Goal: Task Accomplishment & Management: Complete application form

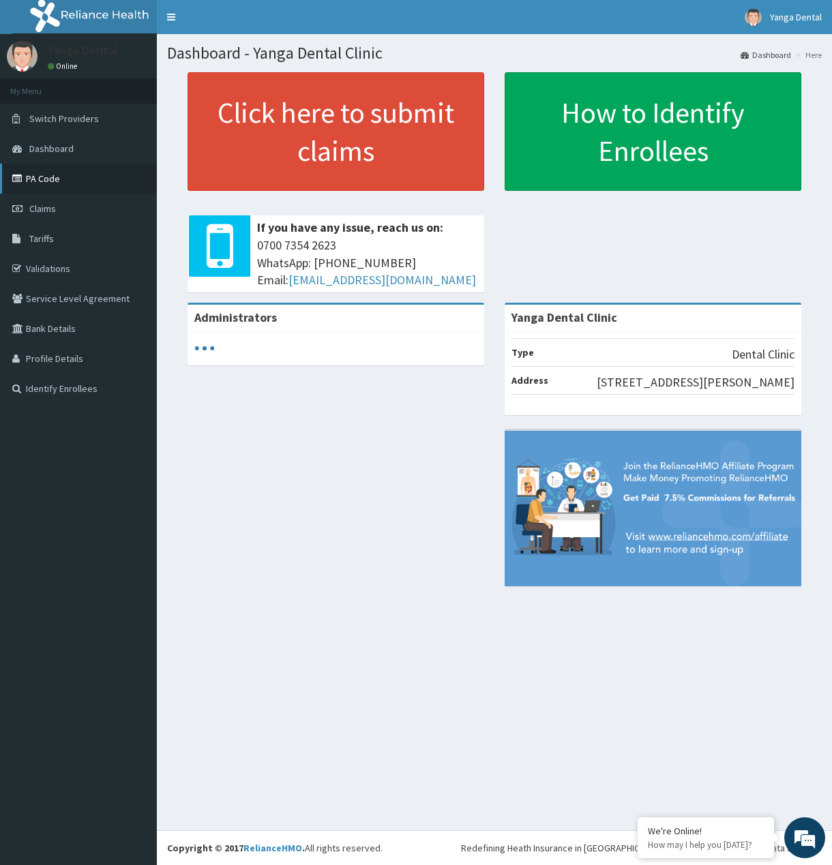
click at [19, 169] on link "PA Code" at bounding box center [78, 179] width 157 height 30
click at [42, 197] on link "Claims" at bounding box center [78, 209] width 157 height 30
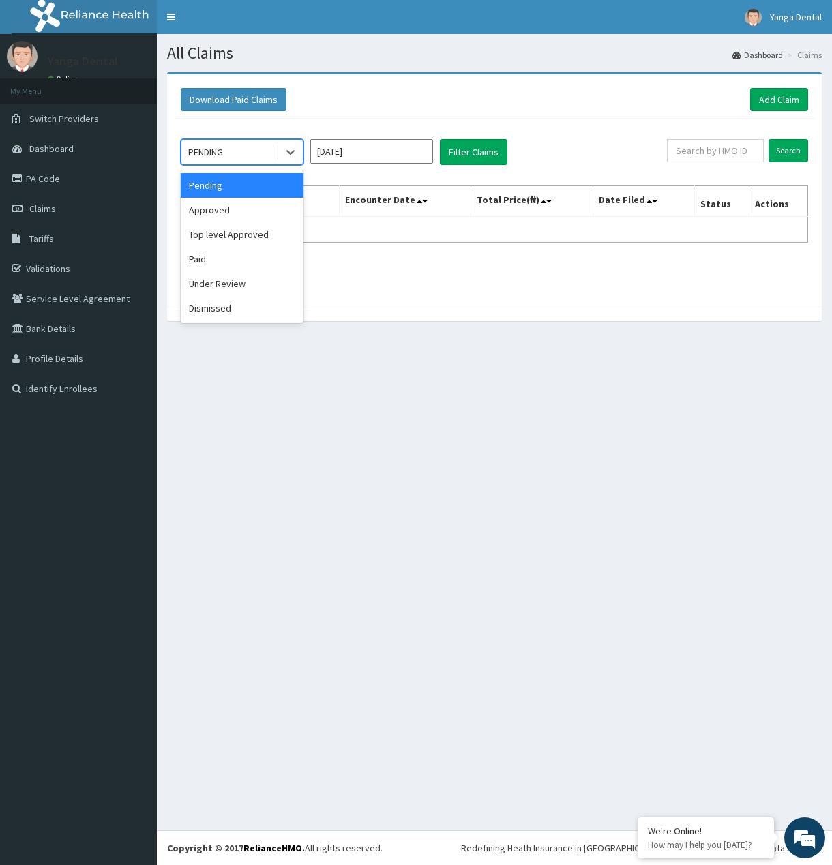
click at [290, 165] on div "PENDING" at bounding box center [242, 152] width 123 height 26
drag, startPoint x: 250, startPoint y: 206, endPoint x: 372, endPoint y: 175, distance: 126.7
click at [249, 208] on div "Approved" at bounding box center [242, 210] width 123 height 25
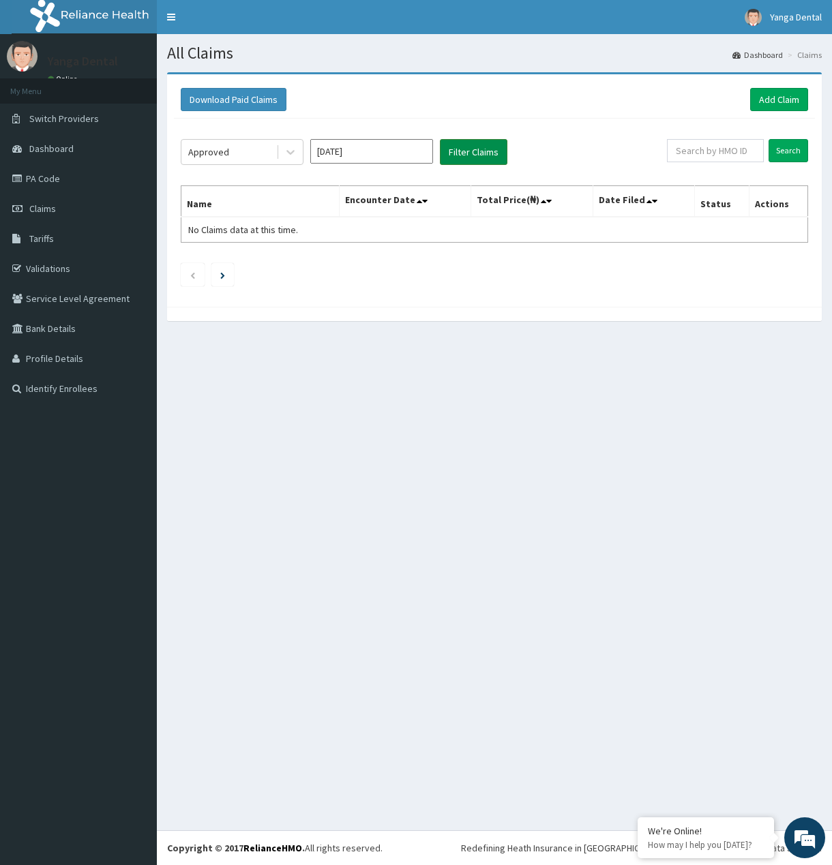
click at [478, 151] on button "Filter Claims" at bounding box center [473, 152] width 67 height 26
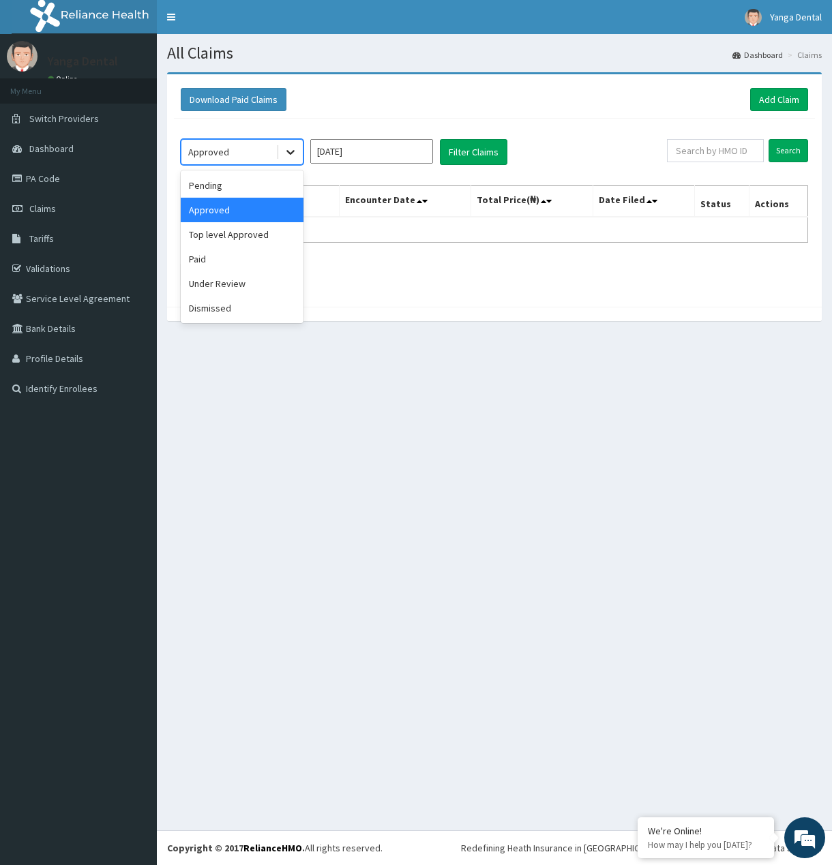
click at [289, 156] on icon at bounding box center [291, 152] width 14 height 14
click at [246, 266] on div "Paid" at bounding box center [242, 259] width 123 height 25
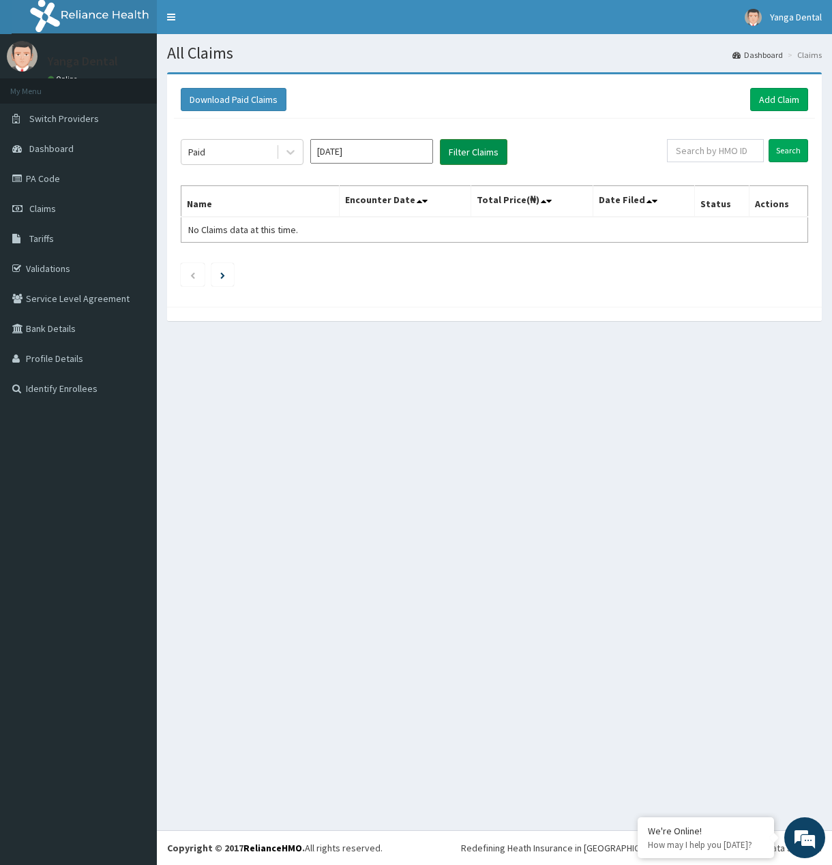
click at [461, 160] on button "Filter Claims" at bounding box center [473, 152] width 67 height 26
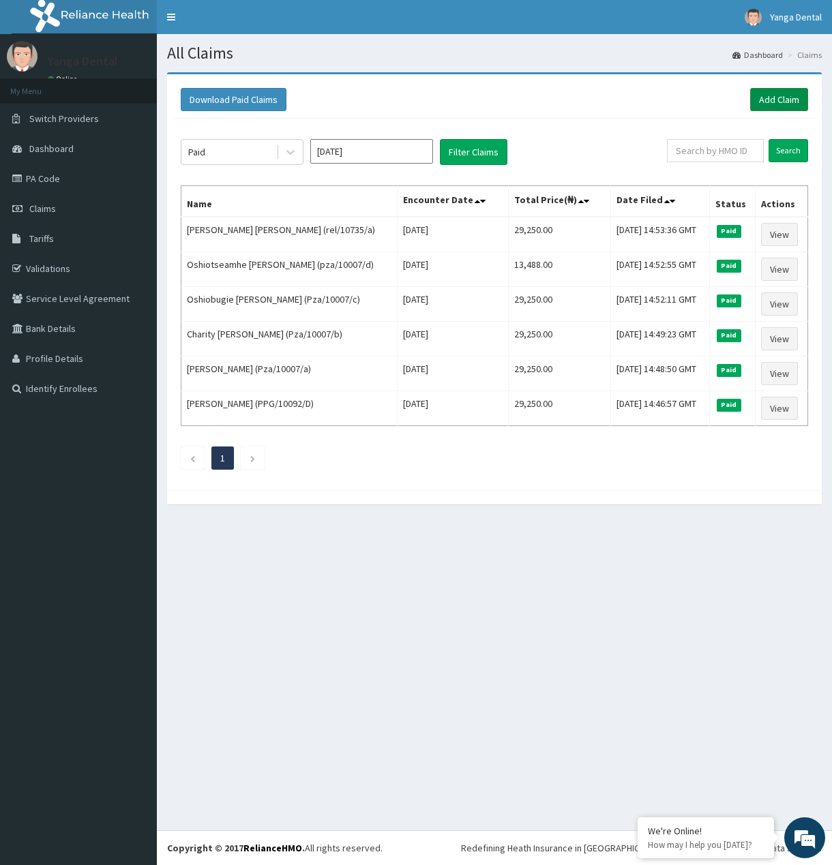
click at [766, 98] on link "Add Claim" at bounding box center [779, 99] width 58 height 23
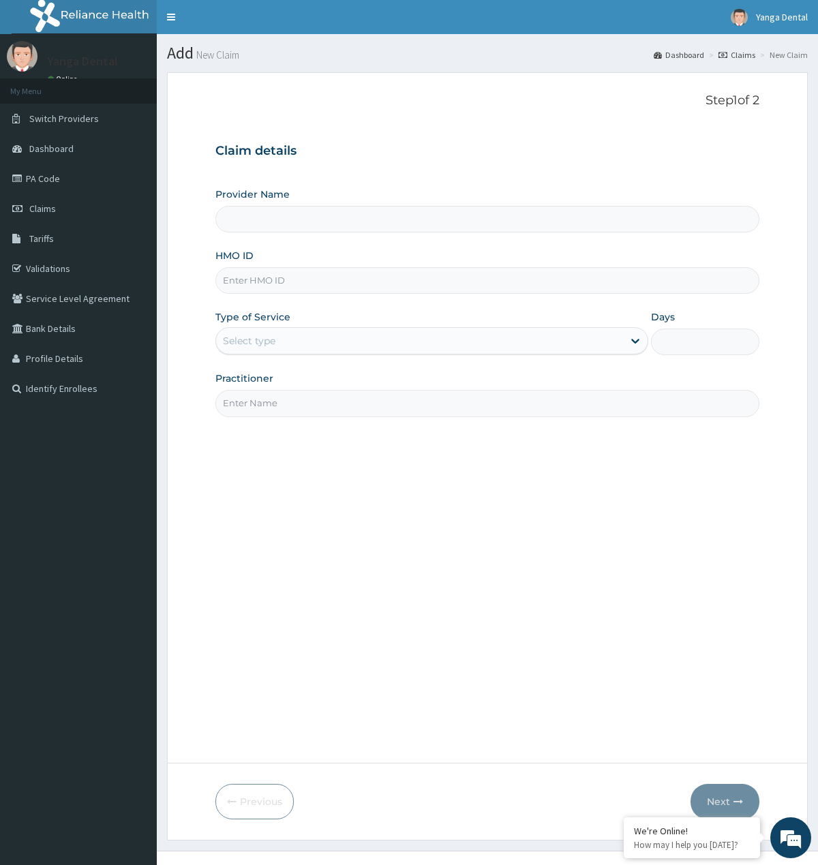
type input "Yanga Dental Clinic"
click at [280, 282] on input "HMO ID" at bounding box center [486, 280] width 543 height 27
paste input "sbl/10086/f"
type input "sbl/10086/f"
click at [333, 340] on div "Select type" at bounding box center [419, 341] width 407 height 22
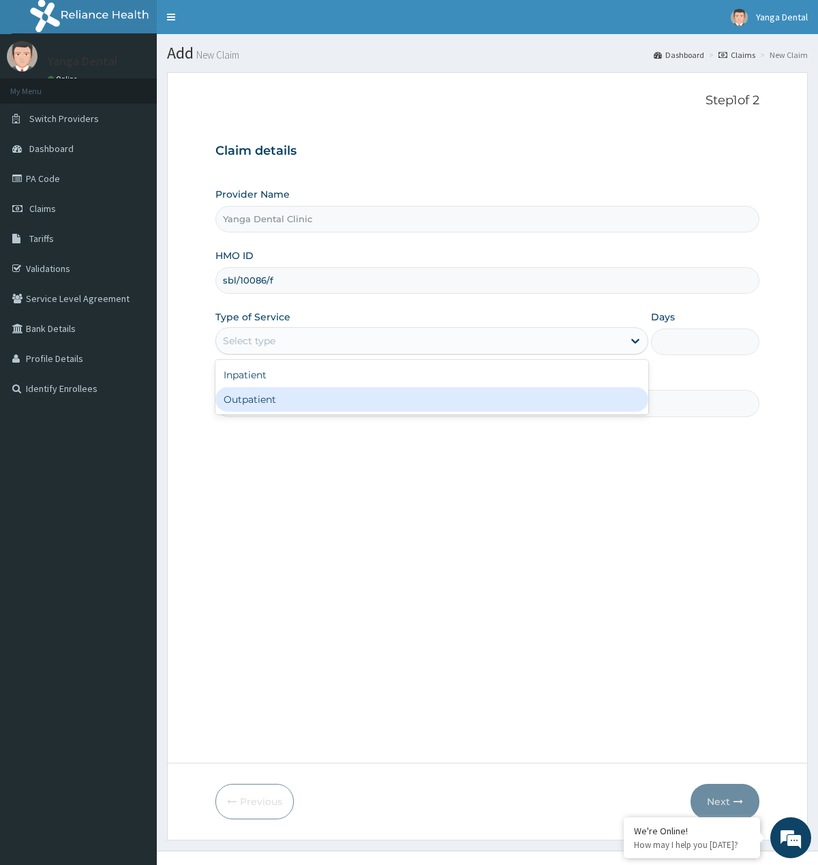
click at [309, 400] on div "Outpatient" at bounding box center [431, 399] width 433 height 25
type input "1"
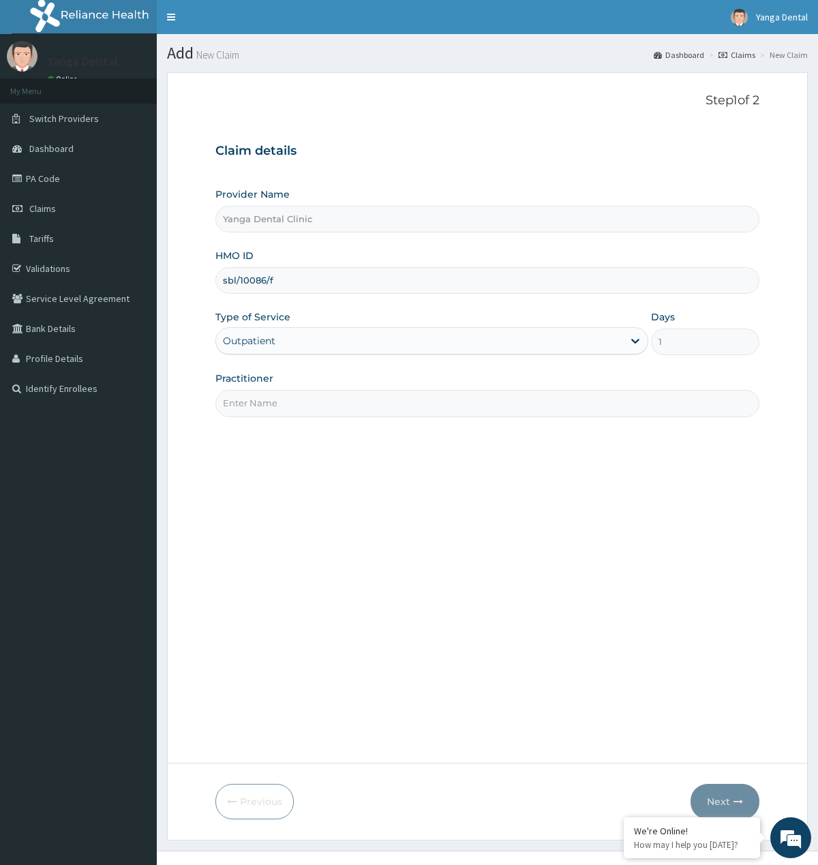
click at [309, 400] on input "Practitioner" at bounding box center [486, 403] width 543 height 27
type input "Ehis"
click at [710, 805] on button "Next" at bounding box center [725, 801] width 69 height 35
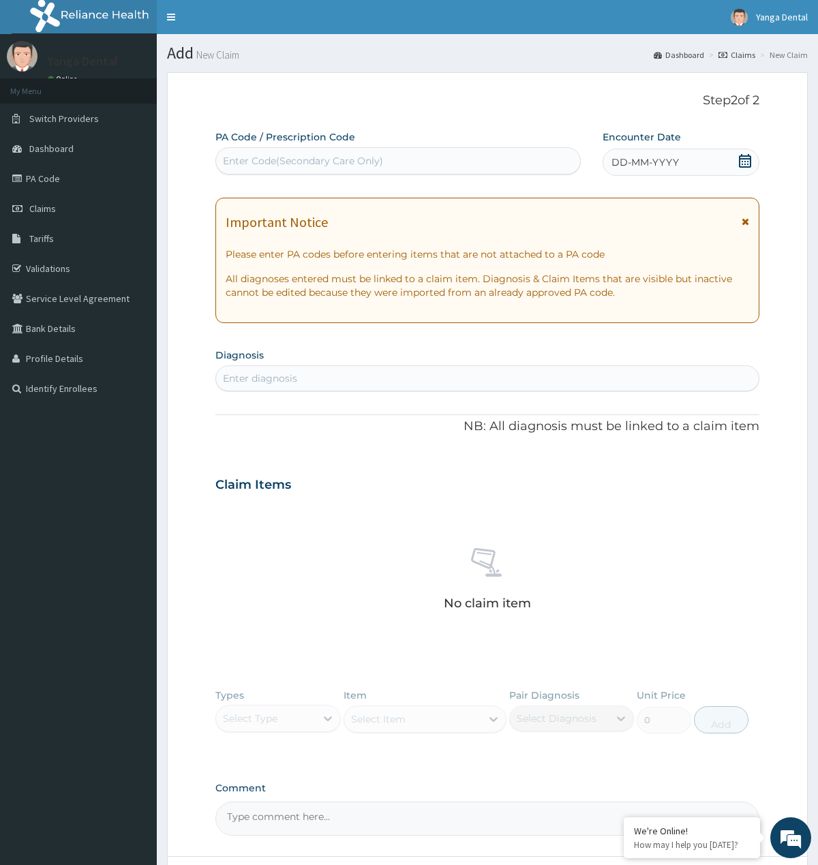
click at [301, 162] on div "Enter Code(Secondary Care Only)" at bounding box center [303, 161] width 160 height 14
paste input "PA/8FD3FC"
type input "PA/8FD3FC"
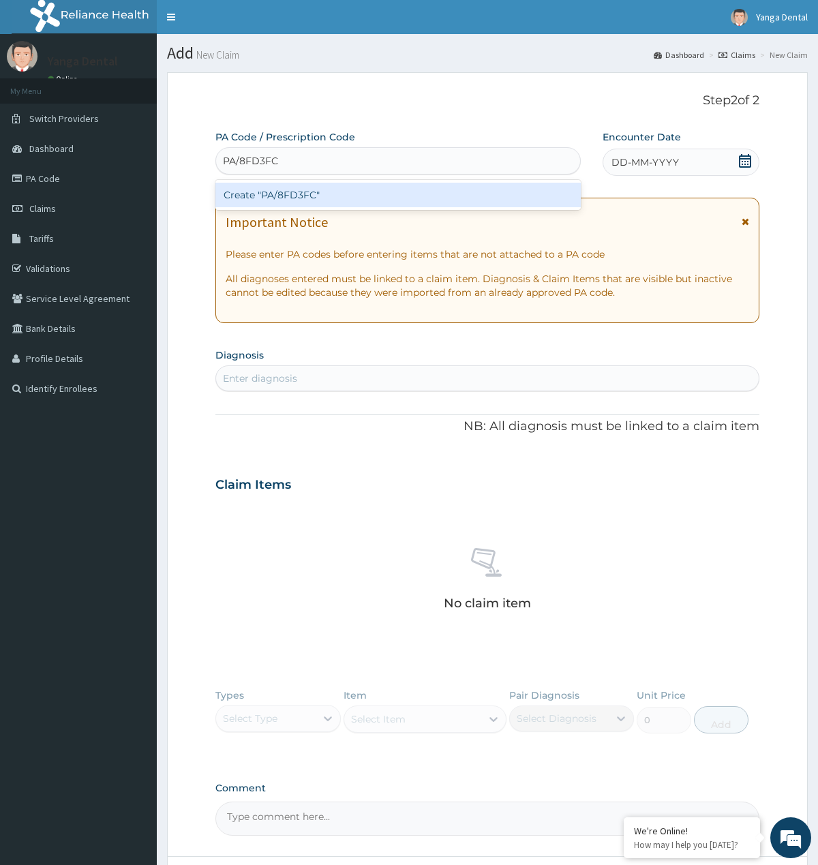
click at [305, 200] on div "Create "PA/8FD3FC"" at bounding box center [397, 195] width 365 height 25
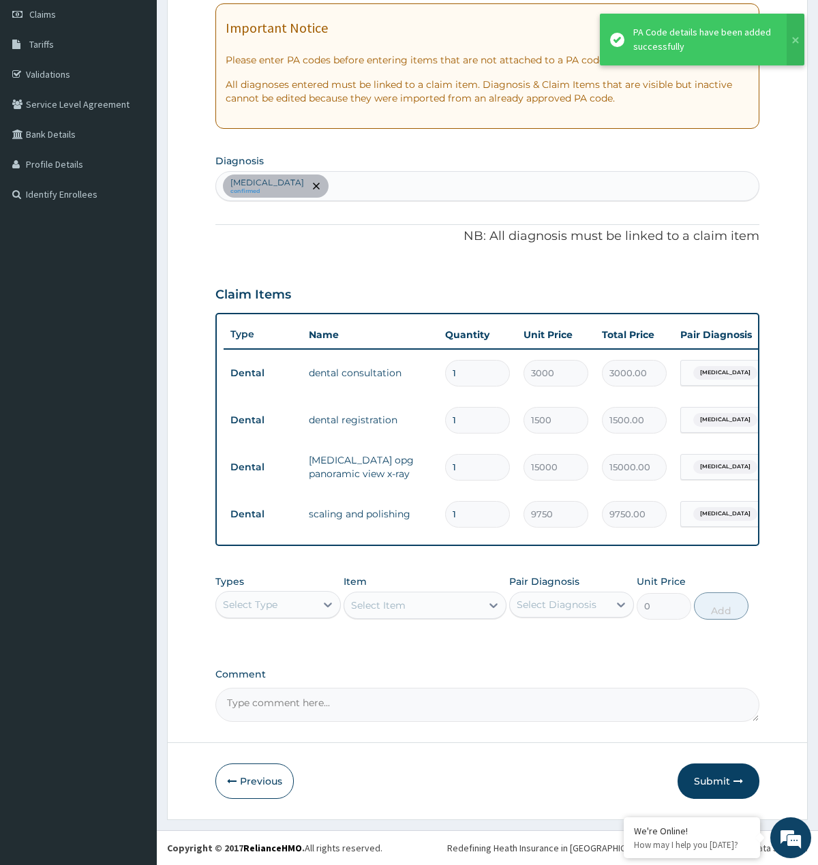
scroll to position [209, 0]
click at [721, 764] on button "Submit" at bounding box center [719, 781] width 82 height 35
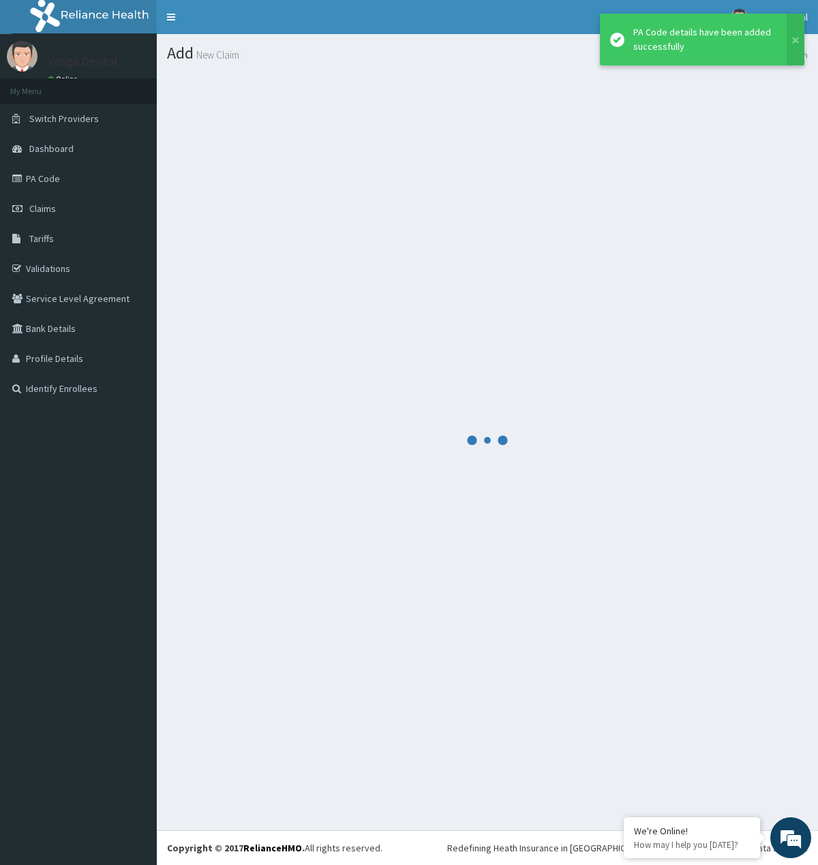
scroll to position [0, 0]
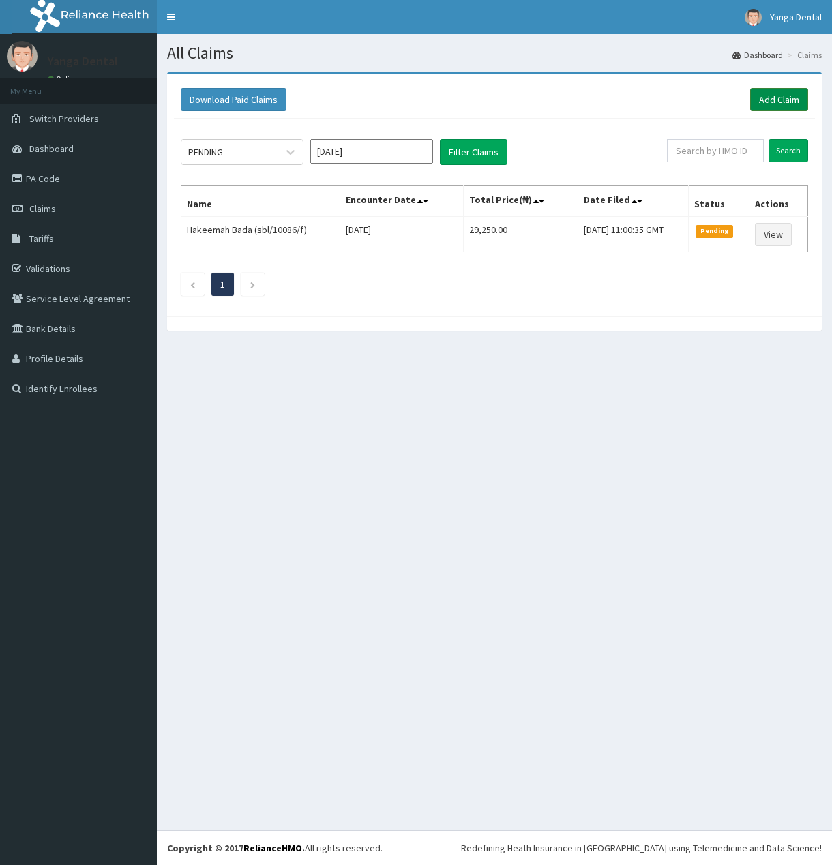
click at [774, 104] on link "Add Claim" at bounding box center [779, 99] width 58 height 23
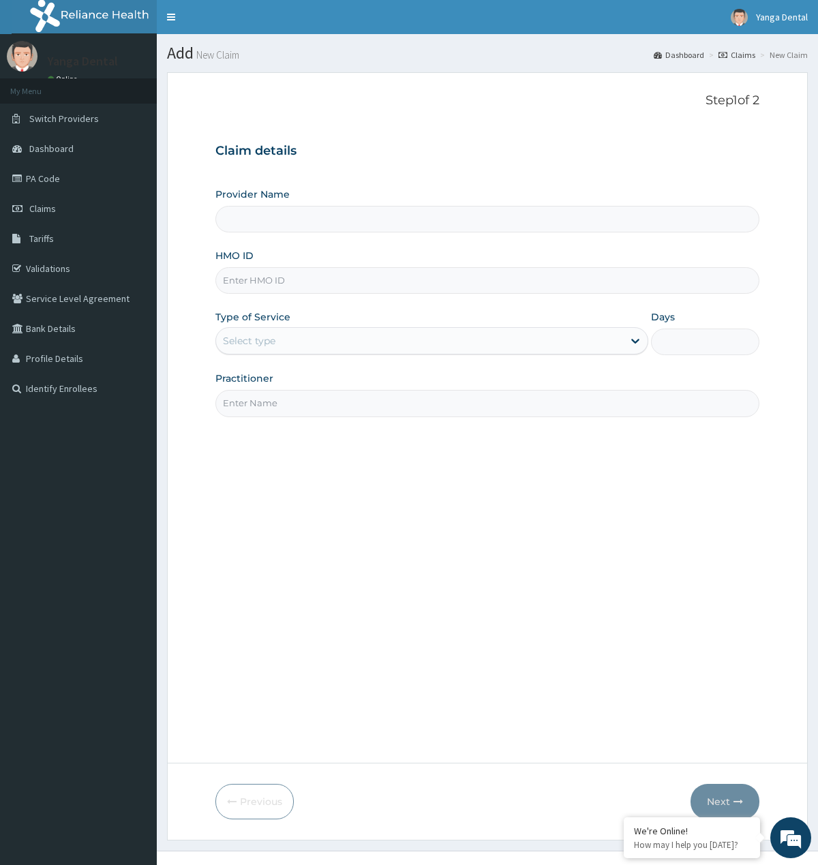
paste input "Sbl/10086/e"
type input "Sbl/10086/e"
click at [368, 282] on input "Sbl/10086/e" at bounding box center [486, 280] width 543 height 27
type input "Yanga Dental Clinic"
type input "Sbl/10086/e"
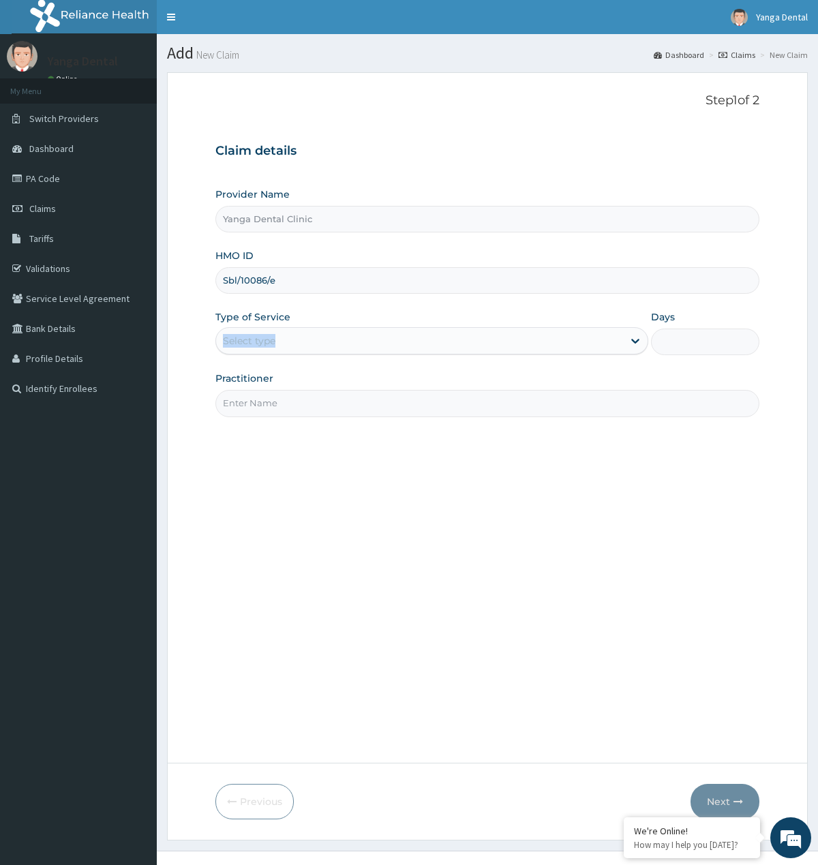
drag, startPoint x: 326, startPoint y: 327, endPoint x: 326, endPoint y: 342, distance: 14.3
click at [326, 342] on div "Type of Service Select type" at bounding box center [431, 332] width 433 height 45
click at [326, 342] on div "Select type" at bounding box center [419, 341] width 407 height 22
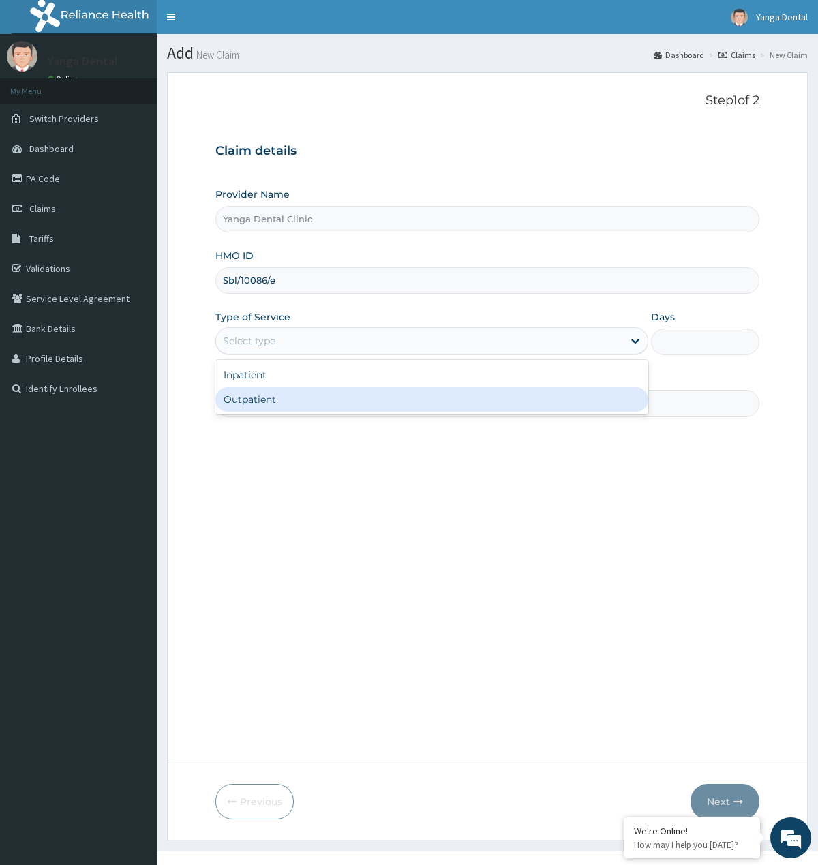
drag, startPoint x: 303, startPoint y: 385, endPoint x: 300, endPoint y: 396, distance: 11.4
click at [300, 396] on div "Inpatient Outpatient" at bounding box center [431, 387] width 433 height 55
click at [300, 396] on div "Outpatient" at bounding box center [431, 399] width 433 height 25
type input "1"
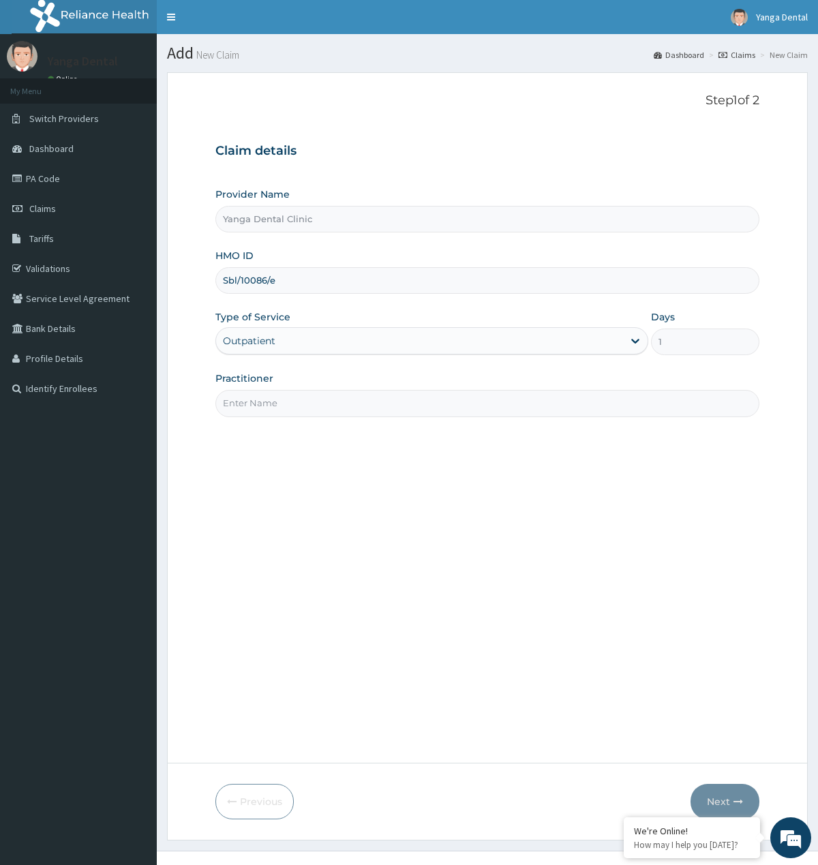
click at [300, 391] on div "Practitioner" at bounding box center [486, 394] width 543 height 45
drag, startPoint x: 329, startPoint y: 408, endPoint x: 359, endPoint y: 419, distance: 31.9
click at [335, 412] on input "Practitioner" at bounding box center [486, 403] width 543 height 27
type input "Ehis"
click at [719, 807] on button "Next" at bounding box center [725, 801] width 69 height 35
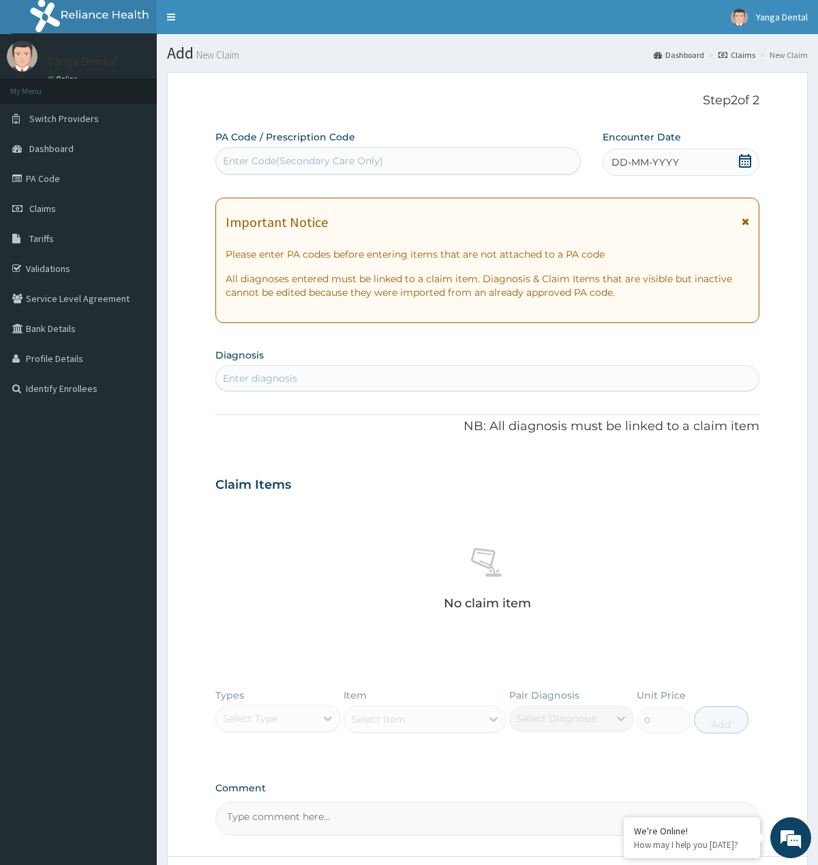
click at [386, 170] on div "Enter Code(Secondary Care Only)" at bounding box center [398, 161] width 364 height 22
paste input "PA/4F60B0"
type input "PA/4F60B0"
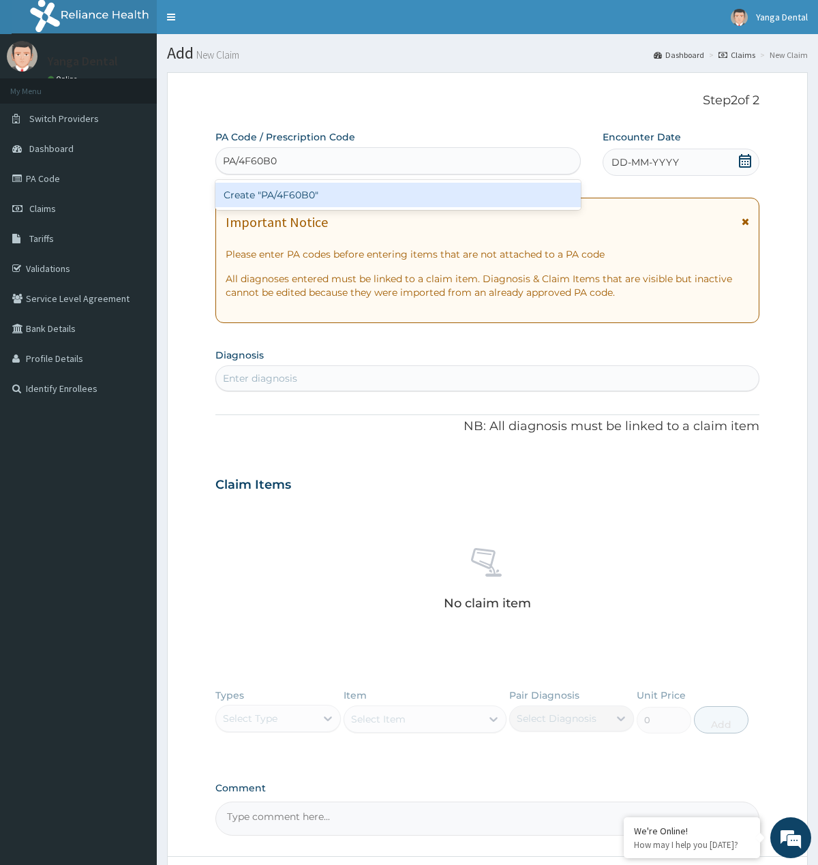
click at [370, 197] on div "Create "PA/4F60B0"" at bounding box center [397, 195] width 365 height 25
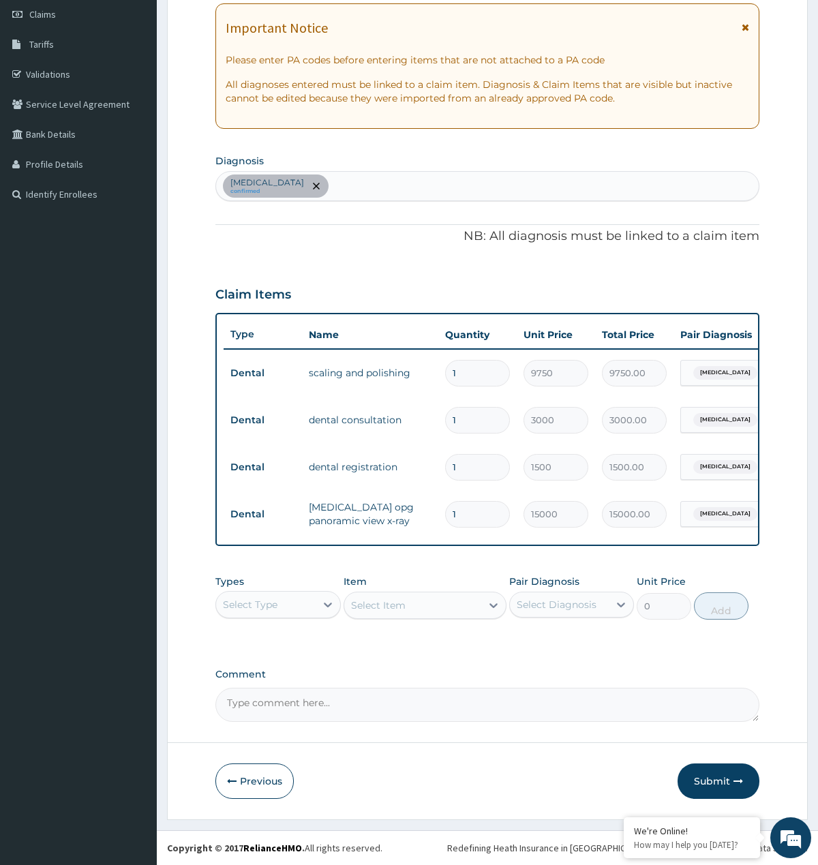
scroll to position [209, 0]
click at [721, 772] on button "Submit" at bounding box center [719, 781] width 82 height 35
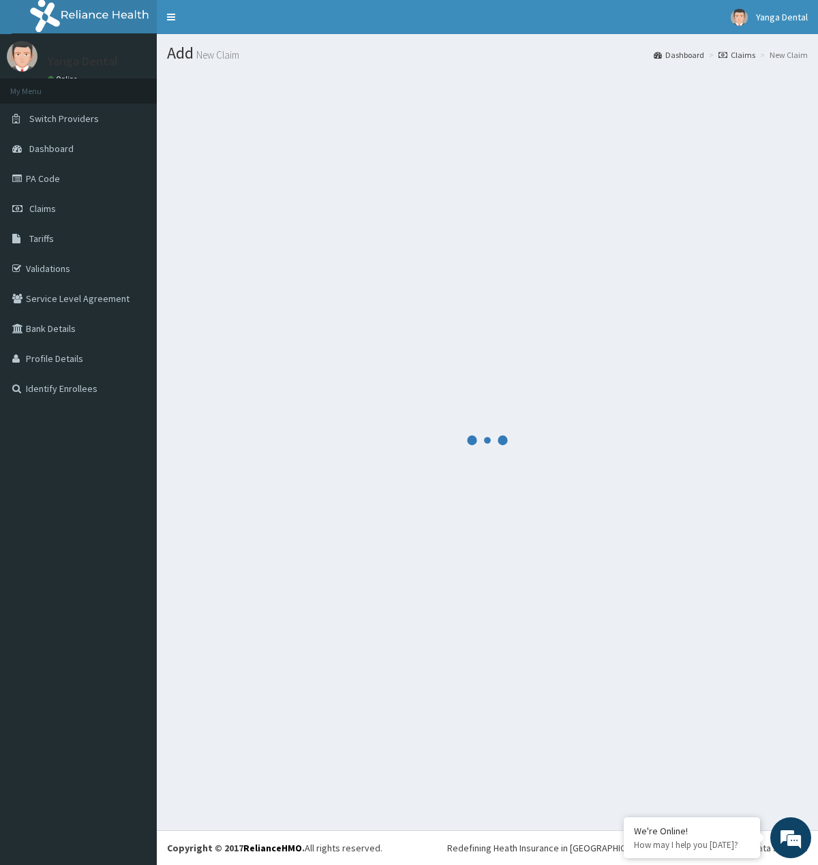
scroll to position [0, 0]
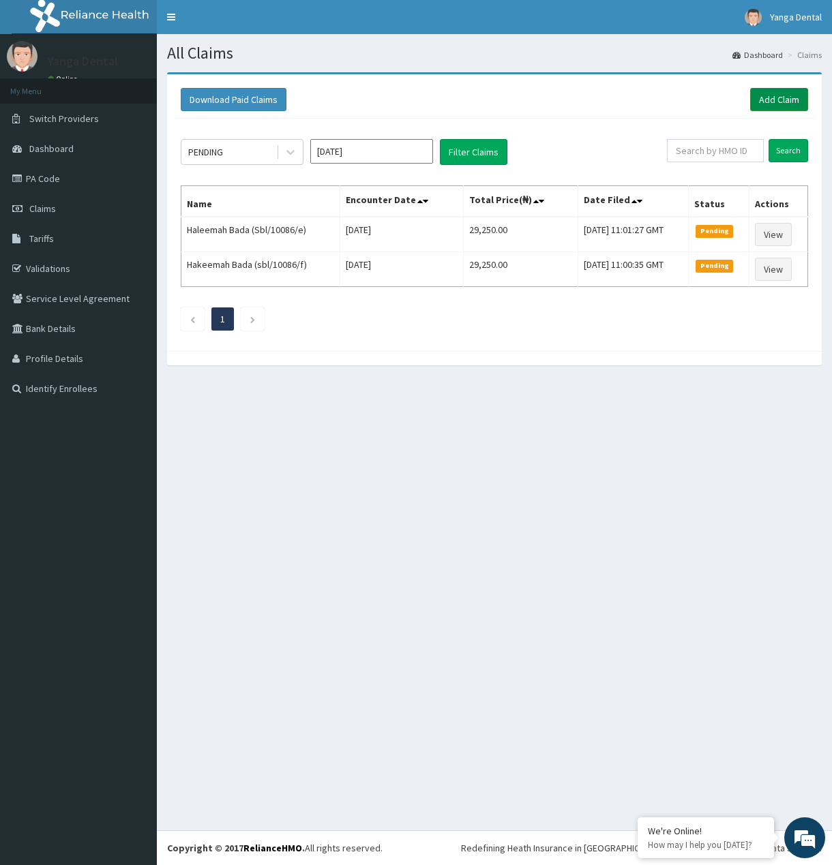
click at [758, 97] on link "Add Claim" at bounding box center [779, 99] width 58 height 23
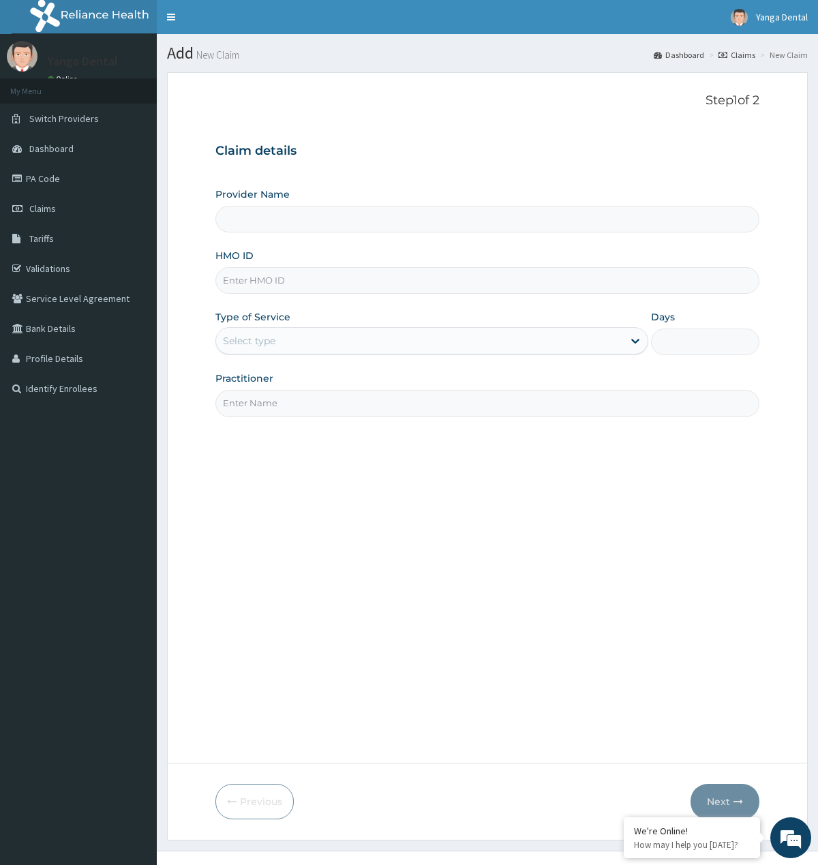
type input "Yanga Dental Clinic"
click at [249, 271] on input "HMO ID" at bounding box center [486, 280] width 543 height 27
paste input "Sbl/10086/c"
type input "Sbl/10086/c"
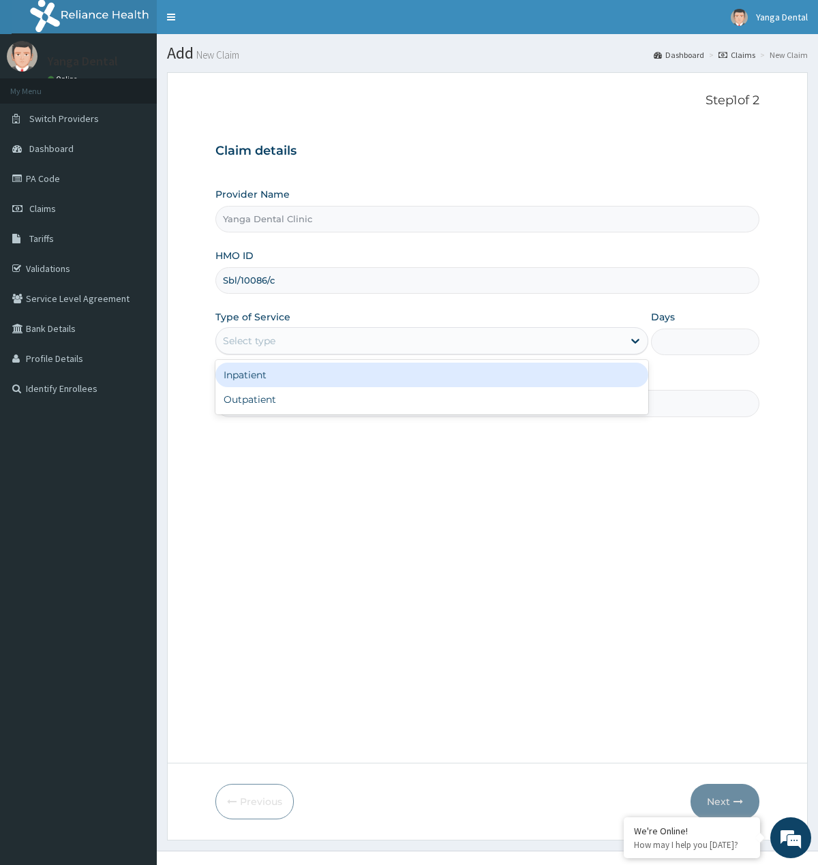
click at [424, 341] on div "Select type" at bounding box center [419, 341] width 407 height 22
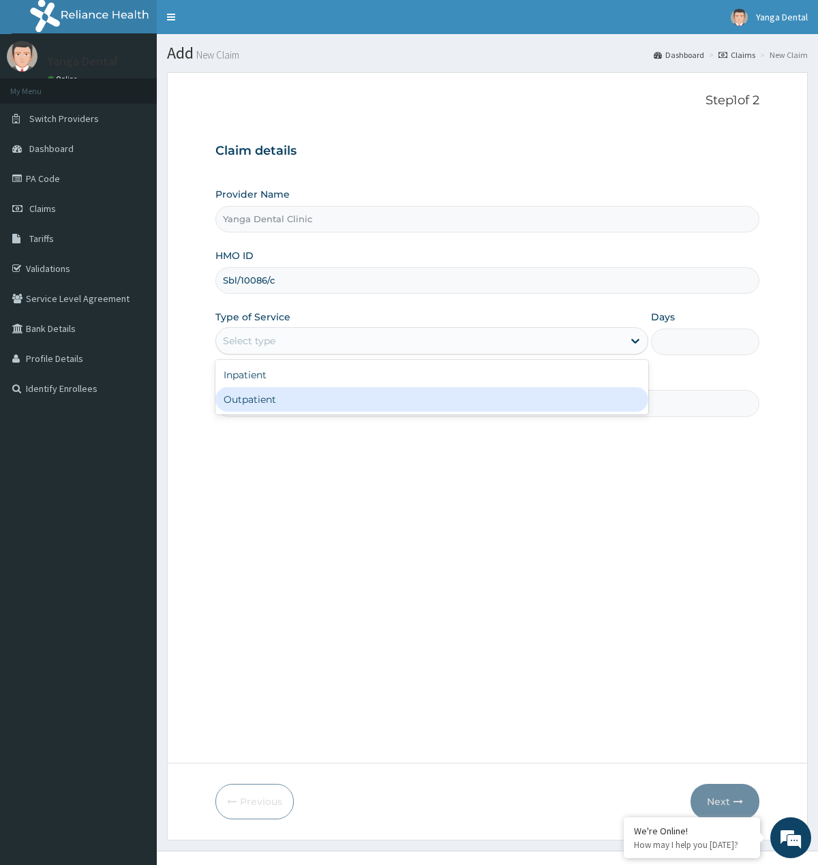
click at [345, 399] on div "Outpatient" at bounding box center [431, 399] width 433 height 25
type input "1"
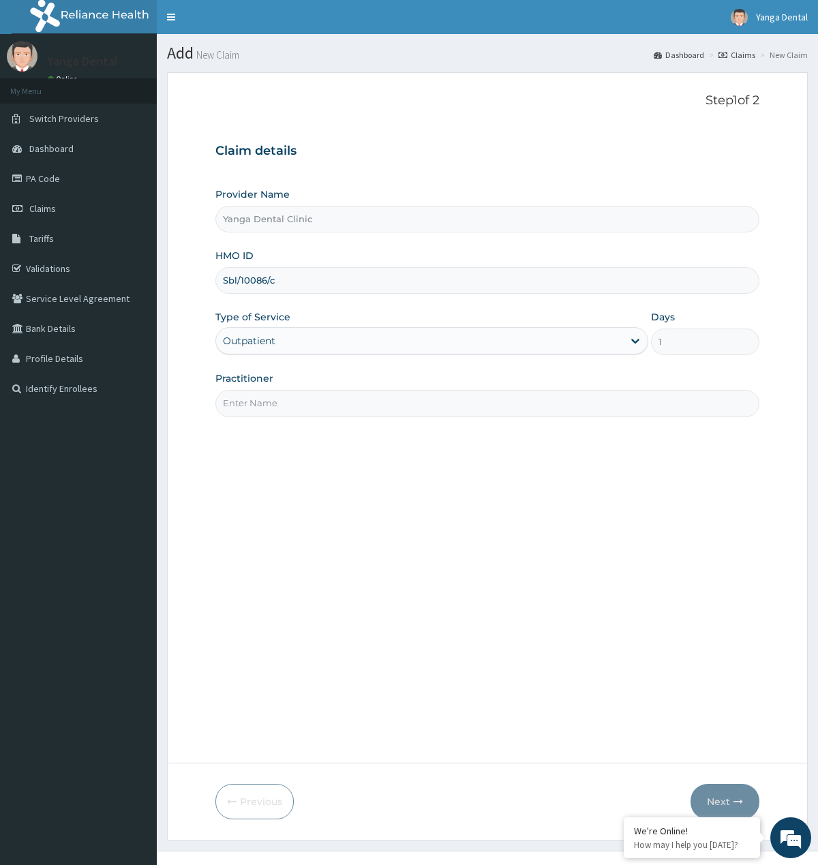
click at [350, 406] on input "Practitioner" at bounding box center [486, 403] width 543 height 27
type input "Ehis"
click at [721, 804] on button "Next" at bounding box center [725, 801] width 69 height 35
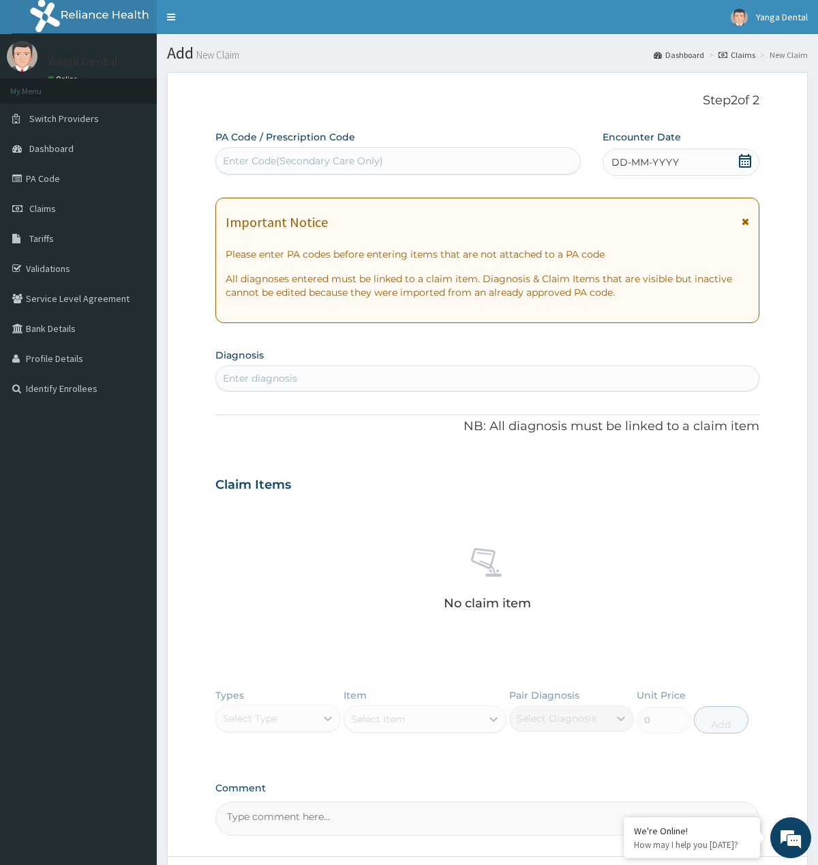
click at [410, 172] on div "Enter Code(Secondary Care Only)" at bounding box center [398, 161] width 364 height 22
click at [407, 161] on div "Enter Code(Secondary Care Only)" at bounding box center [398, 161] width 364 height 22
drag, startPoint x: 407, startPoint y: 161, endPoint x: 271, endPoint y: 158, distance: 136.4
click at [271, 158] on div "Enter Code(Secondary Care Only)" at bounding box center [303, 161] width 160 height 14
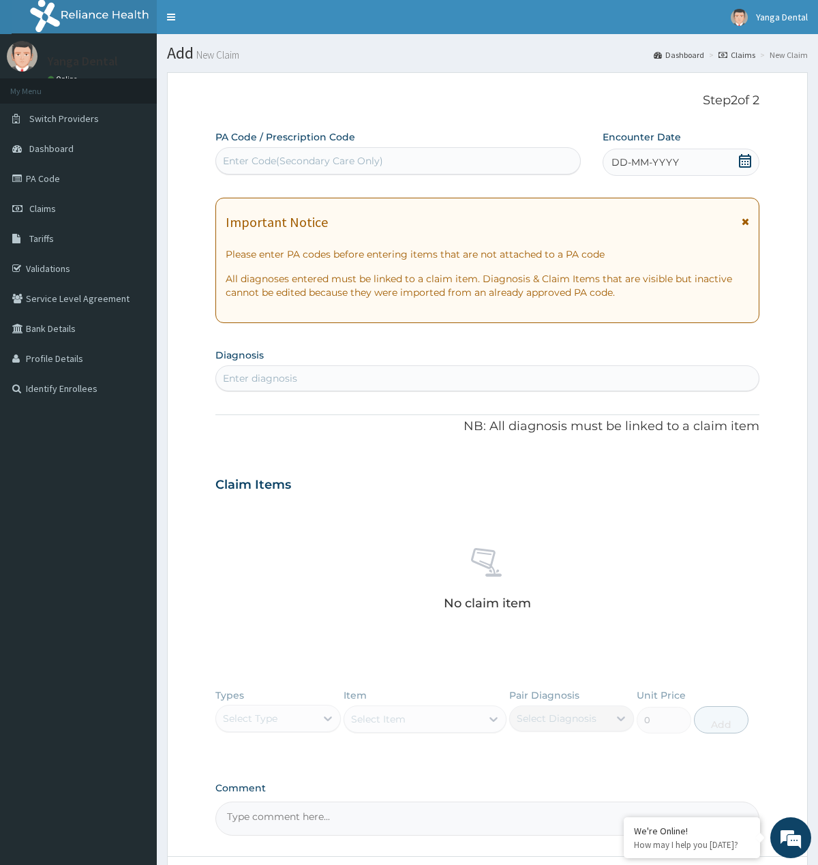
click at [271, 158] on div "Enter Code(Secondary Care Only)" at bounding box center [303, 161] width 160 height 14
paste input "PA/0FE180"
type input "PA/0FE180"
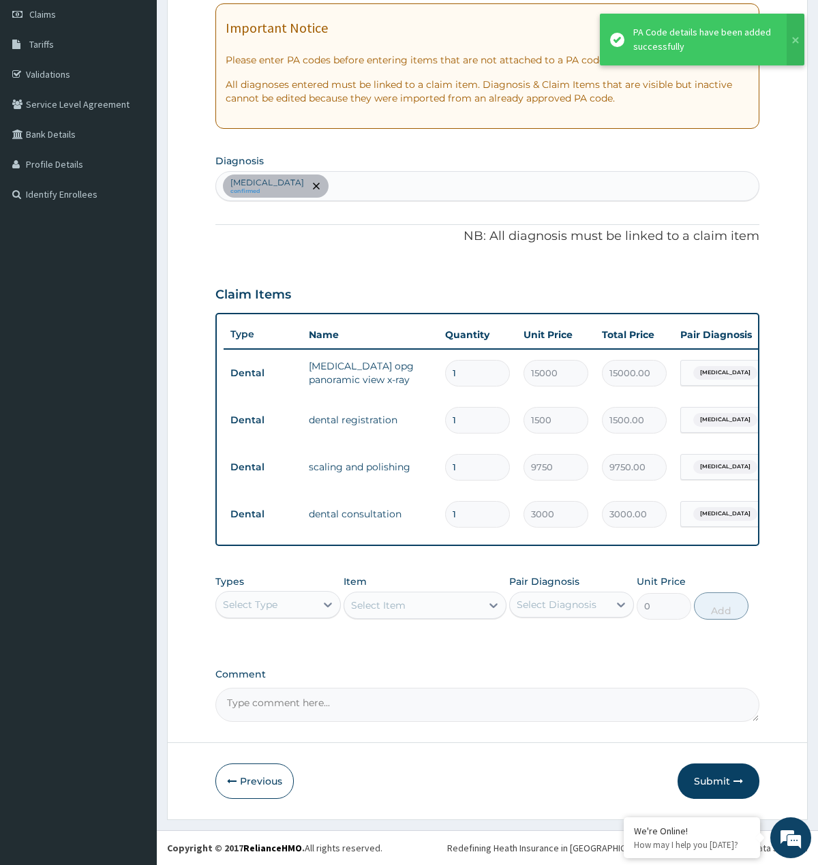
scroll to position [209, 0]
click at [717, 774] on button "Submit" at bounding box center [719, 781] width 82 height 35
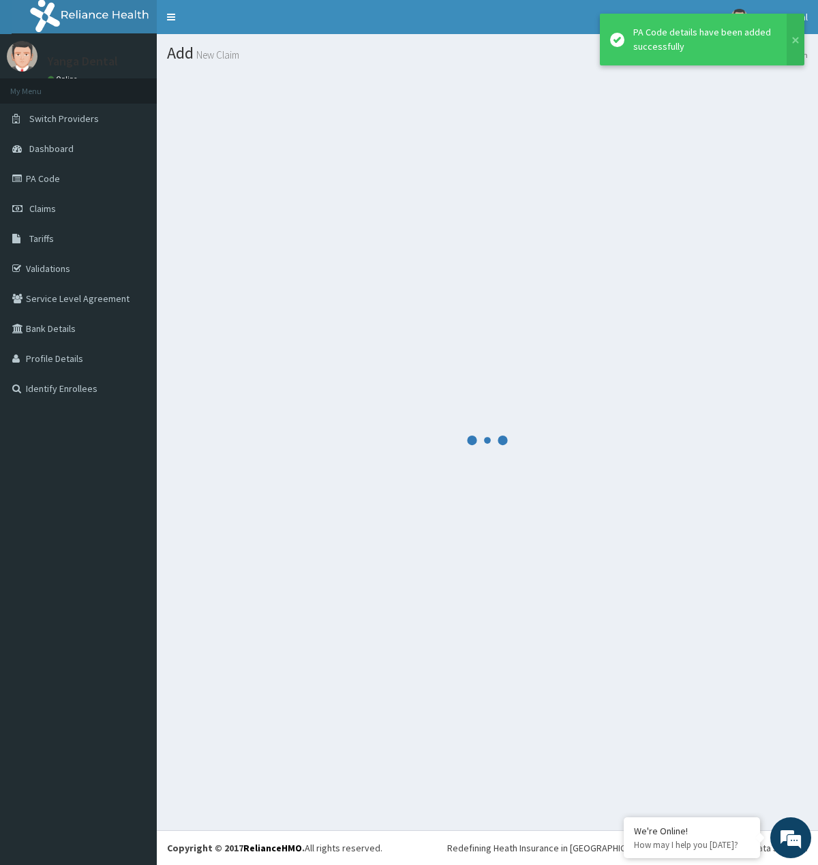
scroll to position [0, 0]
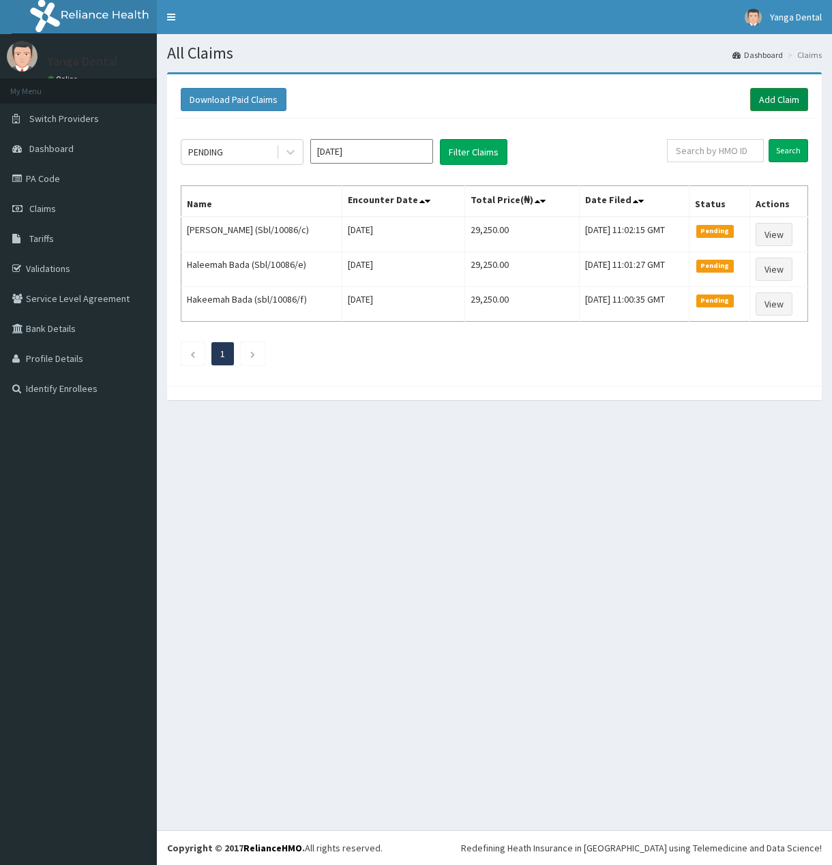
click at [777, 95] on link "Add Claim" at bounding box center [779, 99] width 58 height 23
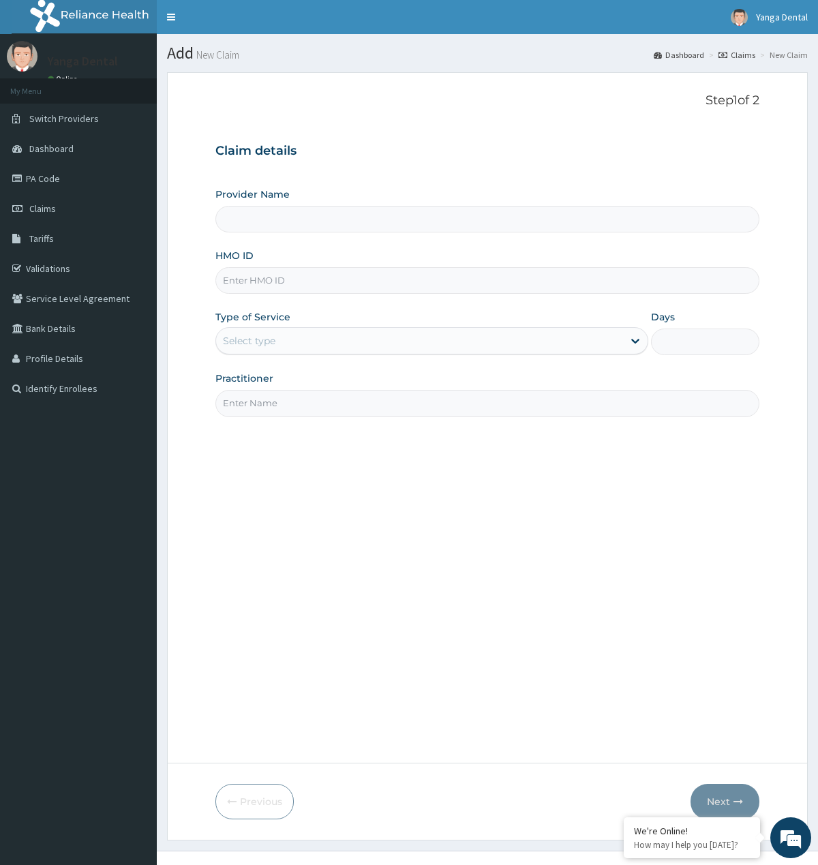
click at [337, 282] on input "HMO ID" at bounding box center [486, 280] width 543 height 27
type input "Yanga Dental Clinic"
paste input "Sbl/10086/a"
type input "Sbl/10086/a"
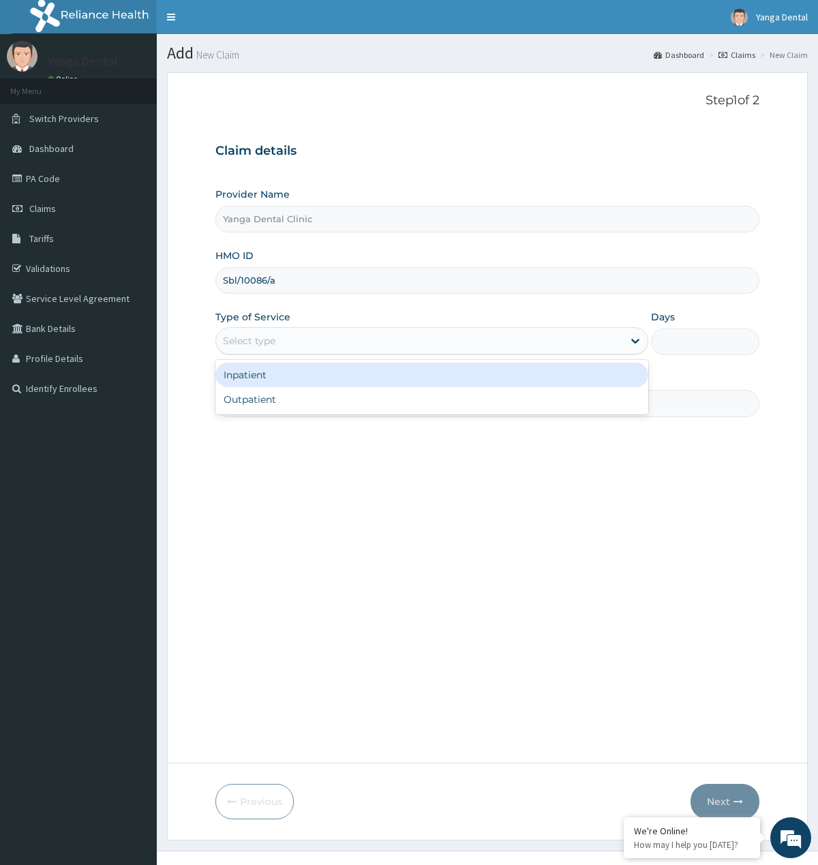
drag, startPoint x: 254, startPoint y: 337, endPoint x: 252, endPoint y: 380, distance: 43.0
click at [254, 340] on div "Select type" at bounding box center [249, 341] width 52 height 14
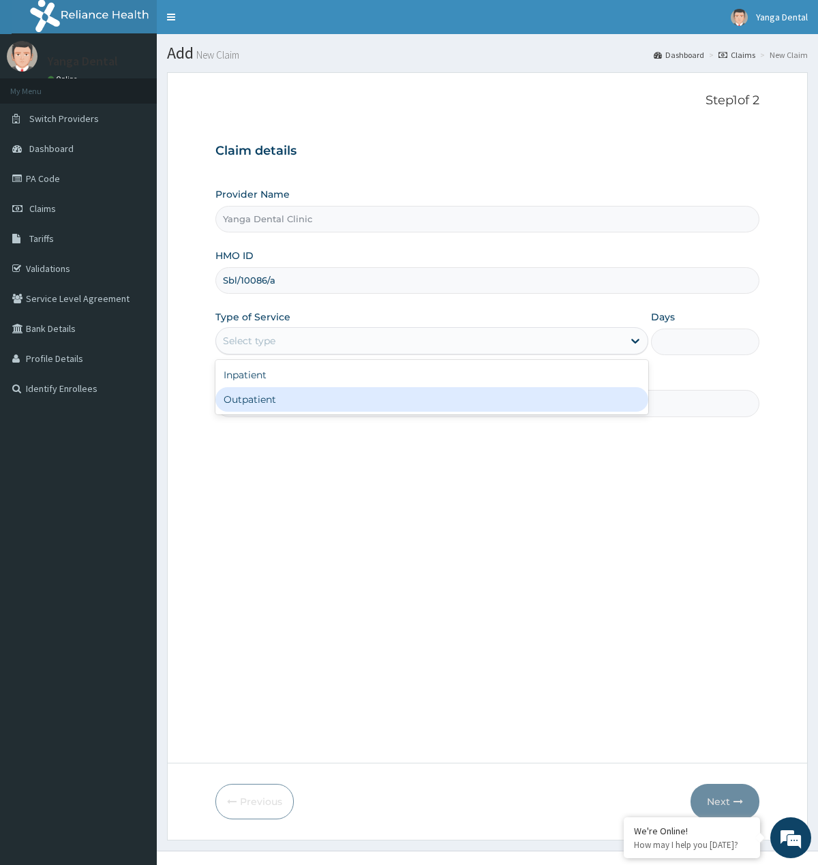
click at [252, 391] on div "Outpatient" at bounding box center [431, 399] width 433 height 25
type input "1"
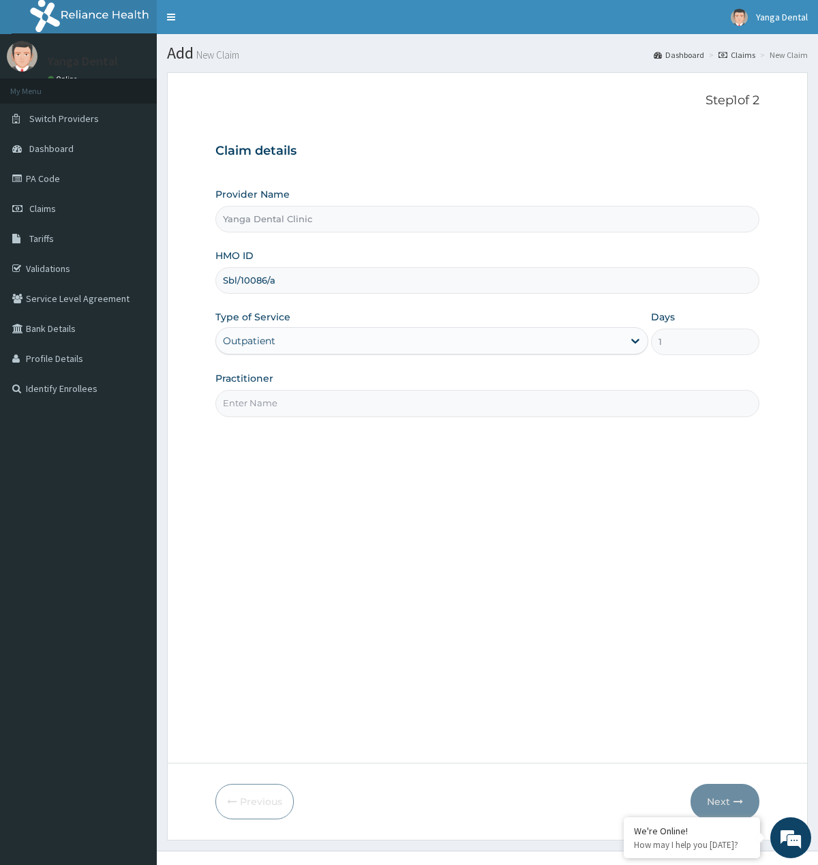
click at [278, 396] on input "Practitioner" at bounding box center [486, 403] width 543 height 27
type input "Ehis"
click at [714, 800] on button "Next" at bounding box center [725, 801] width 69 height 35
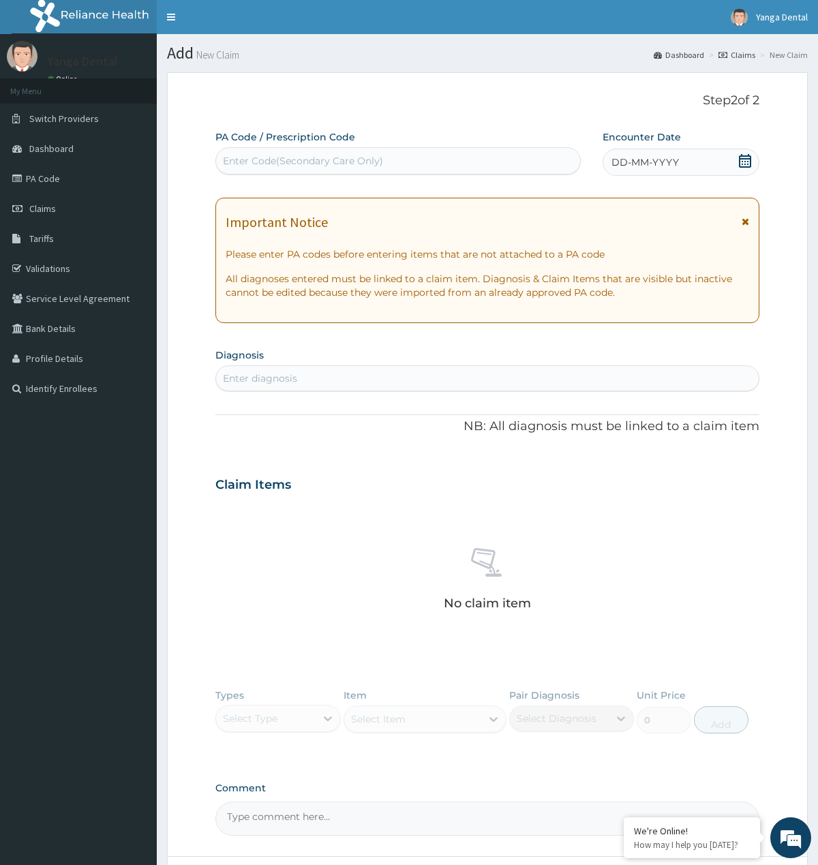
click at [315, 161] on div "Enter Code(Secondary Care Only)" at bounding box center [303, 161] width 160 height 14
drag, startPoint x: 315, startPoint y: 161, endPoint x: 251, endPoint y: 162, distance: 64.1
click at [251, 162] on div "Enter Code(Secondary Care Only)" at bounding box center [303, 161] width 160 height 14
click at [251, 159] on div "Enter Code(Secondary Care Only)" at bounding box center [303, 161] width 160 height 14
paste input "PA/B3DACD"
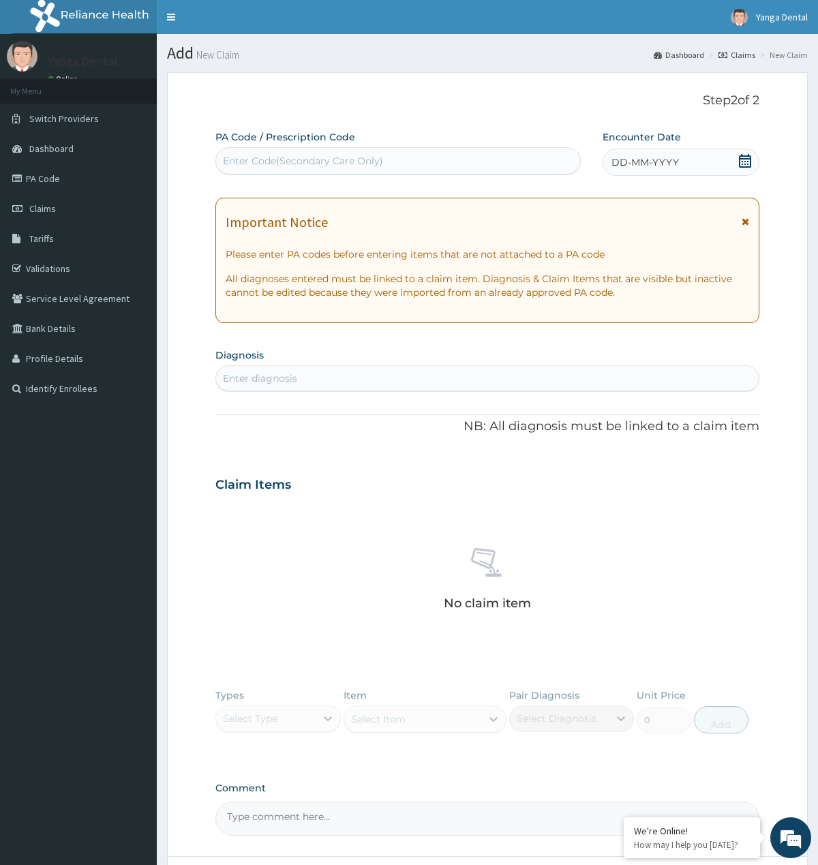
type input "PA/B3DACD"
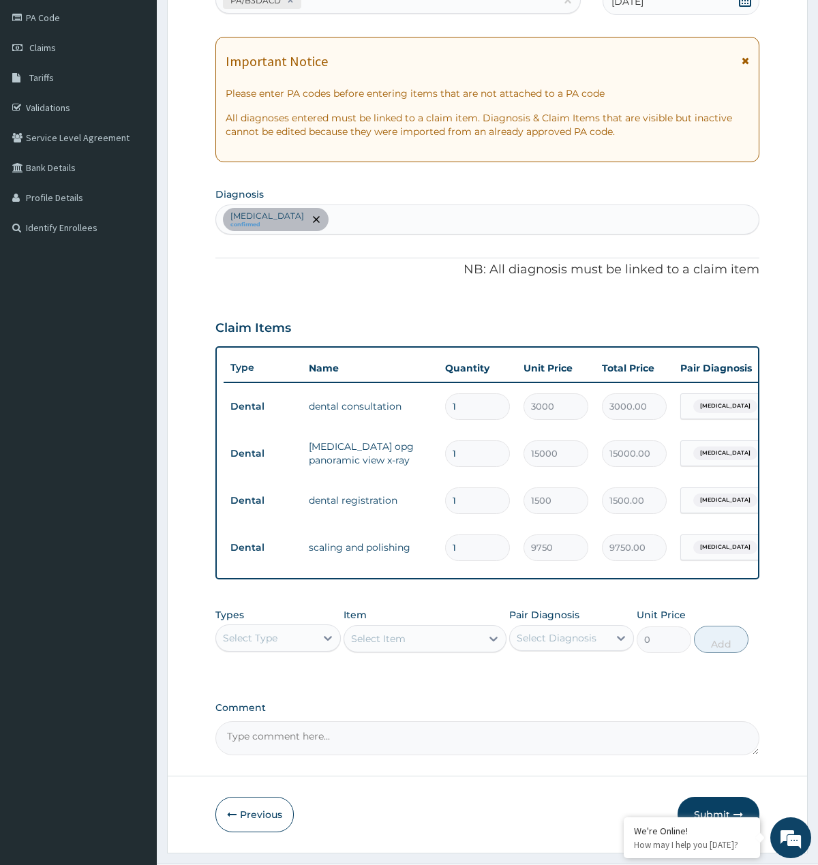
scroll to position [209, 0]
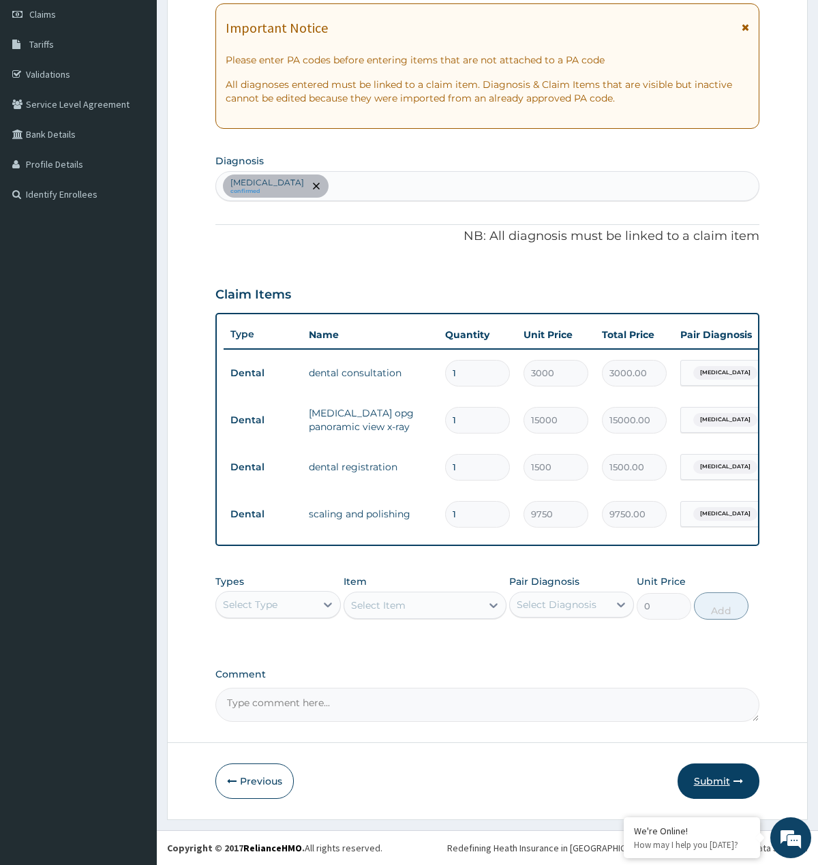
click at [732, 781] on button "Submit" at bounding box center [719, 781] width 82 height 35
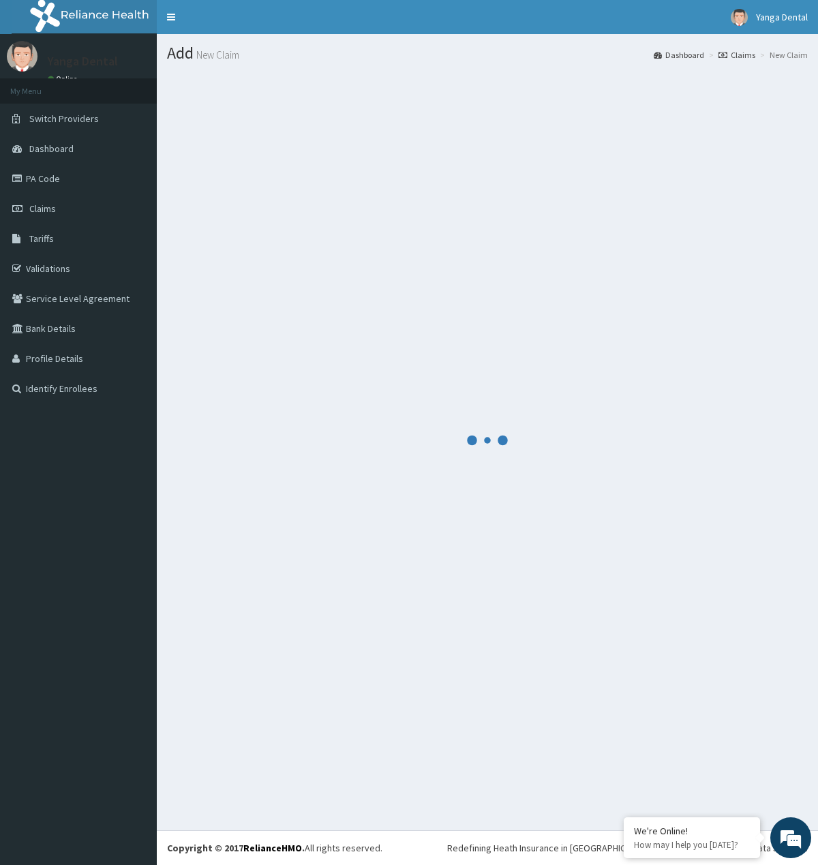
scroll to position [0, 0]
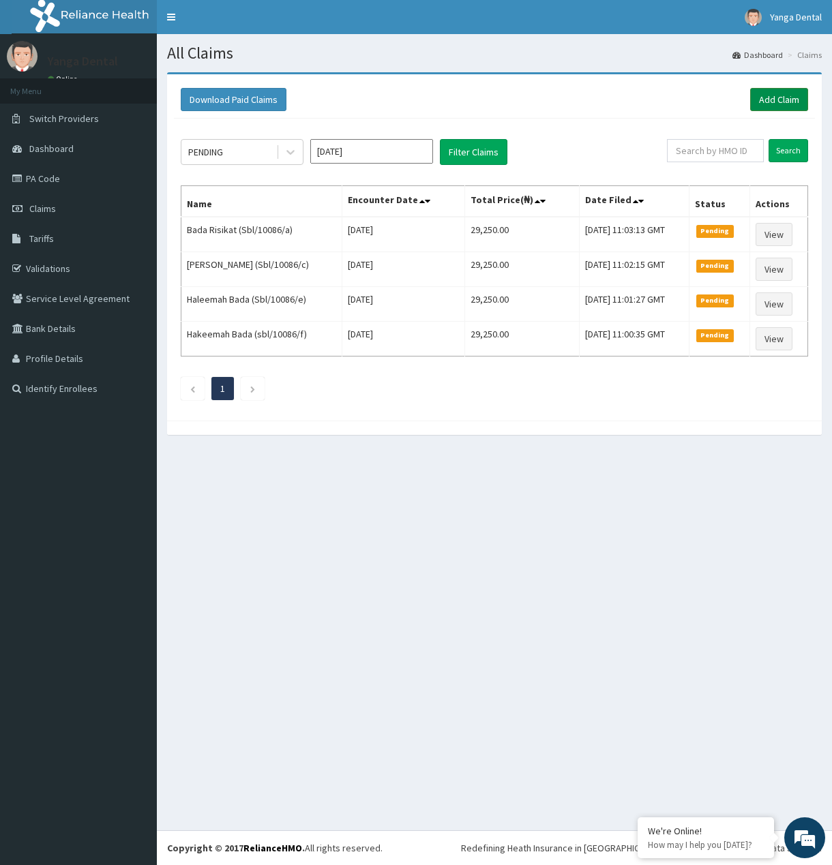
click at [786, 93] on link "Add Claim" at bounding box center [779, 99] width 58 height 23
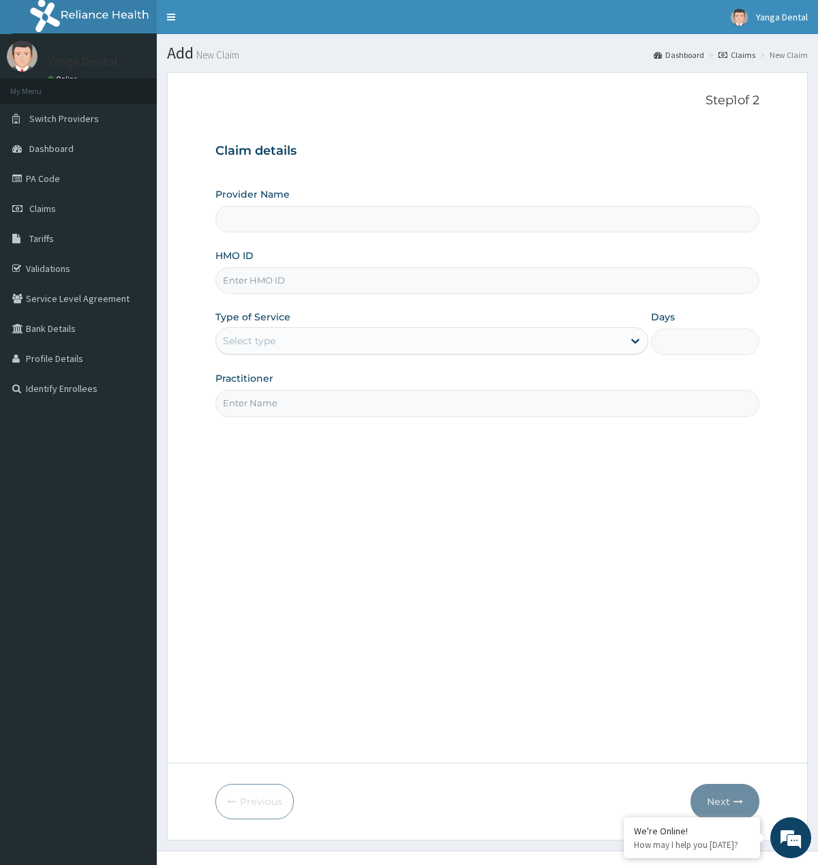
type input "Yanga Dental Clinic"
click at [314, 275] on input "HMO ID" at bounding box center [486, 280] width 543 height 27
paste input "Sbl/10086/d"
type input "Sbl/10086/d"
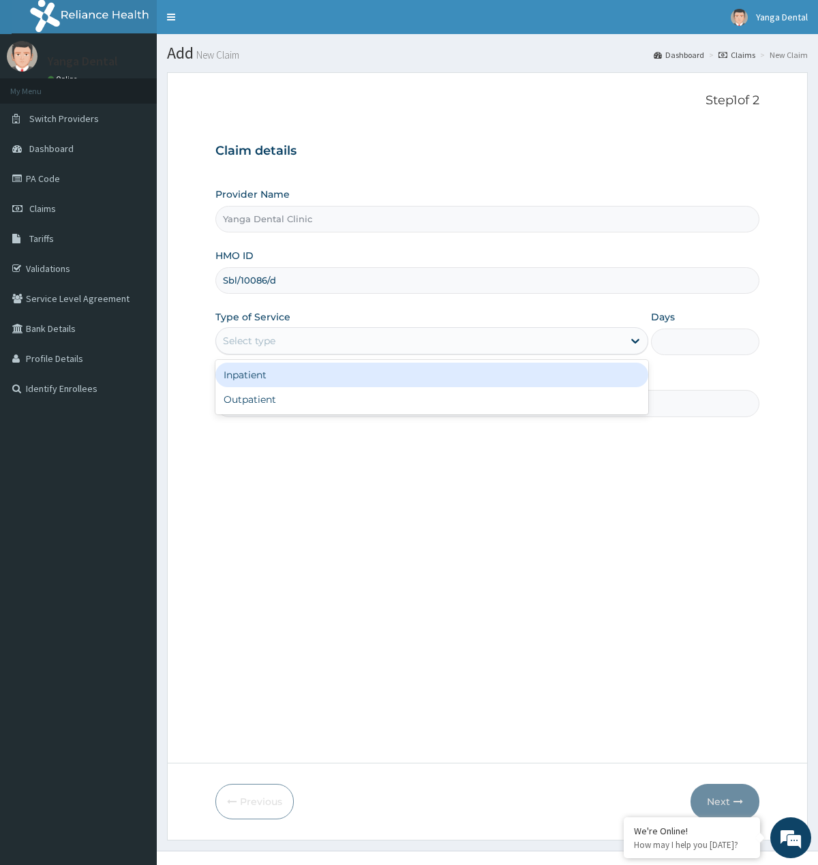
click at [265, 337] on div "Select type" at bounding box center [249, 341] width 52 height 14
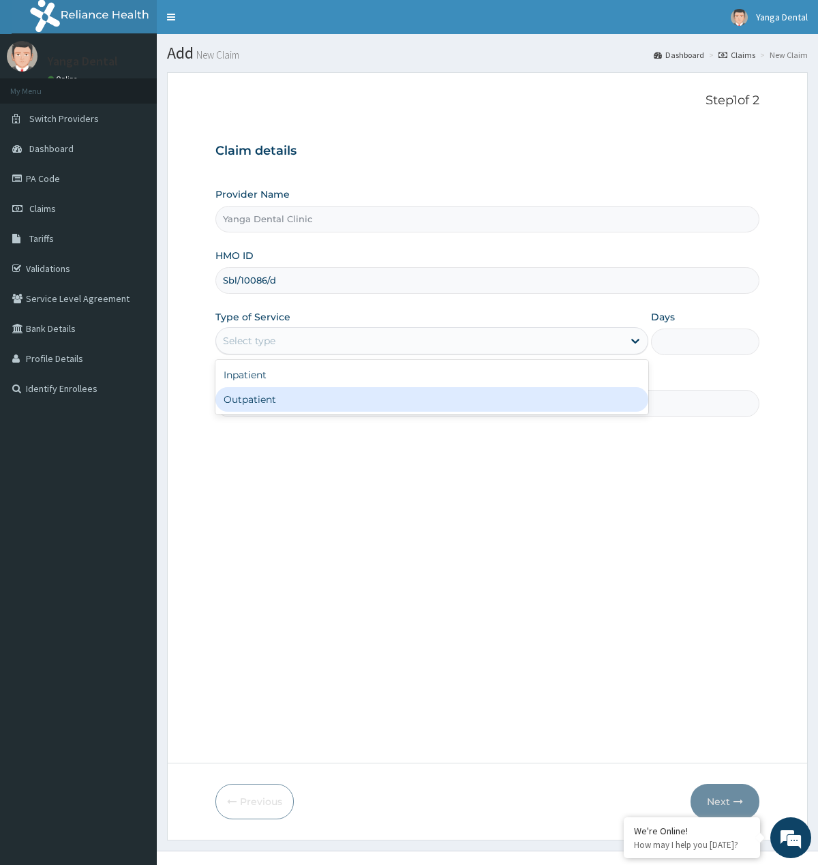
click at [284, 389] on div "Outpatient" at bounding box center [431, 399] width 433 height 25
type input "1"
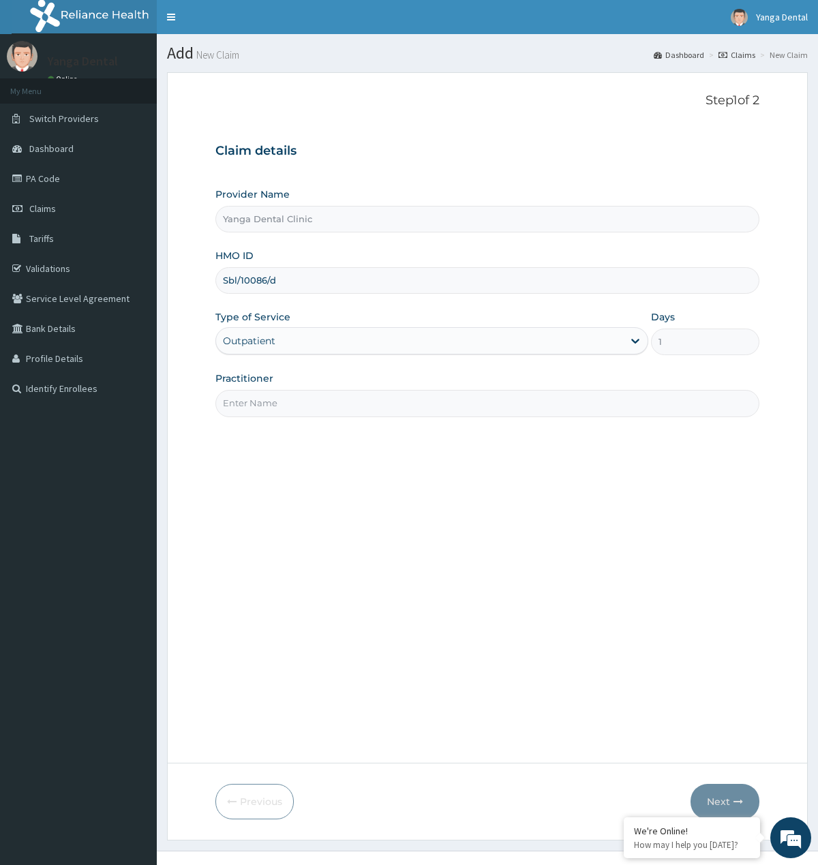
click at [309, 407] on input "Practitioner" at bounding box center [486, 403] width 543 height 27
type input "Ehis"
click at [714, 802] on button "Next" at bounding box center [725, 801] width 69 height 35
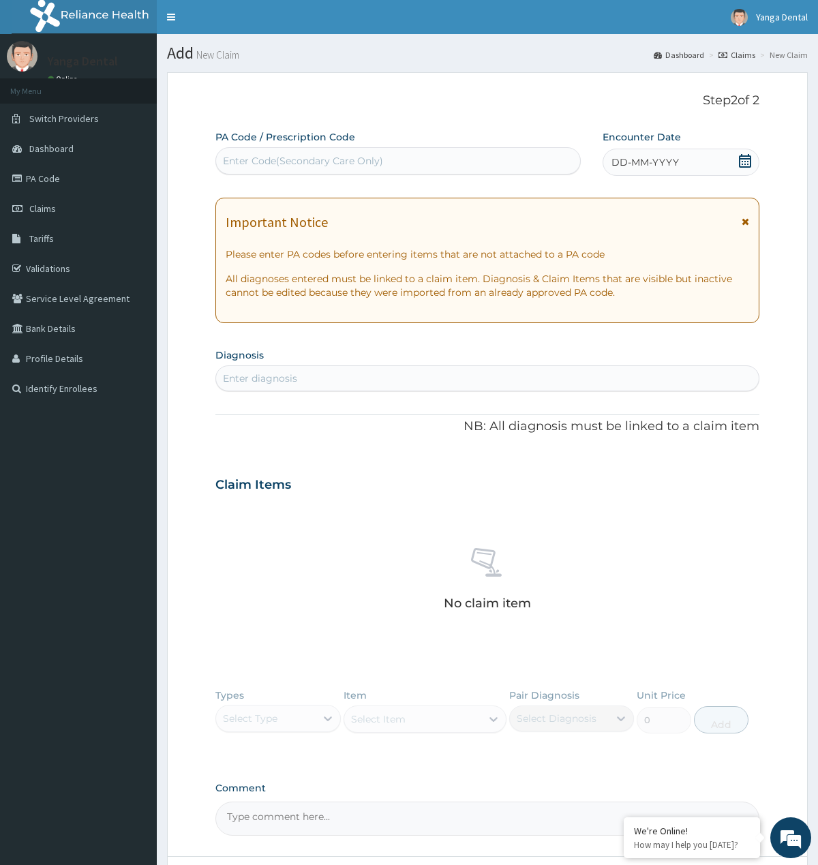
click at [415, 145] on div "PA Code / Prescription Code Enter Code(Secondary Care Only)" at bounding box center [397, 152] width 365 height 44
click at [410, 155] on div "Enter Code(Secondary Care Only)" at bounding box center [398, 161] width 364 height 22
paste input "PA/A27BB0"
type input "PA/A27BB0"
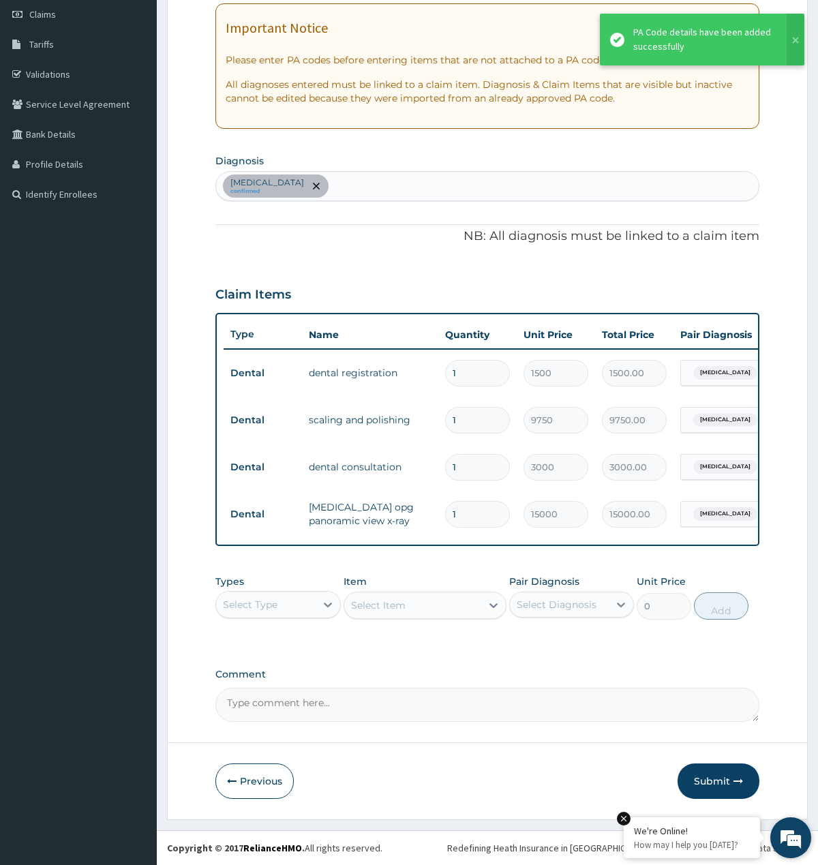
scroll to position [209, 0]
click at [723, 781] on button "Submit" at bounding box center [719, 781] width 82 height 35
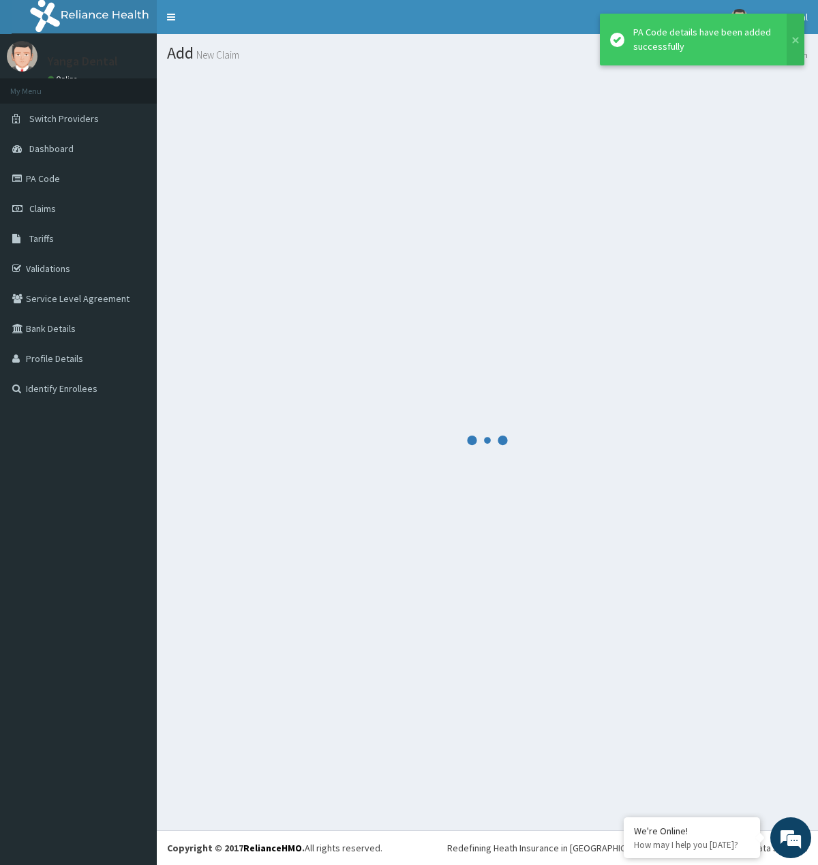
scroll to position [0, 0]
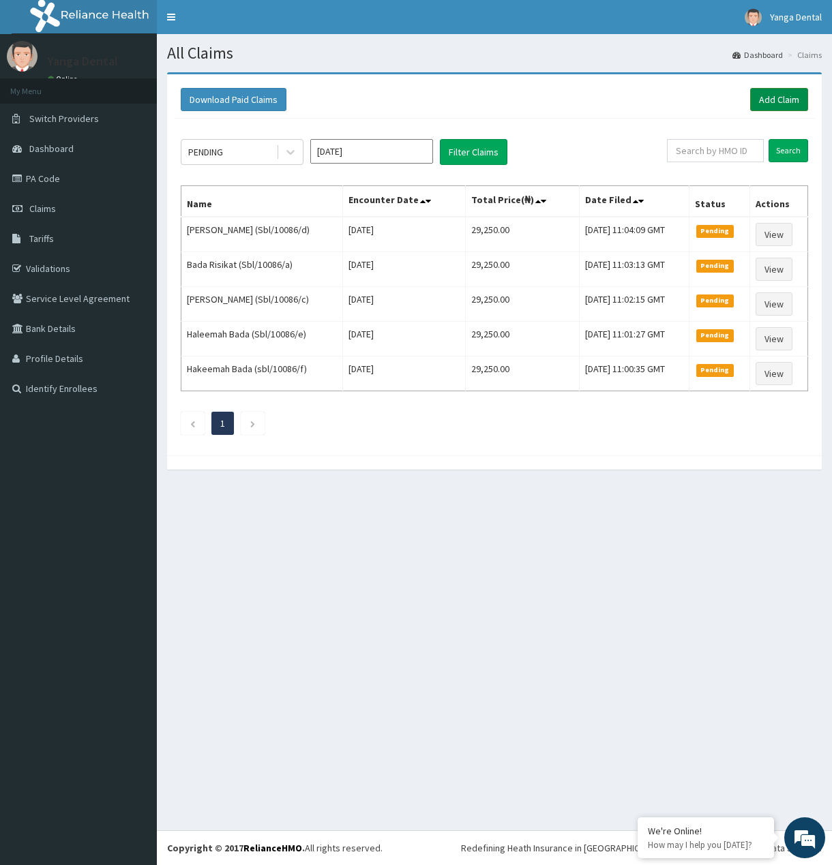
click at [773, 102] on link "Add Claim" at bounding box center [779, 99] width 58 height 23
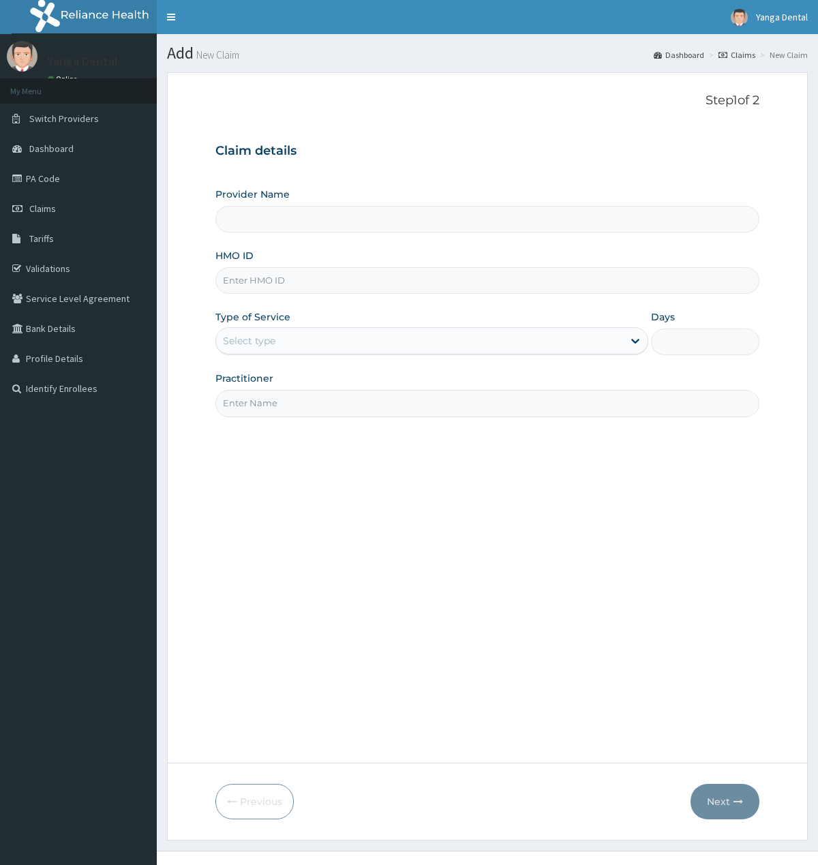
click at [320, 288] on input "HMO ID" at bounding box center [486, 280] width 543 height 27
paste input "Sbl/10086/b"
type input "Sbl/10086/b"
type input "Yanga Dental Clinic"
type input "Sbl/10086/b"
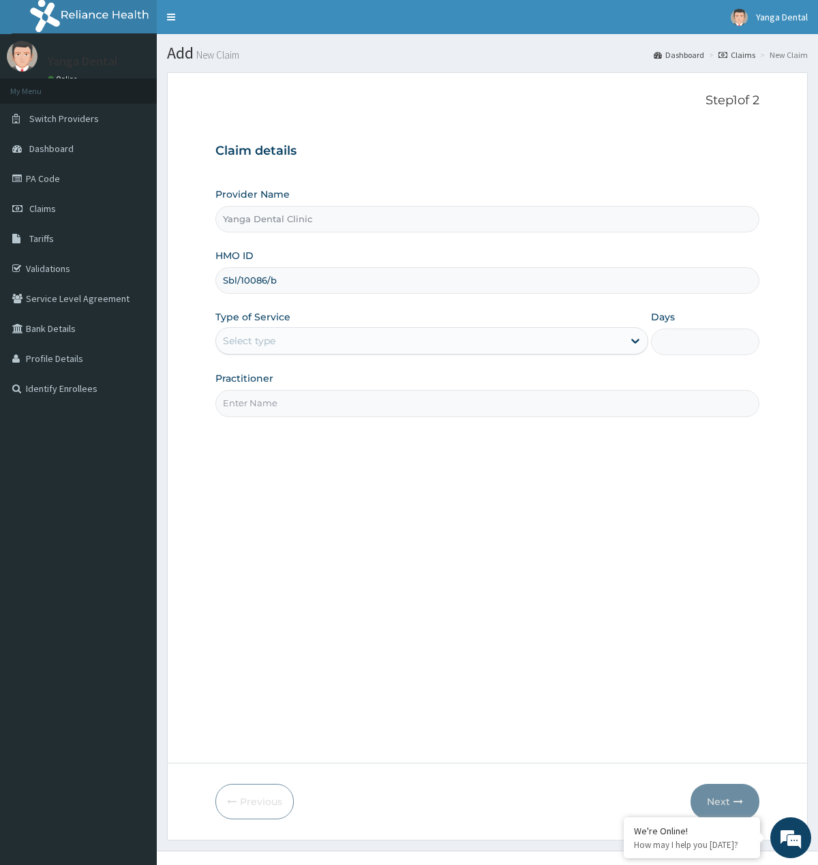
click at [309, 344] on div "Select type" at bounding box center [419, 341] width 407 height 22
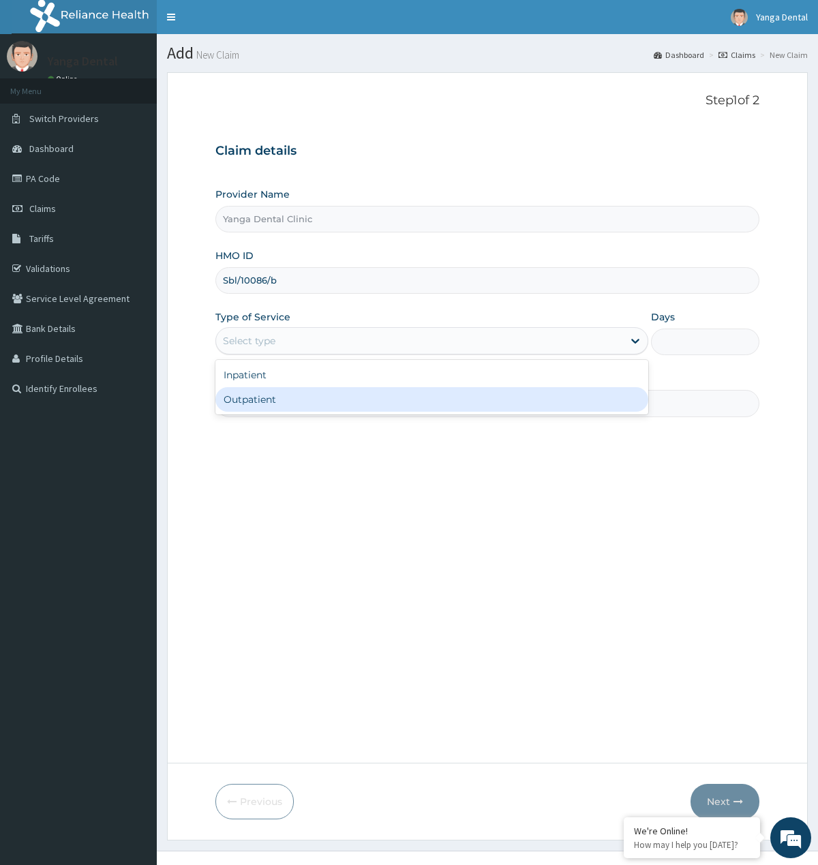
click at [304, 399] on div "Outpatient" at bounding box center [431, 399] width 433 height 25
type input "1"
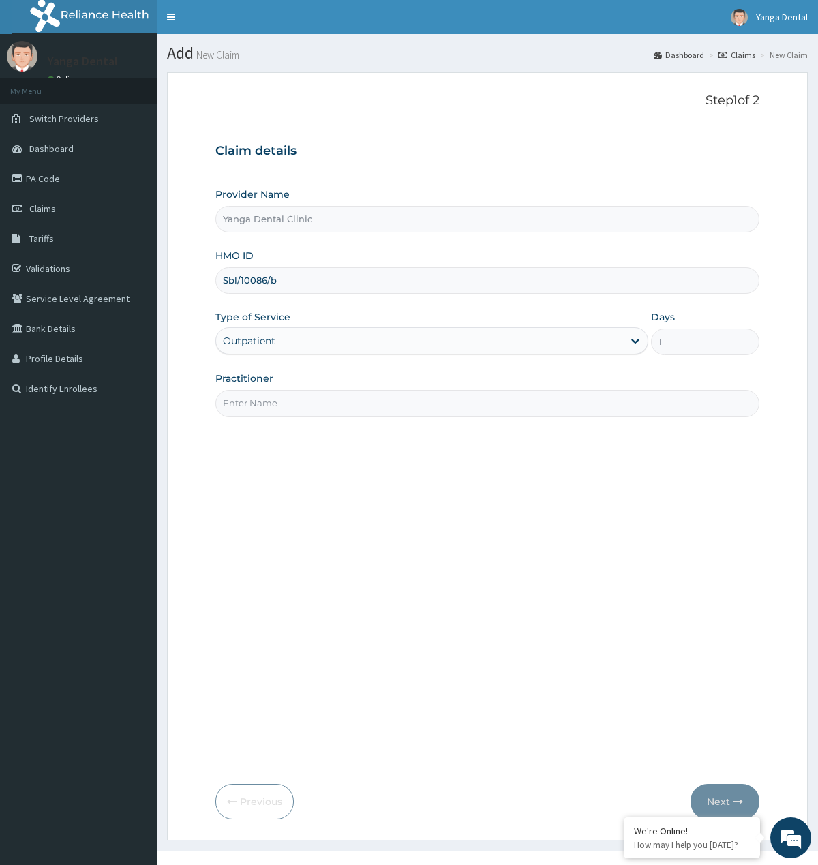
click at [314, 400] on input "Practitioner" at bounding box center [486, 403] width 543 height 27
type input "Ehis"
click at [720, 800] on button "Next" at bounding box center [725, 801] width 69 height 35
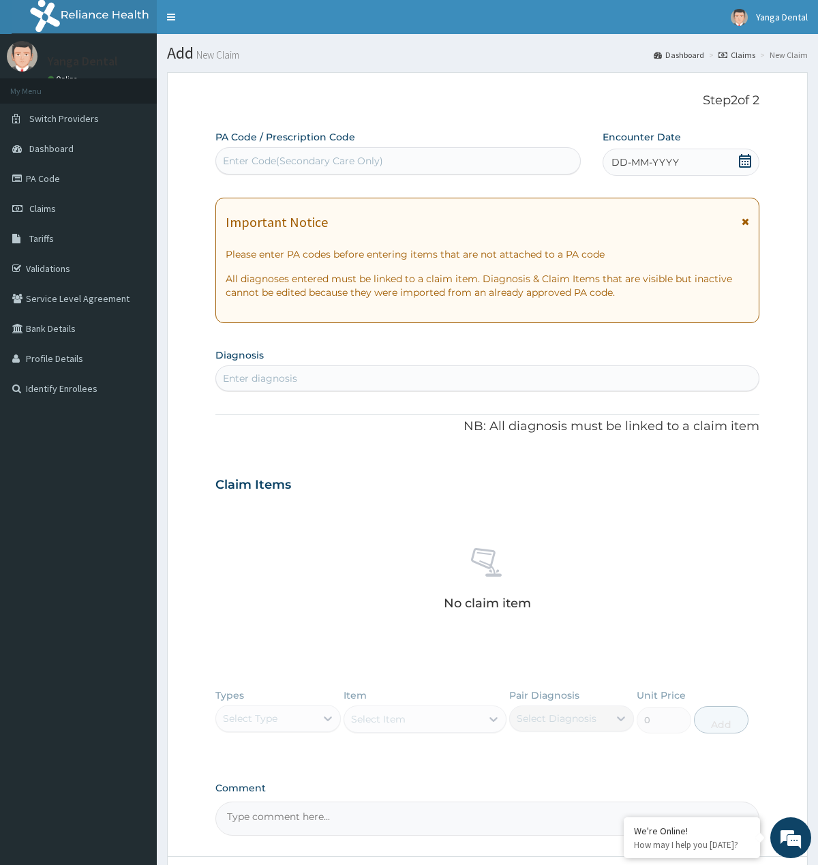
click at [387, 162] on div "Enter Code(Secondary Care Only)" at bounding box center [398, 161] width 364 height 22
paste input "PA/FF79BE"
type input "PA/FF79BE"
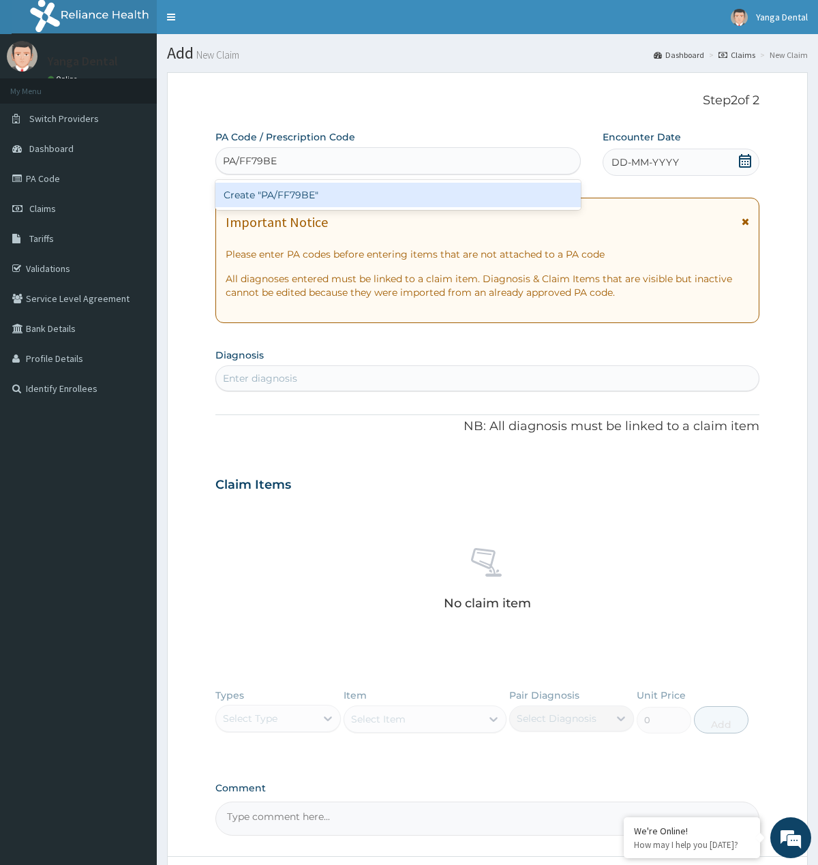
click at [372, 192] on div "Create "PA/FF79BE"" at bounding box center [397, 195] width 365 height 25
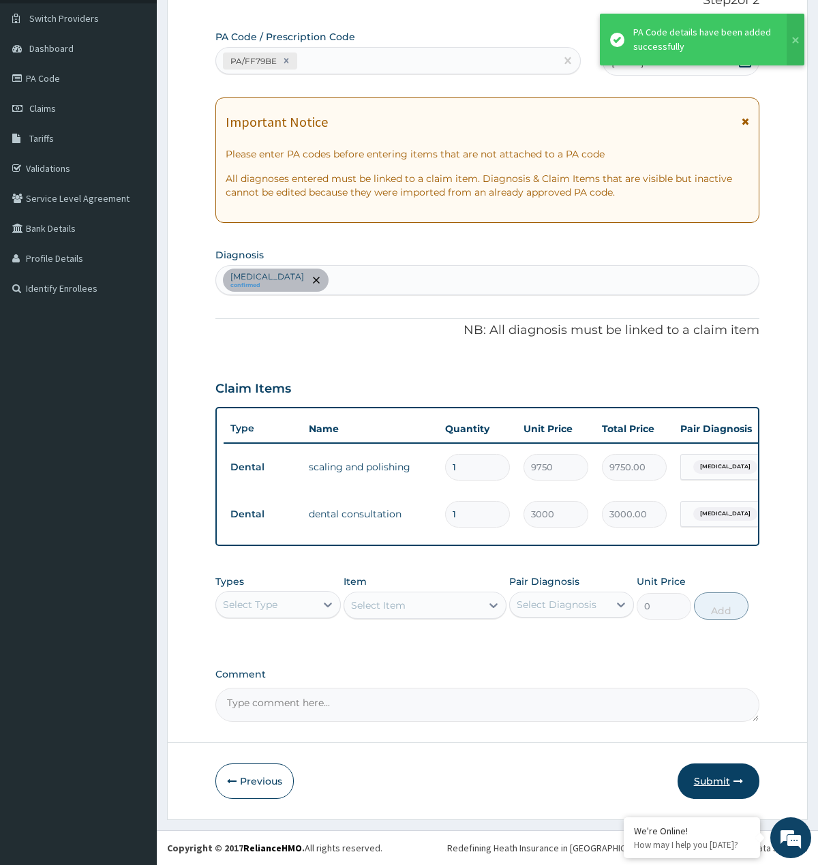
scroll to position [115, 0]
click at [699, 764] on button "Submit" at bounding box center [719, 781] width 82 height 35
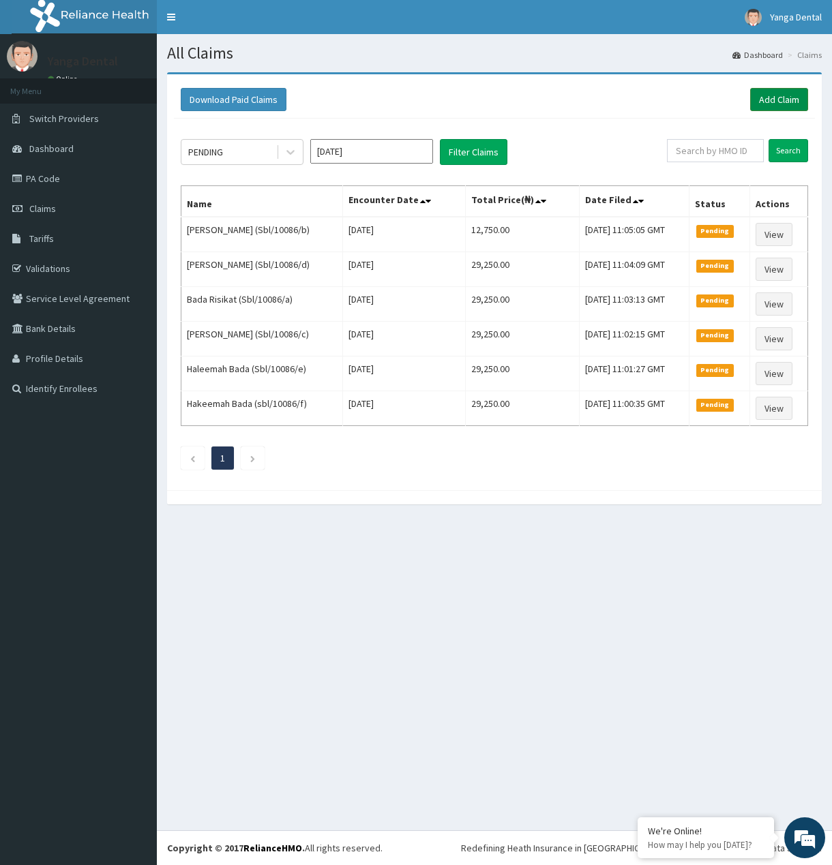
click at [751, 96] on link "Add Claim" at bounding box center [779, 99] width 58 height 23
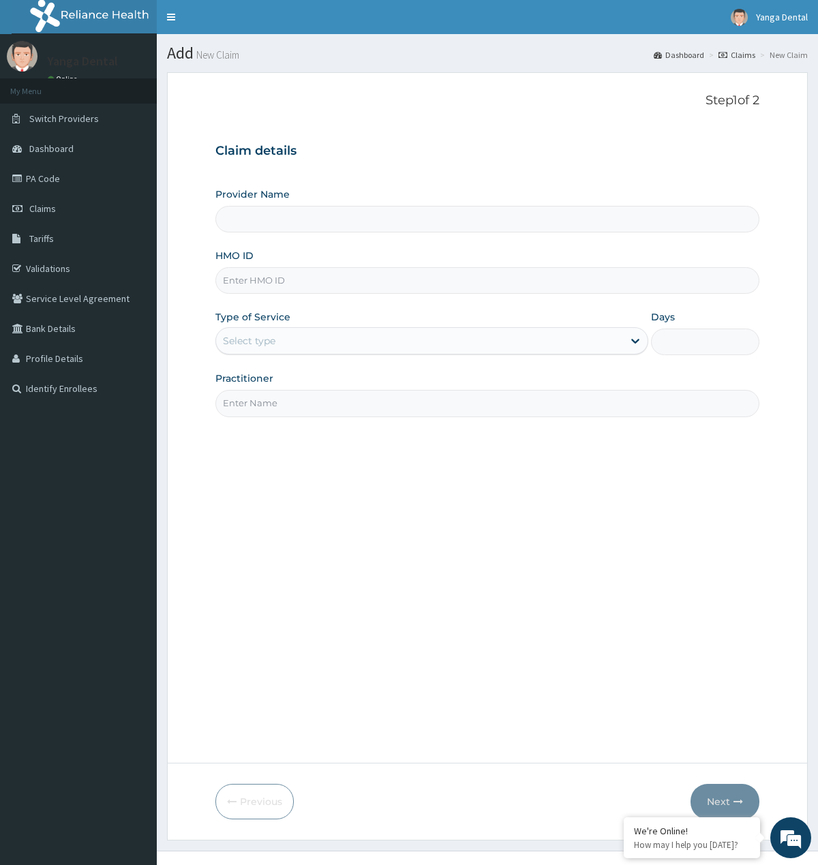
click at [277, 282] on input "HMO ID" at bounding box center [486, 280] width 543 height 27
paste input "UBP/10097/A"
type input "UBP/10097/A"
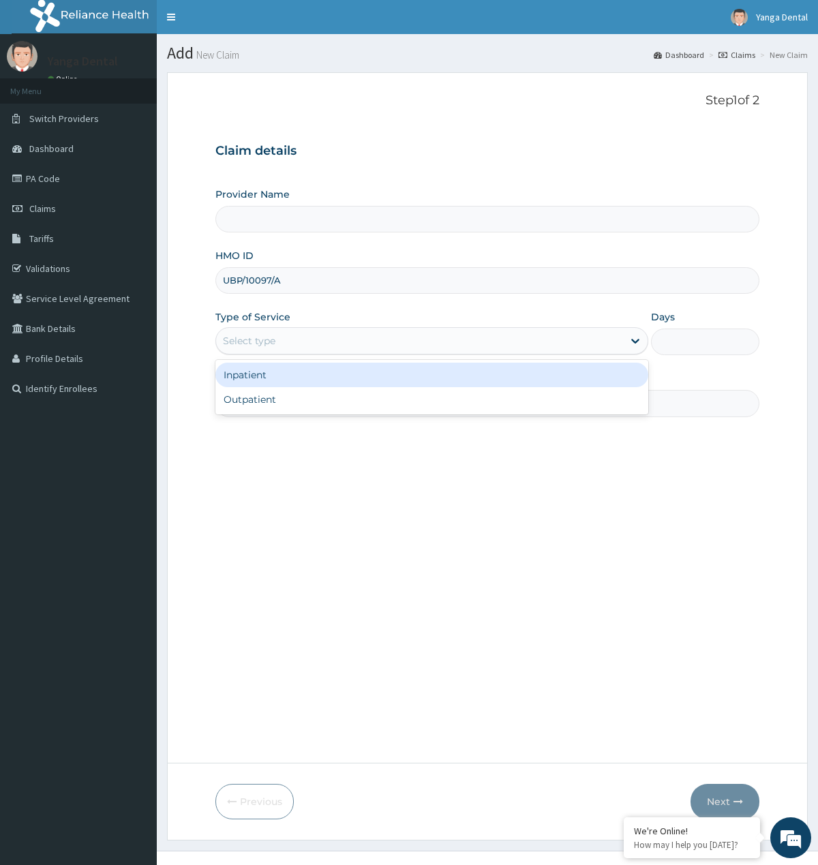
drag, startPoint x: 295, startPoint y: 331, endPoint x: 295, endPoint y: 342, distance: 10.2
click at [295, 335] on div "Select type" at bounding box center [419, 341] width 407 height 22
type input "Yanga Dental Clinic"
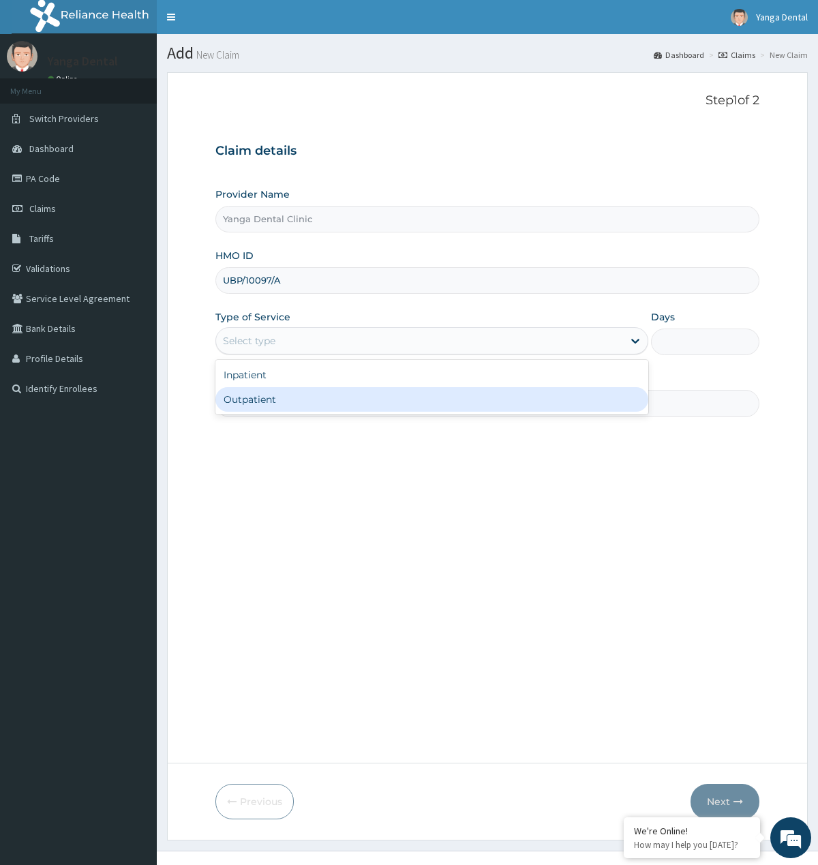
click at [292, 391] on div "Outpatient" at bounding box center [431, 399] width 433 height 25
type input "1"
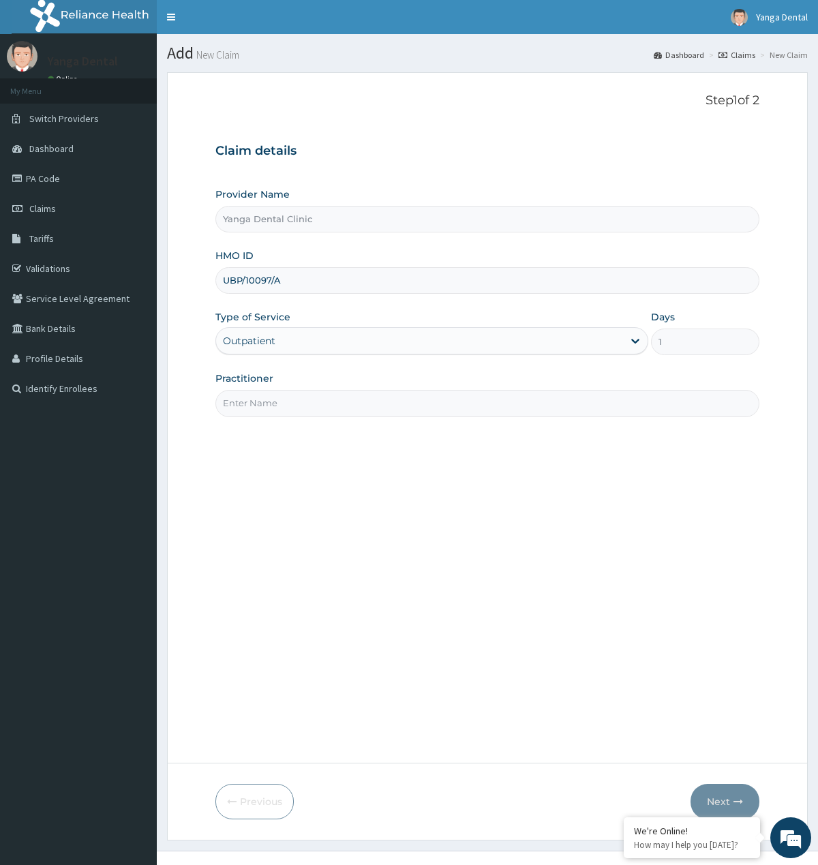
drag, startPoint x: 298, startPoint y: 391, endPoint x: 307, endPoint y: 417, distance: 27.4
click at [301, 401] on input "Practitioner" at bounding box center [486, 403] width 543 height 27
type input "Ehis"
click at [721, 797] on button "Next" at bounding box center [725, 801] width 69 height 35
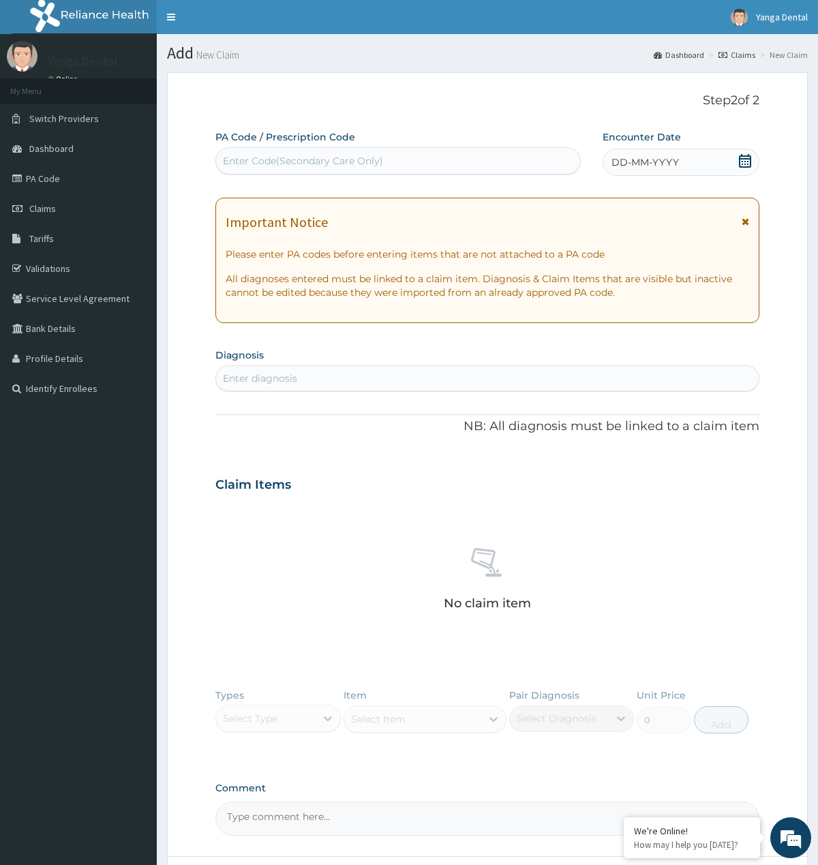
click at [258, 153] on div "Enter Code(Secondary Care Only)" at bounding box center [398, 161] width 364 height 22
paste input "PA/EAEC6C"
type input "PA/EAEC6C"
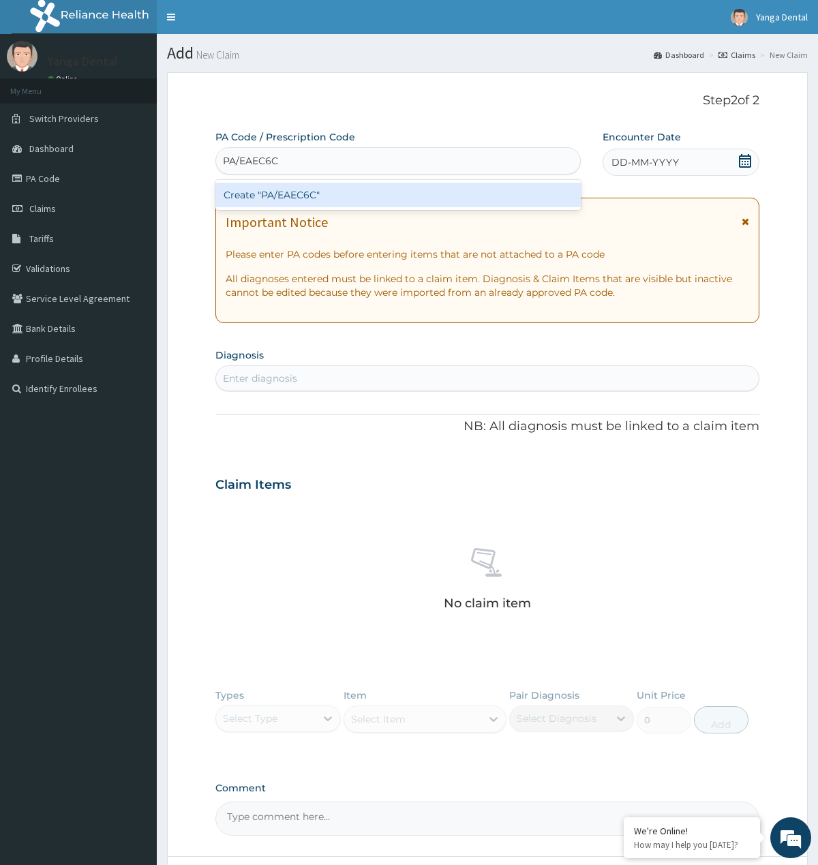
click at [247, 196] on div "Create "PA/EAEC6C"" at bounding box center [397, 195] width 365 height 25
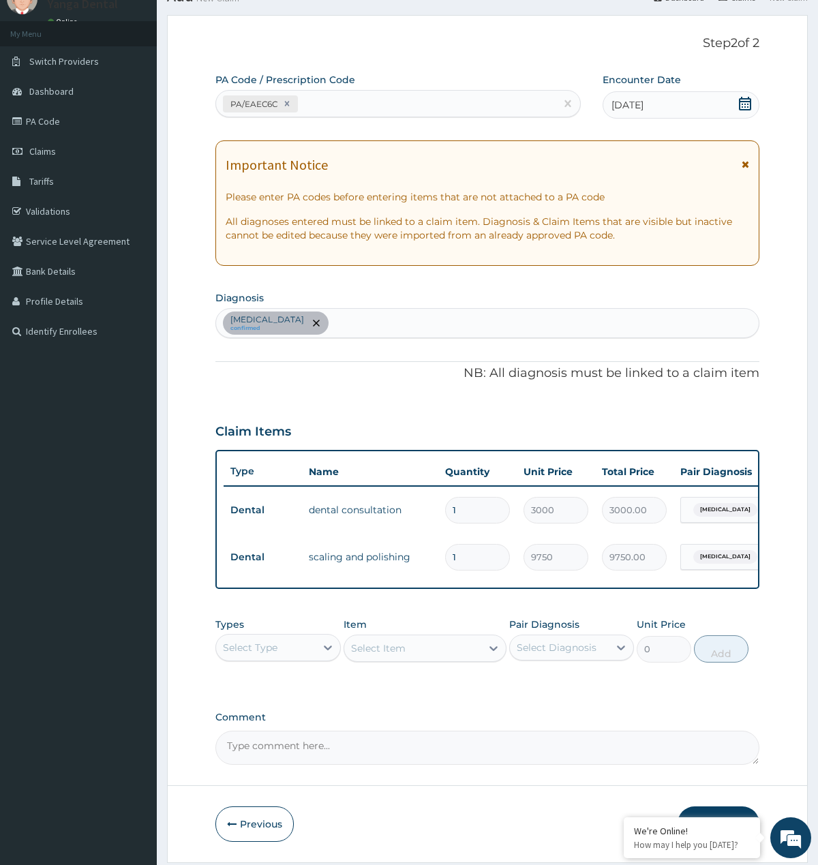
scroll to position [115, 0]
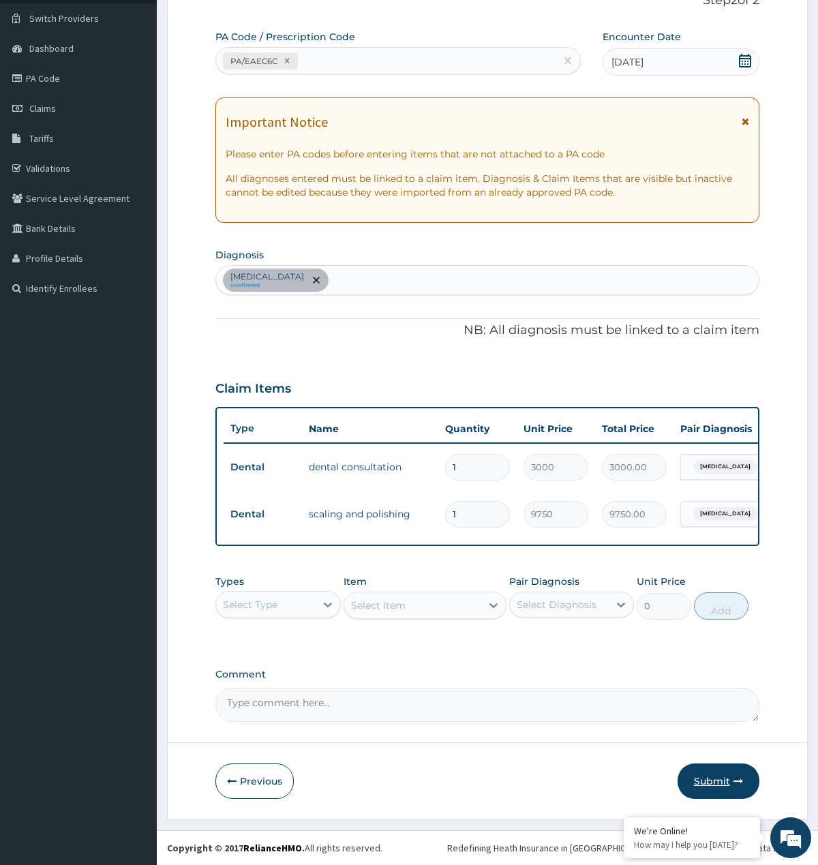
click at [712, 783] on button "Submit" at bounding box center [719, 781] width 82 height 35
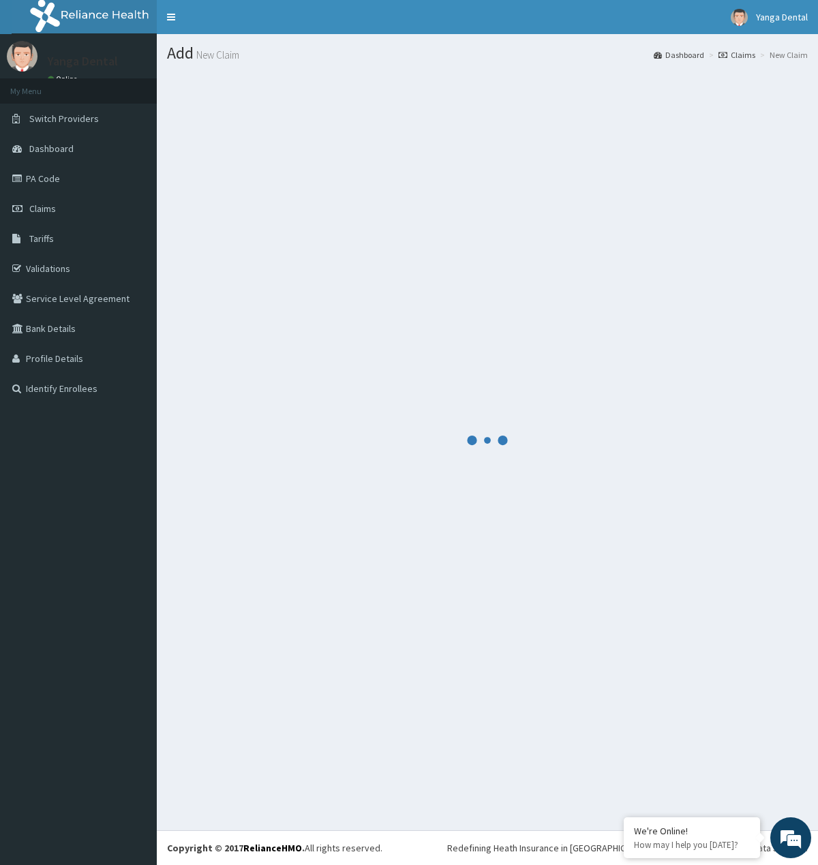
scroll to position [0, 0]
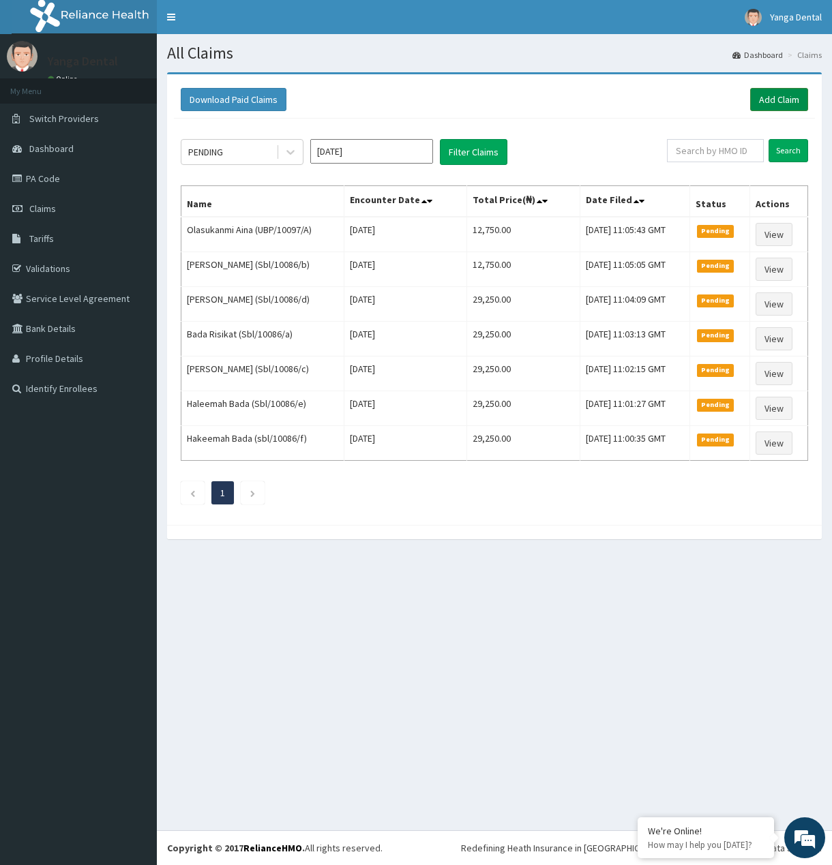
click at [785, 95] on link "Add Claim" at bounding box center [779, 99] width 58 height 23
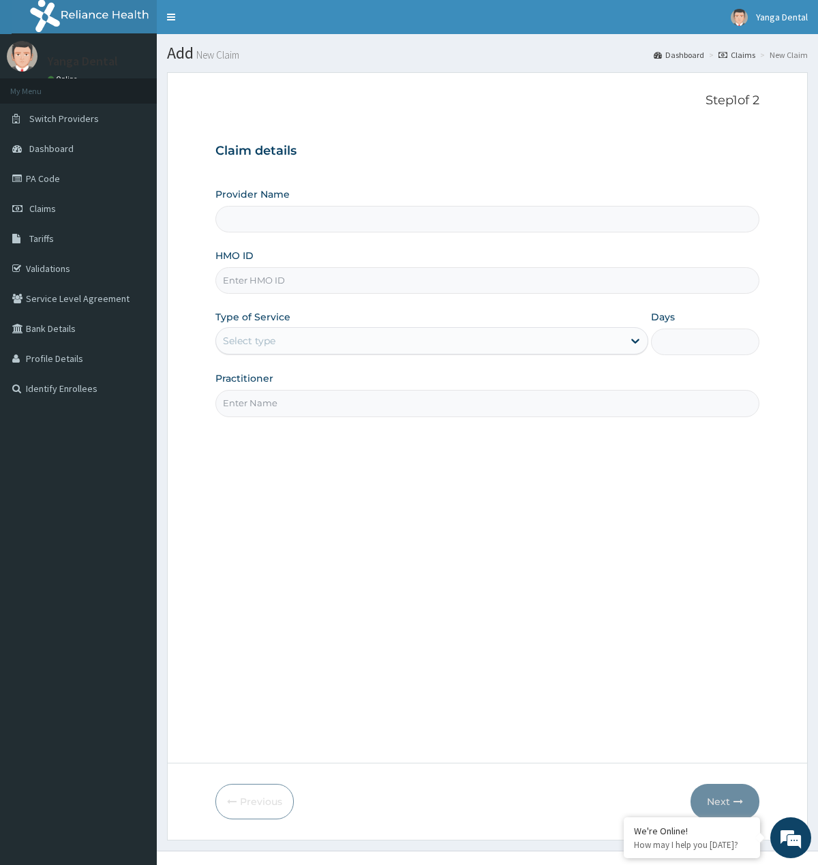
click at [262, 270] on input "HMO ID" at bounding box center [486, 280] width 543 height 27
paste input "gtg/10089/a"
type input "gtg/10089/a"
type input "Yanga Dental Clinic"
type input "gtg/10089/a"
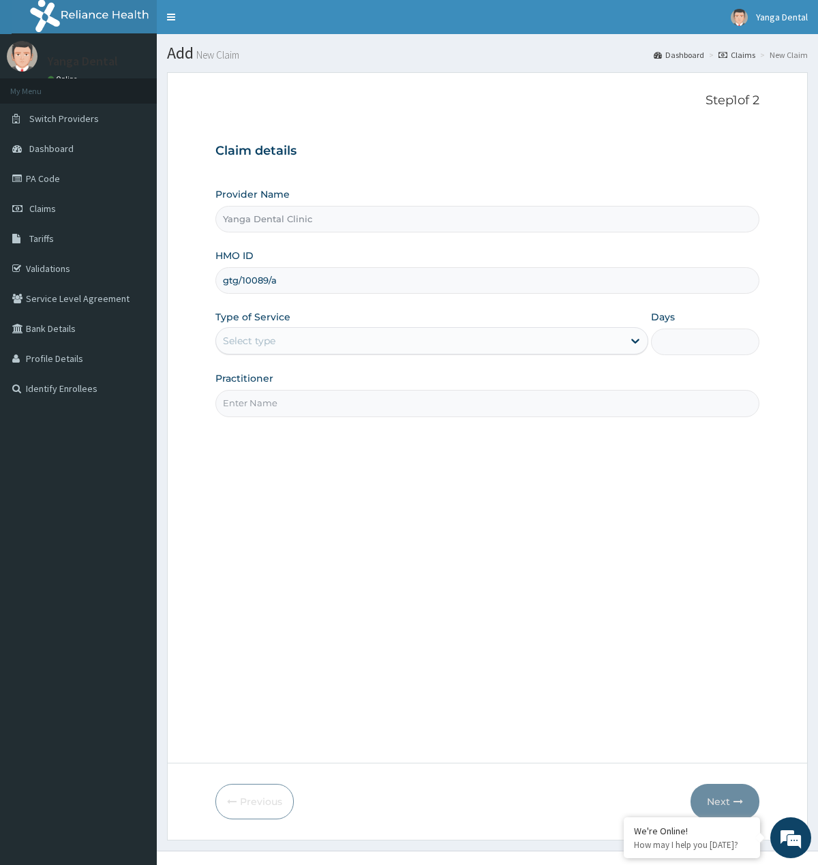
click at [282, 342] on div "Select type" at bounding box center [419, 341] width 407 height 22
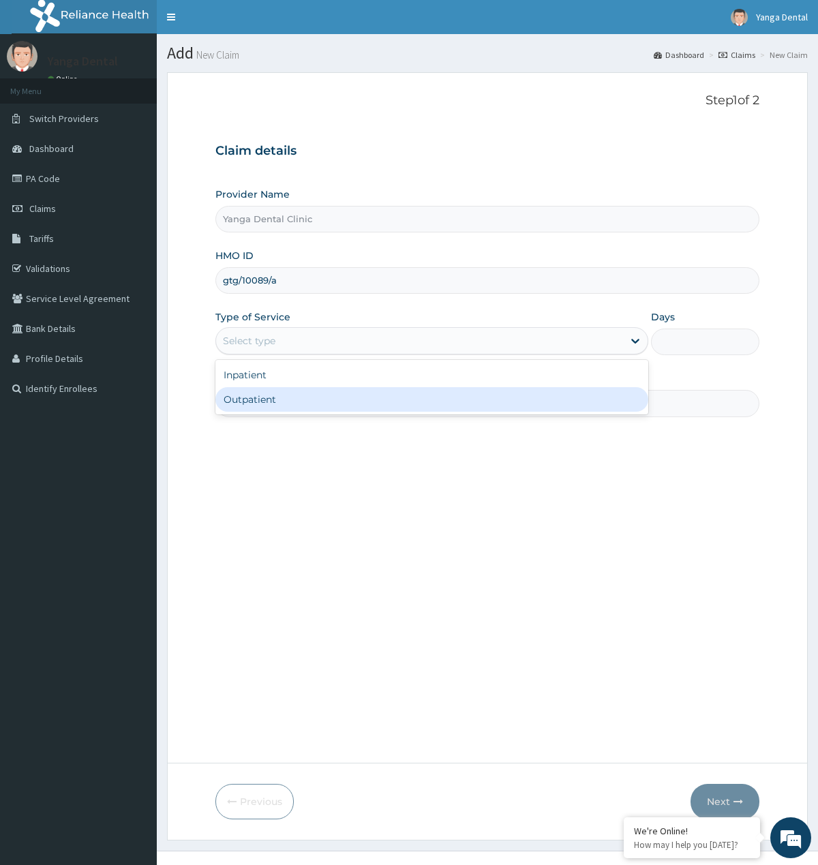
click at [267, 399] on div "Outpatient" at bounding box center [431, 399] width 433 height 25
type input "1"
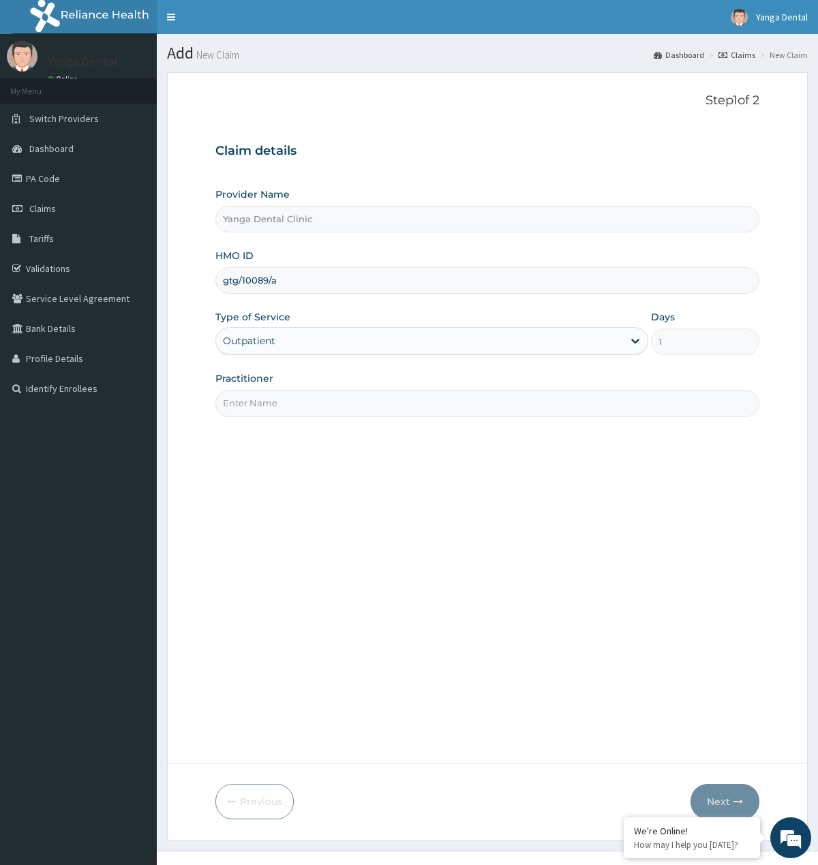
click at [292, 393] on input "Practitioner" at bounding box center [486, 403] width 543 height 27
type input "Ehis"
click at [729, 811] on button "Next" at bounding box center [725, 801] width 69 height 35
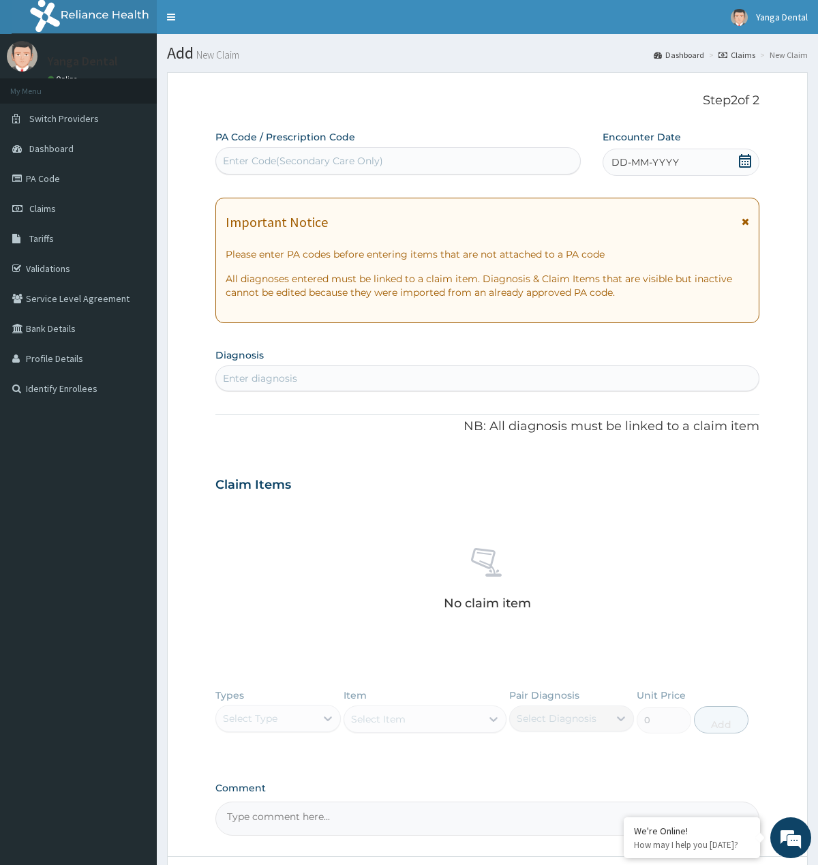
click at [344, 169] on div "Enter Code(Secondary Care Only)" at bounding box center [398, 161] width 364 height 22
drag, startPoint x: 344, startPoint y: 169, endPoint x: 246, endPoint y: 153, distance: 99.4
click at [246, 153] on div "Enter Code(Secondary Care Only)" at bounding box center [398, 161] width 364 height 22
drag, startPoint x: 246, startPoint y: 156, endPoint x: 229, endPoint y: 172, distance: 23.2
click at [229, 172] on div "Enter Code(Secondary Care Only)" at bounding box center [398, 161] width 364 height 22
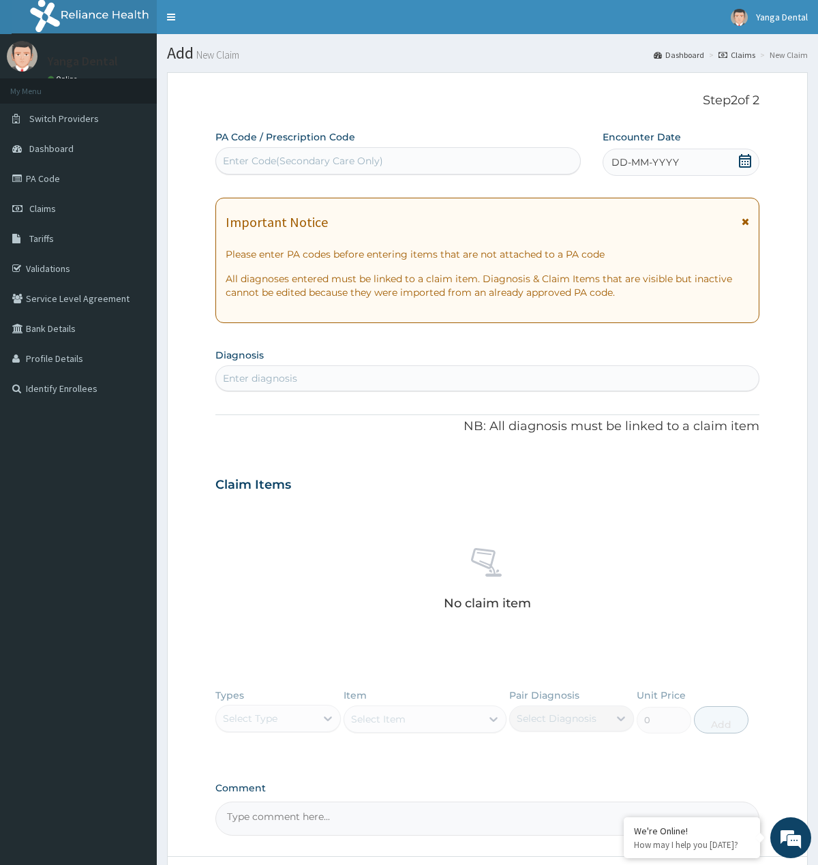
click at [243, 159] on div "Enter Code(Secondary Care Only)" at bounding box center [303, 161] width 160 height 14
paste input "PA/D6365B"
type input "PA/D6365B"
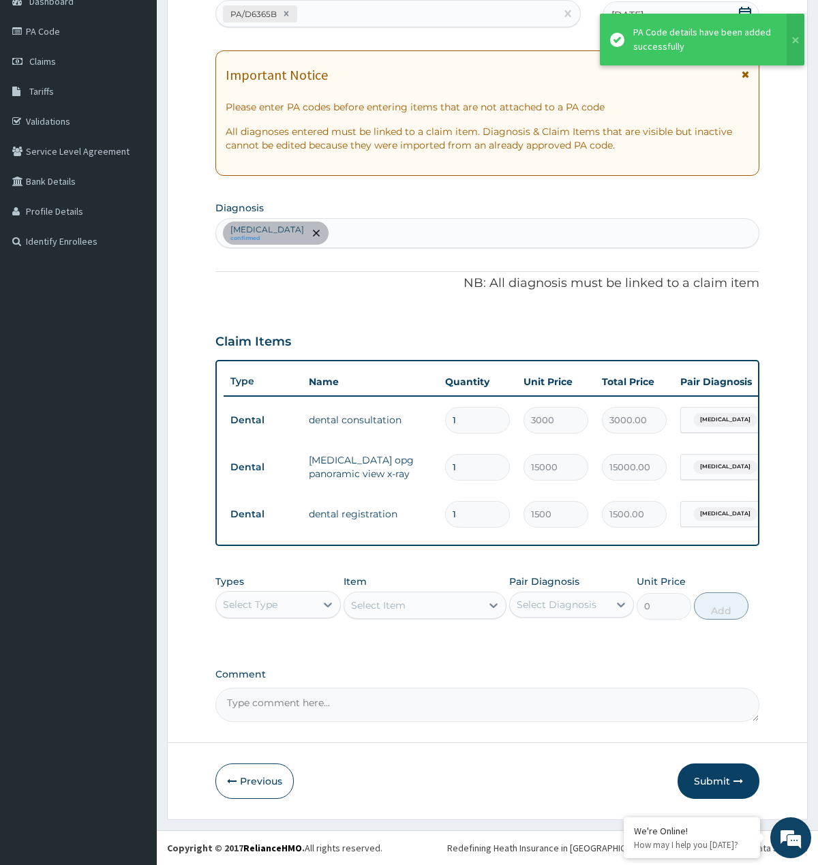
scroll to position [162, 0]
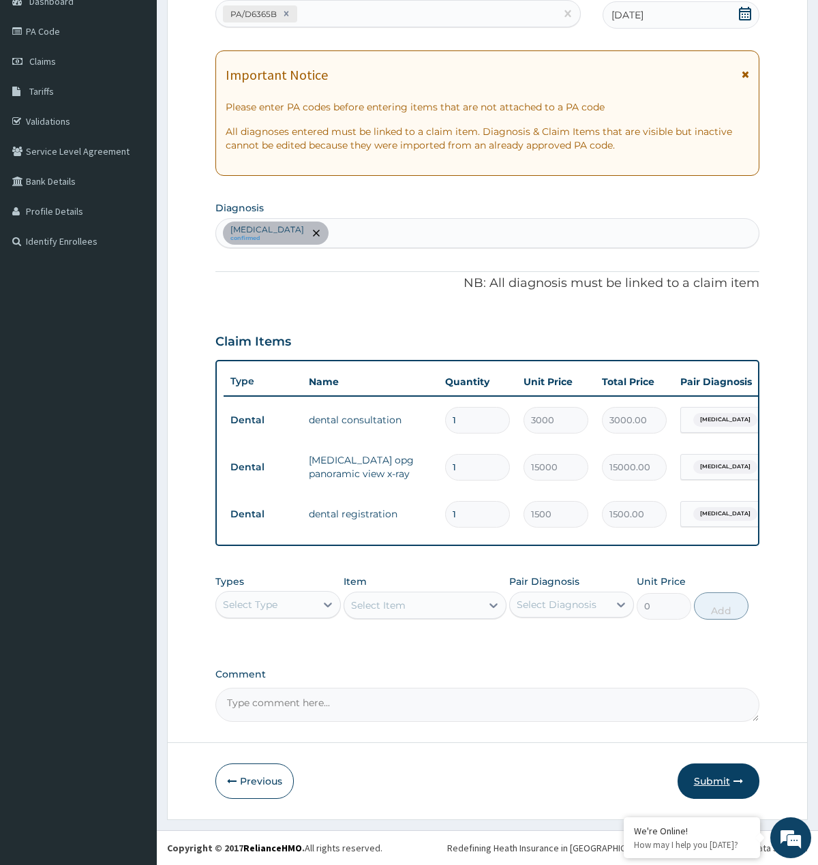
click at [710, 781] on button "Submit" at bounding box center [719, 781] width 82 height 35
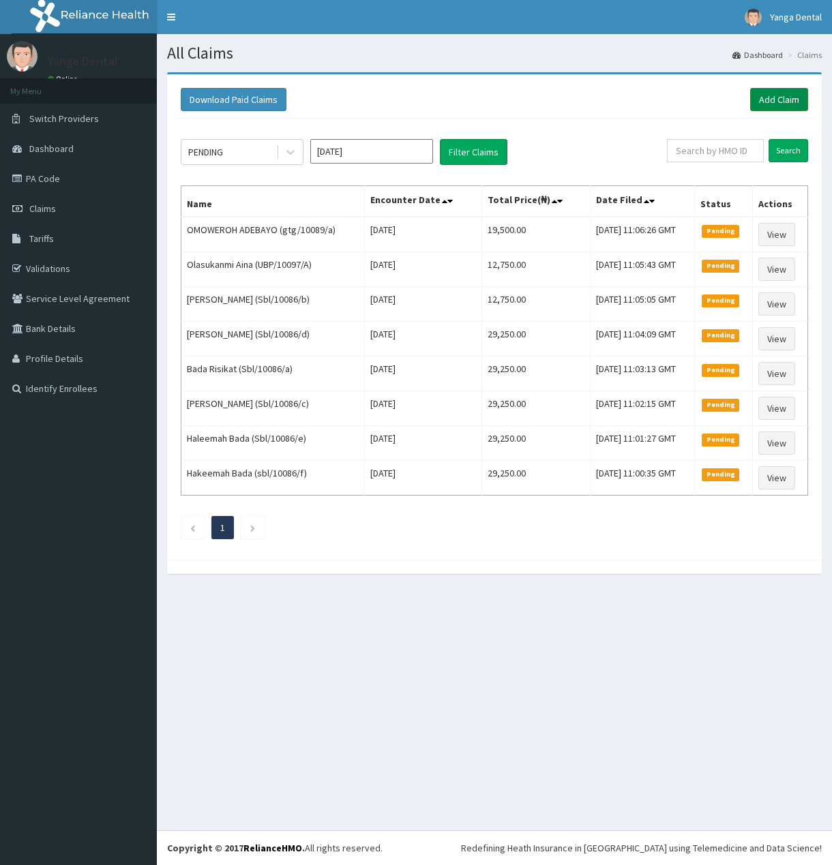
click at [791, 104] on link "Add Claim" at bounding box center [779, 99] width 58 height 23
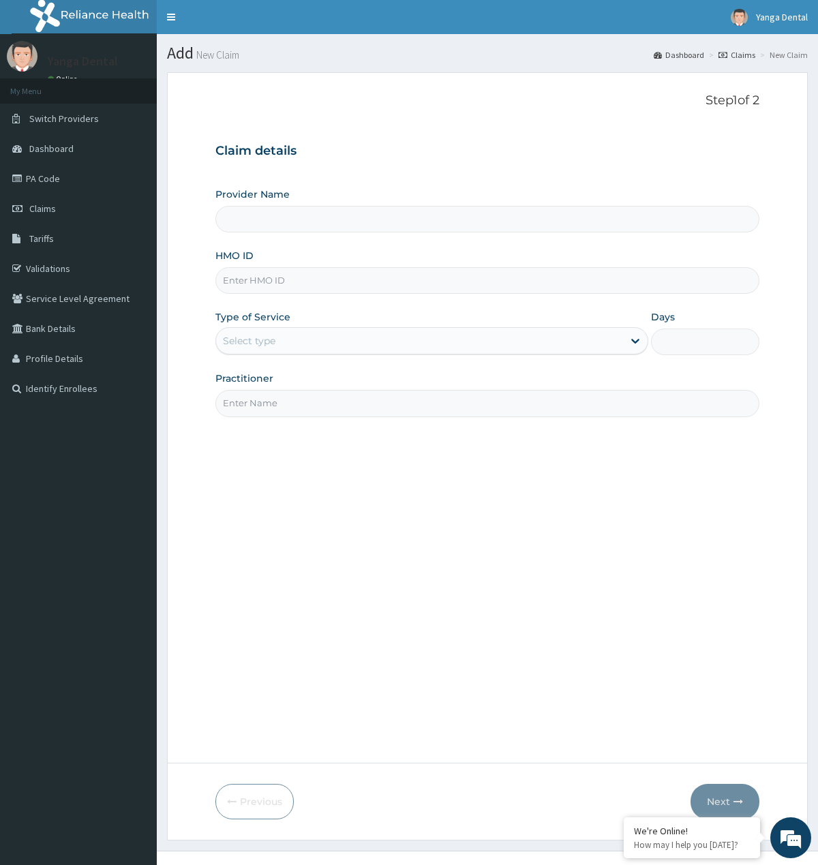
click at [303, 277] on input "HMO ID" at bounding box center [486, 280] width 543 height 27
paste input "gtg/10089/a"
type input "gtg/10089/a"
type input "Yanga Dental Clinic"
type input "gtg/10089/a"
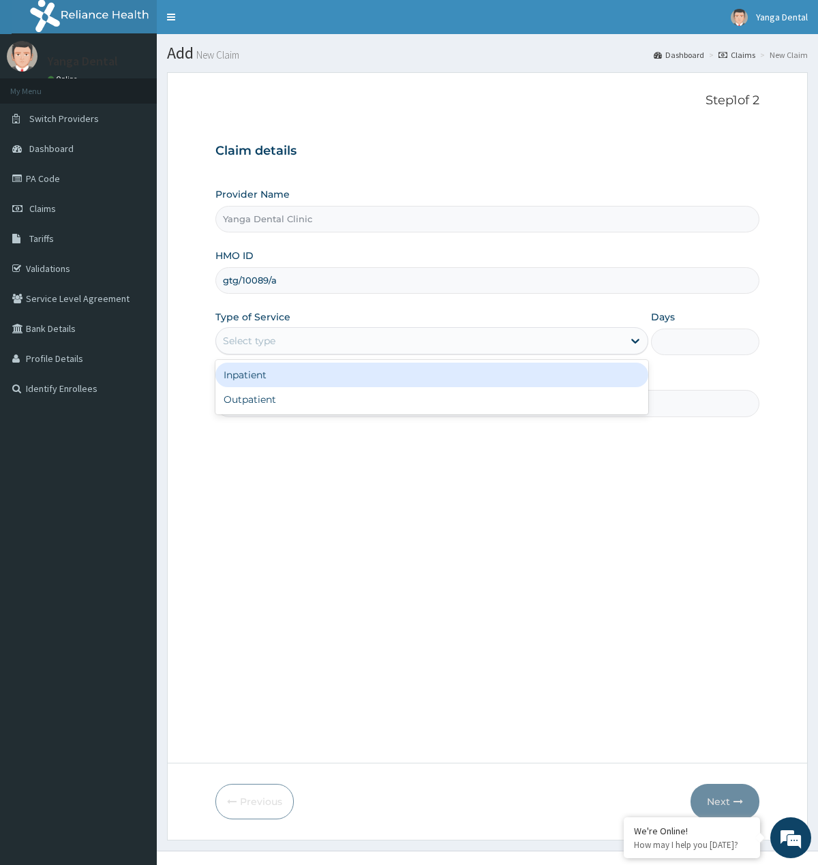
click at [270, 347] on div "Select type" at bounding box center [249, 341] width 52 height 14
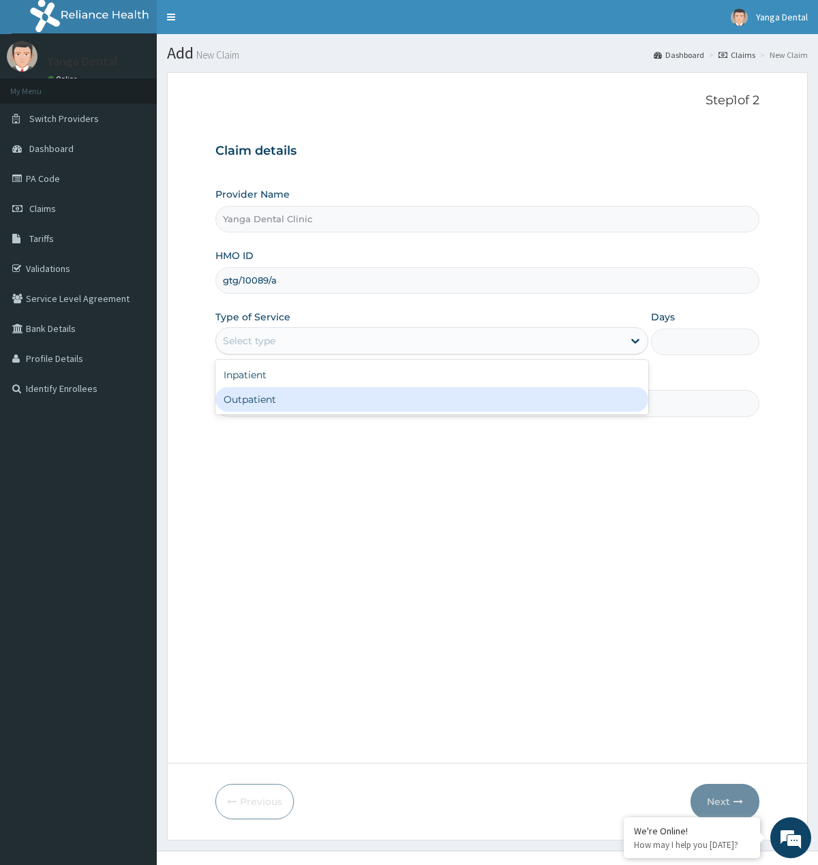
click at [260, 390] on div "Outpatient" at bounding box center [431, 399] width 433 height 25
type input "1"
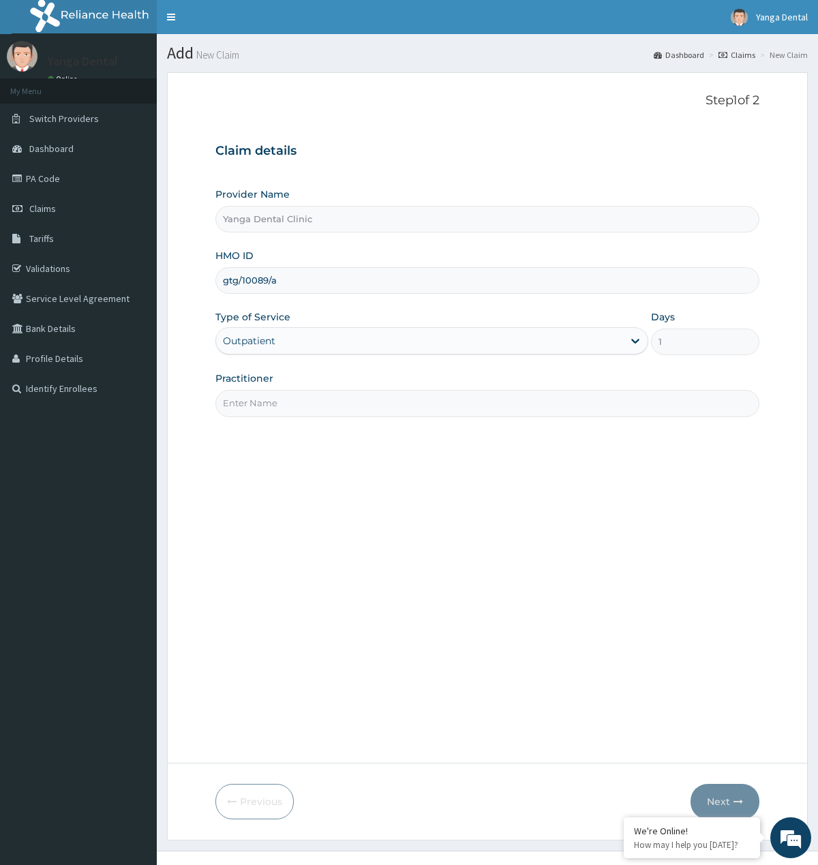
click at [273, 395] on input "Practitioner" at bounding box center [486, 403] width 543 height 27
type input "Ehis"
click at [706, 803] on button "Next" at bounding box center [725, 801] width 69 height 35
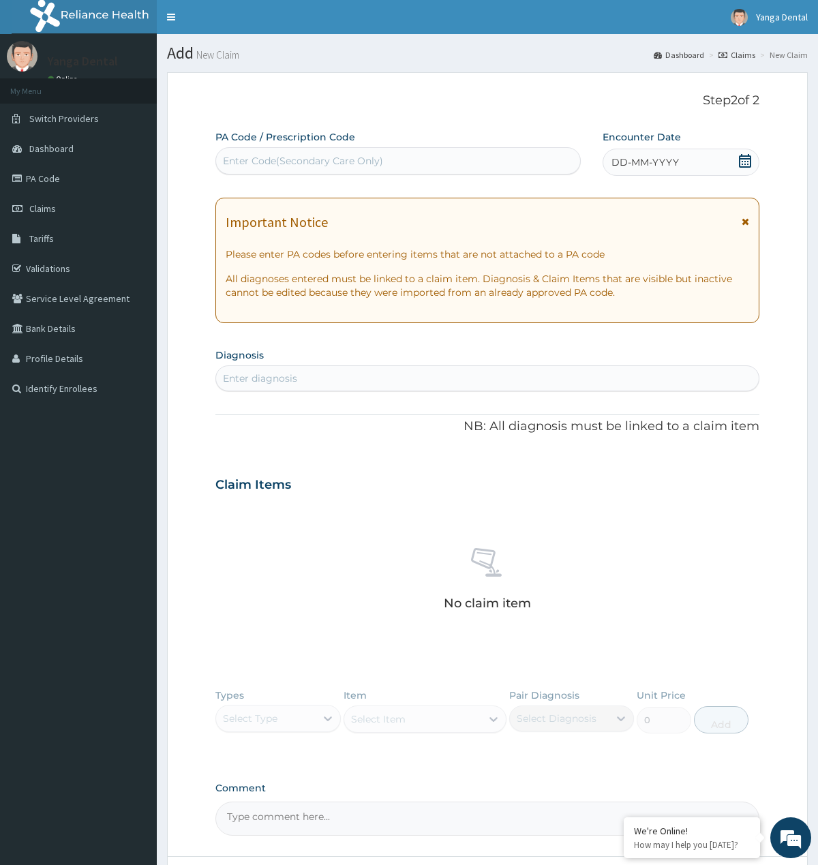
click at [308, 159] on div "Enter Code(Secondary Care Only)" at bounding box center [303, 161] width 160 height 14
paste input "PA/301ED2"
type input "PA/301ED2"
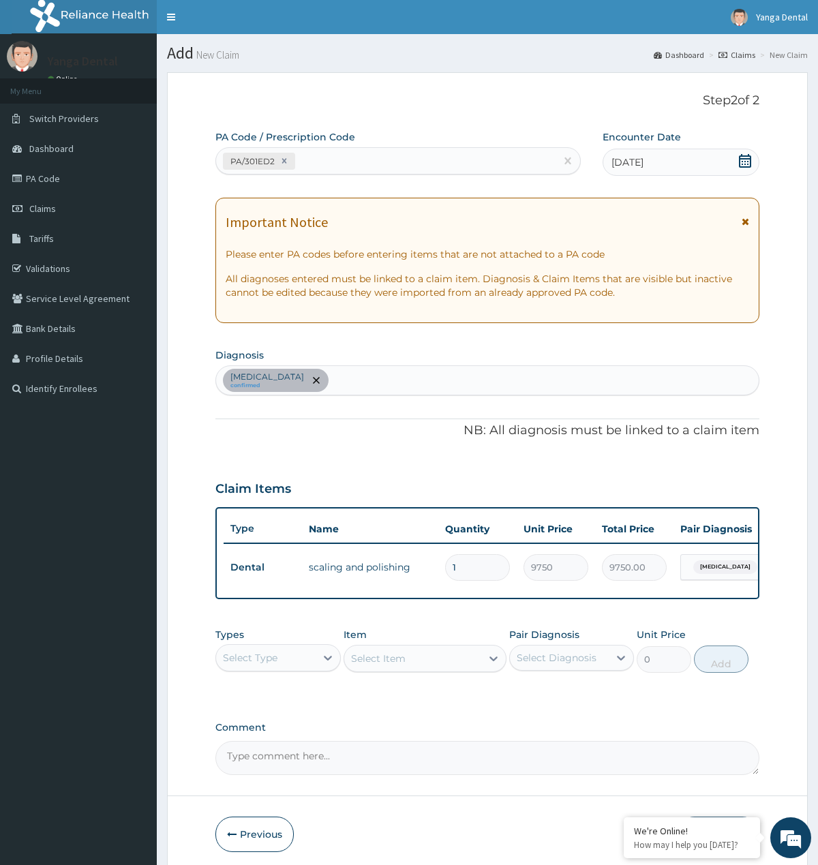
scroll to position [67, 0]
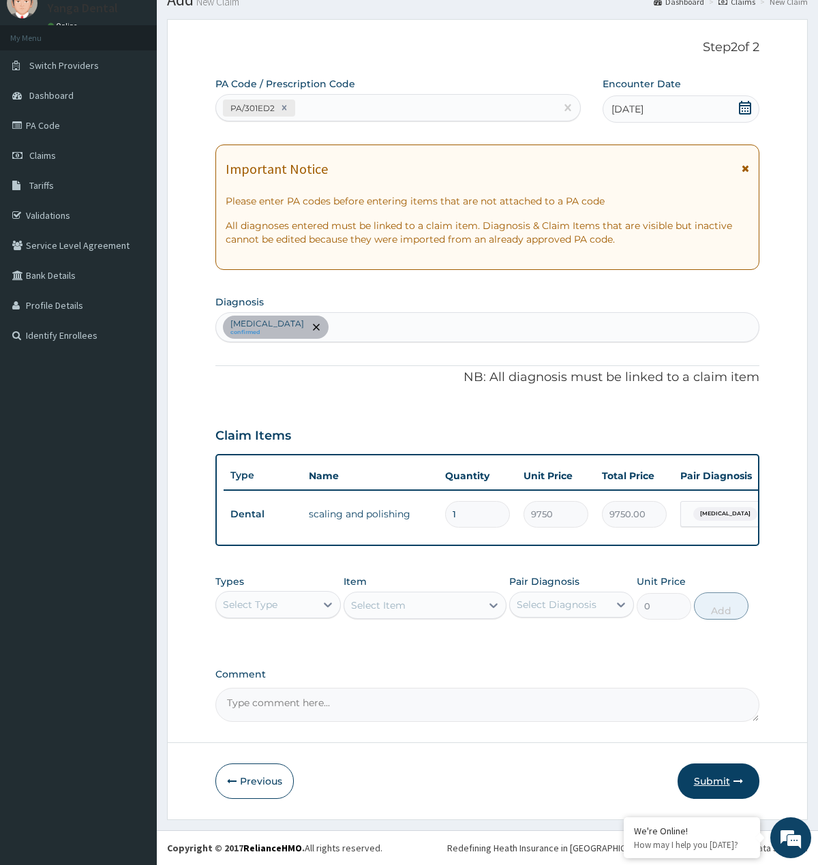
click at [715, 778] on button "Submit" at bounding box center [719, 781] width 82 height 35
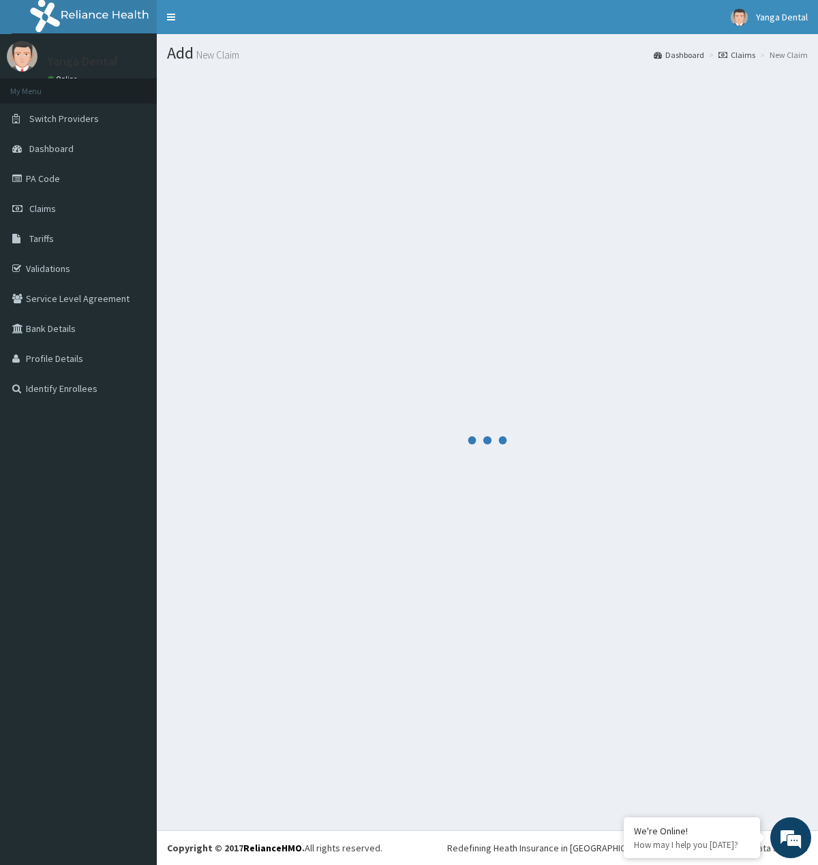
scroll to position [0, 0]
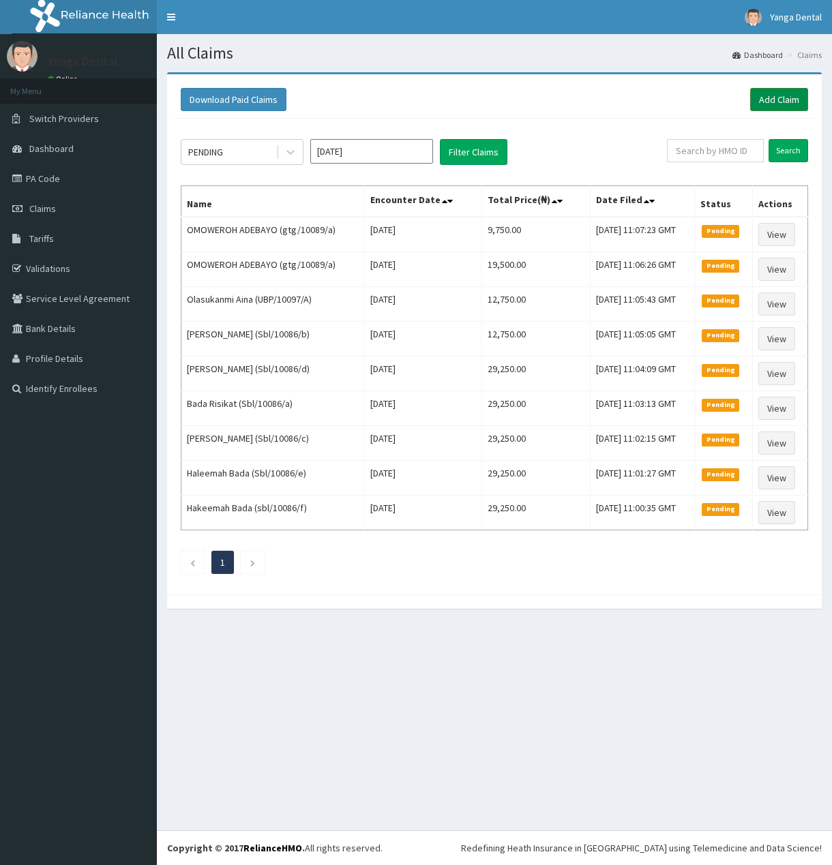
click at [774, 105] on link "Add Claim" at bounding box center [779, 99] width 58 height 23
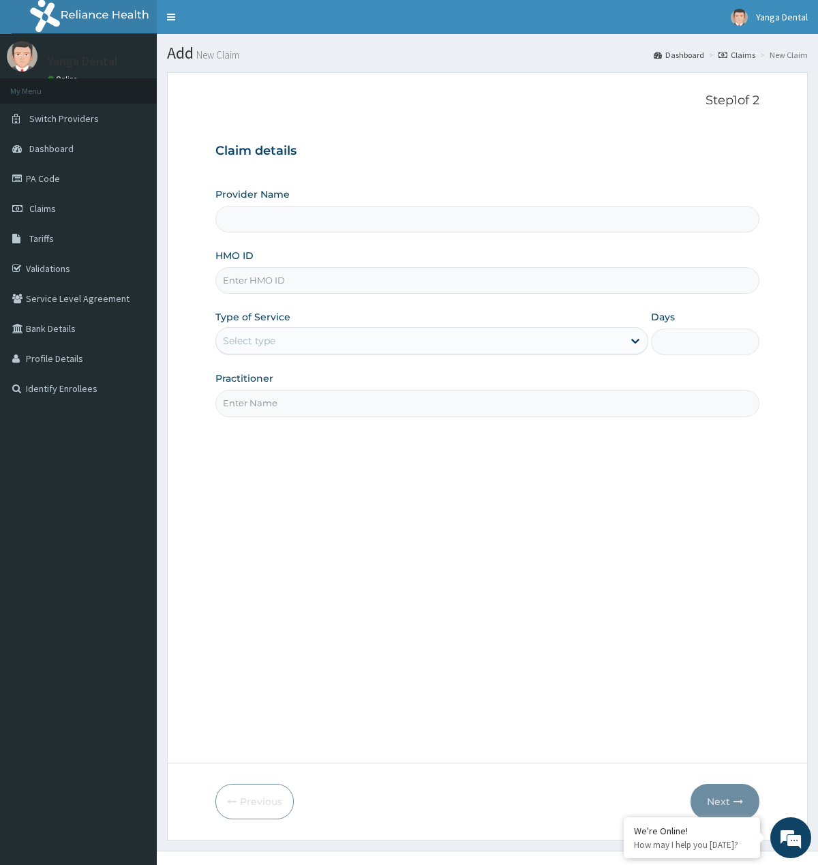
click at [290, 285] on input "HMO ID" at bounding box center [486, 280] width 543 height 27
paste input "oht/12234/a"
type input "oht/12234/a"
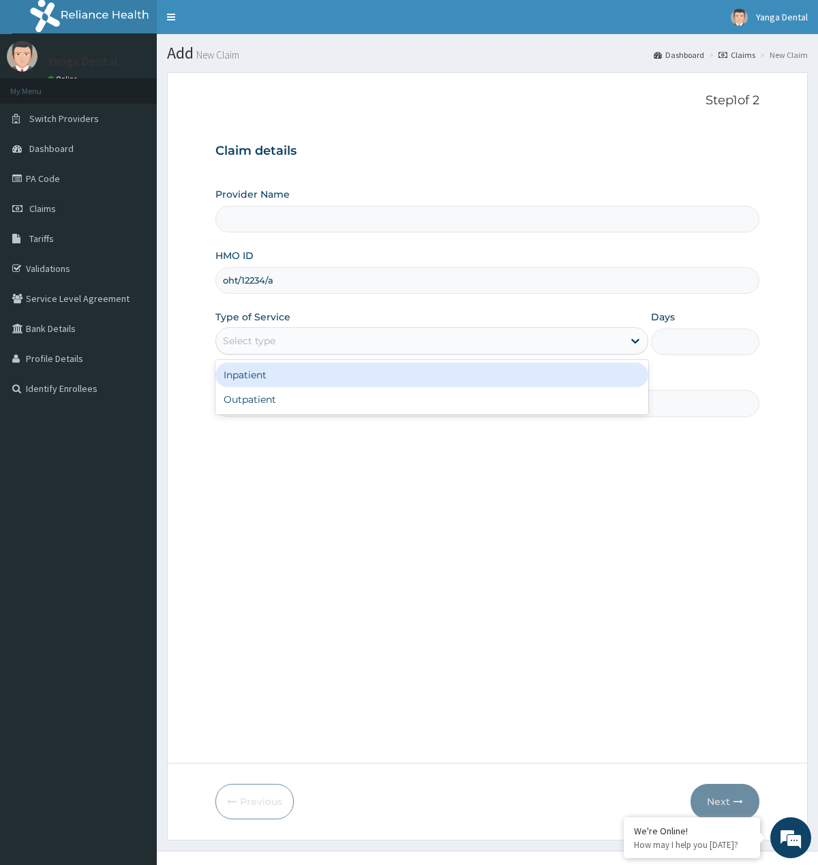
drag, startPoint x: 305, startPoint y: 333, endPoint x: 273, endPoint y: 402, distance: 75.6
click at [274, 355] on div "option Inpatient focused, 1 of 2. 2 results available. Use Up and Down to choos…" at bounding box center [431, 340] width 433 height 27
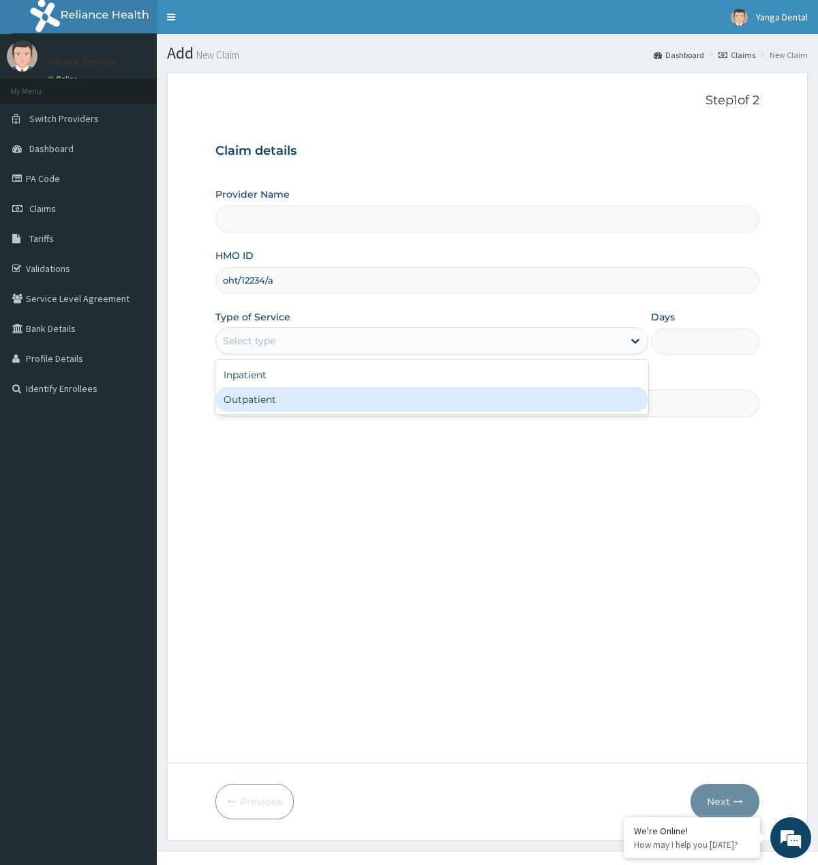
click at [273, 402] on div "Outpatient" at bounding box center [431, 399] width 433 height 25
type input "1"
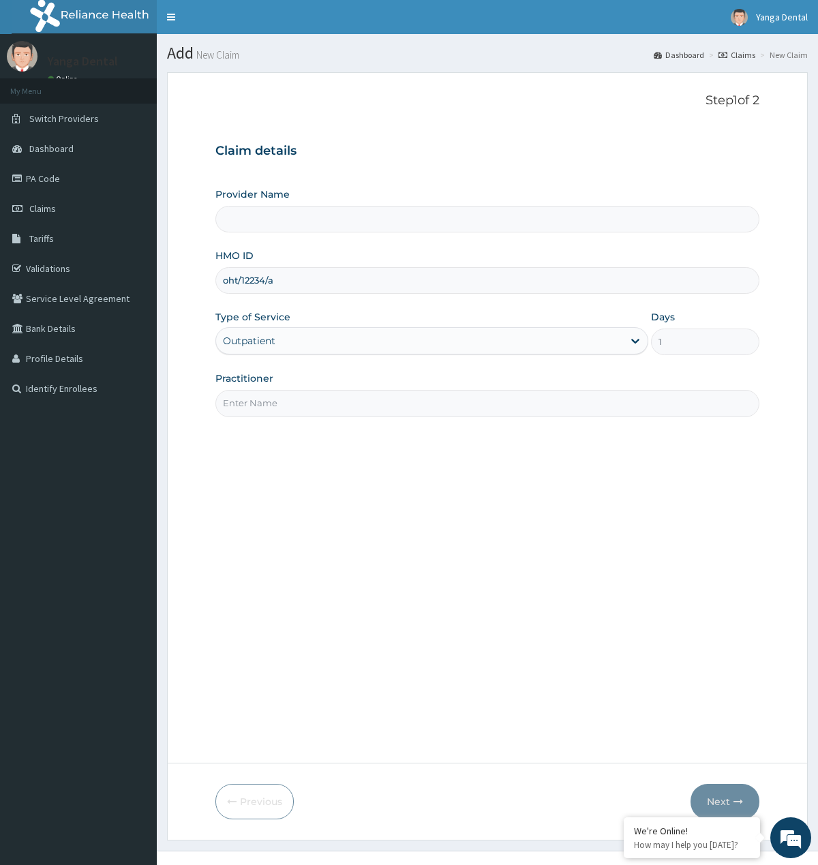
type input "Yanga Dental Clinic"
click at [273, 402] on input "Practitioner" at bounding box center [486, 403] width 543 height 27
type input "Ehis"
click at [719, 800] on button "Next" at bounding box center [725, 801] width 69 height 35
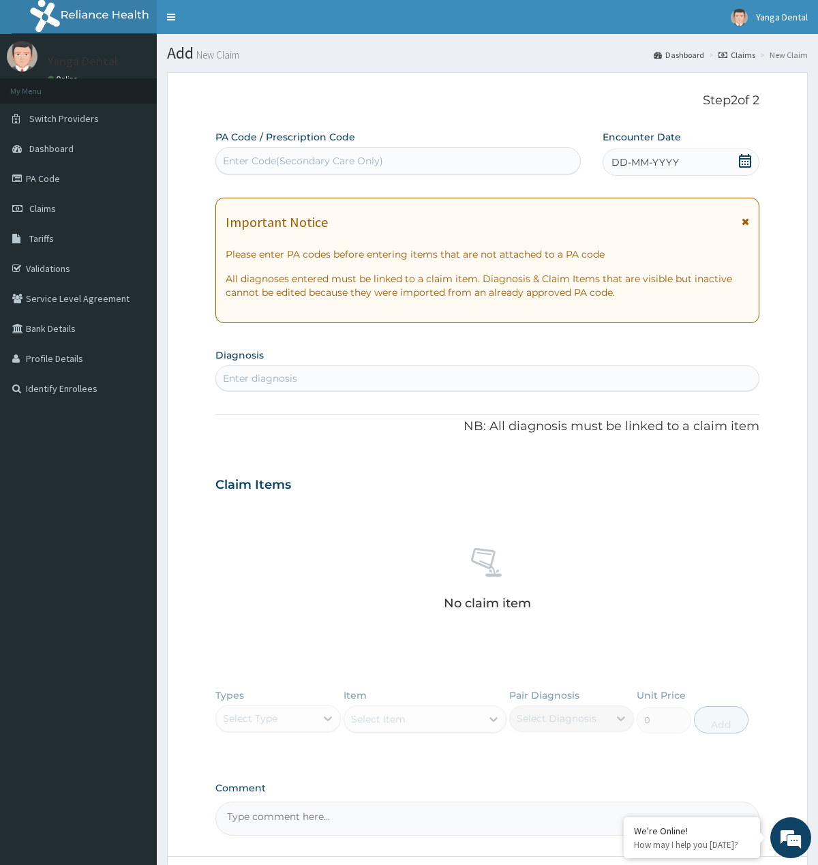
click at [267, 168] on div "Enter Code(Secondary Care Only)" at bounding box center [398, 161] width 364 height 22
paste input "PA/665282"
type input "PA/665282"
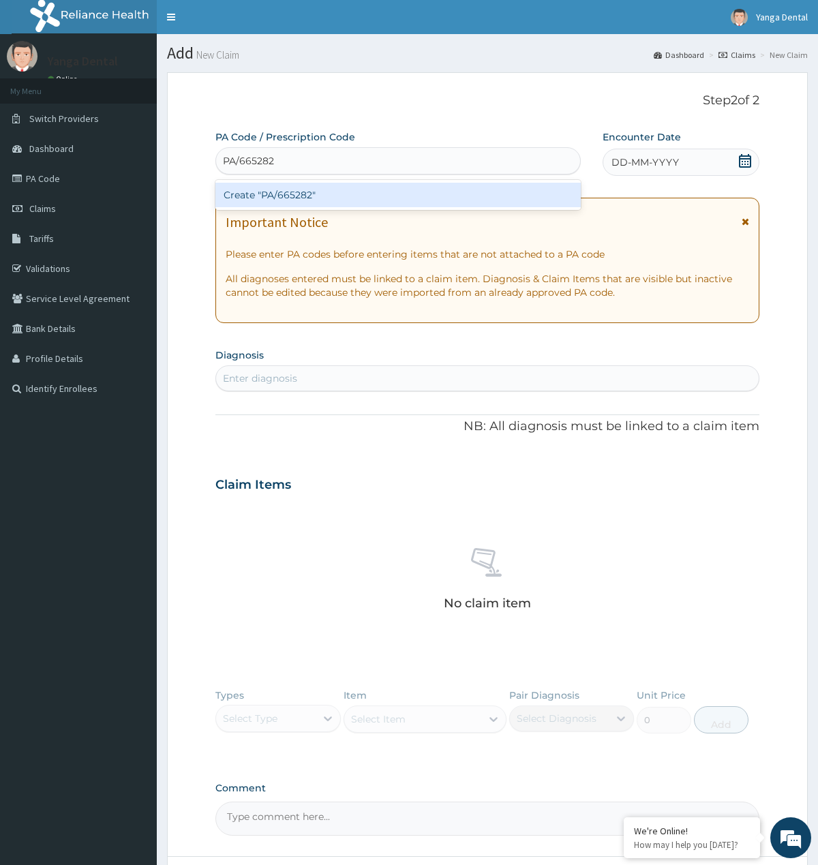
click at [290, 197] on div "Create "PA/665282"" at bounding box center [397, 195] width 365 height 25
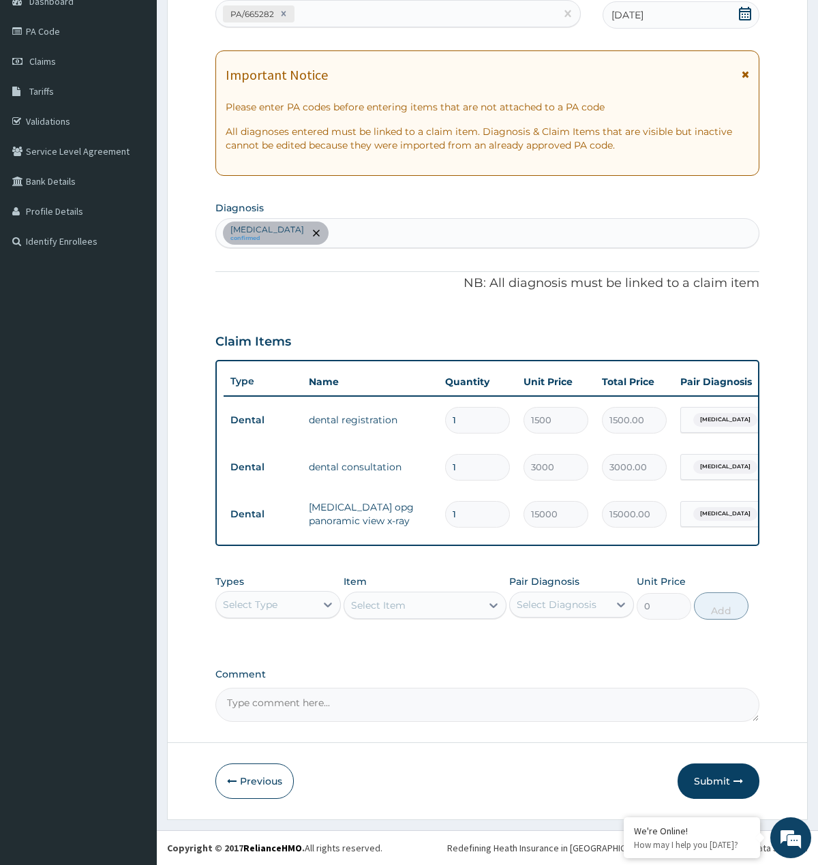
scroll to position [162, 0]
click at [726, 783] on button "Submit" at bounding box center [719, 781] width 82 height 35
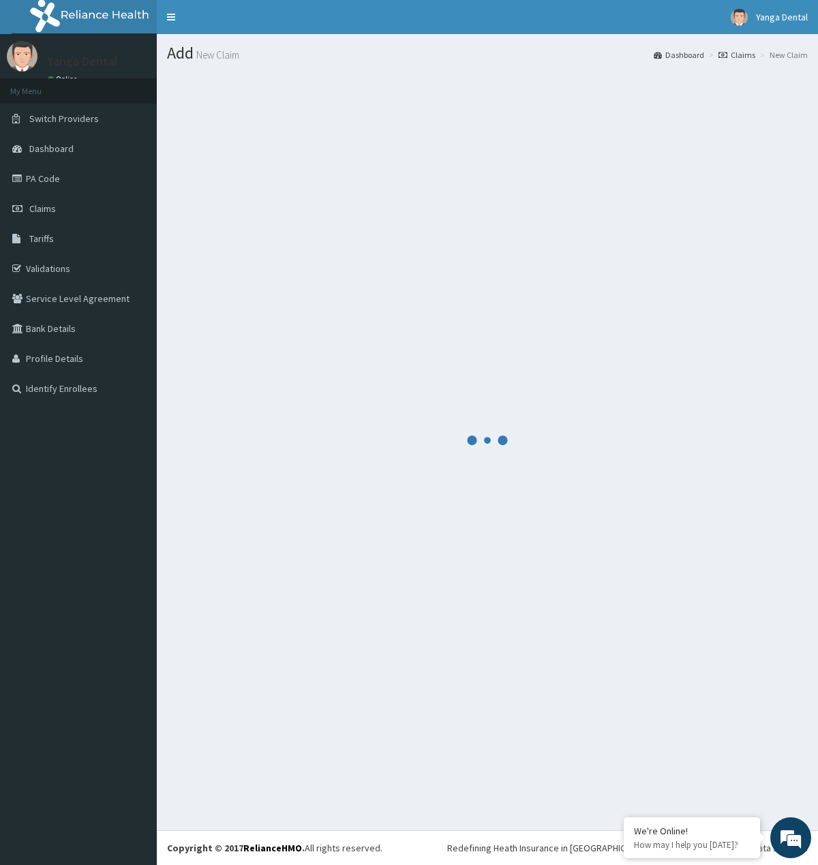
scroll to position [0, 0]
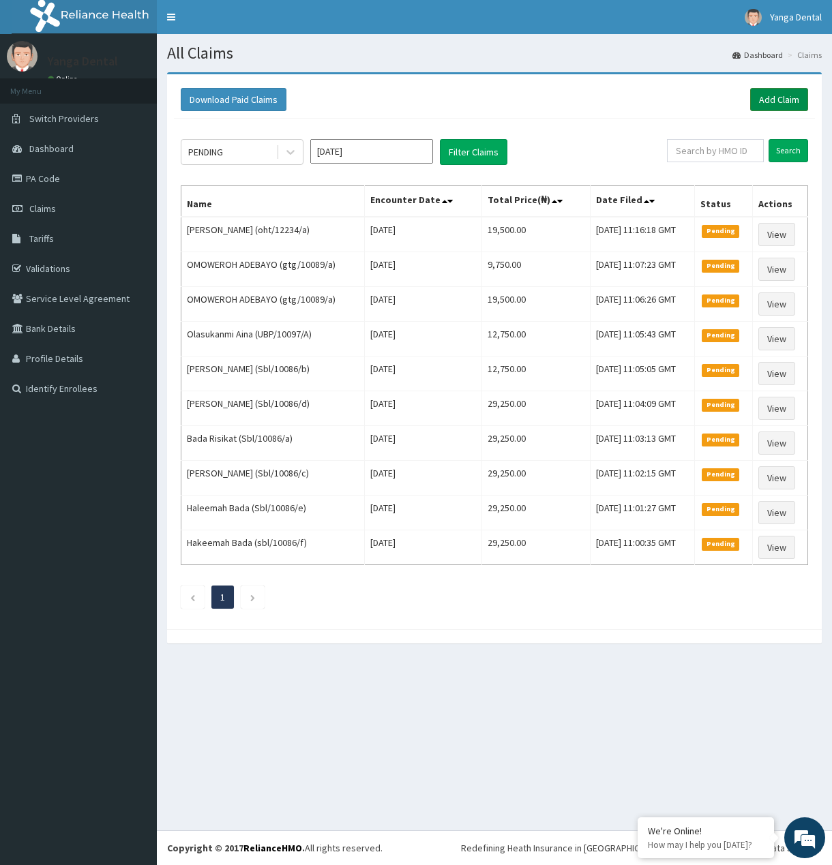
click at [776, 94] on link "Add Claim" at bounding box center [779, 99] width 58 height 23
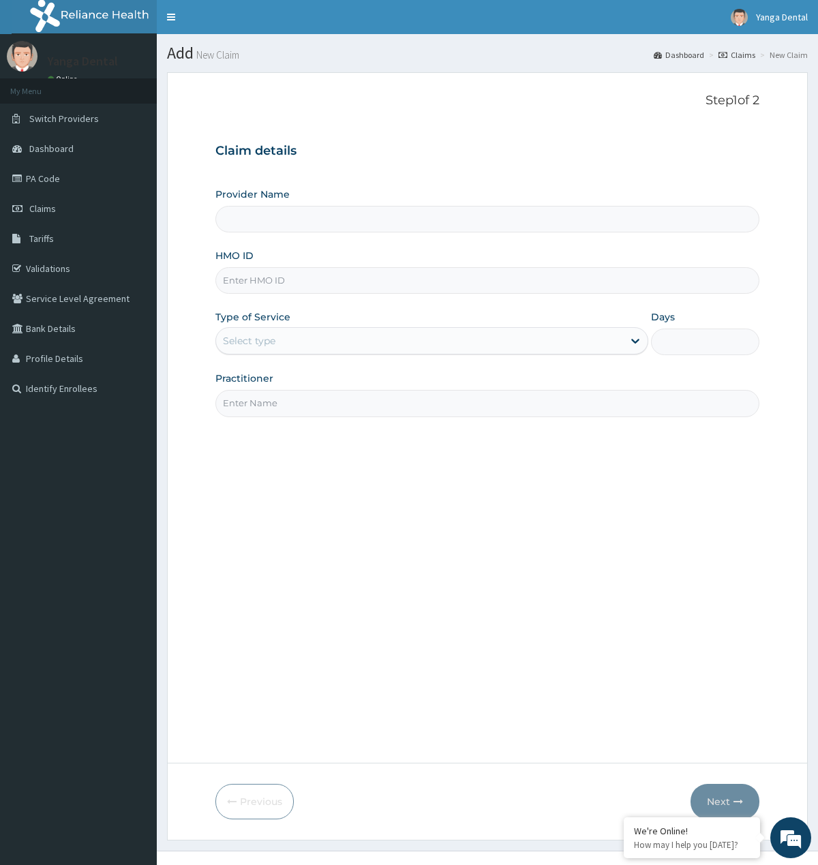
type input "twd/10004/a"
type input "Yanga Dental Clinic"
type input "twd/10004/a"
click at [288, 355] on div "Select type" at bounding box center [431, 340] width 433 height 27
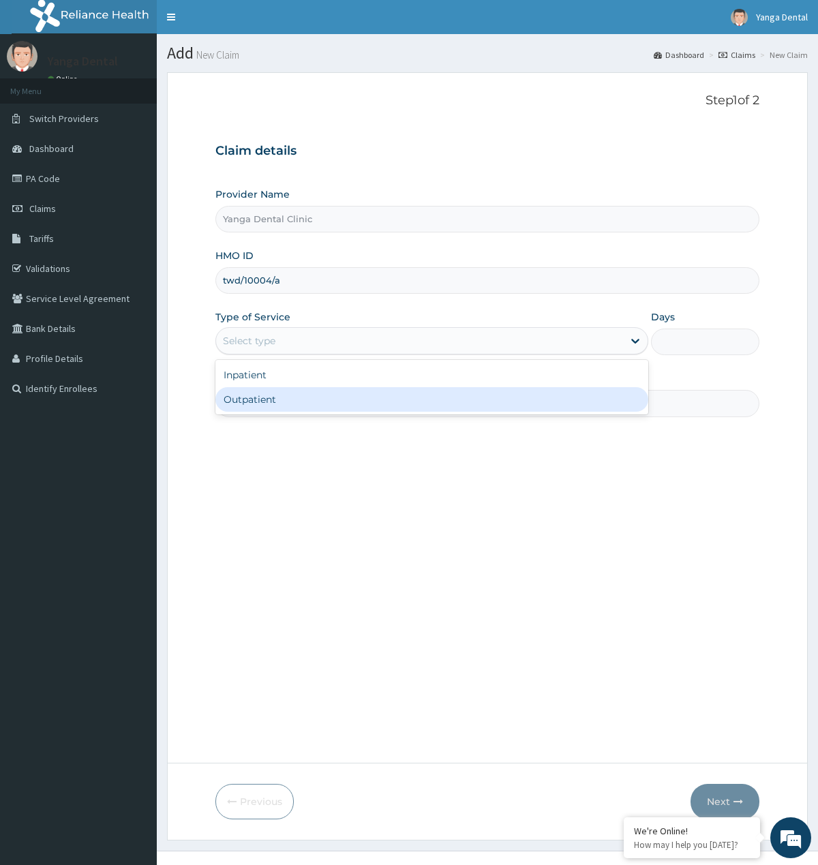
click at [295, 393] on div "Outpatient" at bounding box center [431, 399] width 433 height 25
type input "1"
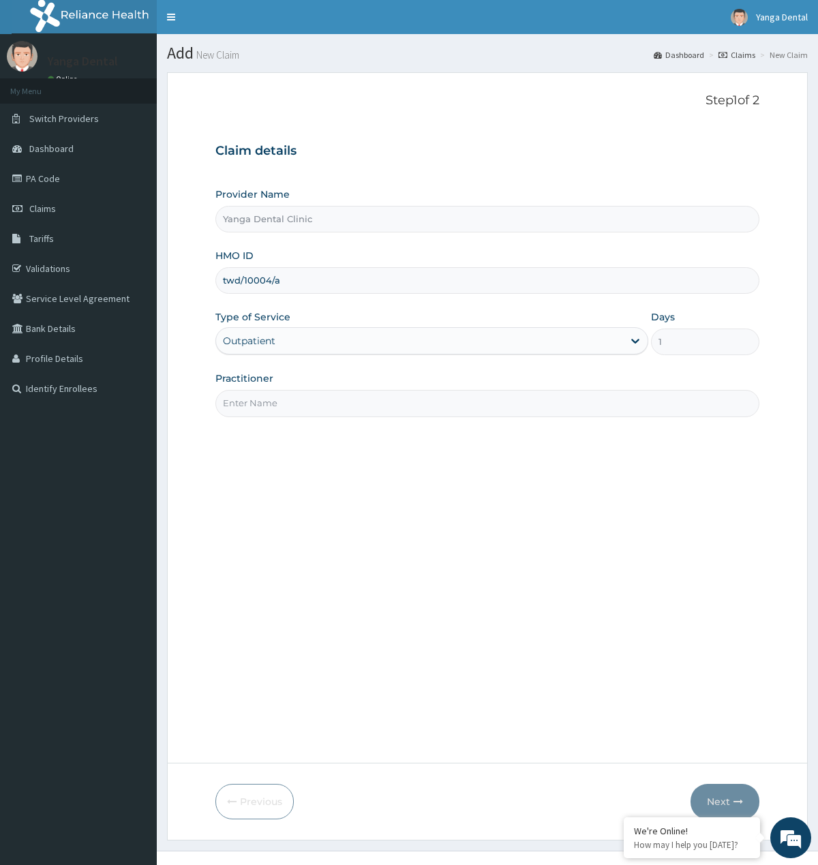
click at [314, 404] on input "Practitioner" at bounding box center [486, 403] width 543 height 27
type input "Ehis"
click at [715, 796] on button "Next" at bounding box center [725, 801] width 69 height 35
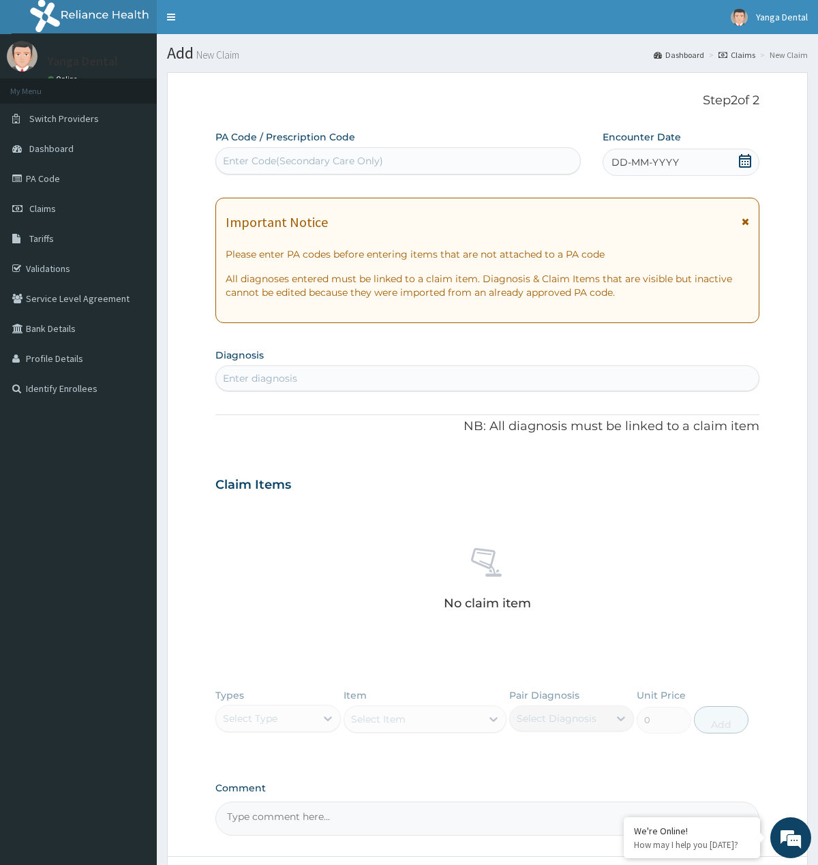
click at [260, 161] on div "Enter Code(Secondary Care Only)" at bounding box center [303, 161] width 160 height 14
paste input "PA/4D26EE"
type input "PA/4D26EE"
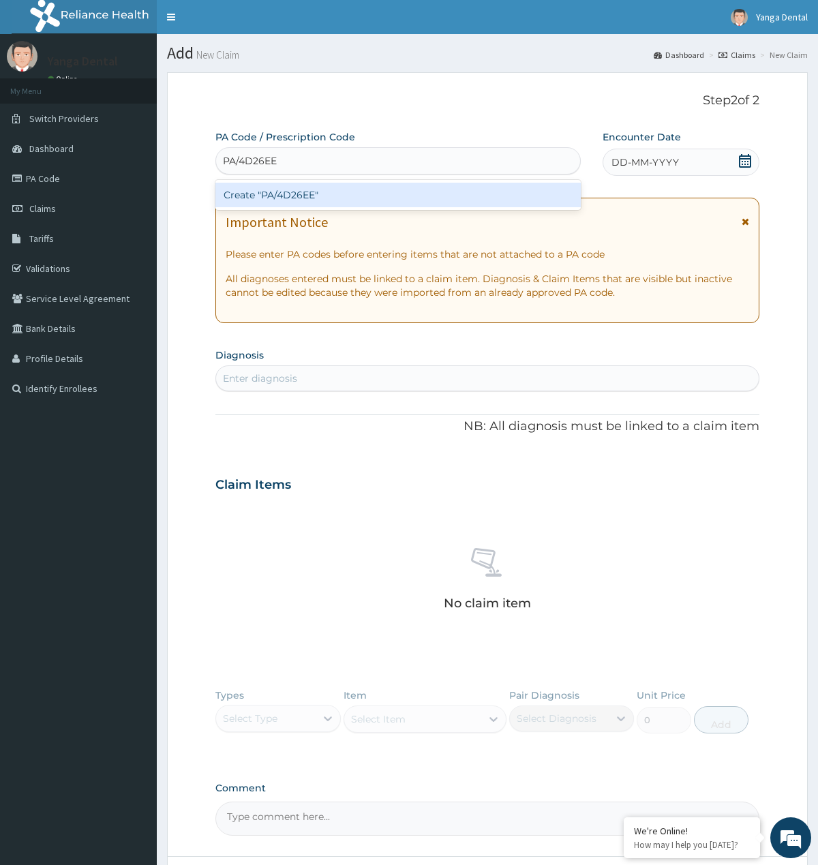
click at [284, 195] on div "Create "PA/4D26EE"" at bounding box center [397, 195] width 365 height 25
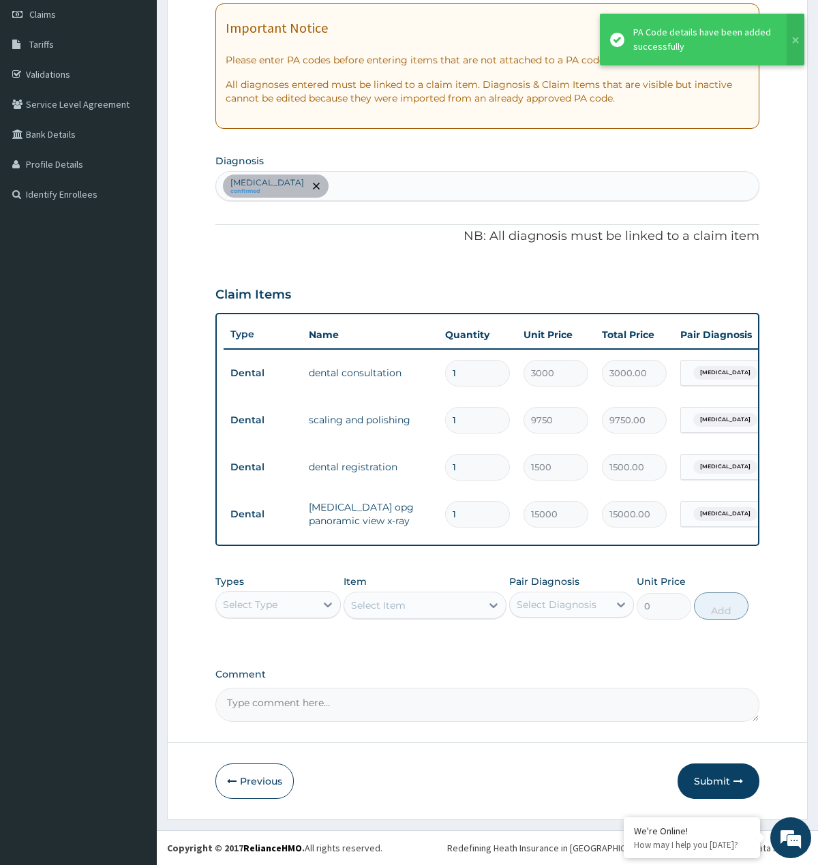
scroll to position [209, 0]
click at [720, 770] on button "Submit" at bounding box center [719, 781] width 82 height 35
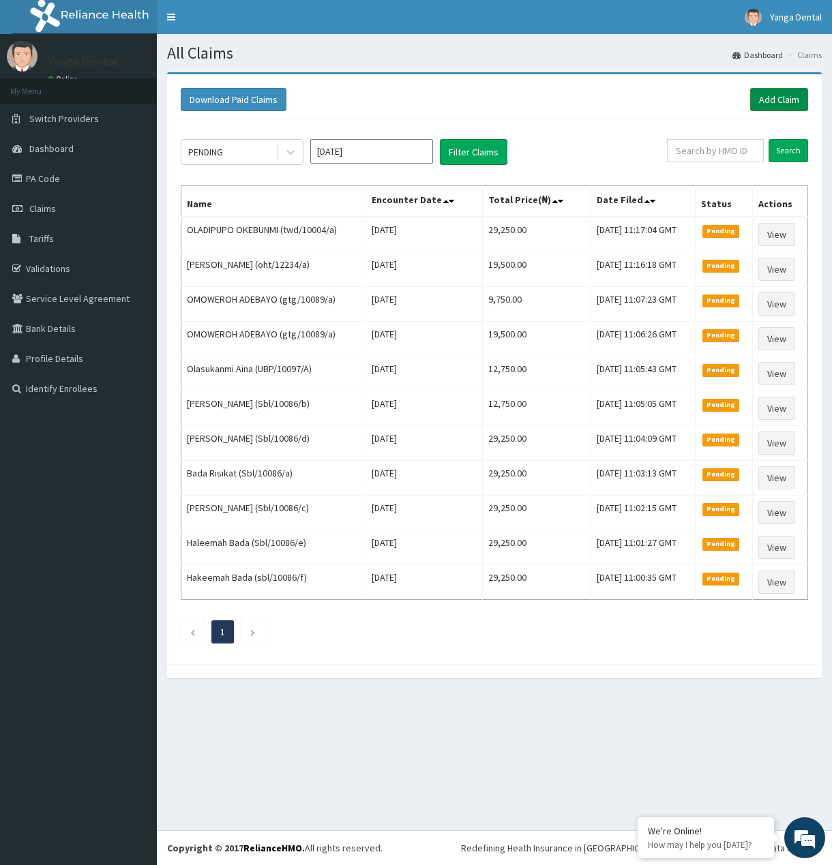
click at [758, 97] on link "Add Claim" at bounding box center [779, 99] width 58 height 23
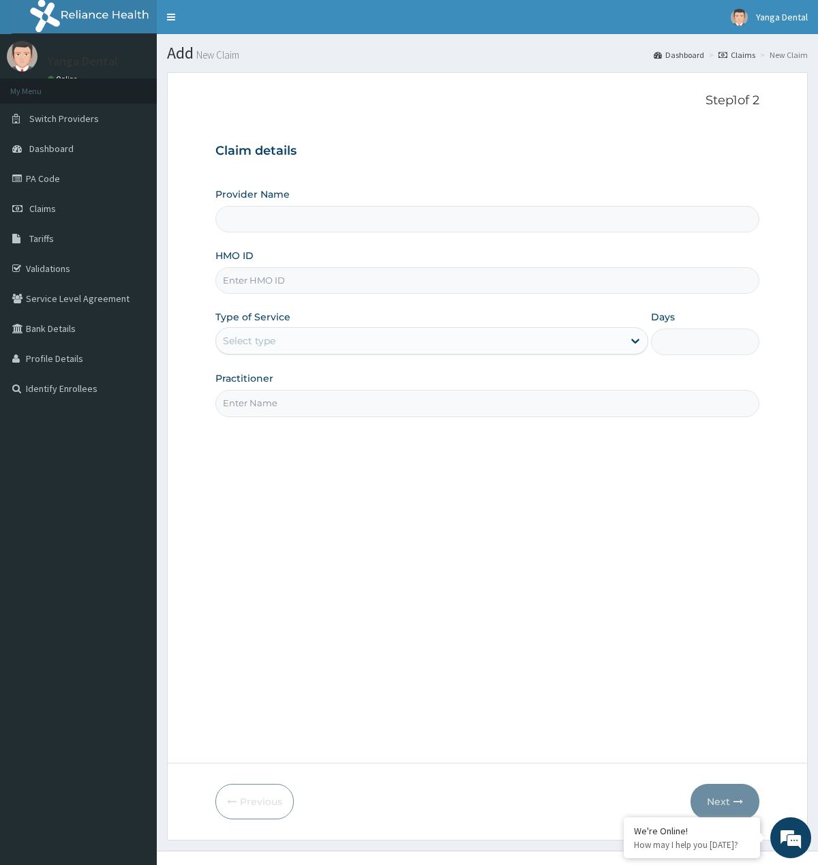
type input "Yanga Dental Clinic"
click at [292, 276] on input "HMO ID" at bounding box center [486, 280] width 543 height 27
paste input "KAN/10037/B"
type input "KAN/10037/B"
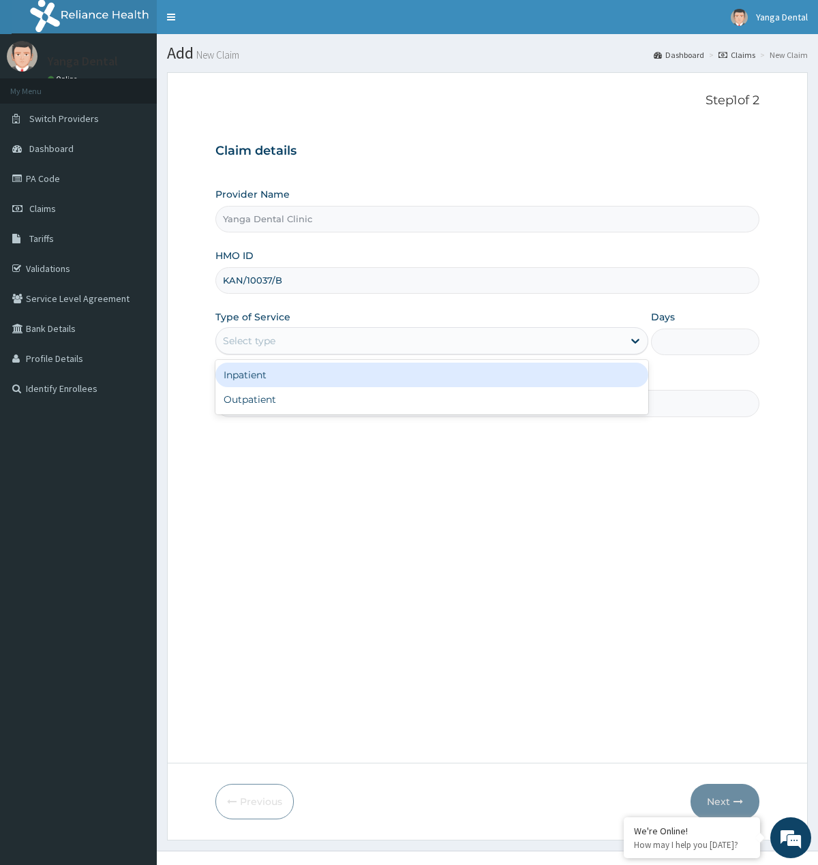
drag, startPoint x: 334, startPoint y: 333, endPoint x: 325, endPoint y: 359, distance: 26.7
click at [331, 339] on div "Select type" at bounding box center [419, 341] width 407 height 22
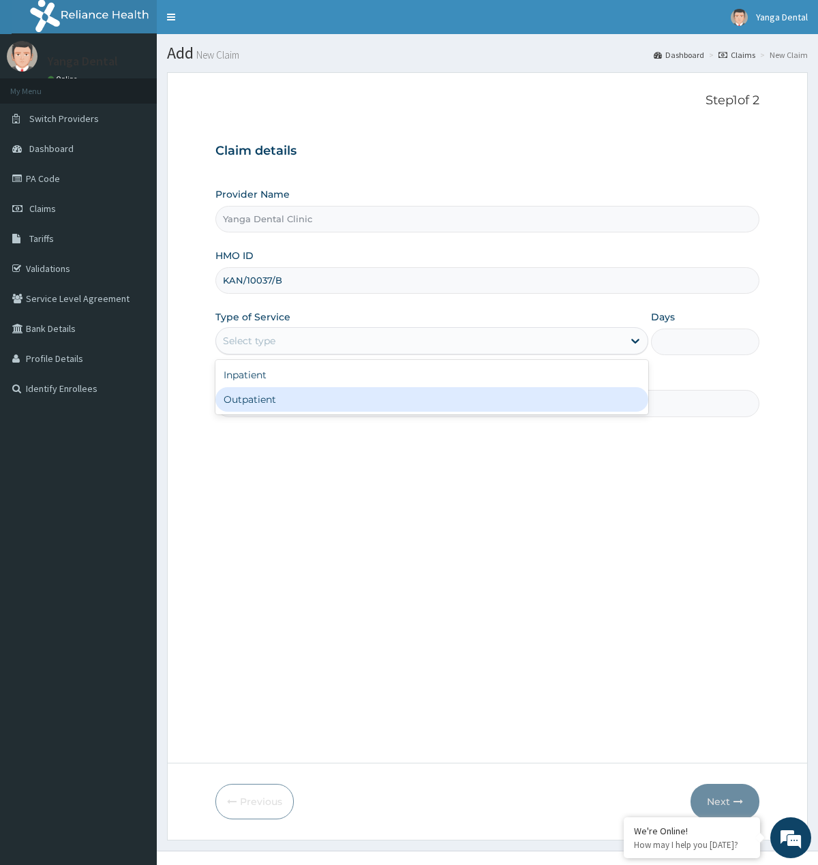
click at [330, 390] on div "Outpatient" at bounding box center [431, 399] width 433 height 25
type input "1"
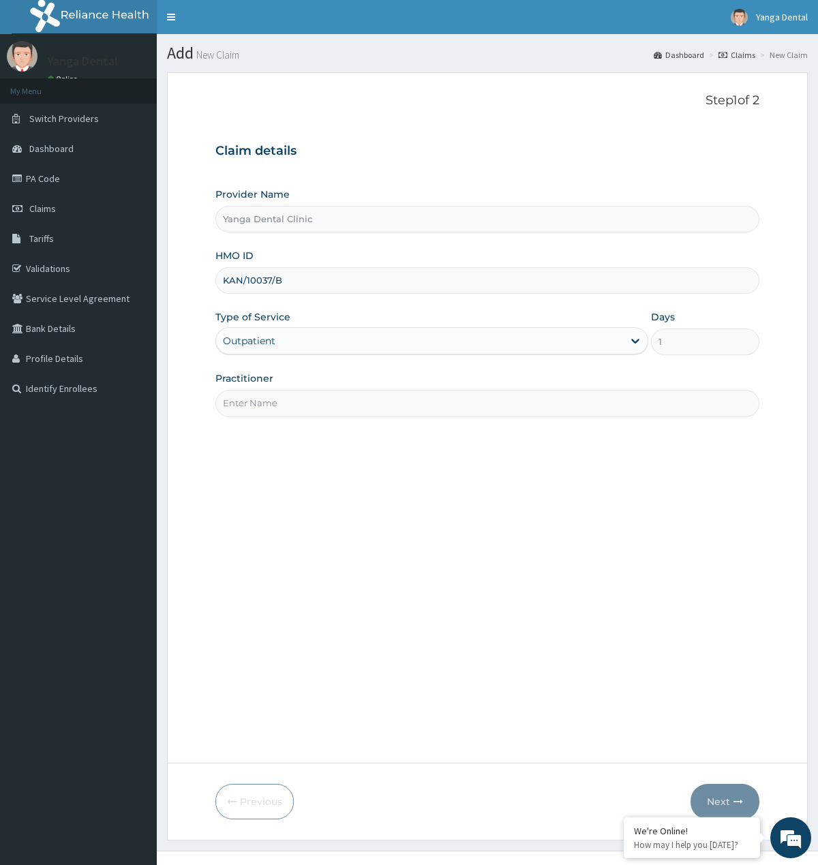
drag, startPoint x: 352, startPoint y: 400, endPoint x: 355, endPoint y: 419, distance: 19.3
click at [352, 402] on input "Practitioner" at bounding box center [486, 403] width 543 height 27
type input "Ehis"
drag, startPoint x: 736, startPoint y: 797, endPoint x: 211, endPoint y: 647, distance: 545.9
click at [718, 791] on button "Next" at bounding box center [725, 801] width 69 height 35
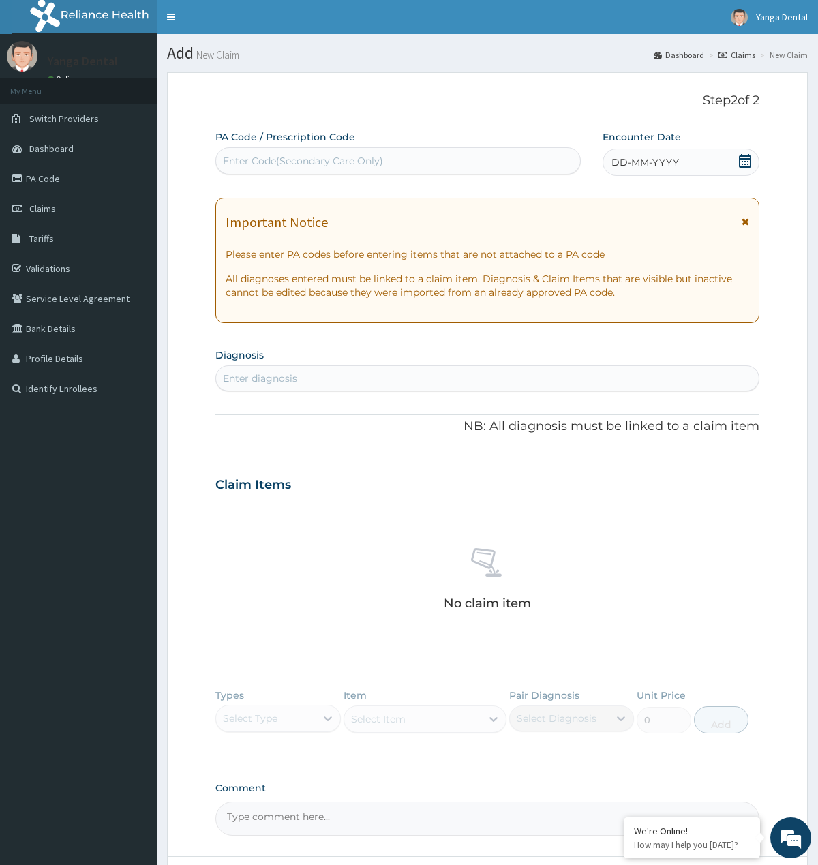
click at [385, 168] on div "Enter Code(Secondary Care Only)" at bounding box center [398, 161] width 364 height 22
paste input "PA/53ADB4"
type input "PA/53ADB4"
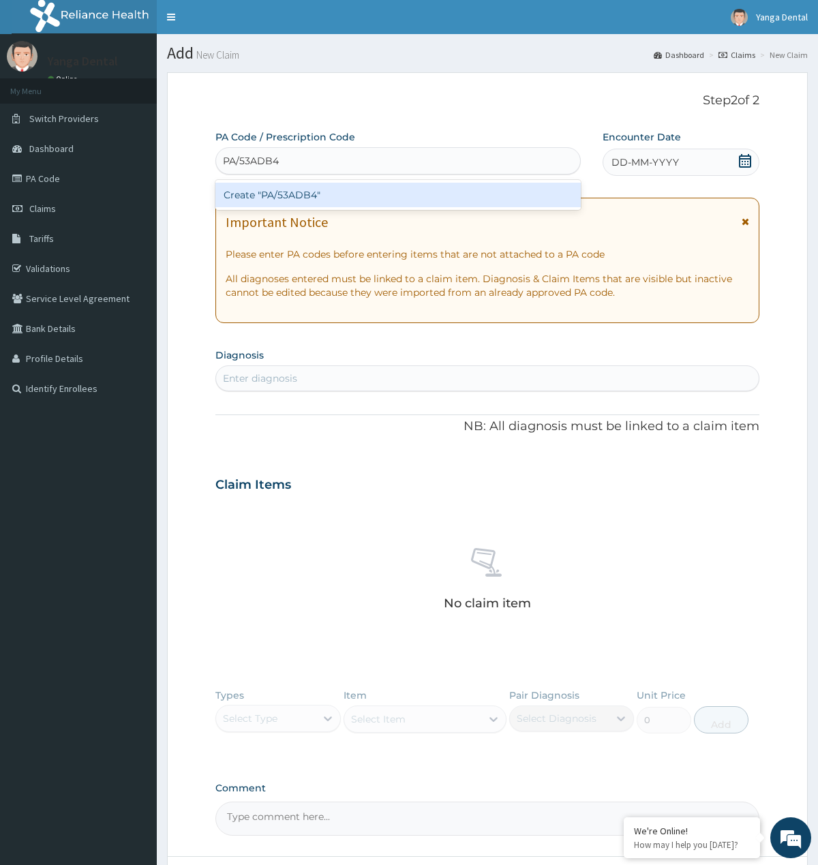
click at [374, 187] on div "Create "PA/53ADB4"" at bounding box center [397, 195] width 365 height 25
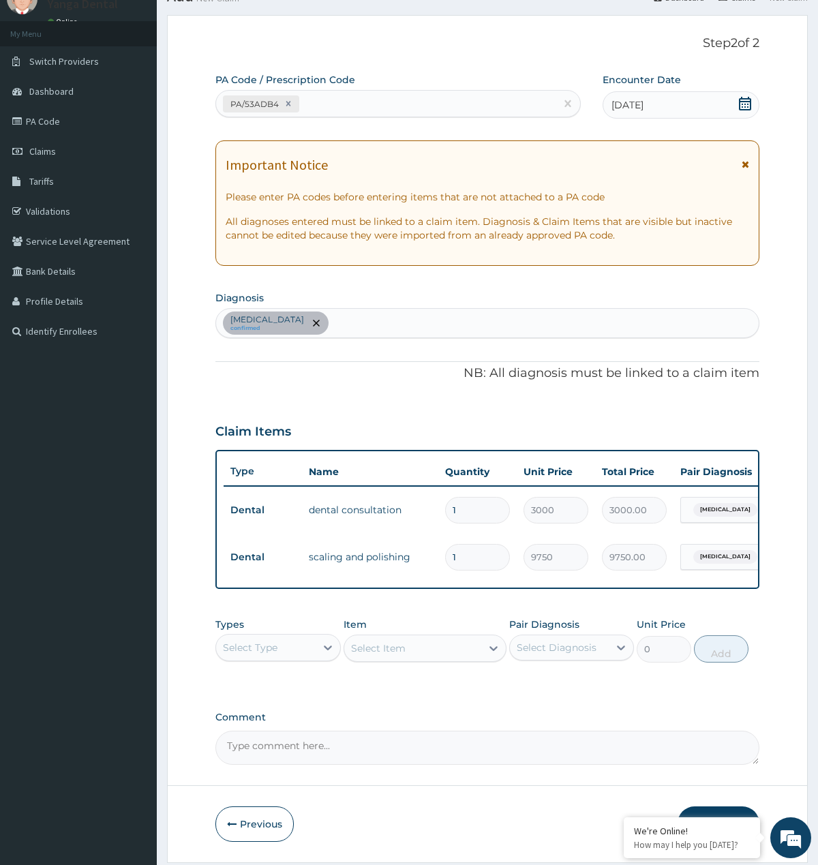
scroll to position [115, 0]
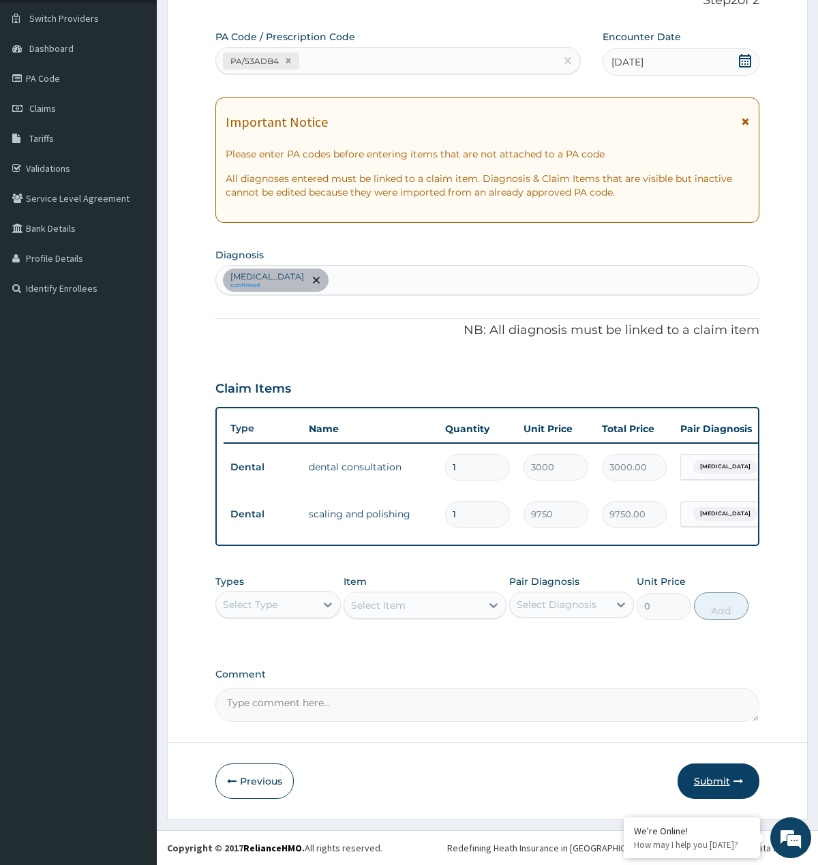
click at [716, 772] on button "Submit" at bounding box center [719, 781] width 82 height 35
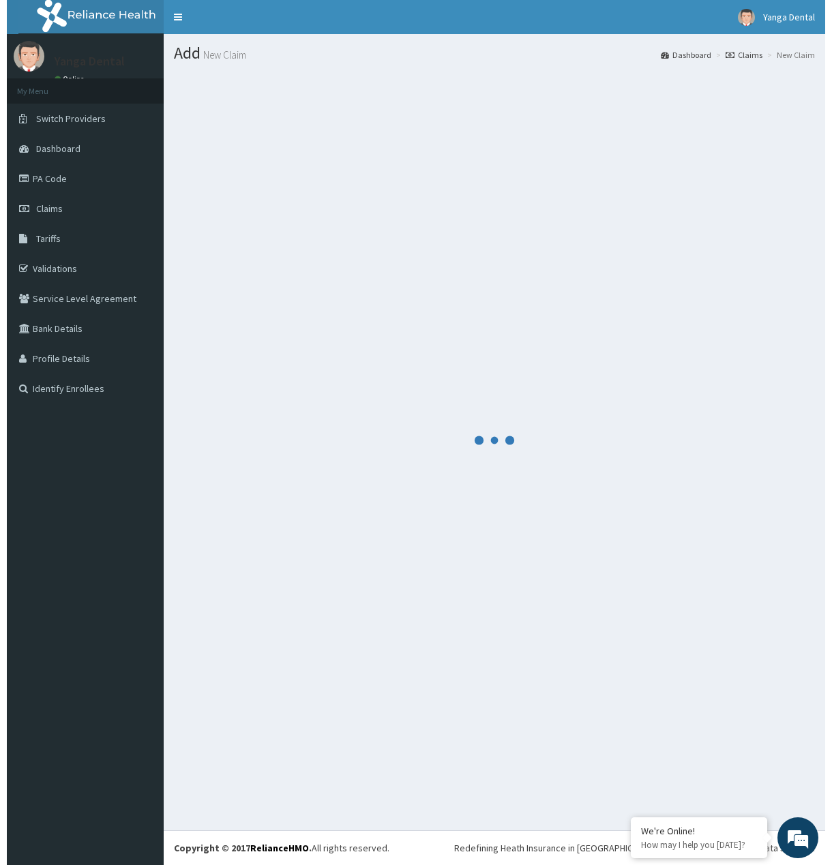
scroll to position [0, 0]
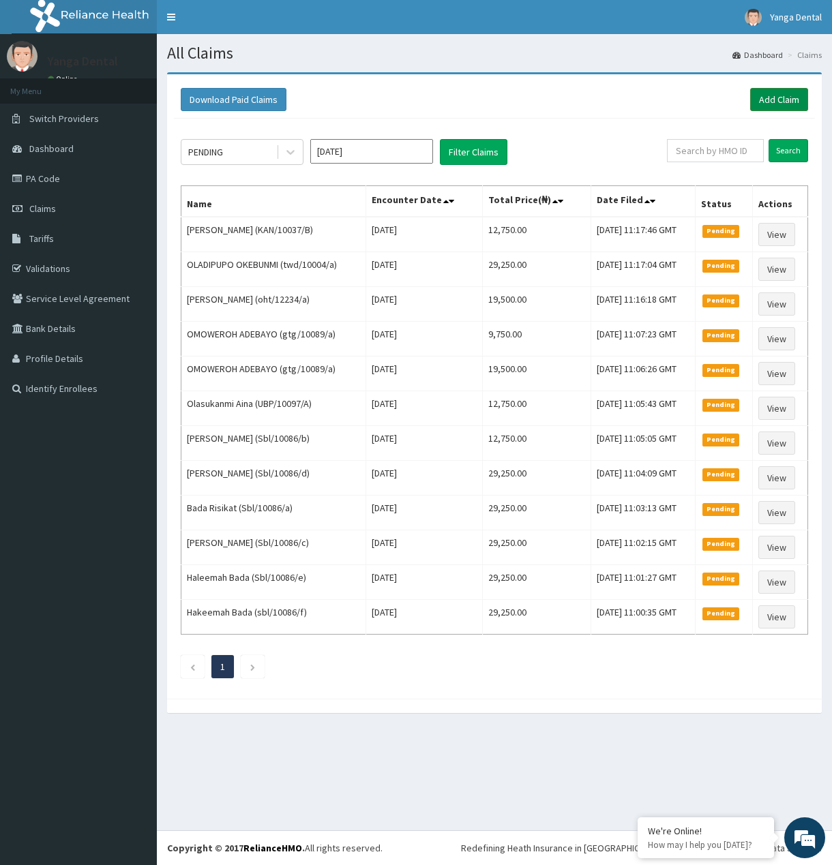
click at [762, 104] on link "Add Claim" at bounding box center [779, 99] width 58 height 23
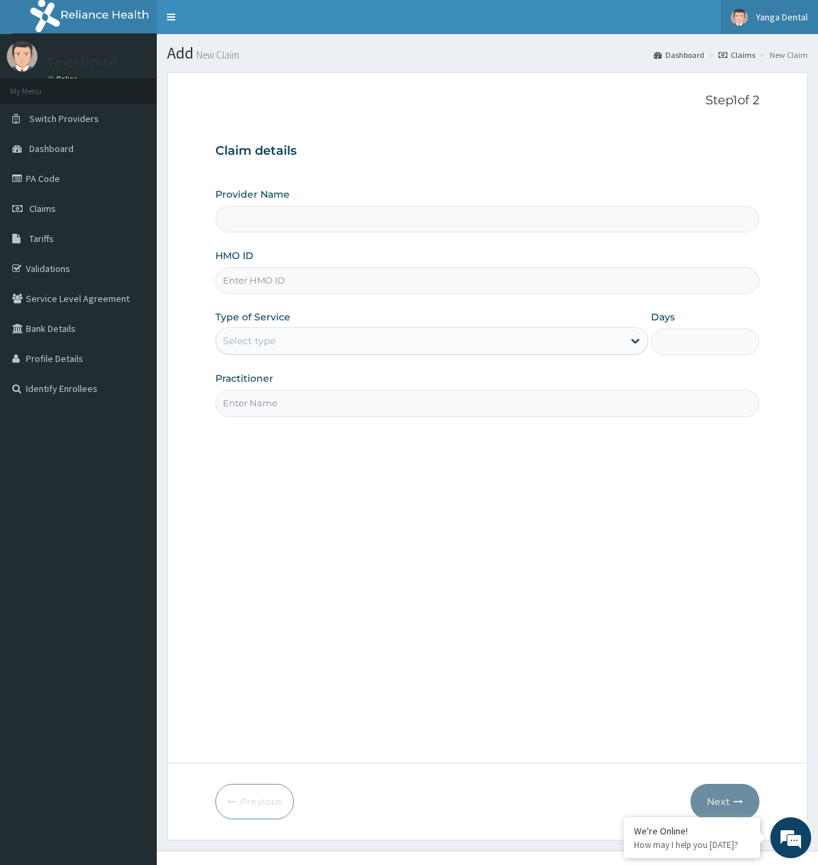
type input "Yanga Dental Clinic"
click at [317, 289] on input "HMO ID" at bounding box center [486, 280] width 543 height 27
paste input "PA/53ADB4"
type input "PA/53ADB4"
click at [76, 208] on link "Claims" at bounding box center [78, 209] width 157 height 30
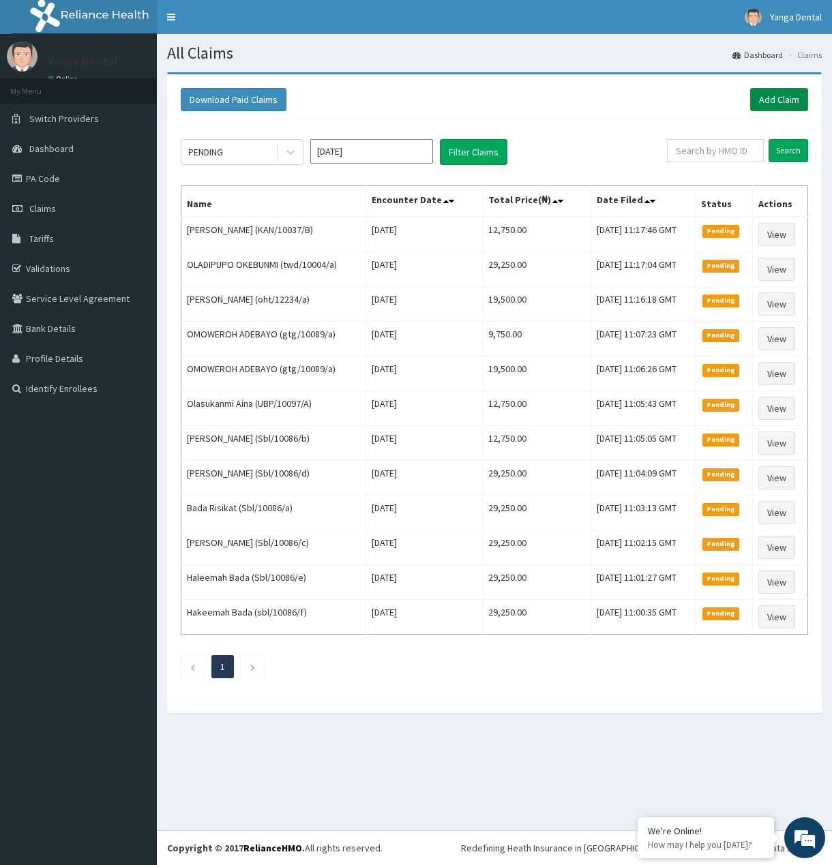
click at [770, 98] on link "Add Claim" at bounding box center [779, 99] width 58 height 23
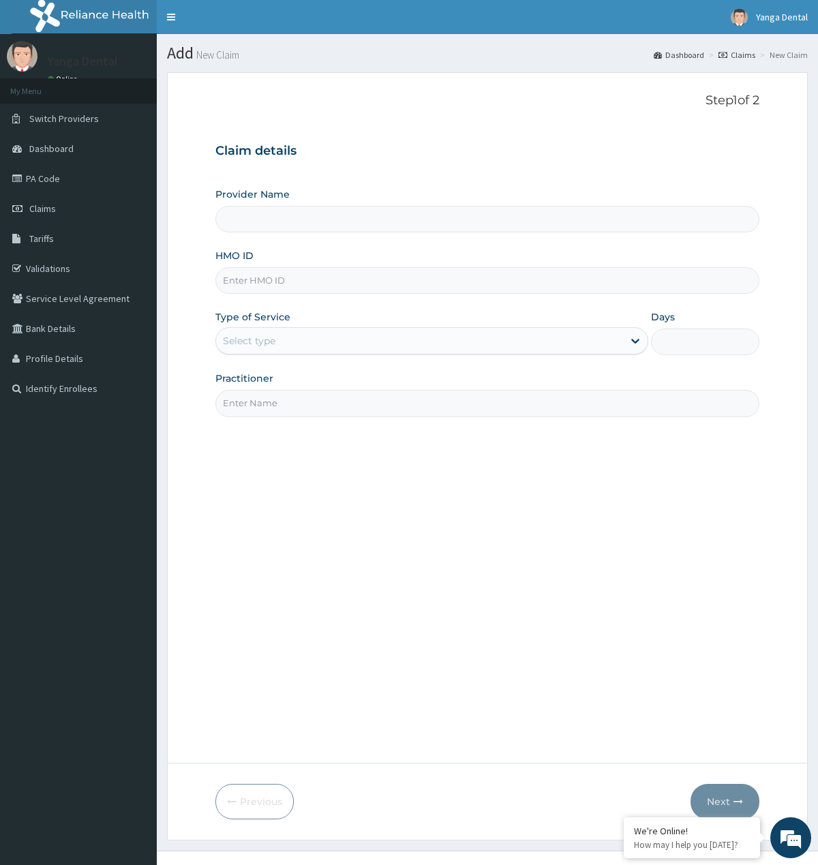
type input "Yanga Dental Clinic"
click at [245, 277] on input "HMO ID" at bounding box center [486, 280] width 543 height 27
click at [46, 208] on span "Claims" at bounding box center [42, 208] width 27 height 12
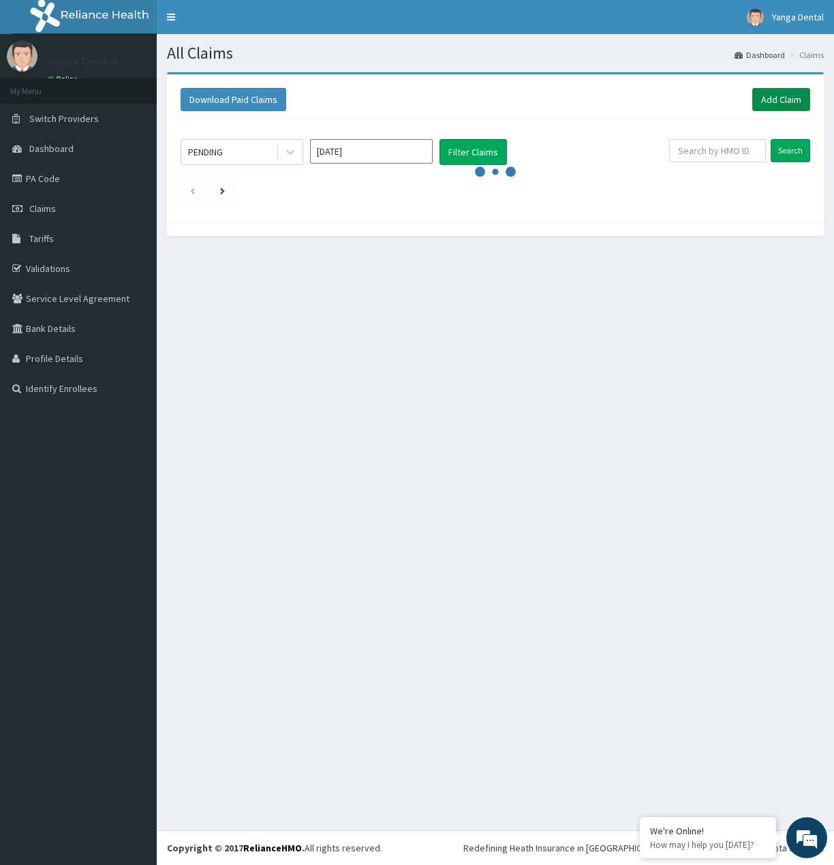
click at [787, 102] on link "Add Claim" at bounding box center [782, 99] width 58 height 23
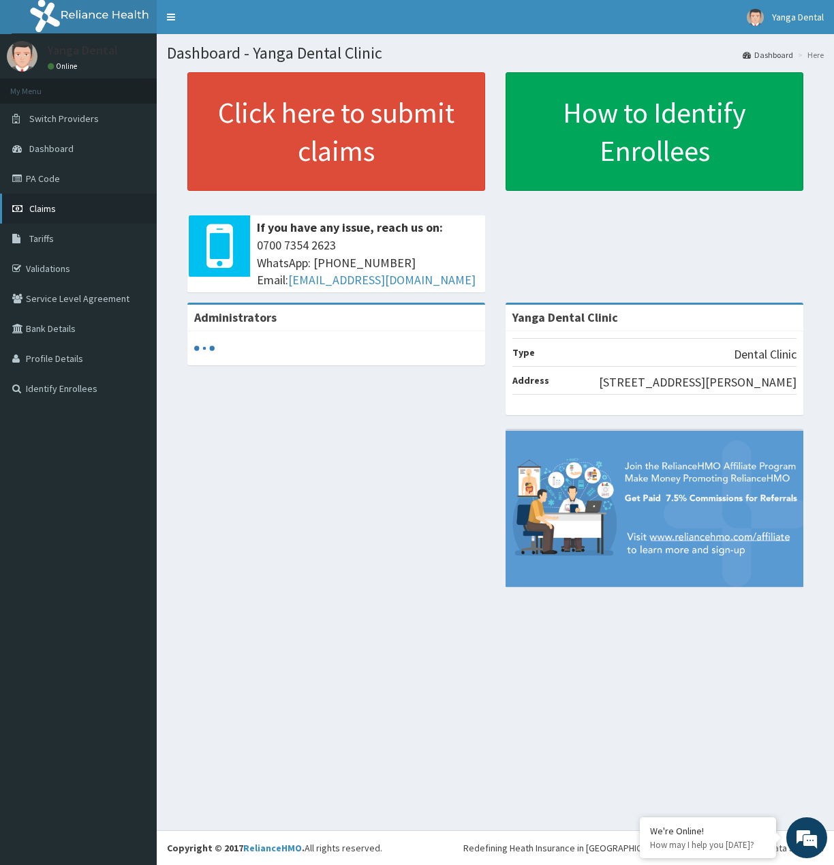
click at [57, 215] on link "Claims" at bounding box center [78, 209] width 157 height 30
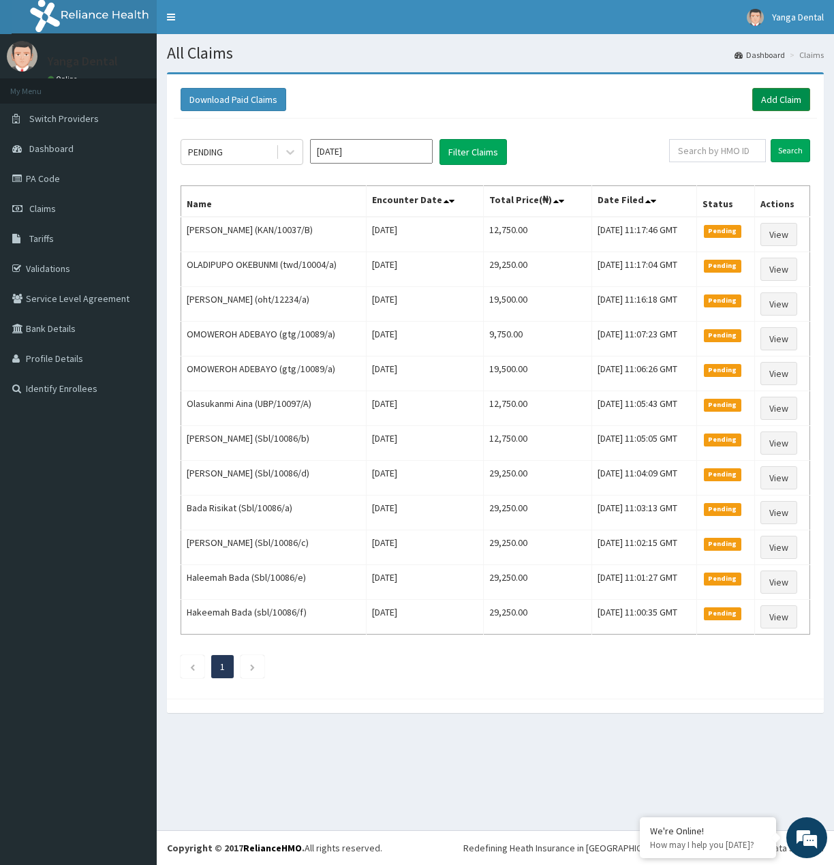
click at [794, 93] on link "Add Claim" at bounding box center [782, 99] width 58 height 23
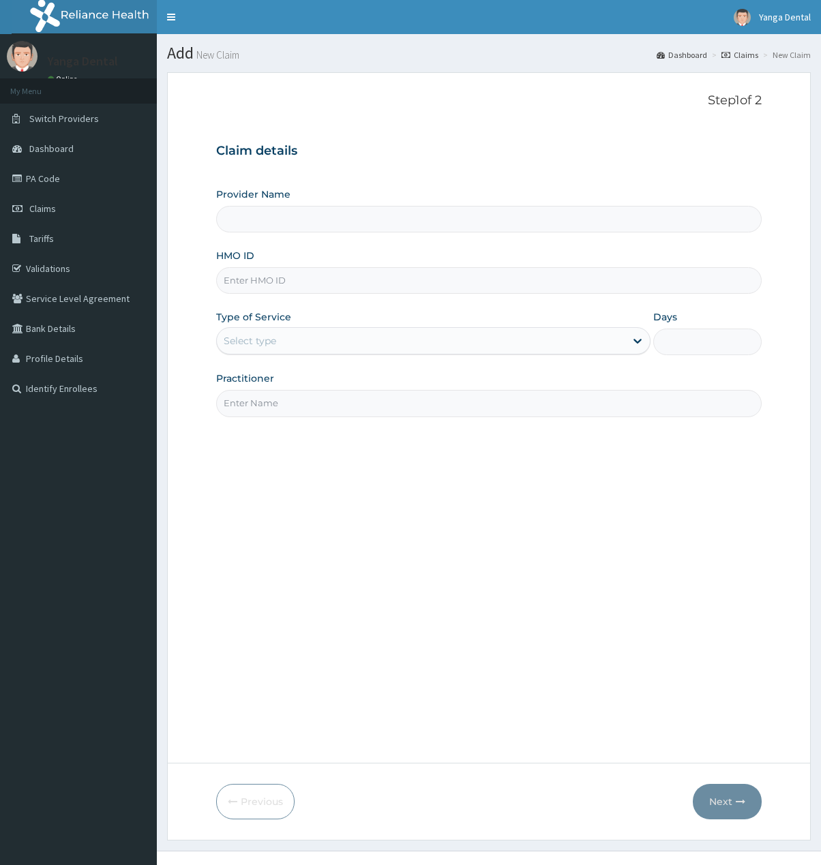
drag, startPoint x: 0, startPoint y: 0, endPoint x: 301, endPoint y: 295, distance: 421.4
click at [301, 277] on input "HMO ID" at bounding box center [489, 280] width 546 height 27
paste input "SZZ/10013/A"
type input "SZZ/10013/A"
type input "Yanga Dental Clinic"
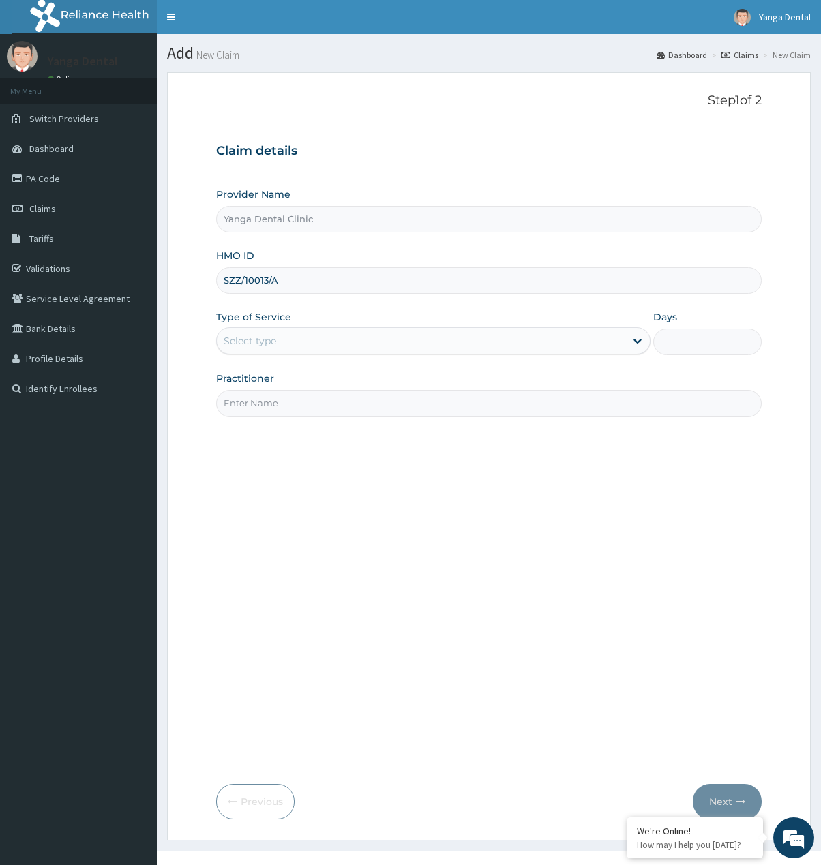
type input "SZZ/10013/A"
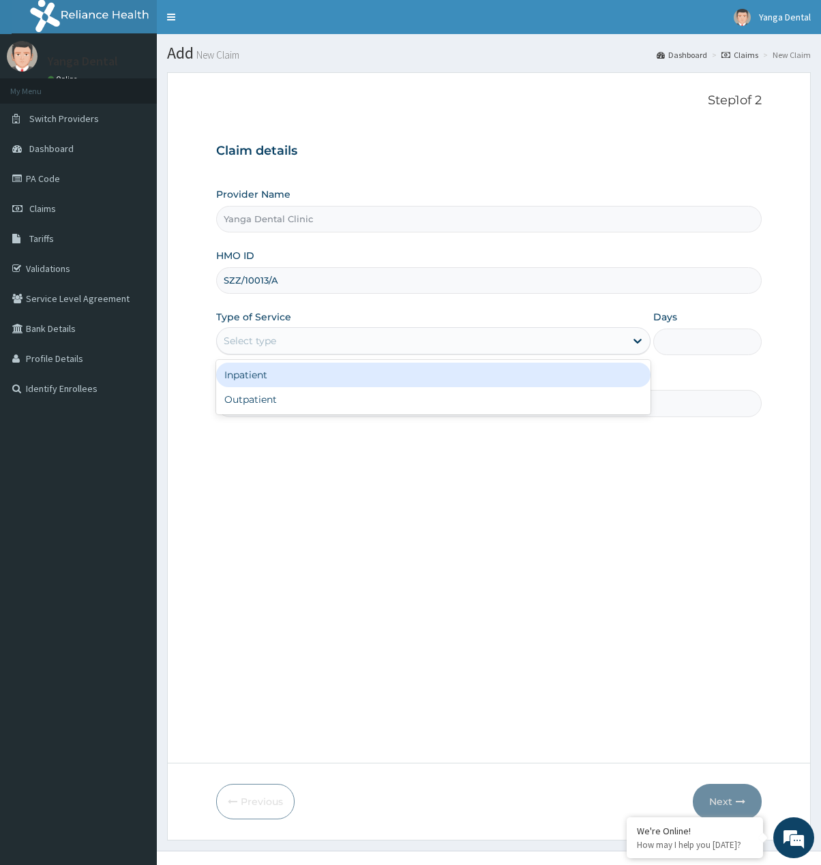
click at [266, 344] on div "Select type" at bounding box center [250, 341] width 52 height 14
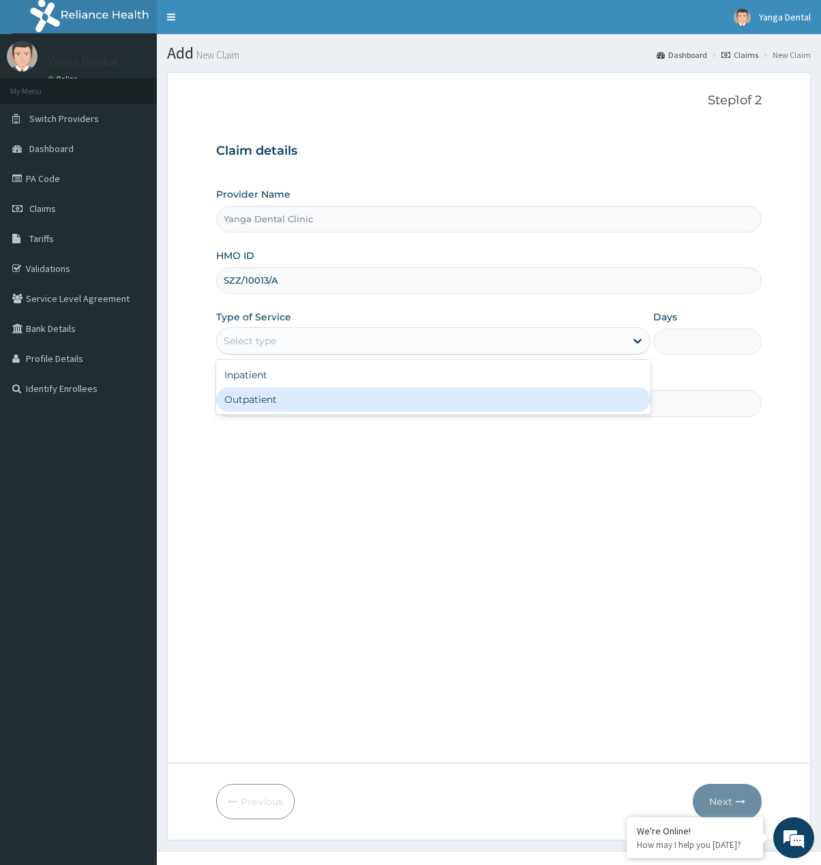
click at [256, 407] on div "Outpatient" at bounding box center [433, 399] width 434 height 25
type input "1"
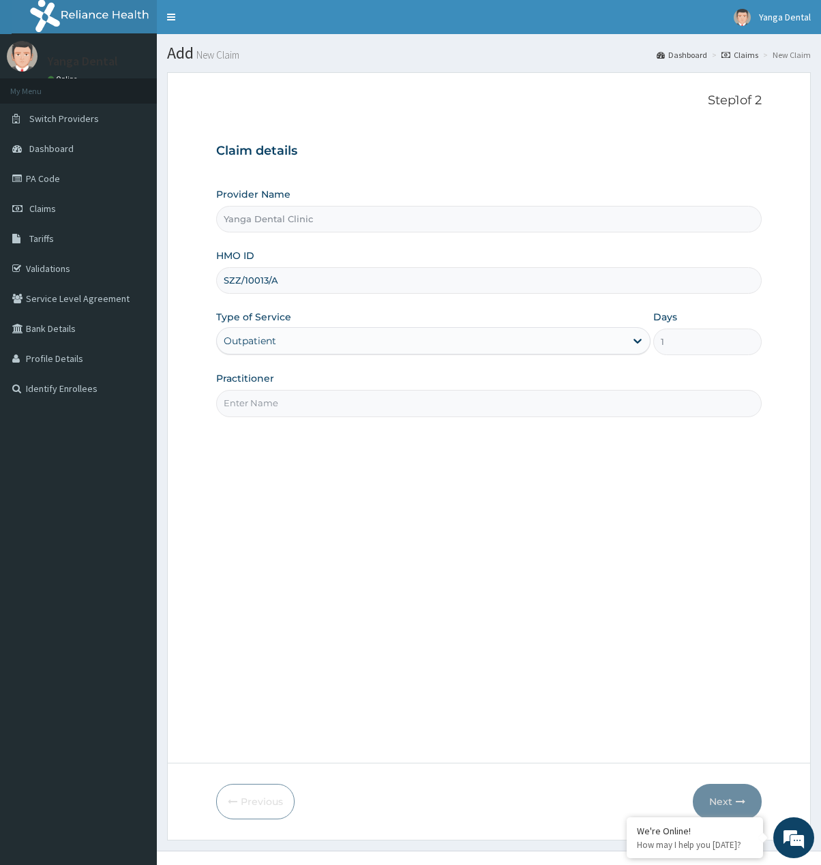
click at [275, 407] on input "Practitioner" at bounding box center [489, 403] width 546 height 27
type input "Ehis"
click at [714, 795] on button "Next" at bounding box center [727, 801] width 69 height 35
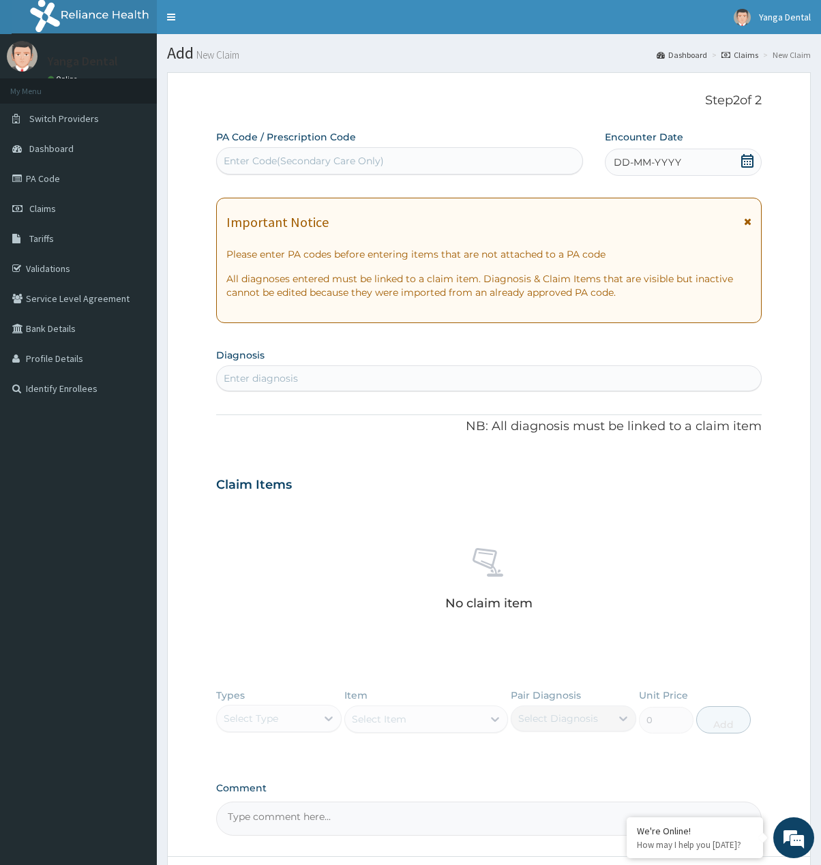
click at [293, 155] on div "Enter Code(Secondary Care Only)" at bounding box center [304, 161] width 160 height 14
paste input "PA/B5E73E"
type input "PA/B5E73E"
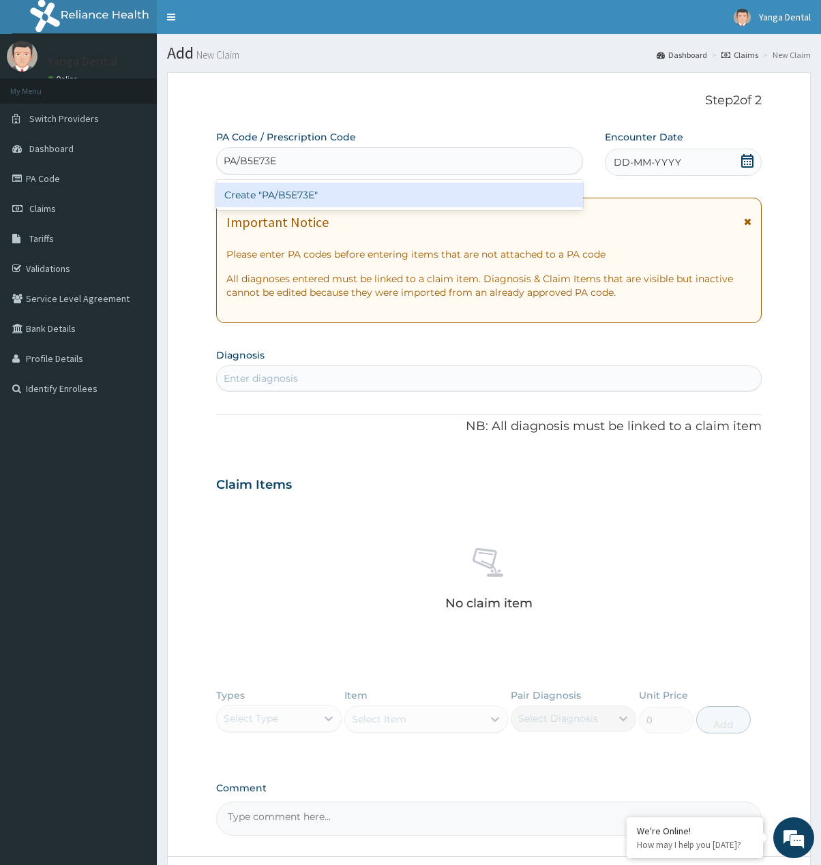
click at [250, 197] on div "Create "PA/B5E73E"" at bounding box center [399, 195] width 367 height 25
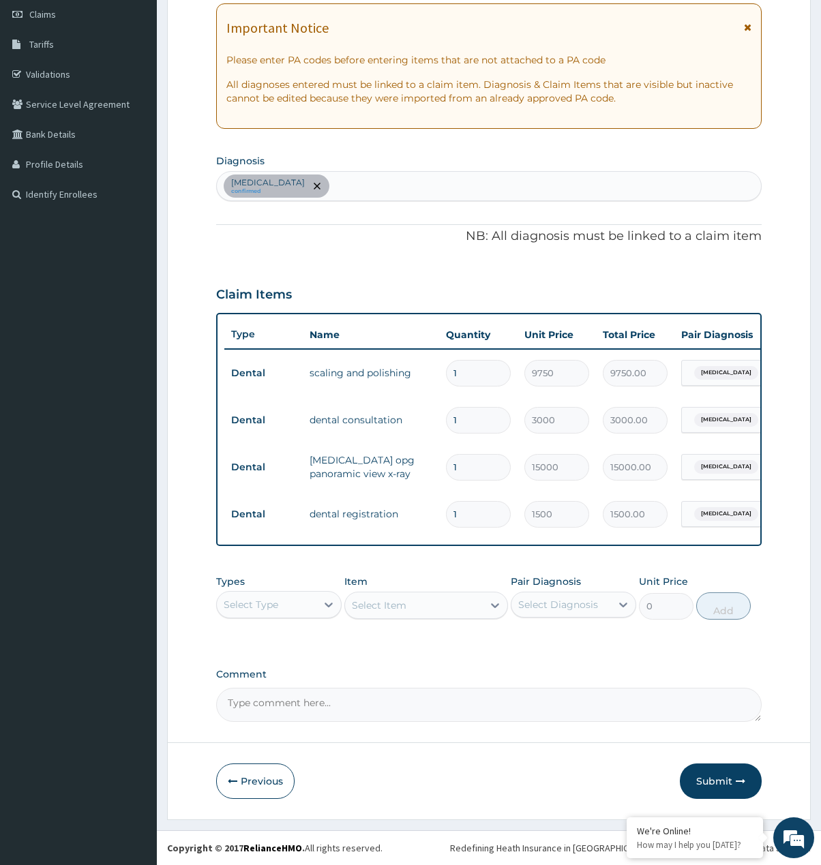
scroll to position [209, 0]
click at [732, 769] on button "Submit" at bounding box center [721, 781] width 82 height 35
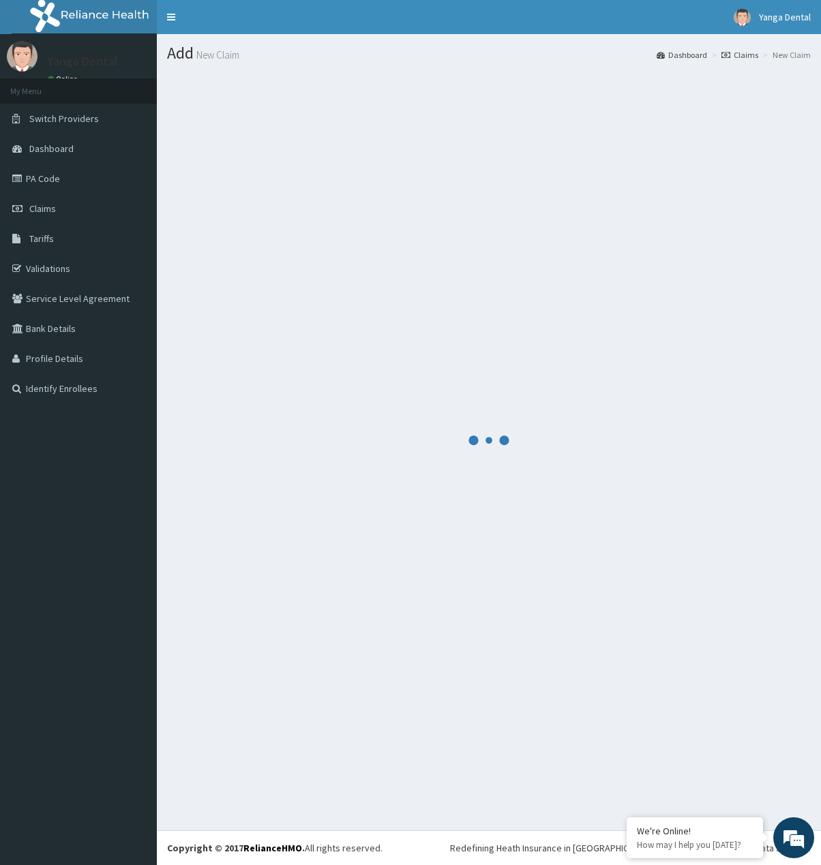
scroll to position [0, 0]
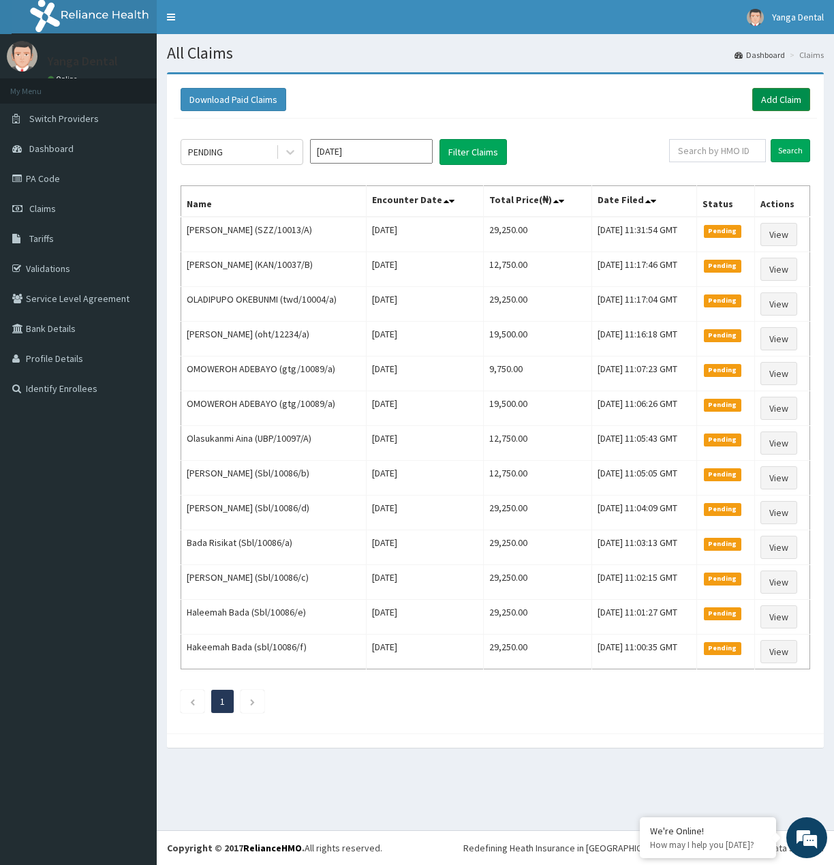
click at [781, 109] on link "Add Claim" at bounding box center [782, 99] width 58 height 23
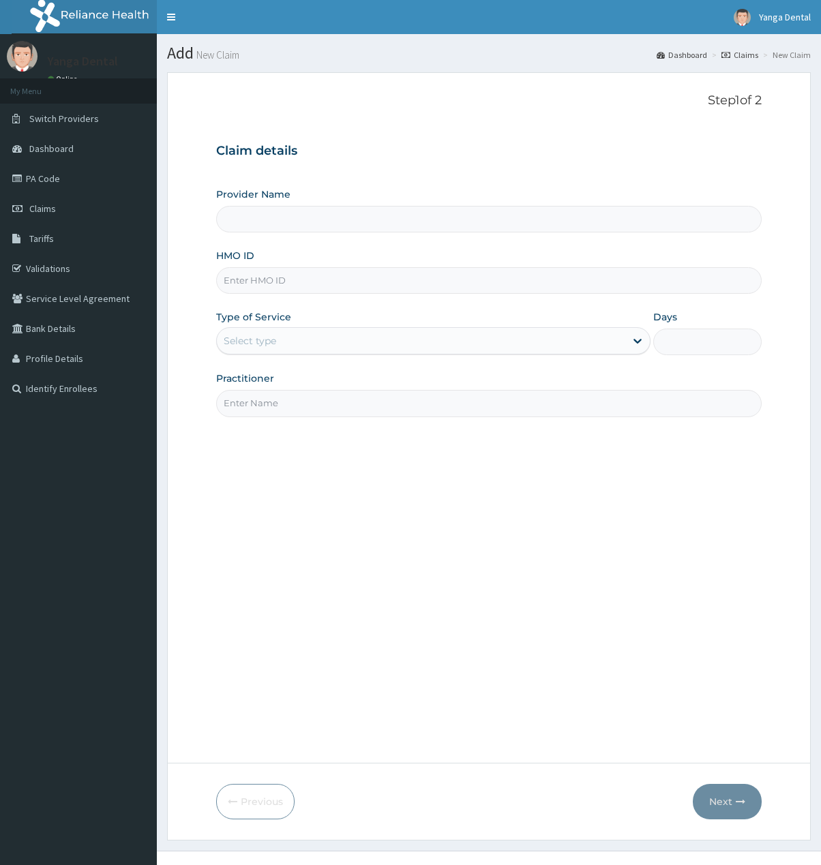
click at [344, 274] on input "HMO ID" at bounding box center [489, 280] width 546 height 27
paste input "OHT/11652/A"
type input "OHT/11652/A"
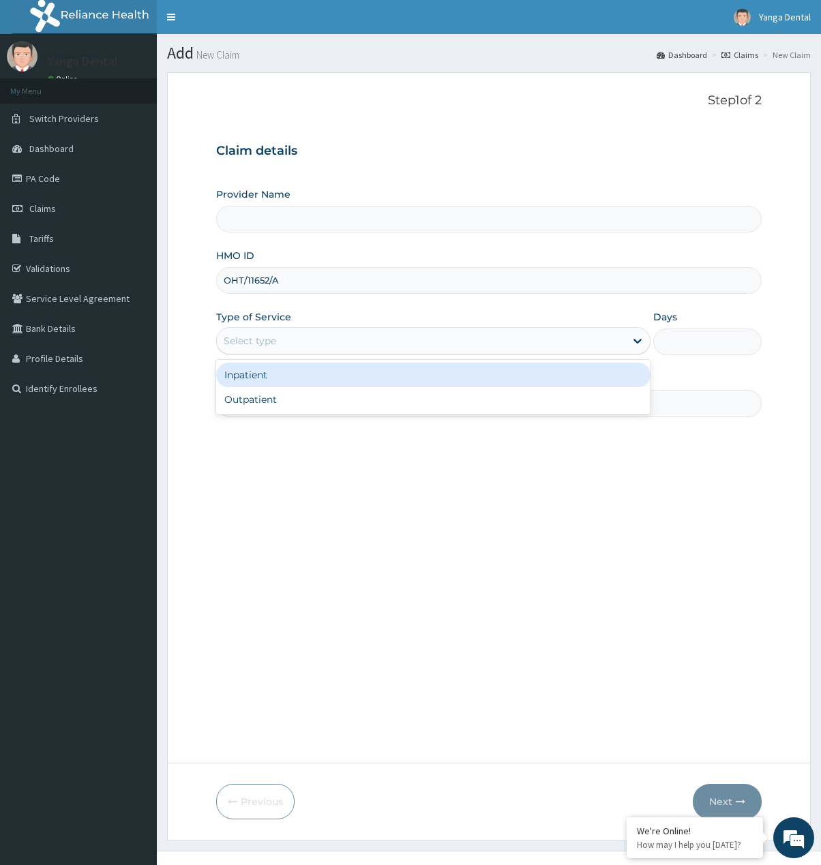
click at [342, 355] on div "Select type" at bounding box center [433, 340] width 434 height 27
type input "Yanga Dental Clinic"
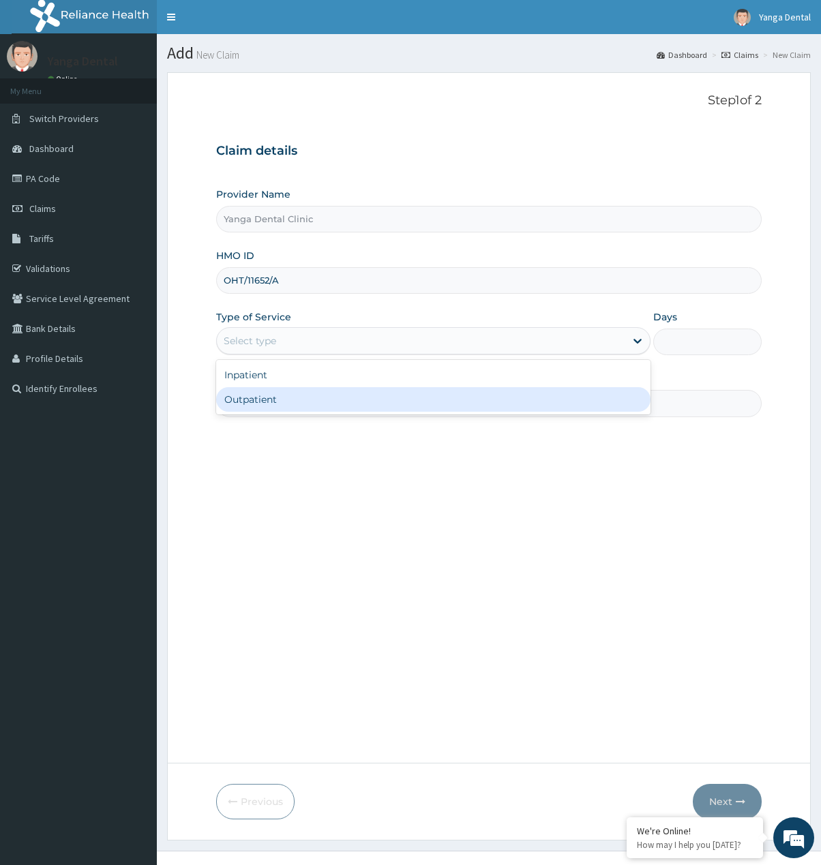
click at [296, 420] on div "Step 1 of 2 Claim details Provider Name Yanga Dental Clinic HMO ID OHT/11652/A …" at bounding box center [489, 417] width 546 height 649
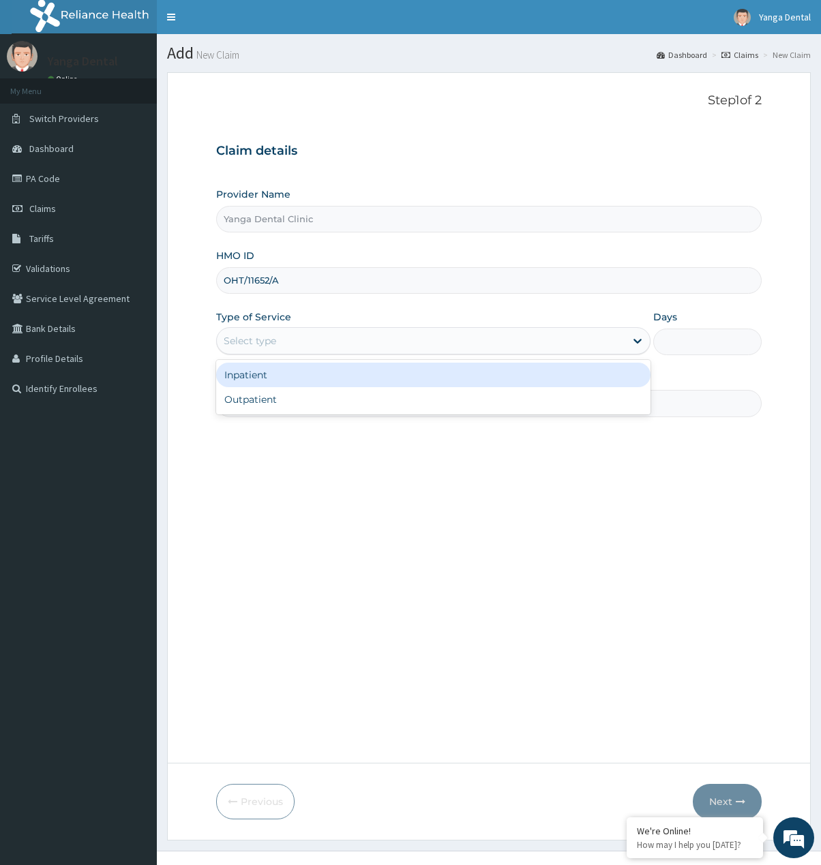
click at [295, 344] on div "Select type" at bounding box center [421, 341] width 408 height 22
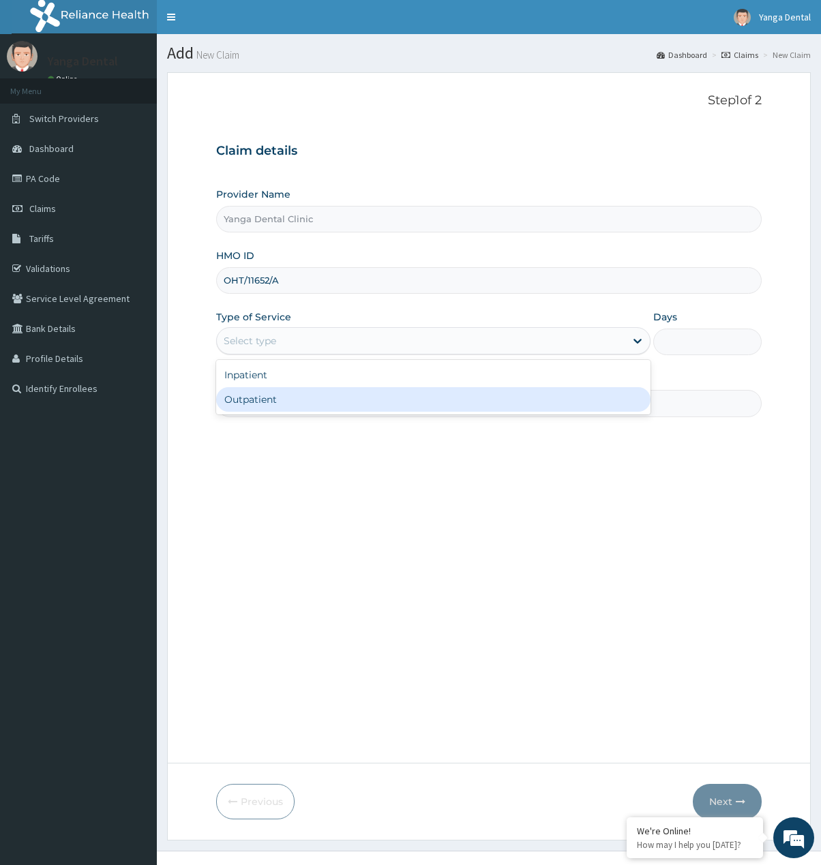
click at [266, 396] on div "Outpatient" at bounding box center [433, 399] width 434 height 25
type input "1"
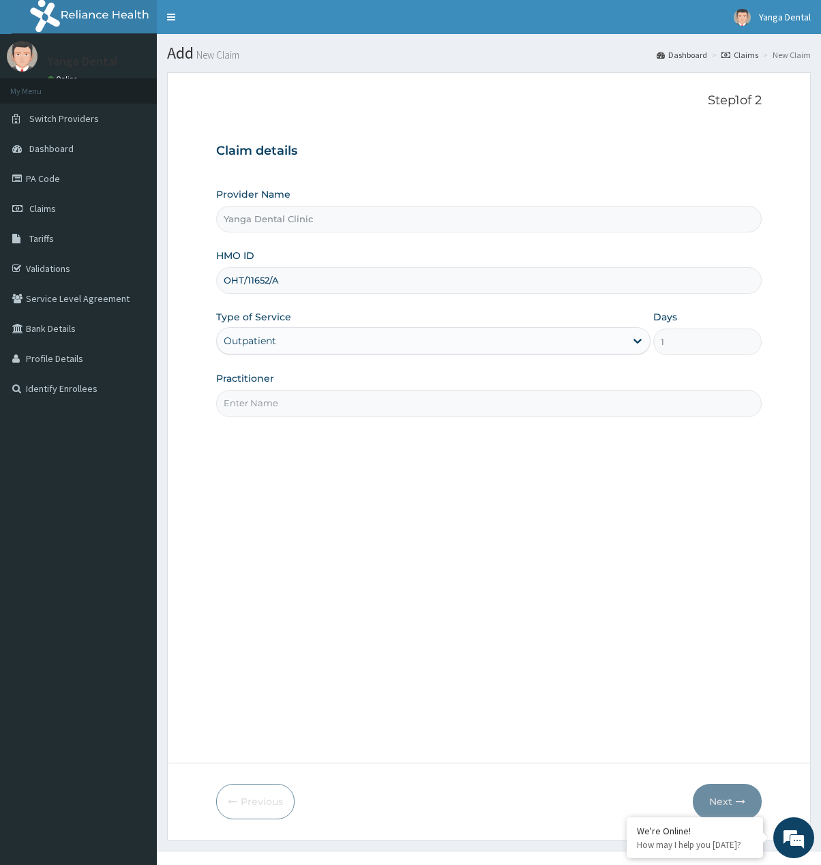
click at [266, 396] on input "Practitioner" at bounding box center [489, 403] width 546 height 27
type input "Ehis"
click at [726, 795] on button "Next" at bounding box center [727, 801] width 69 height 35
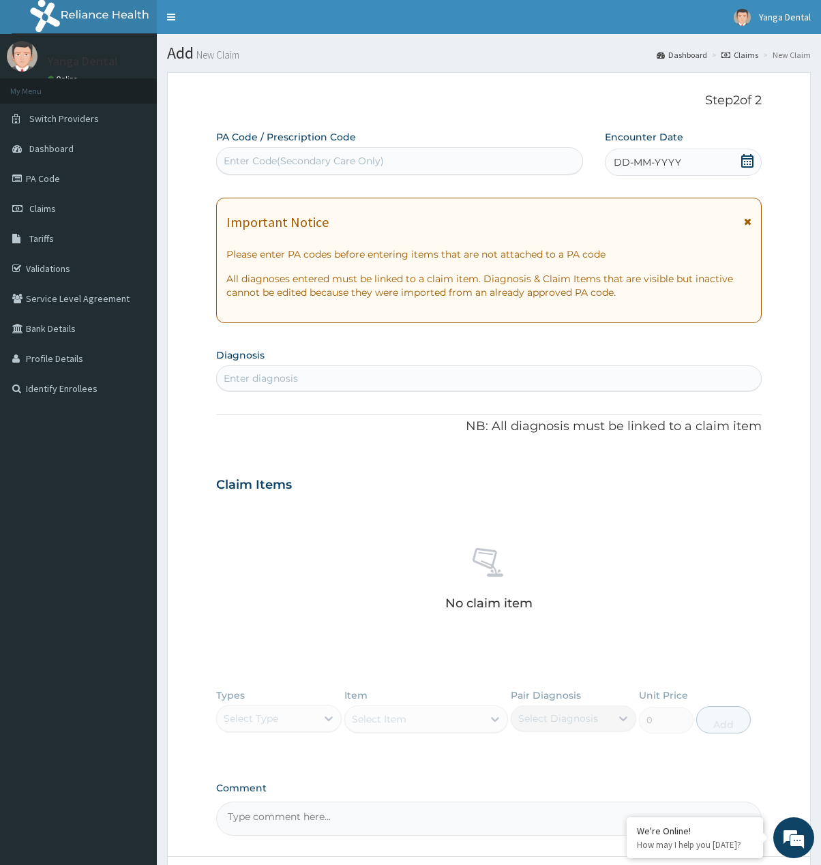
click at [254, 167] on div "Enter Code(Secondary Care Only)" at bounding box center [304, 161] width 160 height 14
paste input "PA/360F7E"
type input "PA/360F7E"
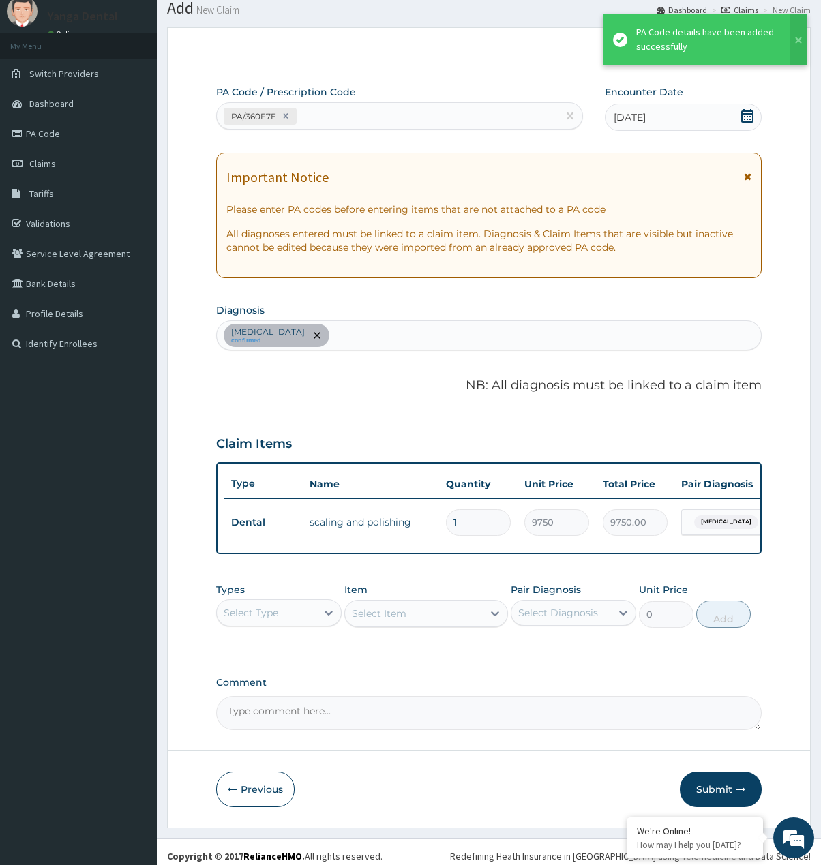
scroll to position [67, 0]
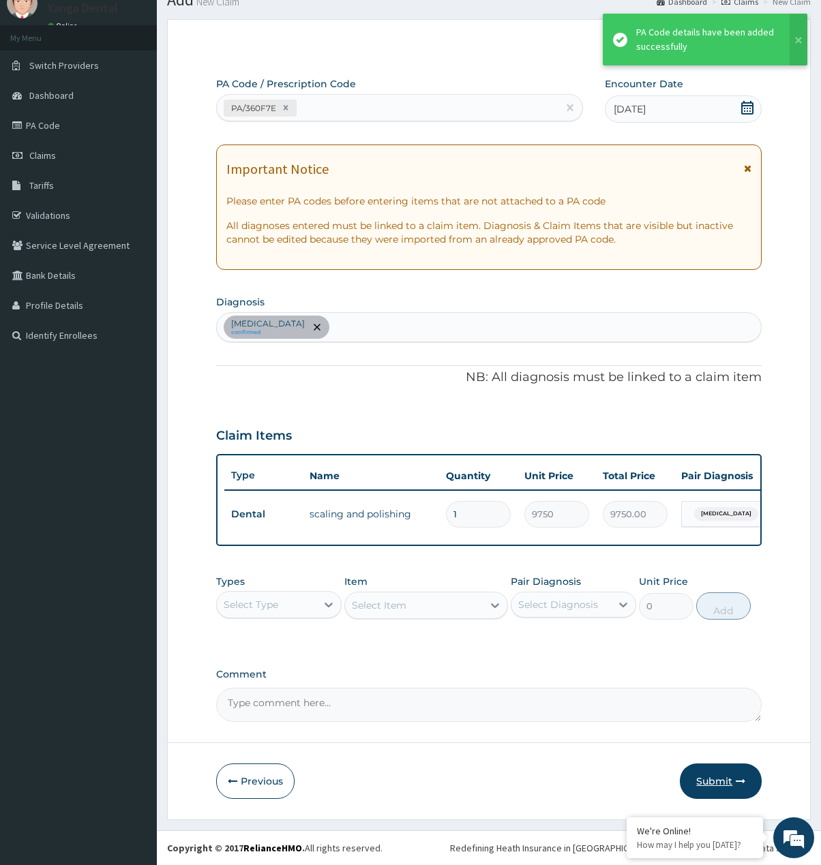
click at [729, 773] on button "Submit" at bounding box center [721, 781] width 82 height 35
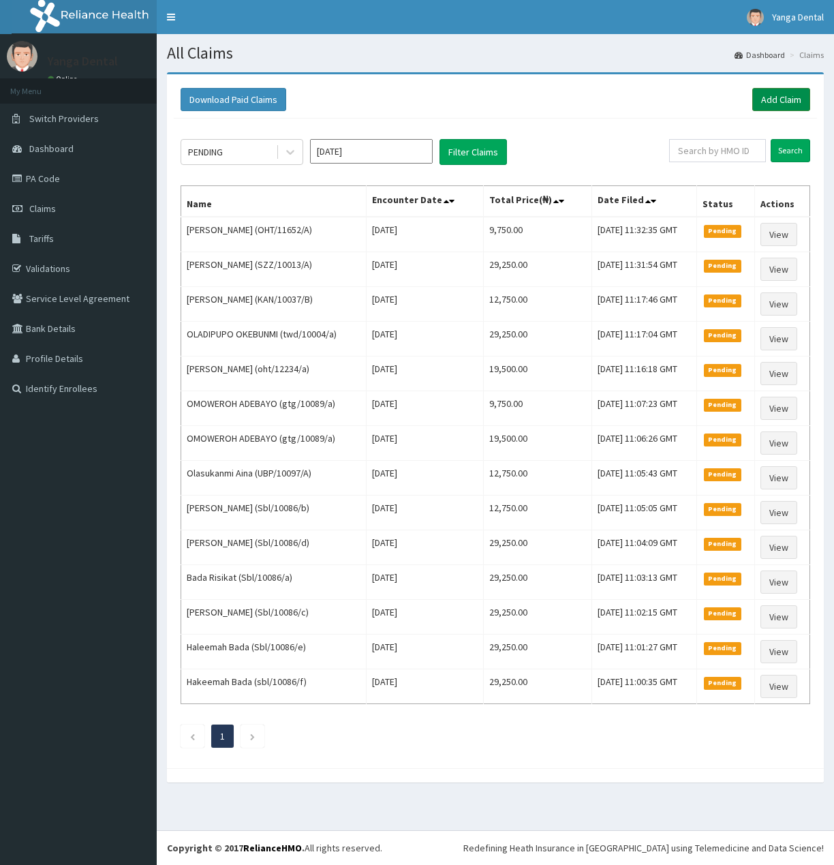
drag, startPoint x: 0, startPoint y: 0, endPoint x: 776, endPoint y: 101, distance: 782.4
click at [776, 101] on link "Add Claim" at bounding box center [782, 99] width 58 height 23
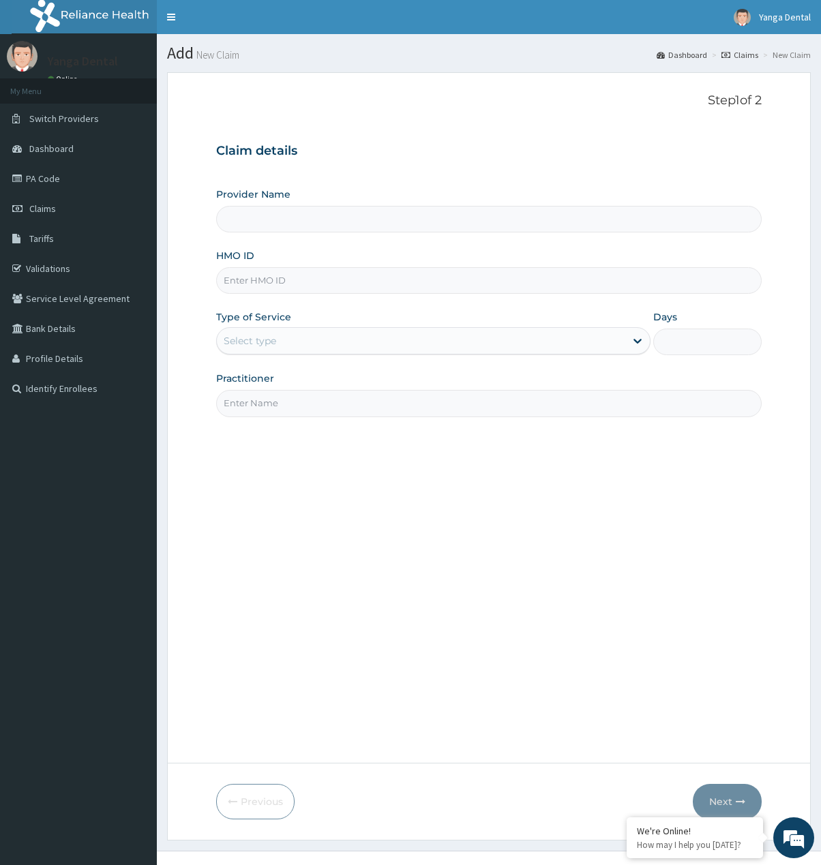
click at [263, 275] on input "HMO ID" at bounding box center [489, 280] width 546 height 27
paste input "ova/10001/e"
type input "ova/10001/e"
type input "Yanga Dental Clinic"
type input "ova/10001/e"
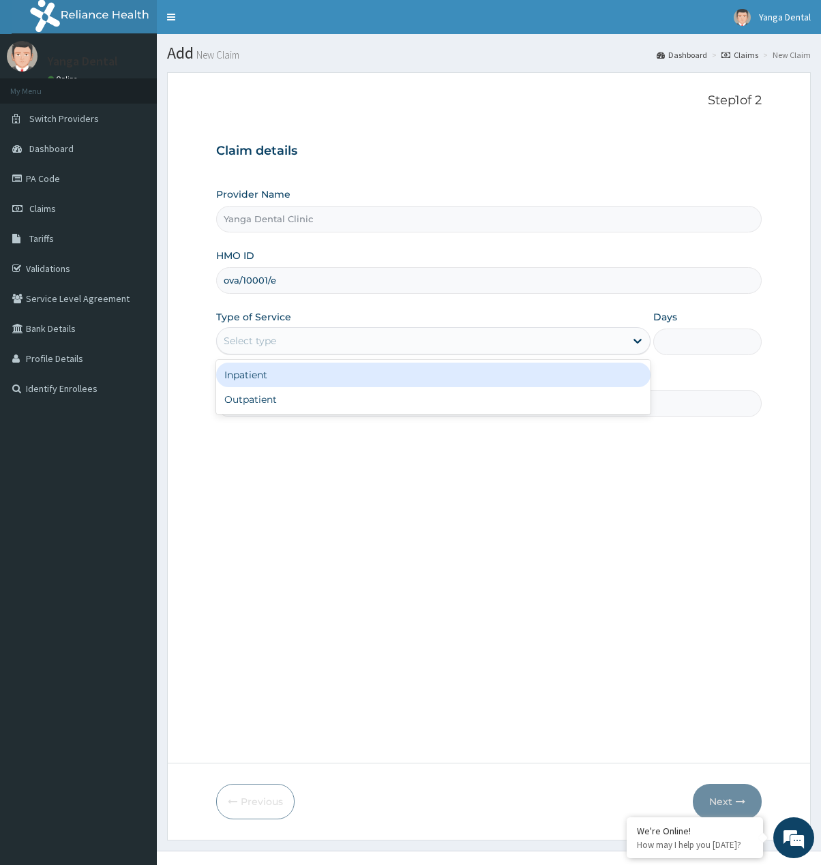
click at [282, 345] on div "Select type" at bounding box center [421, 341] width 408 height 22
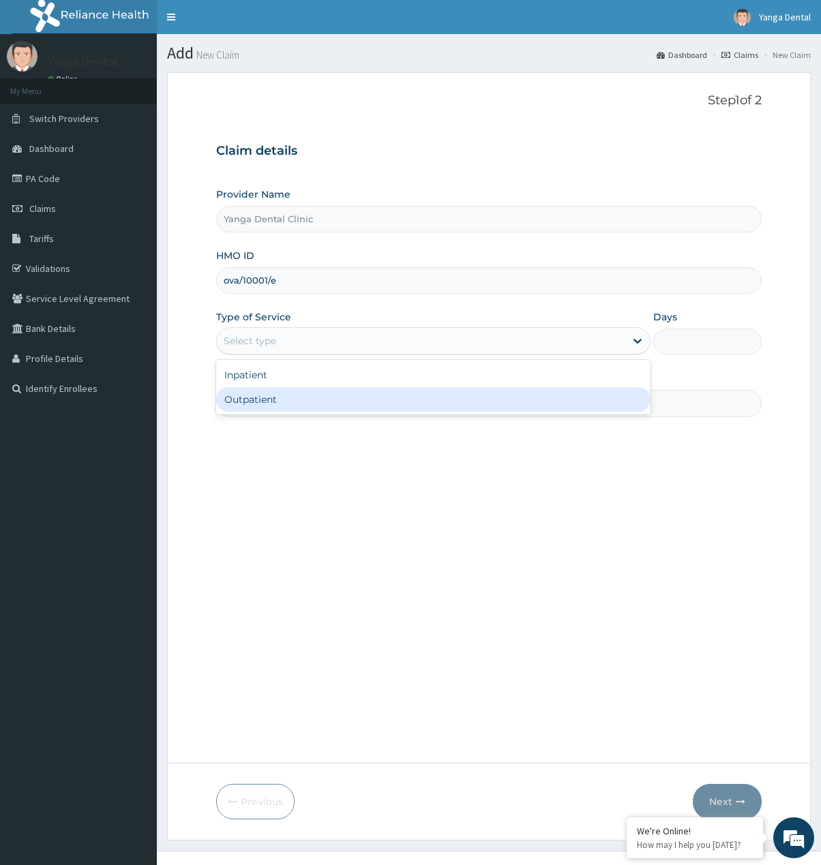
click at [287, 404] on div "Outpatient" at bounding box center [433, 399] width 434 height 25
type input "1"
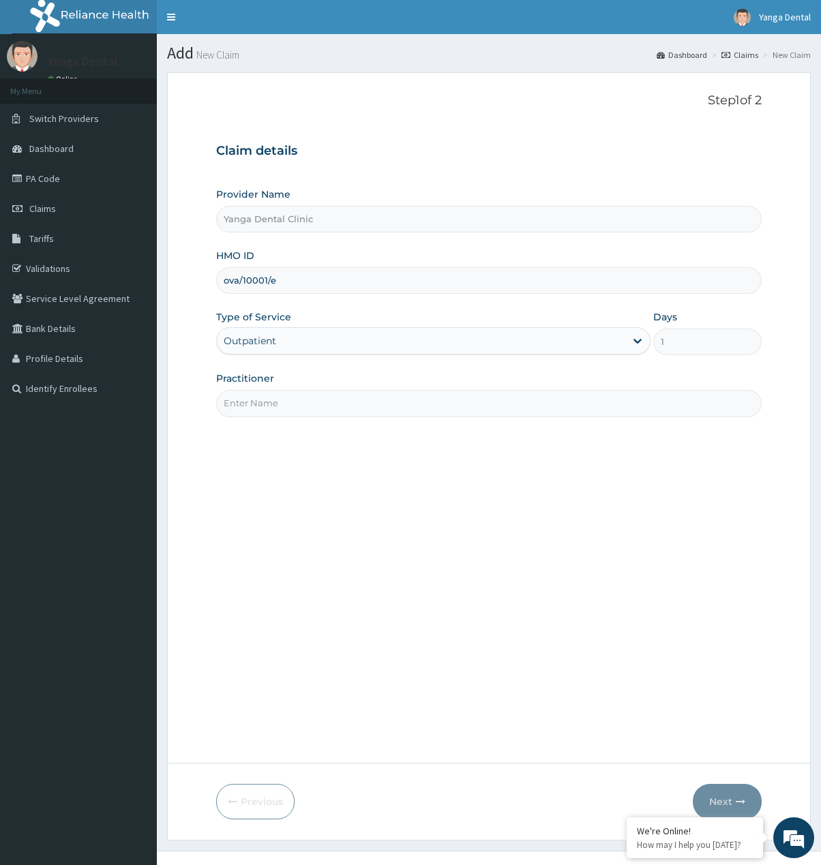
click at [293, 404] on input "Practitioner" at bounding box center [489, 403] width 546 height 27
drag, startPoint x: 284, startPoint y: 401, endPoint x: 301, endPoint y: 420, distance: 25.1
click at [288, 408] on input "Practitioner" at bounding box center [489, 403] width 546 height 27
type input "Ehis"
click at [729, 800] on button "Next" at bounding box center [727, 801] width 69 height 35
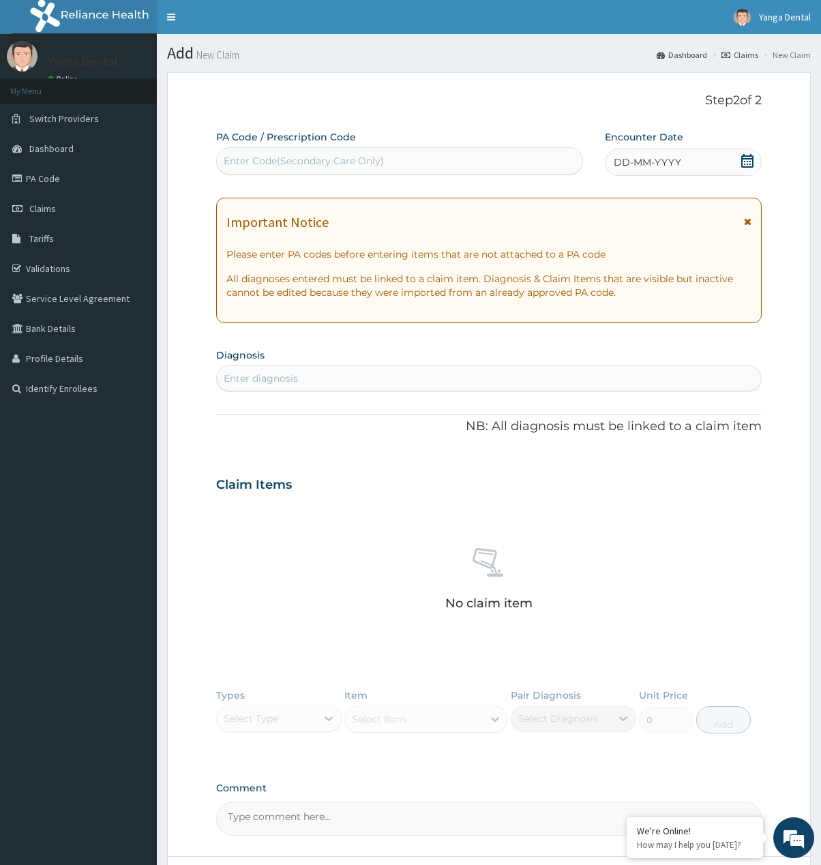
click at [303, 160] on div "Enter Code(Secondary Care Only)" at bounding box center [304, 161] width 160 height 14
paste input "PA/2BDC02"
type input "PA/2BDC02"
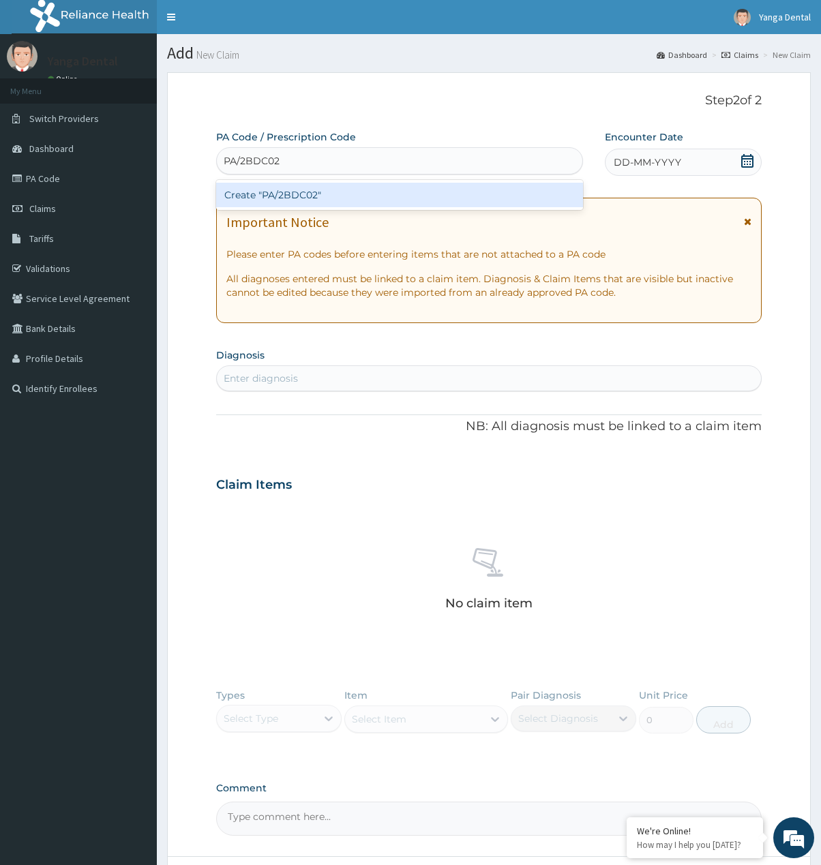
click at [312, 191] on div "Create "PA/2BDC02"" at bounding box center [399, 195] width 367 height 25
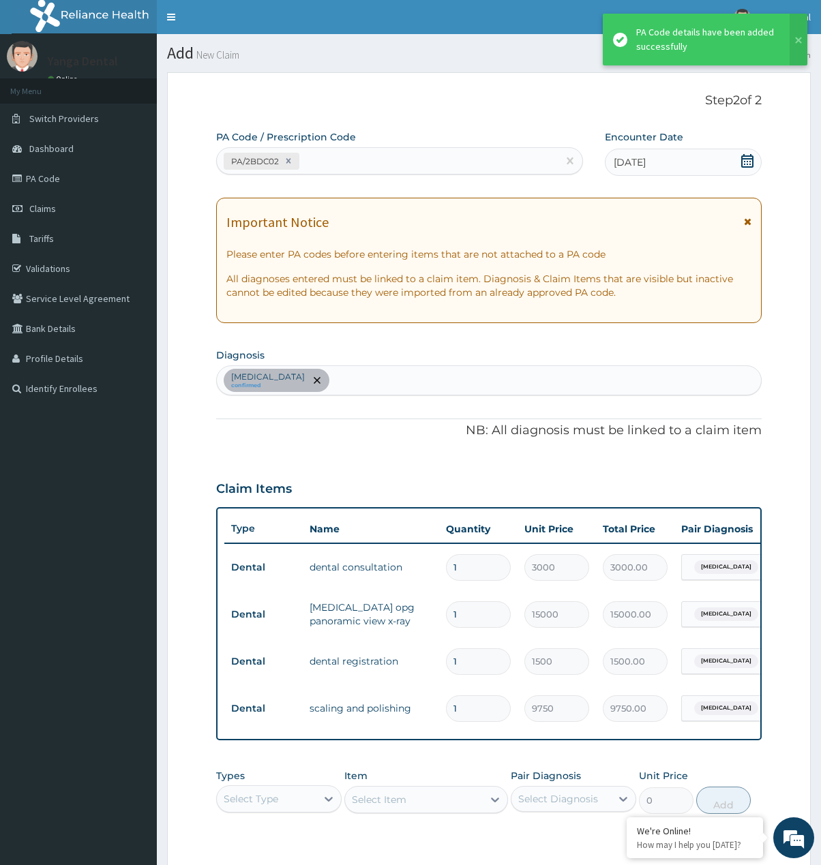
scroll to position [209, 0]
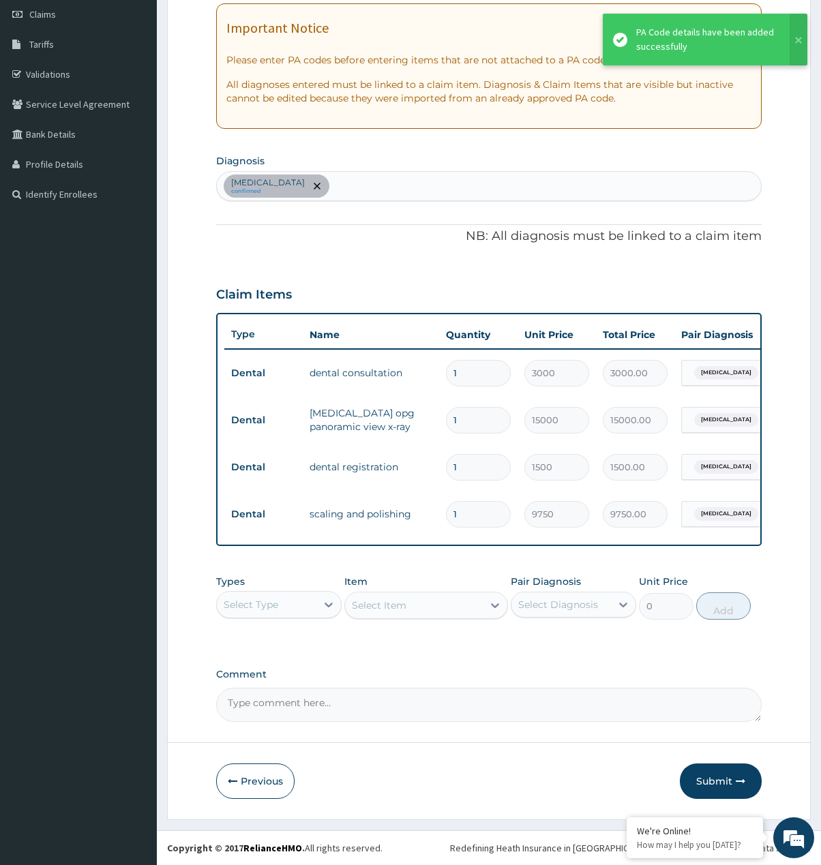
click at [732, 781] on button "Submit" at bounding box center [721, 781] width 82 height 35
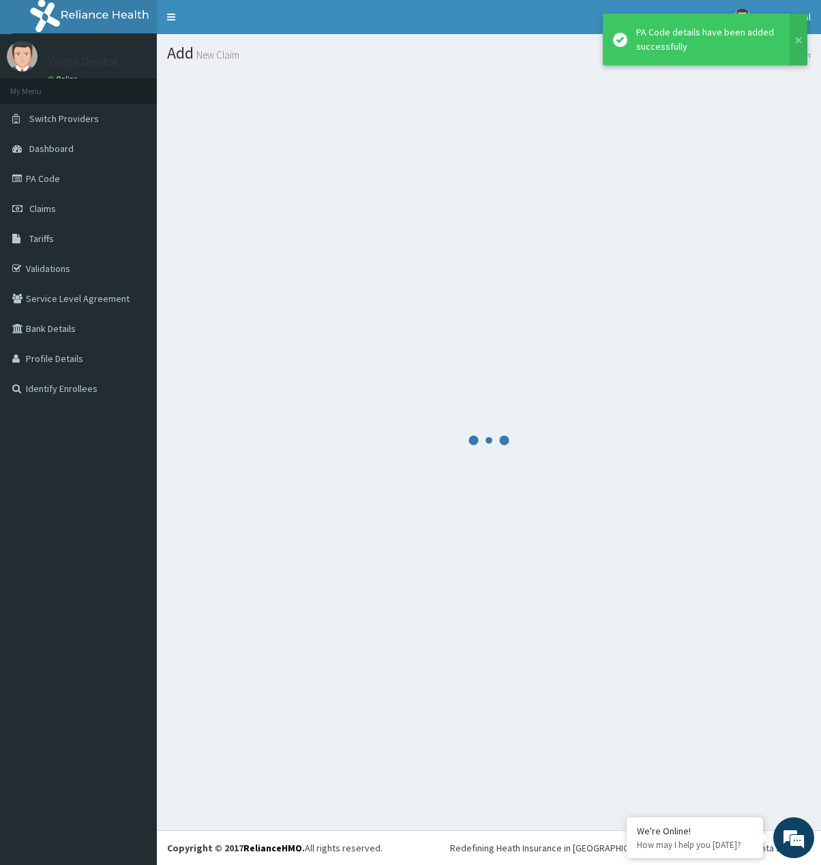
scroll to position [0, 0]
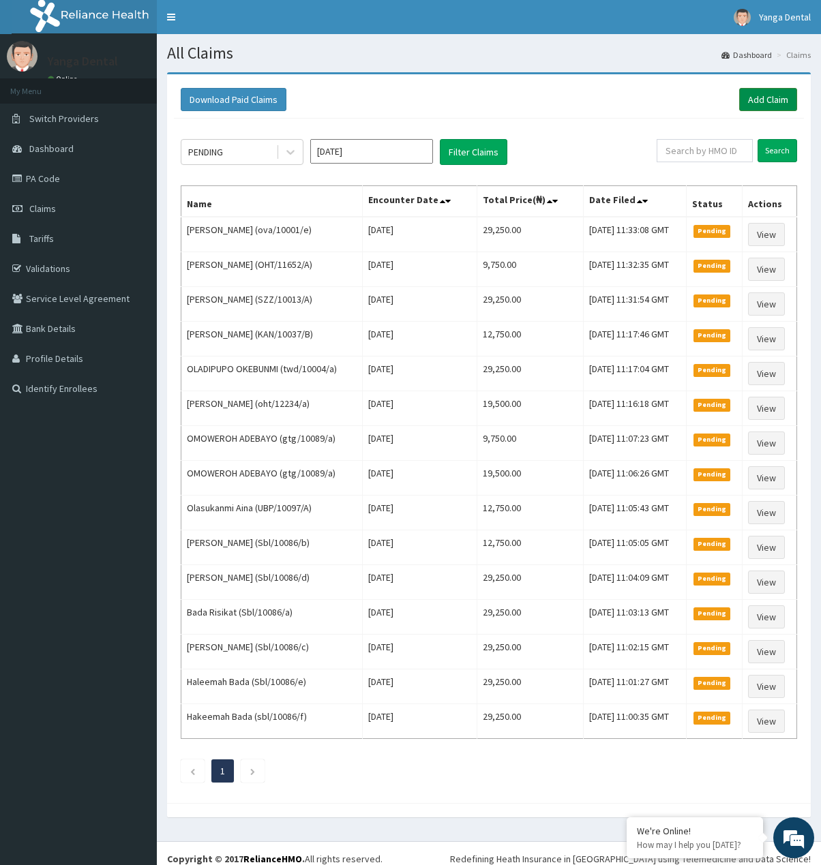
click at [768, 97] on link "Add Claim" at bounding box center [768, 99] width 58 height 23
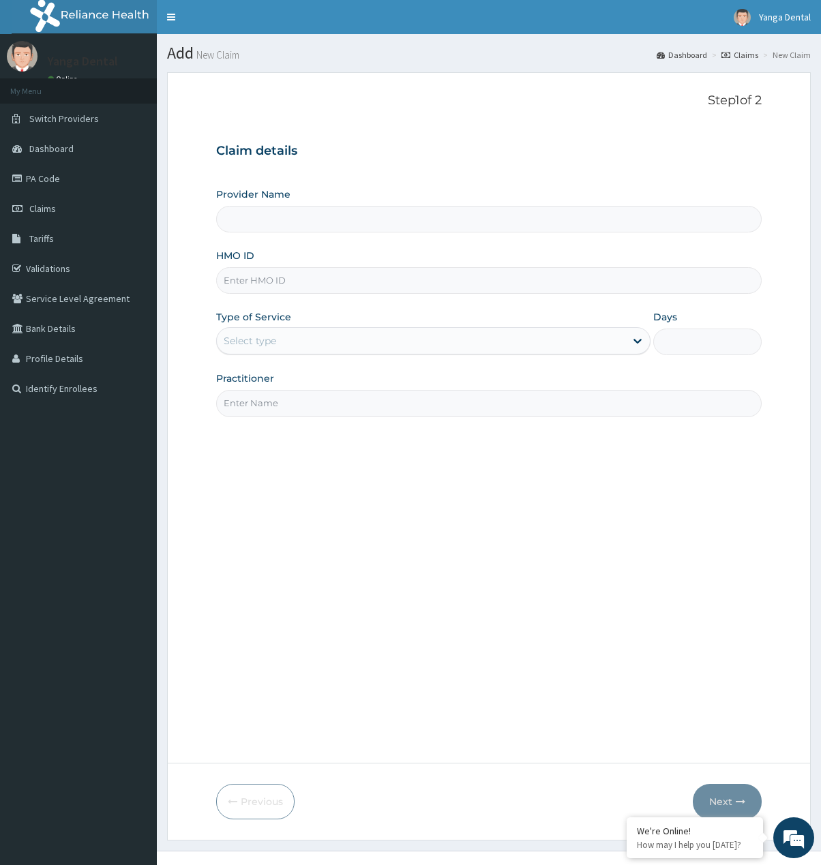
click at [284, 279] on input "HMO ID" at bounding box center [489, 280] width 546 height 27
paste input "ova/10001/c"
type input "ova/10001/c"
type input "Yanga Dental Clinic"
type input "ova/10001/c"
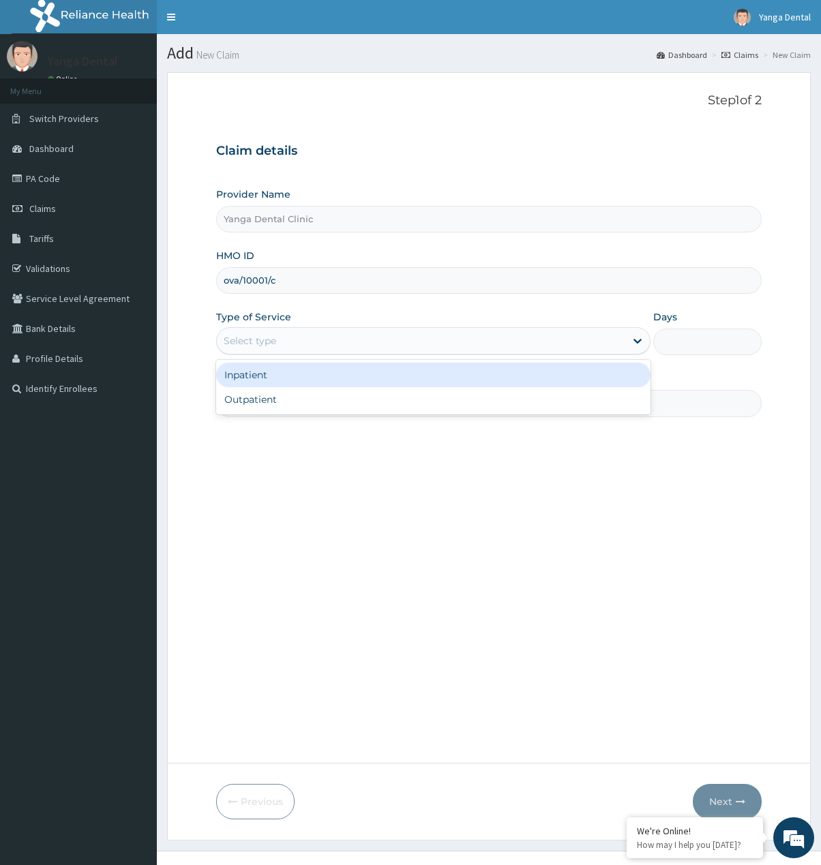
click at [271, 340] on div "Select type" at bounding box center [250, 341] width 52 height 14
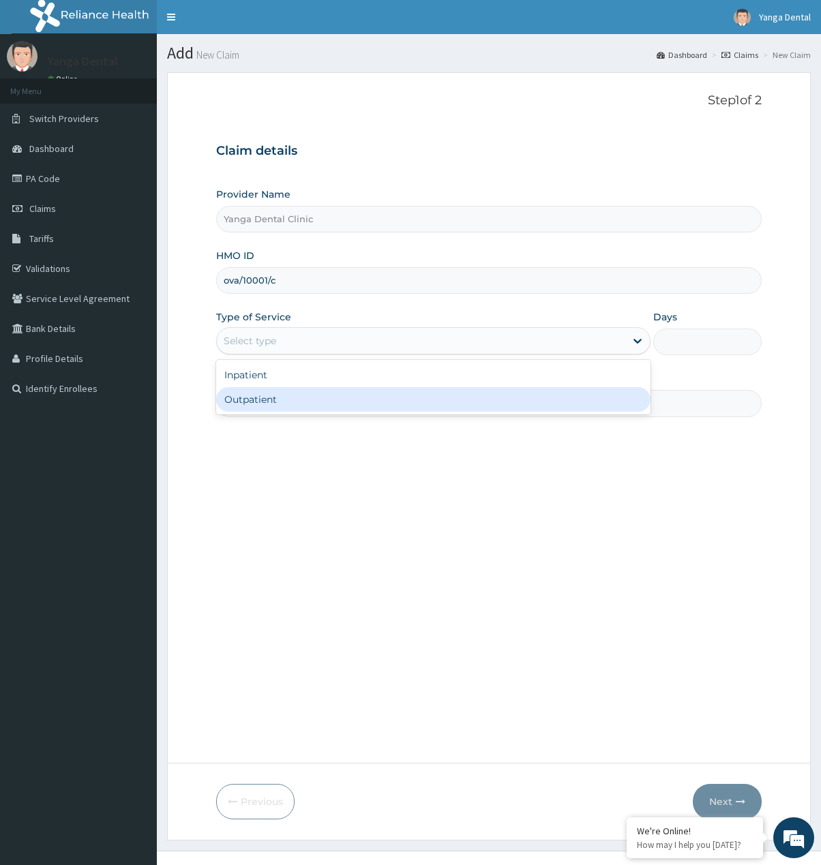
click at [281, 395] on div "Outpatient" at bounding box center [433, 399] width 434 height 25
type input "1"
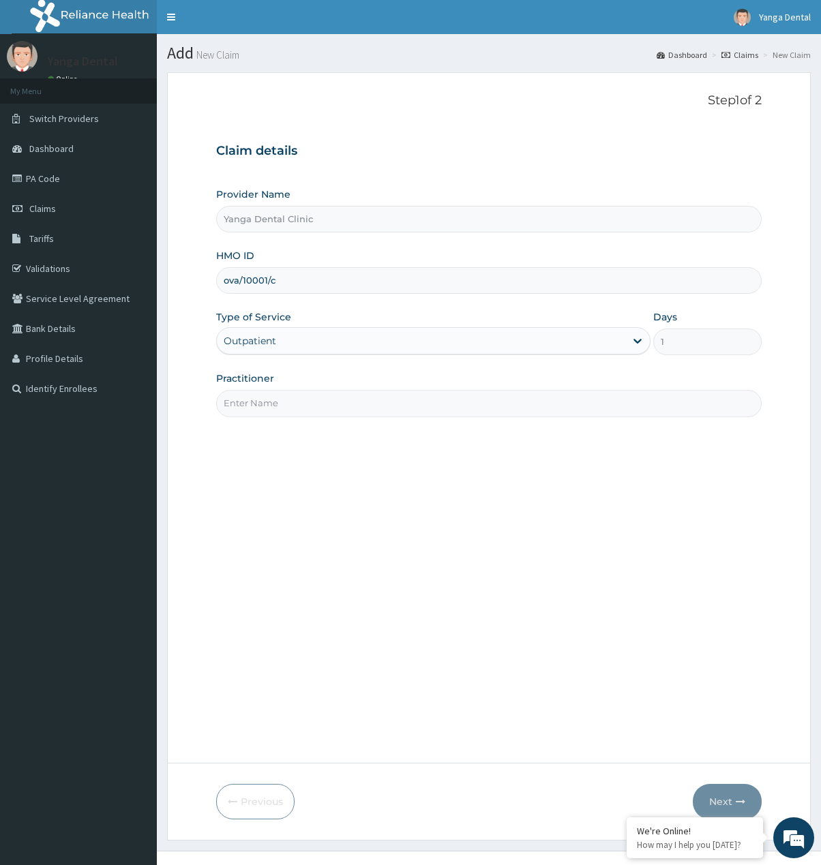
click at [345, 404] on input "Practitioner" at bounding box center [489, 403] width 546 height 27
type input "Ehis"
click at [720, 797] on button "Next" at bounding box center [727, 801] width 69 height 35
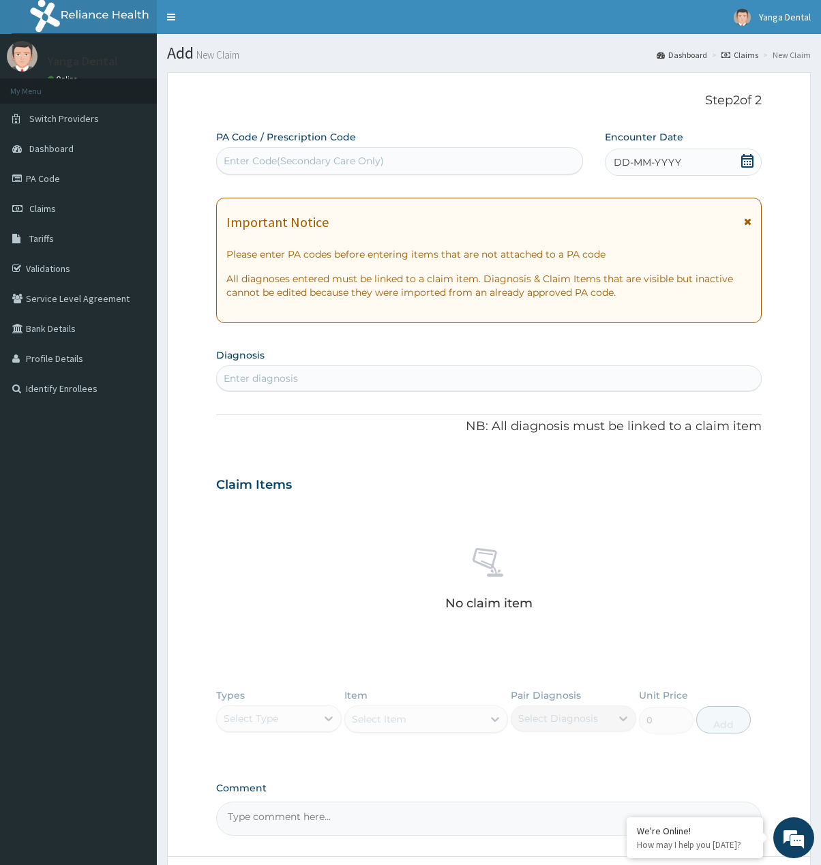
click at [297, 151] on div "Enter Code(Secondary Care Only)" at bounding box center [399, 161] width 365 height 22
drag, startPoint x: 297, startPoint y: 151, endPoint x: 271, endPoint y: 170, distance: 33.1
click at [271, 170] on div "Enter Code(Secondary Care Only)" at bounding box center [399, 161] width 365 height 22
click at [266, 159] on div "Enter Code(Secondary Care Only)" at bounding box center [304, 161] width 160 height 14
paste input "PA/6D8F23"
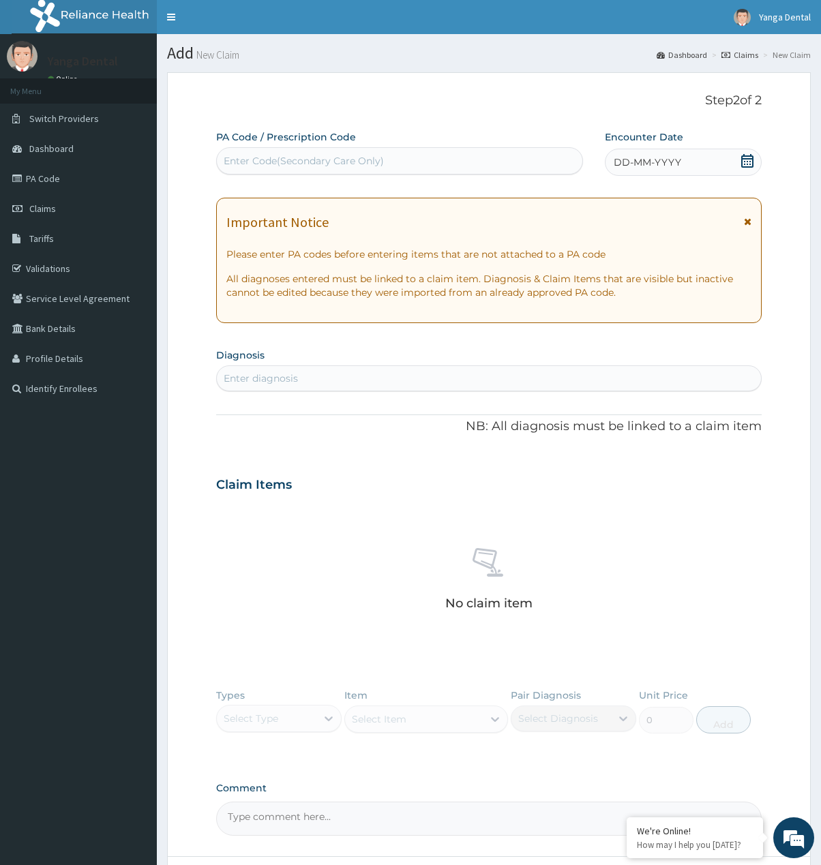
type input "PA/6D8F23"
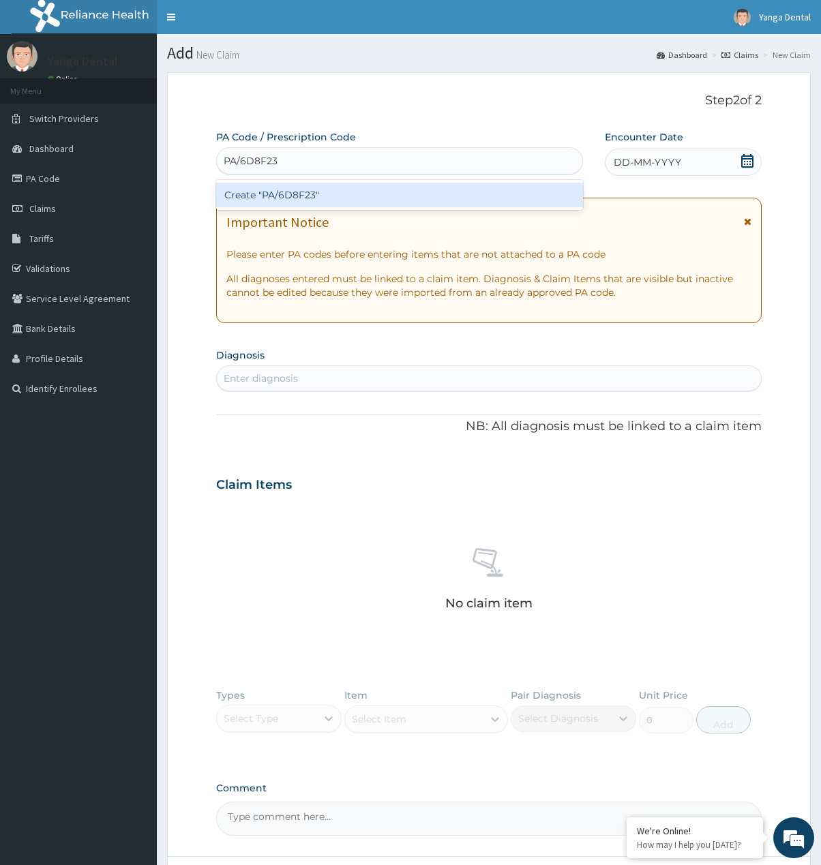
click at [303, 194] on div "Create "PA/6D8F23"" at bounding box center [399, 195] width 367 height 25
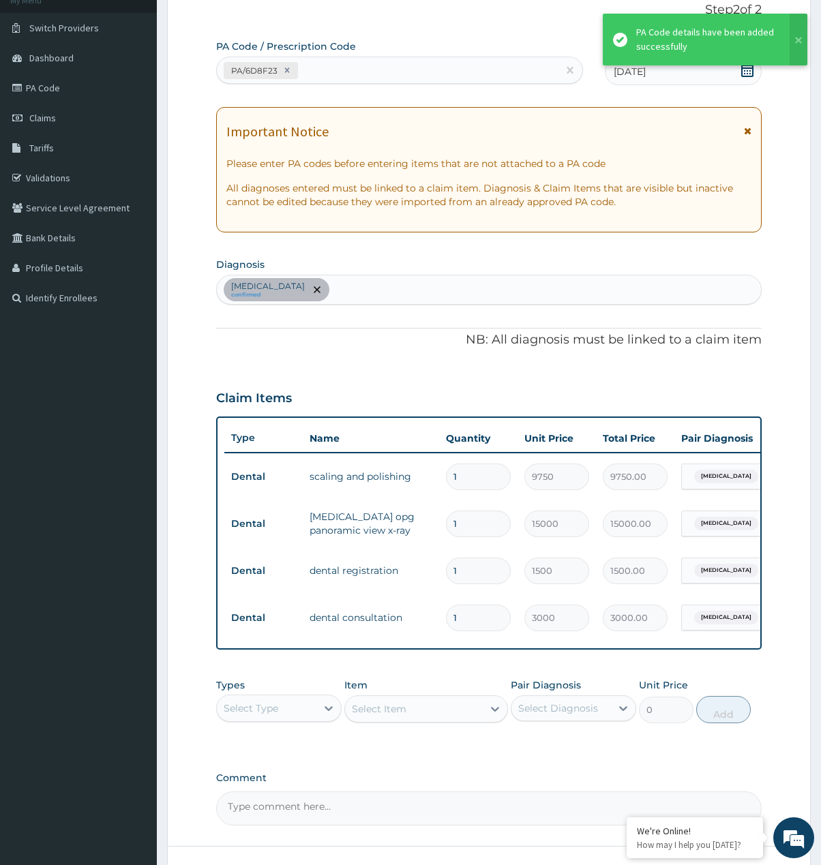
scroll to position [209, 0]
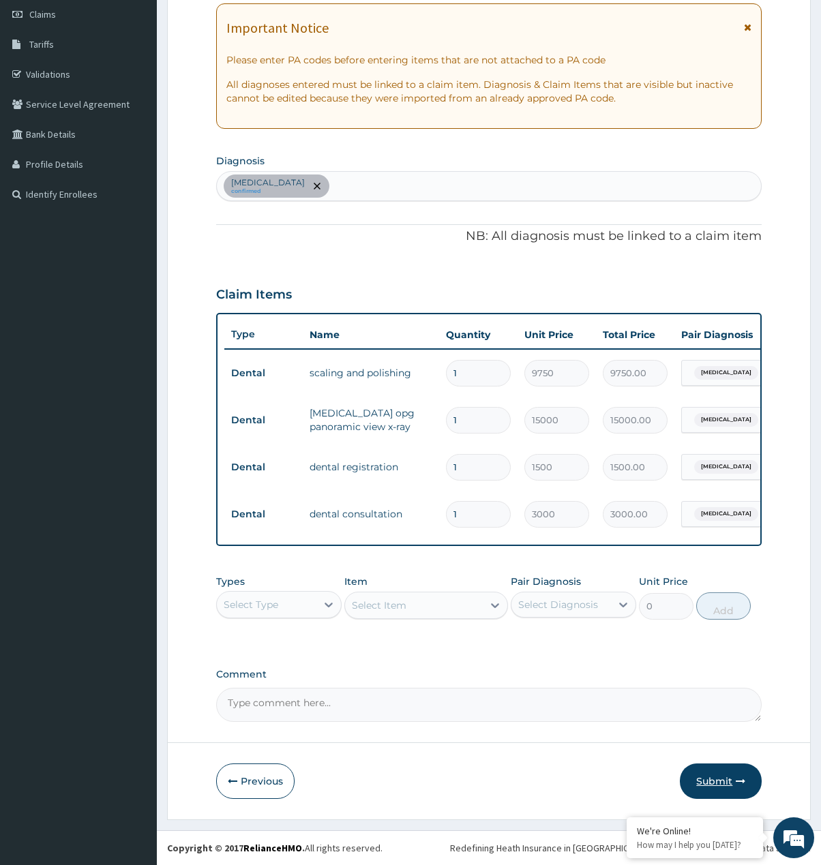
click at [715, 783] on button "Submit" at bounding box center [721, 781] width 82 height 35
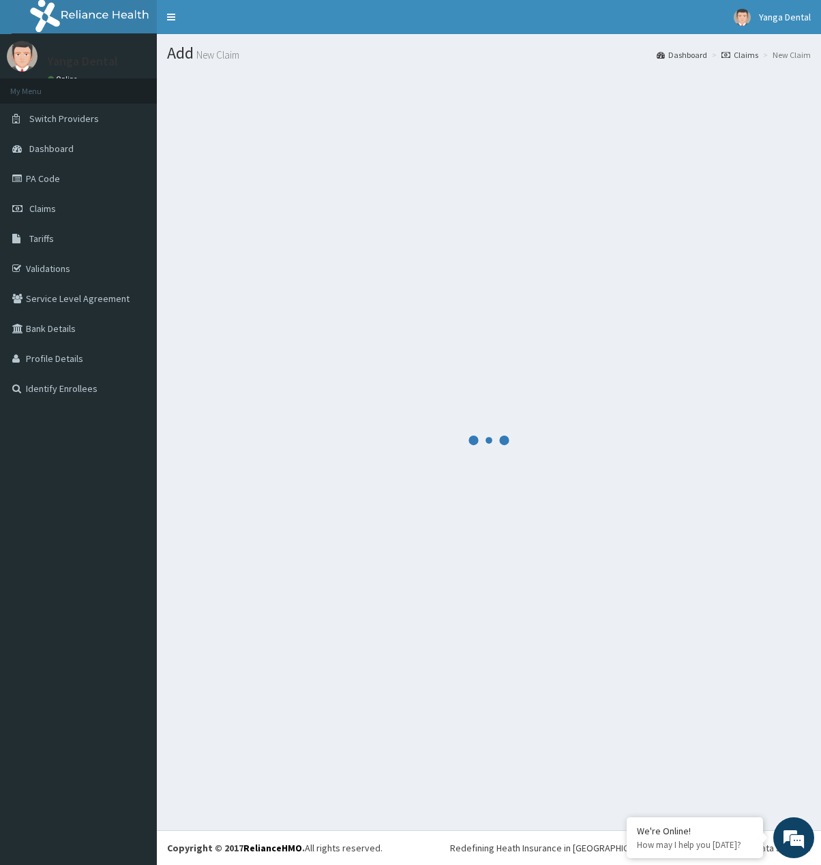
scroll to position [0, 0]
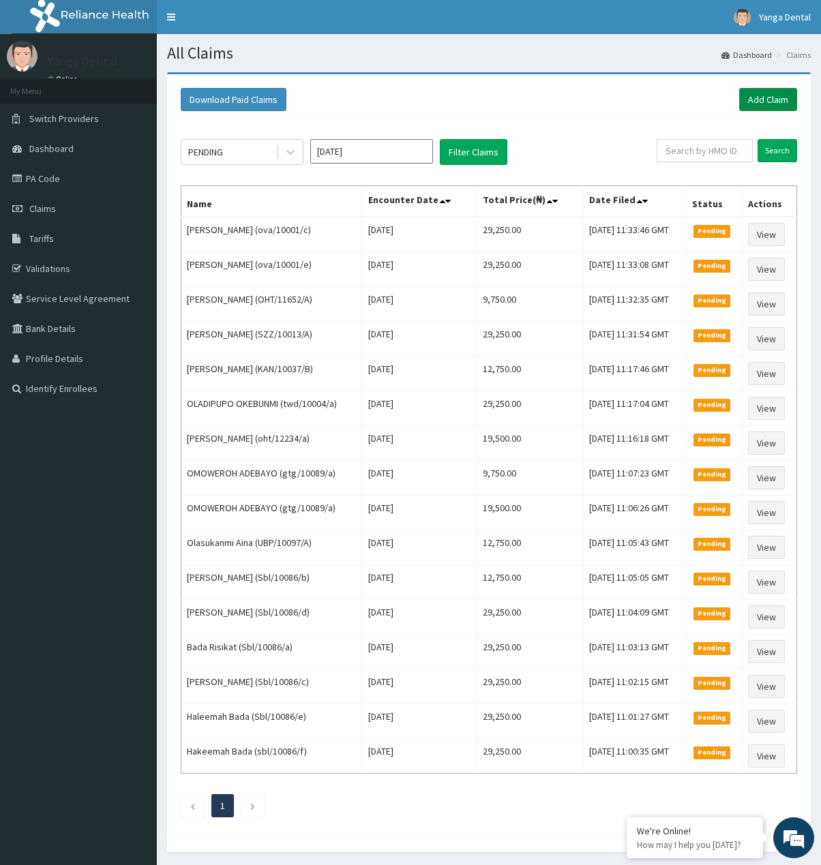
click at [773, 100] on link "Add Claim" at bounding box center [768, 99] width 58 height 23
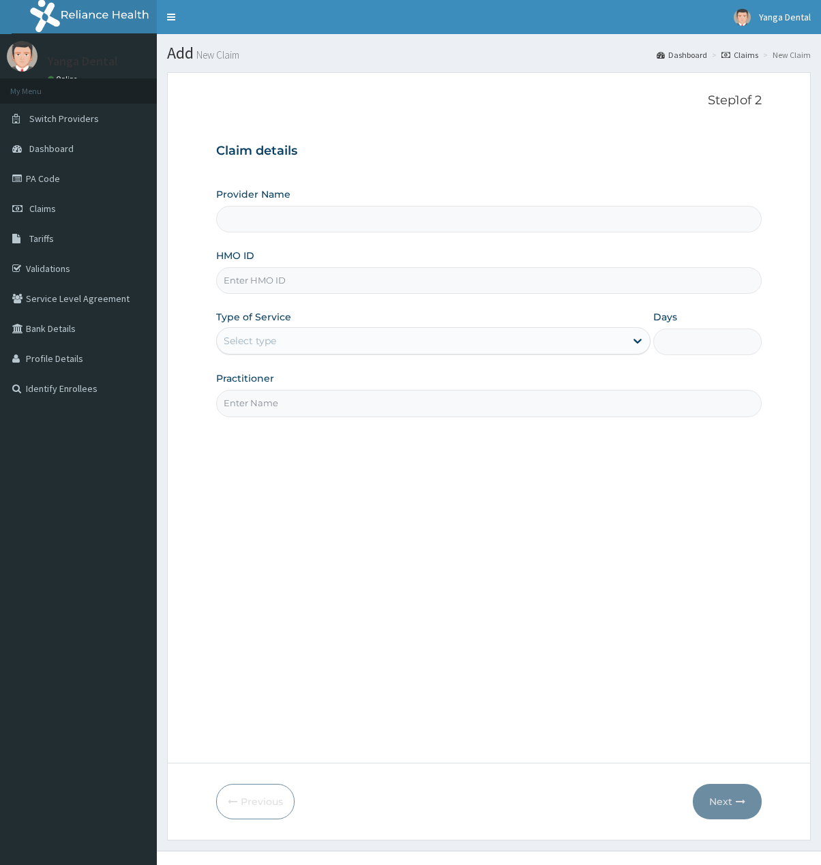
click at [314, 274] on input "HMO ID" at bounding box center [489, 280] width 546 height 27
paste input "ova/10001/d"
type input "ova/10001/d"
type input "Yanga Dental Clinic"
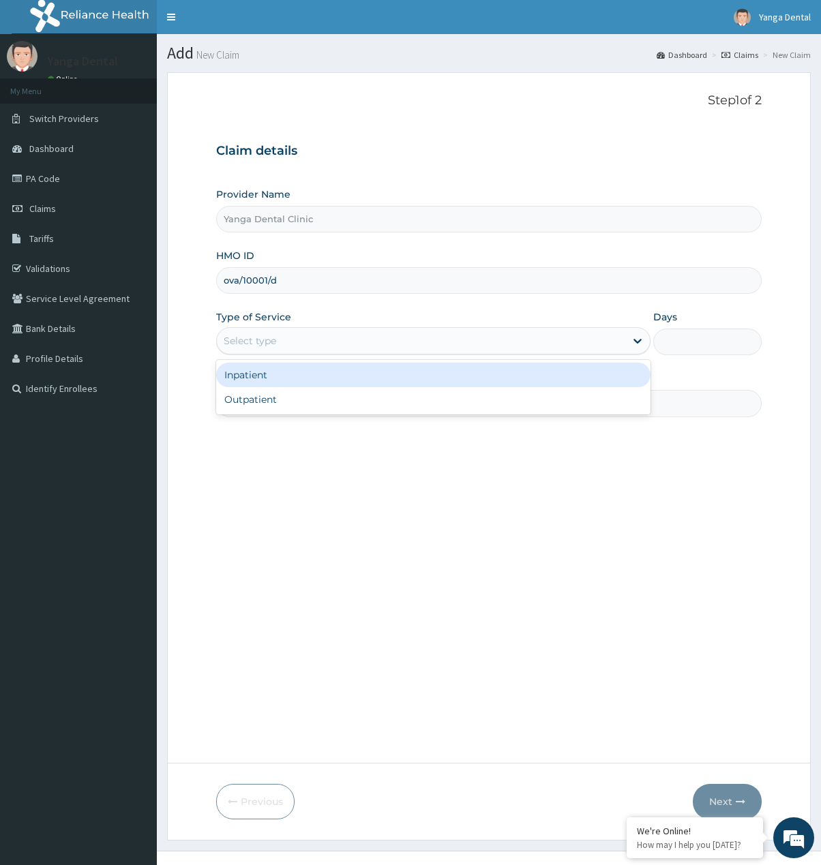
click at [273, 350] on div "Select type" at bounding box center [421, 341] width 408 height 22
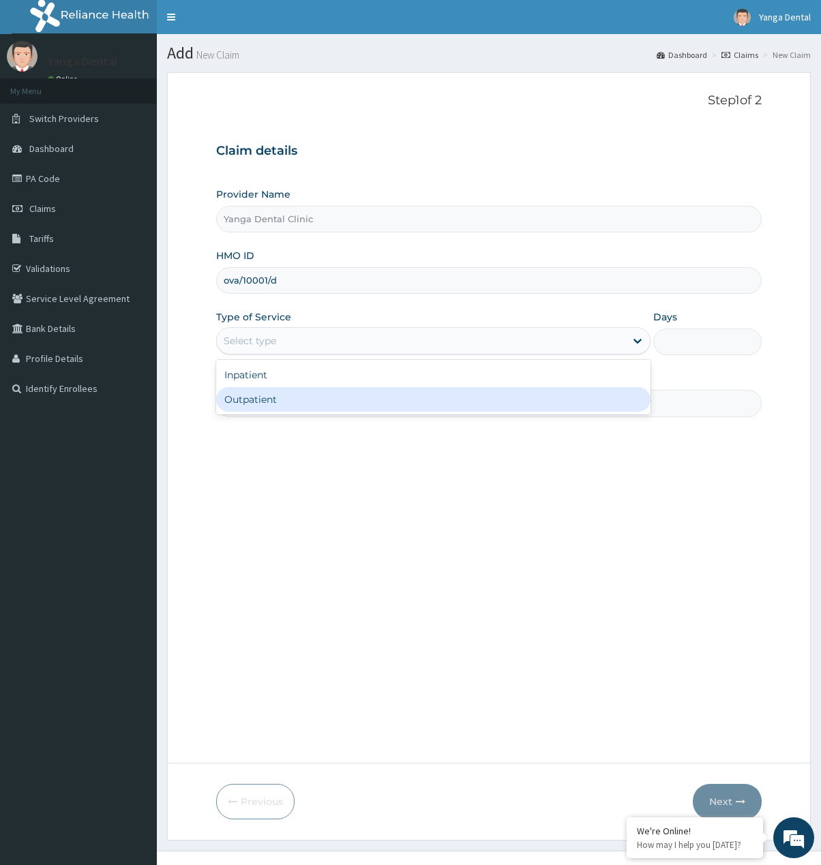
click at [290, 398] on div "Outpatient" at bounding box center [433, 399] width 434 height 25
type input "1"
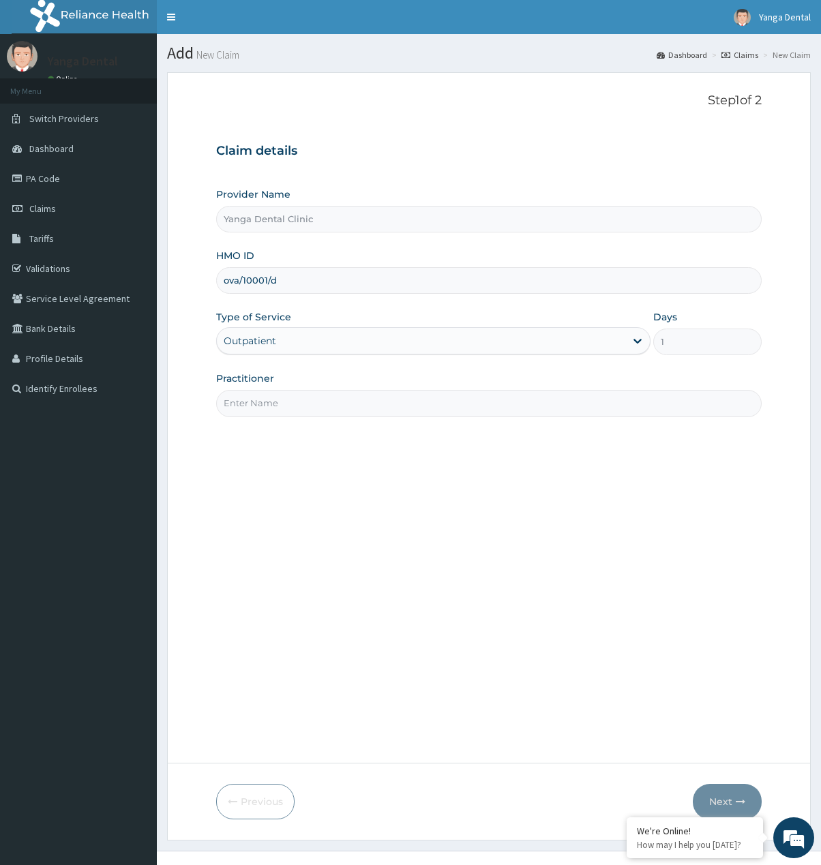
click at [304, 400] on input "Practitioner" at bounding box center [489, 403] width 546 height 27
type input "Ehis"
click at [723, 802] on button "Next" at bounding box center [727, 801] width 69 height 35
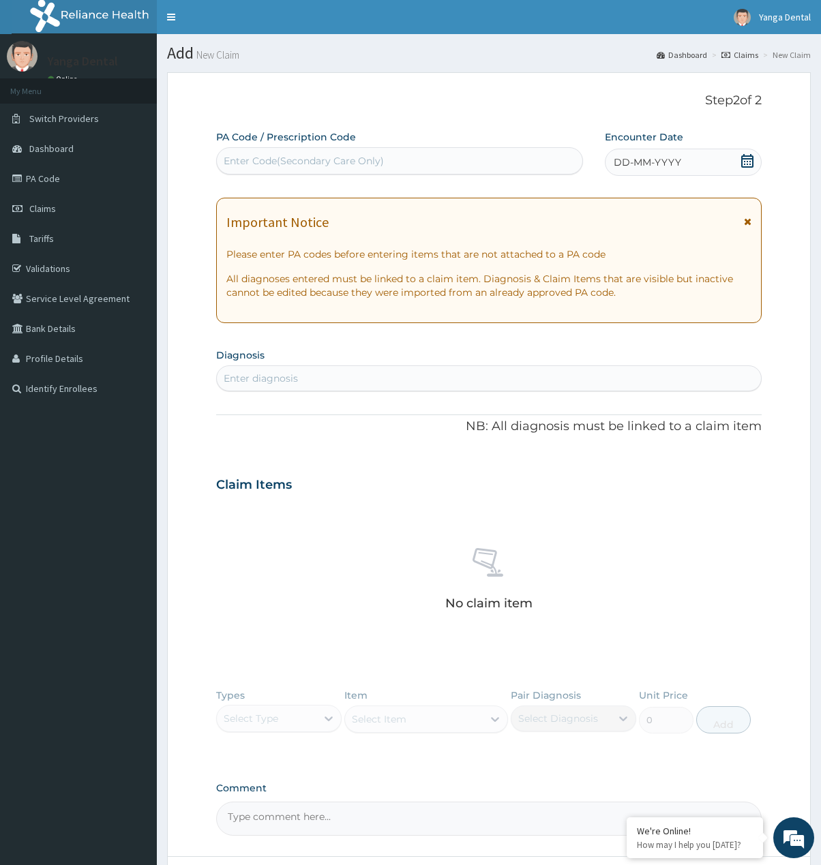
click at [361, 159] on div "Enter Code(Secondary Care Only)" at bounding box center [304, 161] width 160 height 14
paste input "PA/F9DB3D"
type input "PA/F9DB3D"
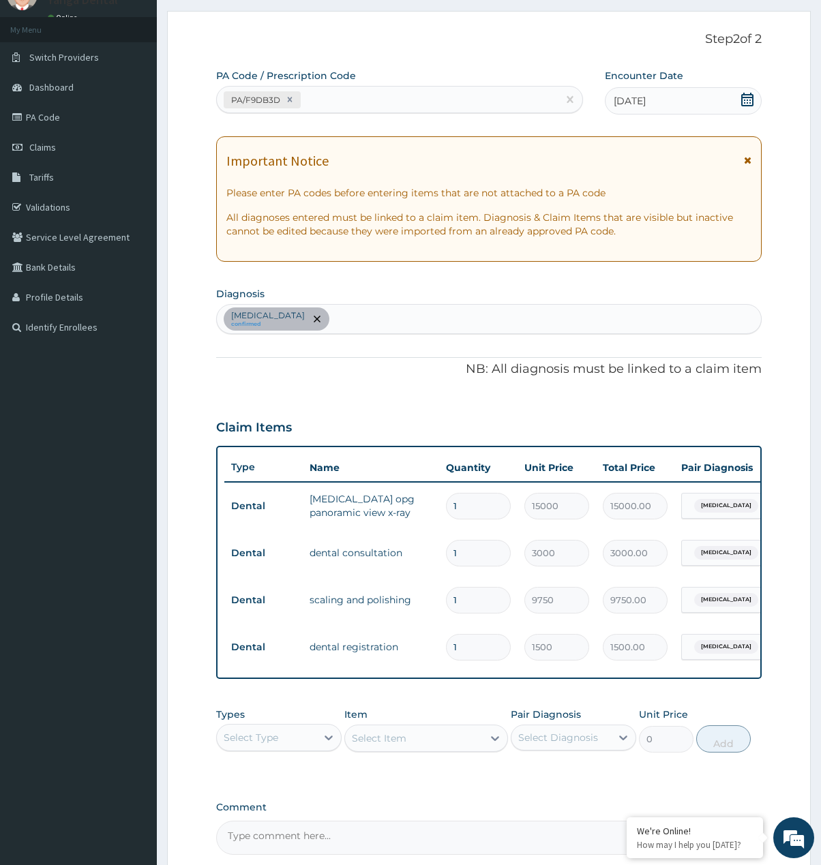
scroll to position [209, 0]
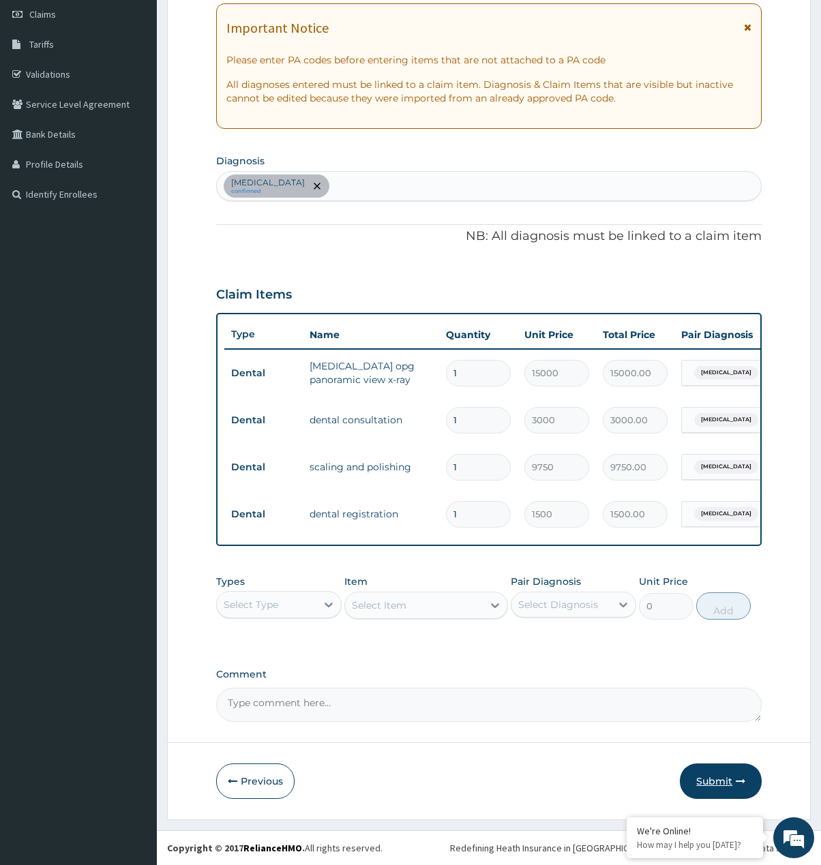
click at [724, 765] on button "Submit" at bounding box center [721, 781] width 82 height 35
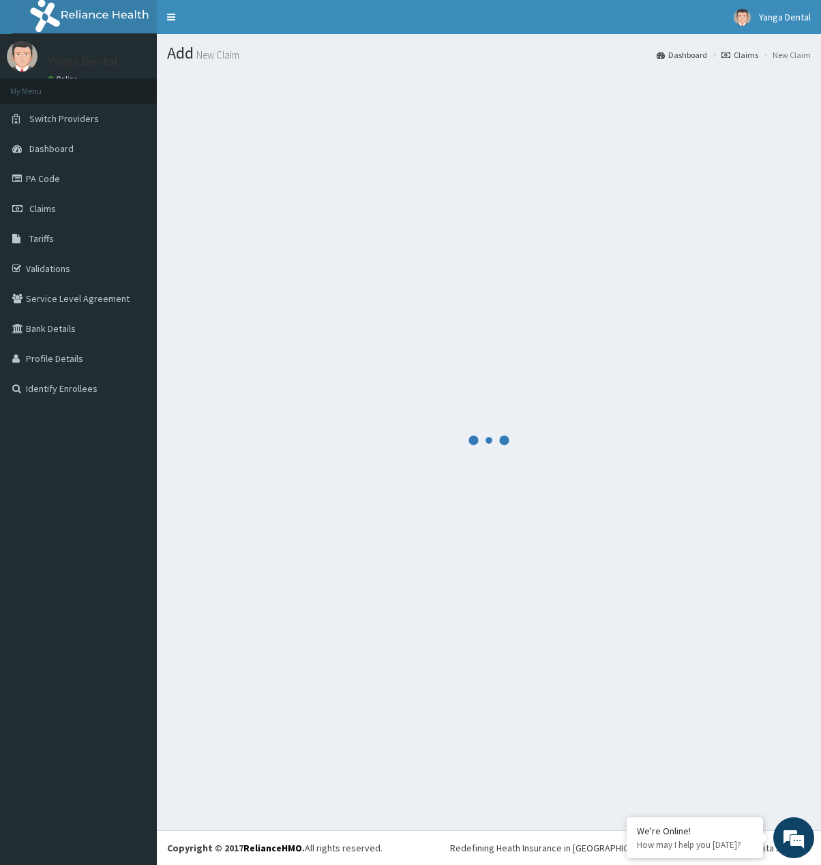
scroll to position [0, 0]
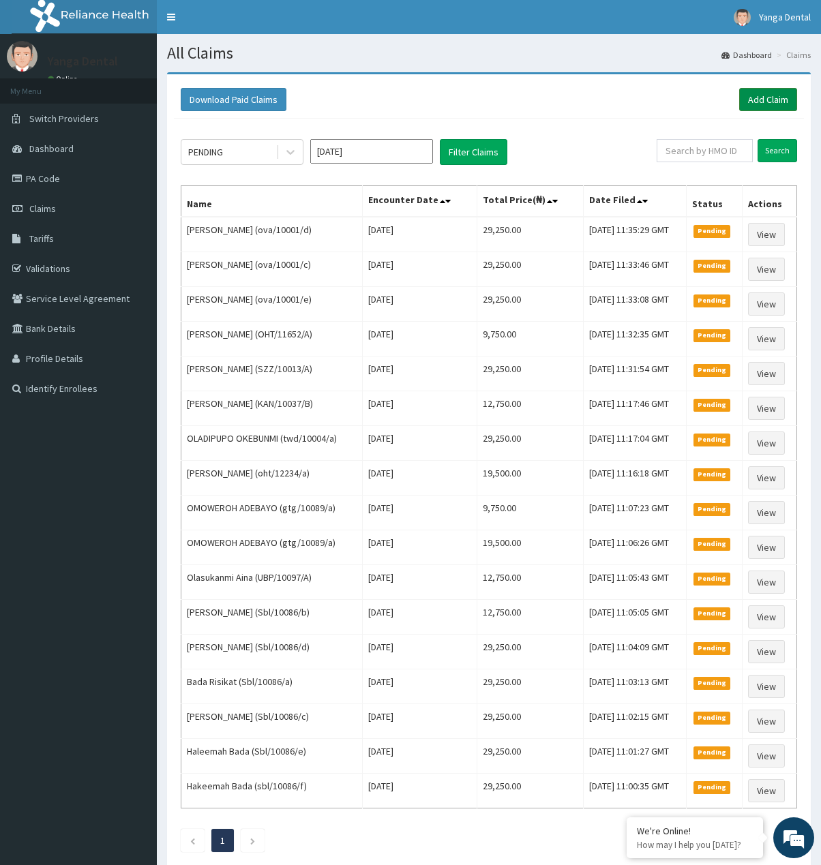
click at [773, 98] on link "Add Claim" at bounding box center [768, 99] width 58 height 23
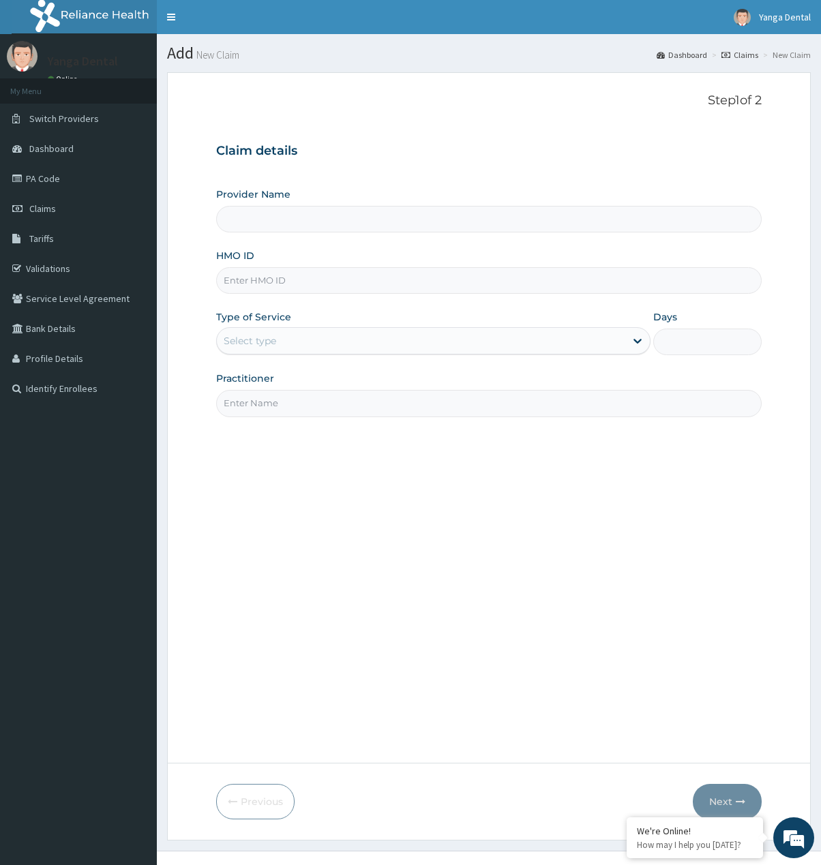
type input "Yanga Dental Clinic"
click at [346, 292] on input "HMO ID" at bounding box center [489, 280] width 546 height 27
paste input "otv/10569/a"
type input "otv/10569/a"
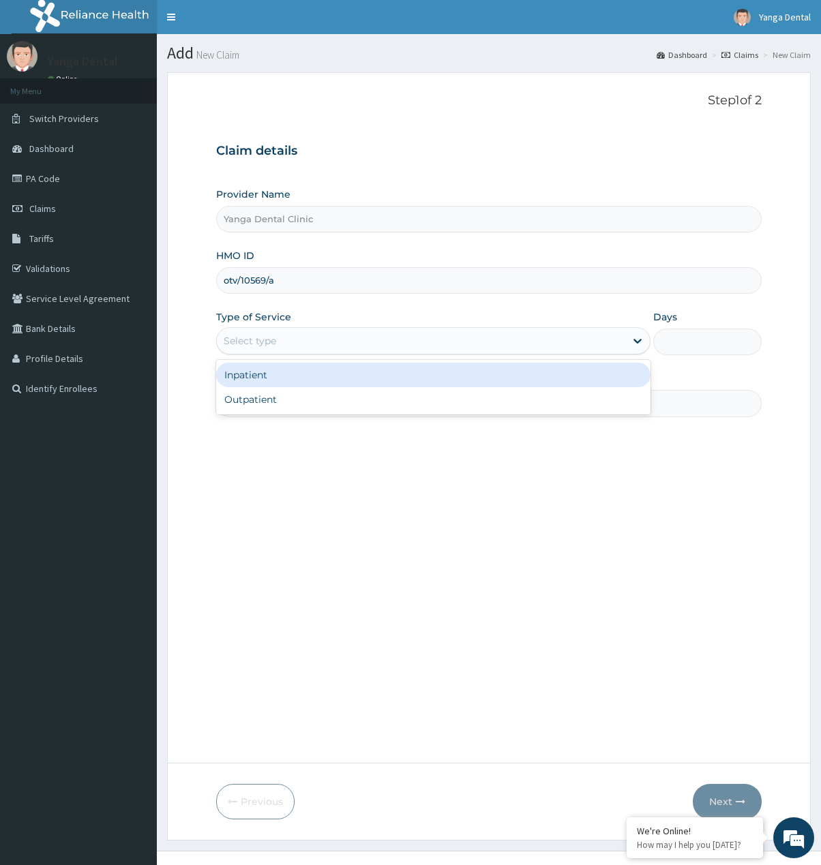
drag, startPoint x: 331, startPoint y: 333, endPoint x: 330, endPoint y: 363, distance: 30.0
click at [331, 342] on div "Select type" at bounding box center [421, 341] width 408 height 22
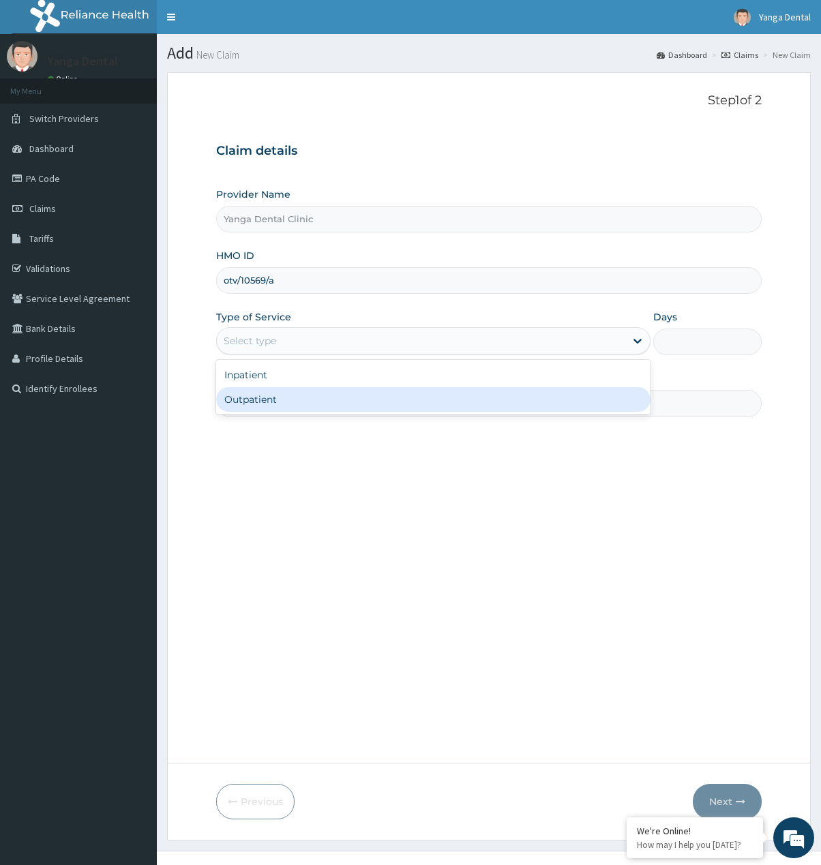
click at [322, 389] on div "Outpatient" at bounding box center [433, 399] width 434 height 25
type input "1"
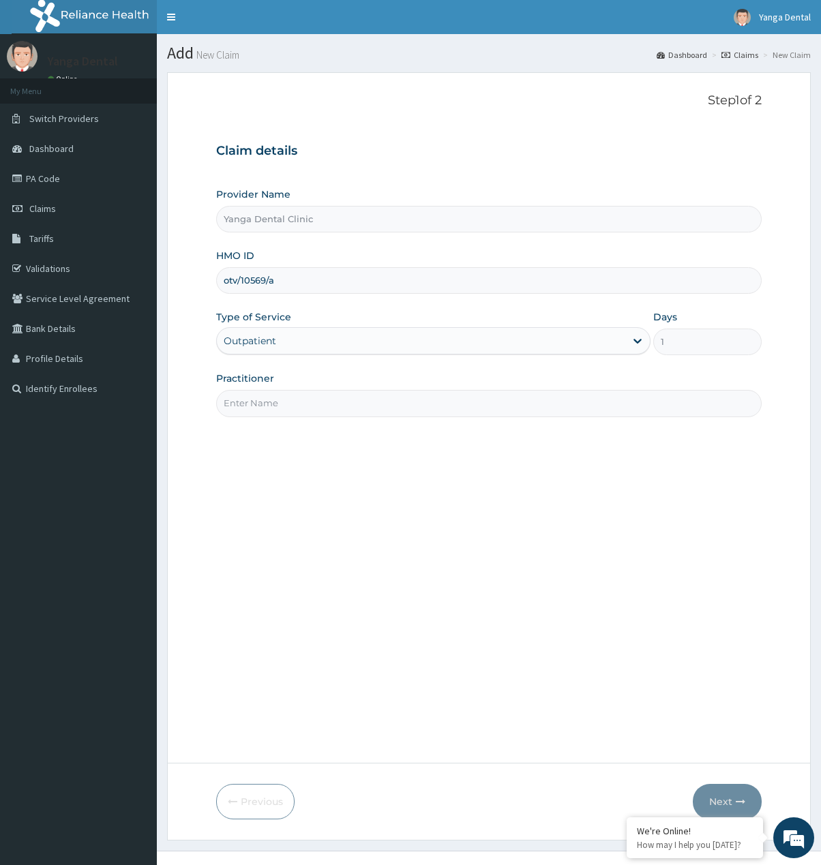
click at [327, 395] on input "Practitioner" at bounding box center [489, 403] width 546 height 27
type input "Ehis"
click at [728, 796] on button "Next" at bounding box center [727, 801] width 69 height 35
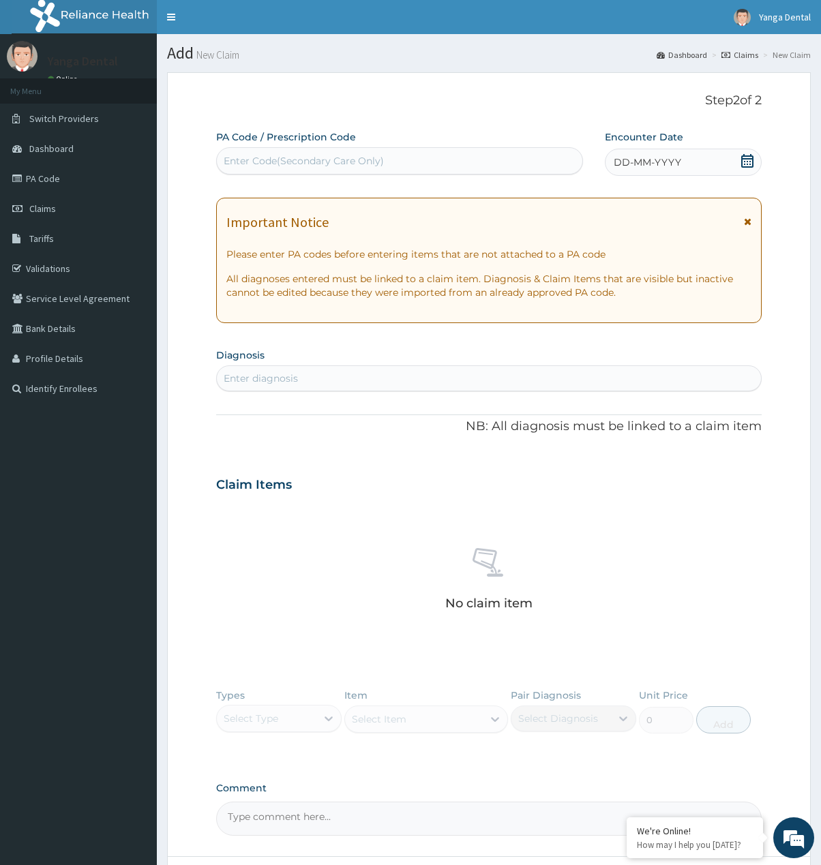
click at [299, 164] on div "Enter Code(Secondary Care Only)" at bounding box center [304, 161] width 160 height 14
paste input "PA/426025"
type input "PA/426025"
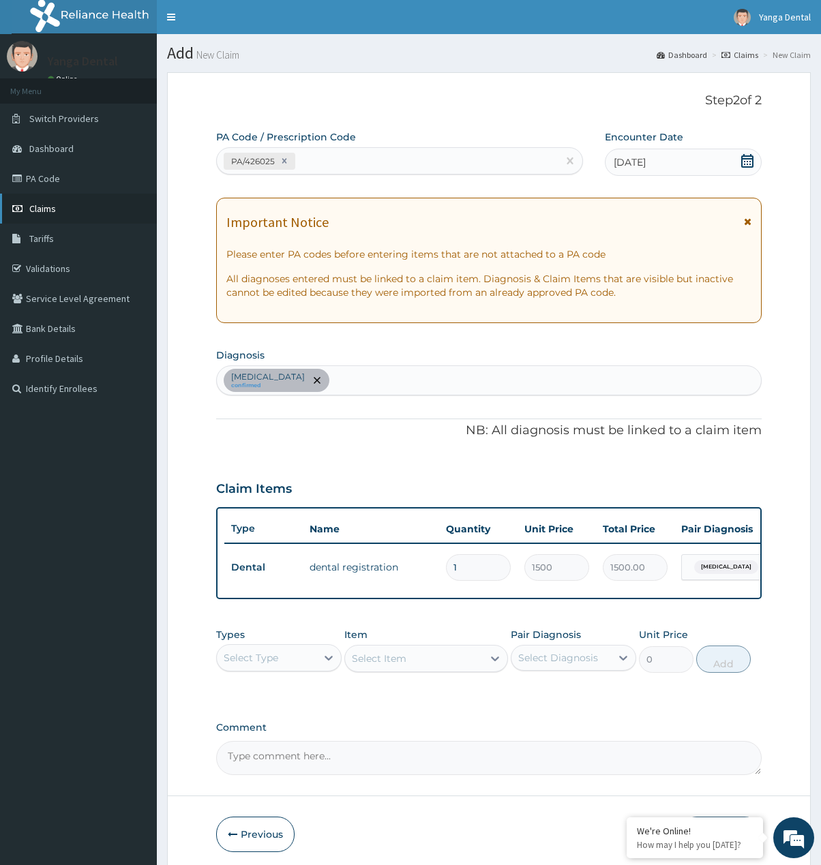
click at [39, 199] on link "Claims" at bounding box center [78, 209] width 157 height 30
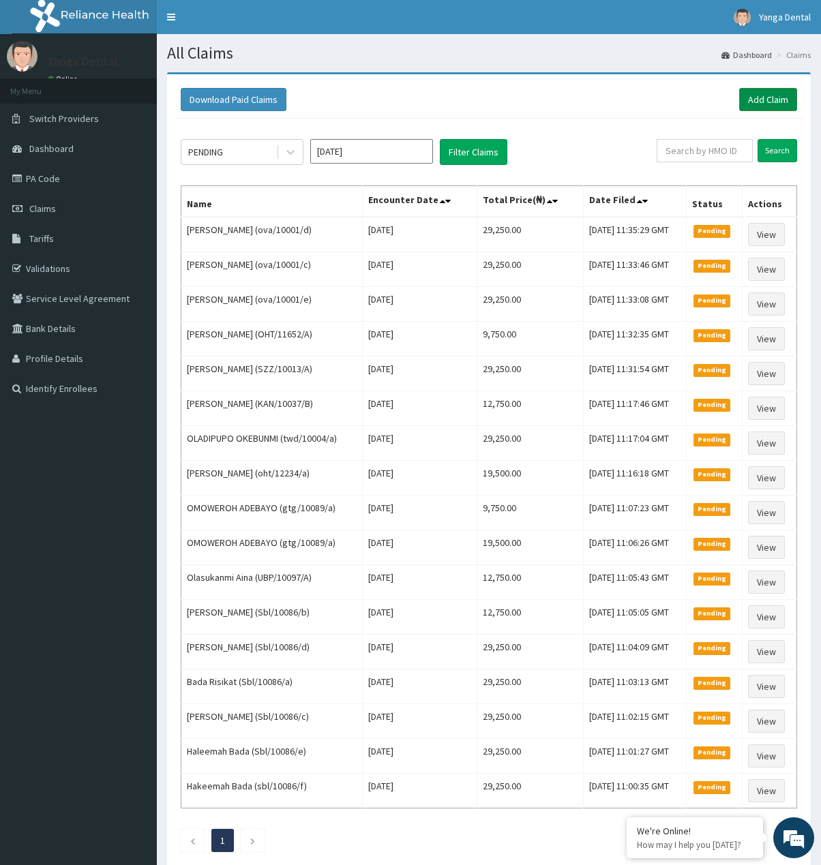
click at [773, 104] on link "Add Claim" at bounding box center [768, 99] width 58 height 23
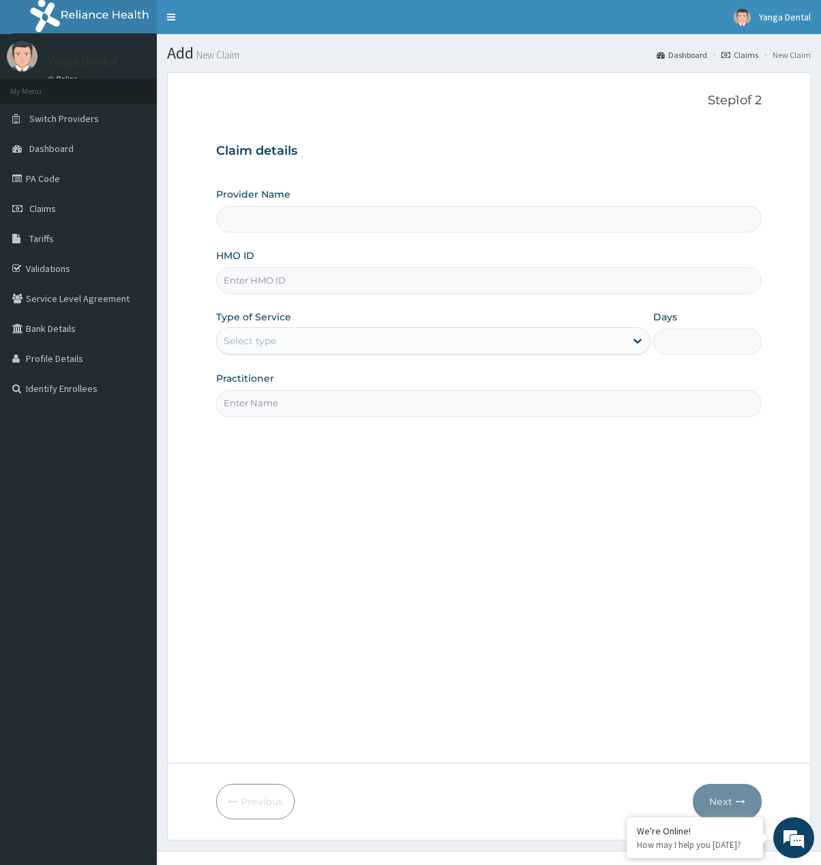
paste input "tpw/10331/a"
type input "tpw/10331/a"
click at [301, 280] on input "tpw/10331/a" at bounding box center [489, 280] width 546 height 27
type input "Yanga Dental Clinic"
type input "tpw/10331/a"
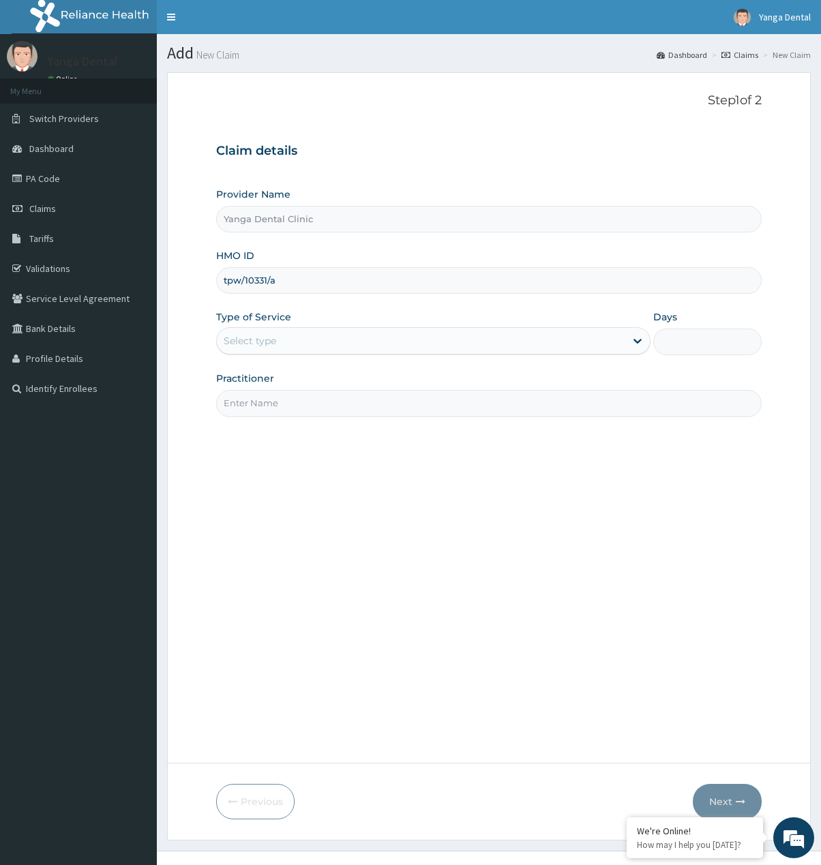
drag, startPoint x: 370, startPoint y: 323, endPoint x: 378, endPoint y: 331, distance: 11.6
click at [371, 325] on div "Type of Service Select type" at bounding box center [433, 332] width 434 height 45
click at [372, 342] on div "Select type" at bounding box center [421, 341] width 408 height 22
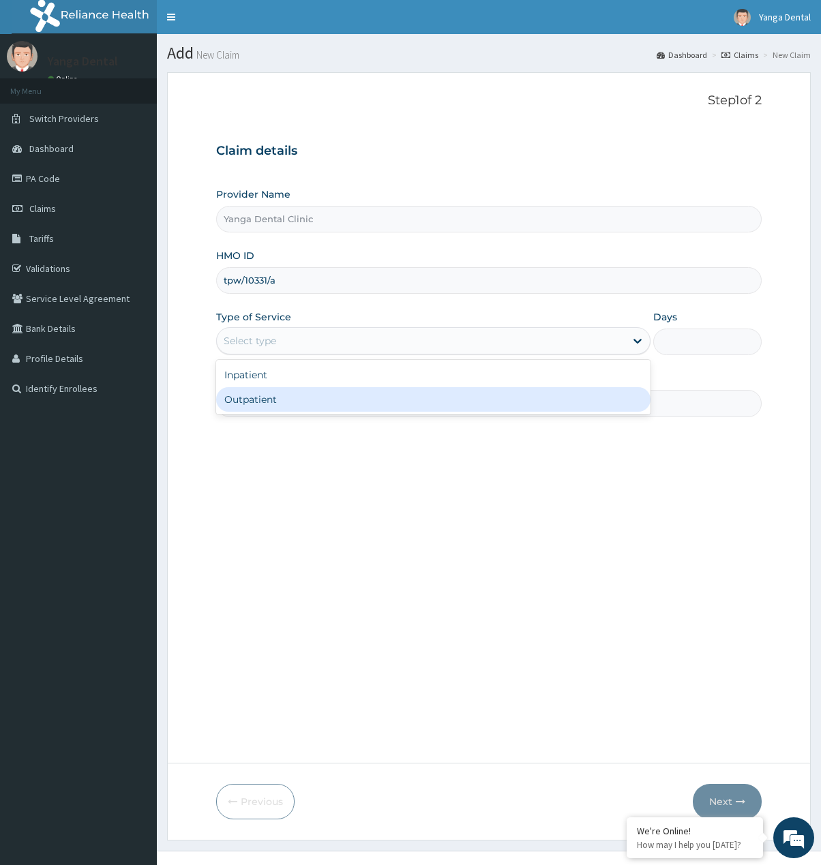
click at [319, 412] on div "Outpatient" at bounding box center [433, 399] width 434 height 25
type input "1"
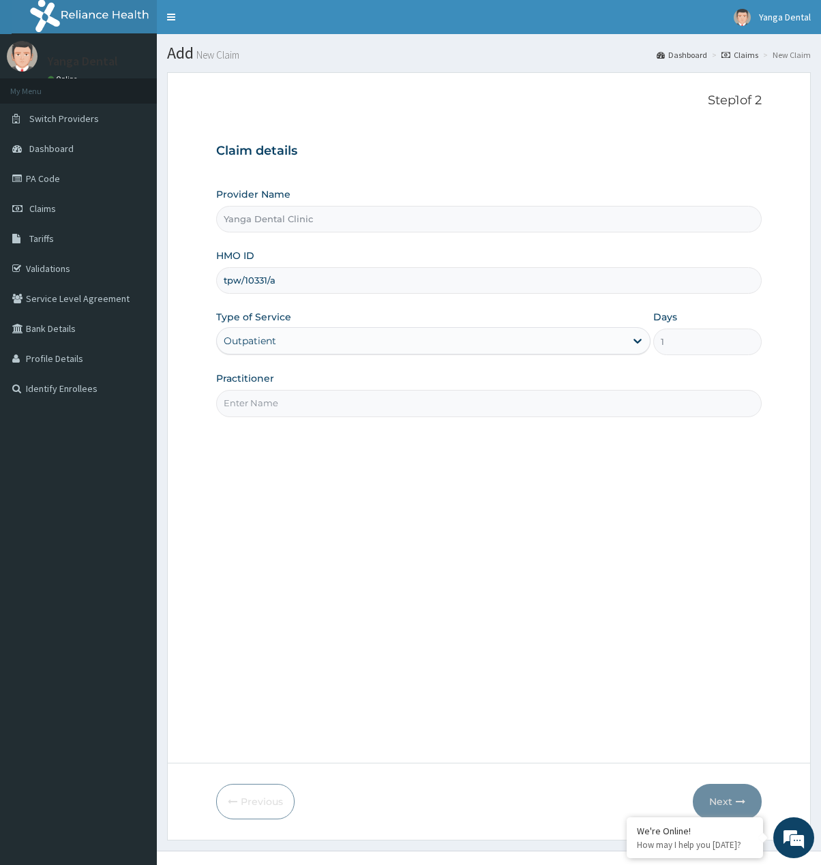
click at [320, 402] on input "Practitioner" at bounding box center [489, 403] width 546 height 27
type input "Ehis"
click at [734, 799] on button "Next" at bounding box center [727, 801] width 69 height 35
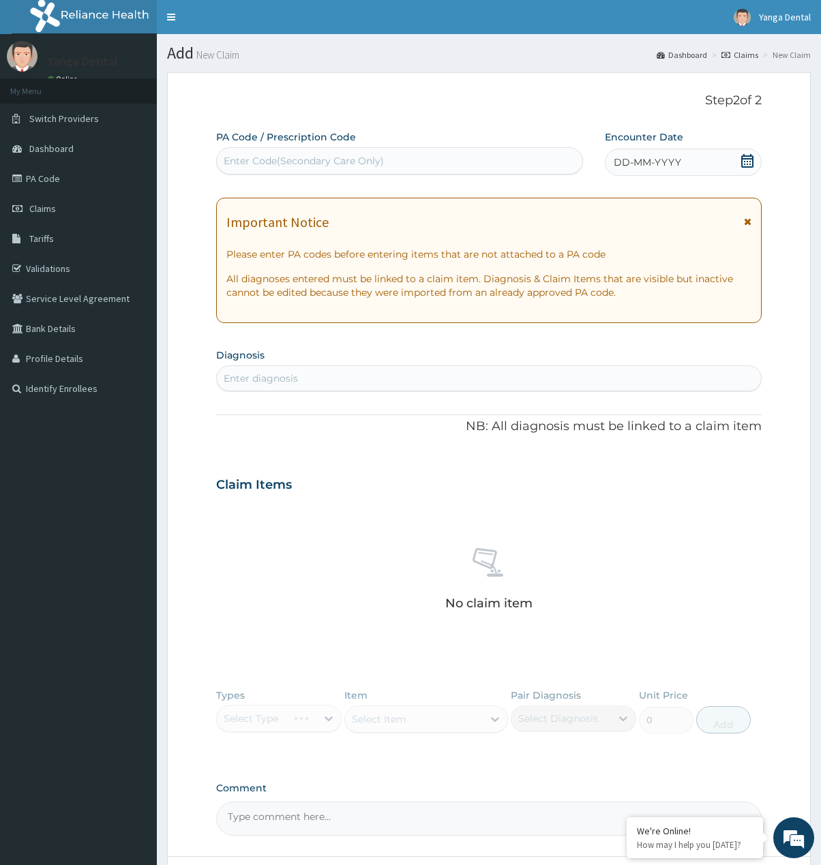
click at [365, 151] on div "Enter Code(Secondary Care Only)" at bounding box center [399, 161] width 365 height 22
paste input "PA/CA4939"
type input "PA/CA4939"
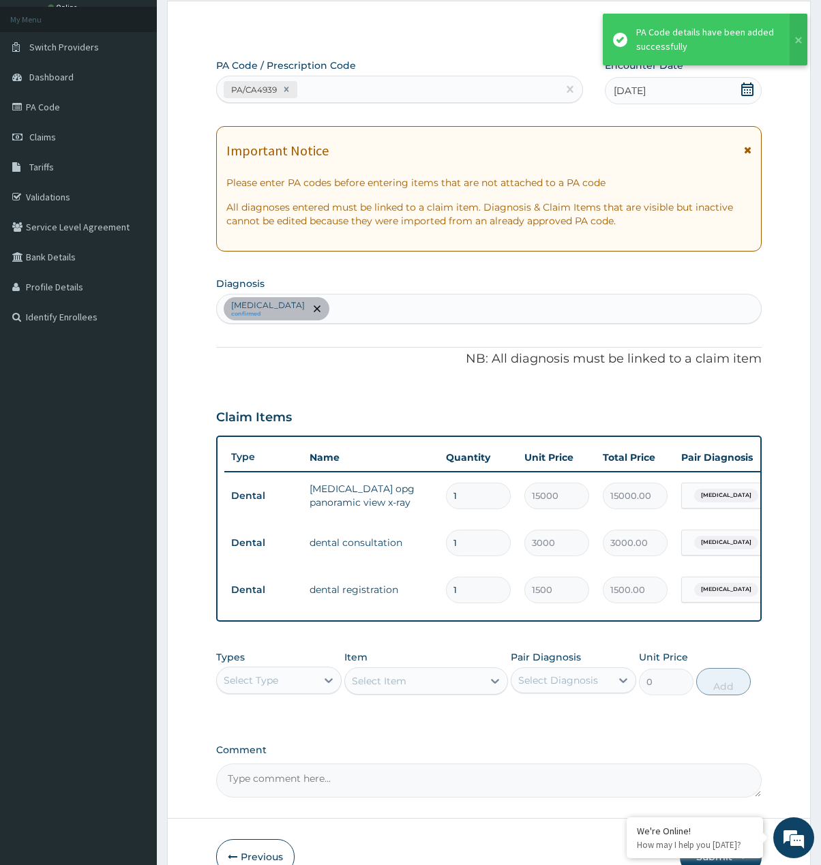
scroll to position [162, 0]
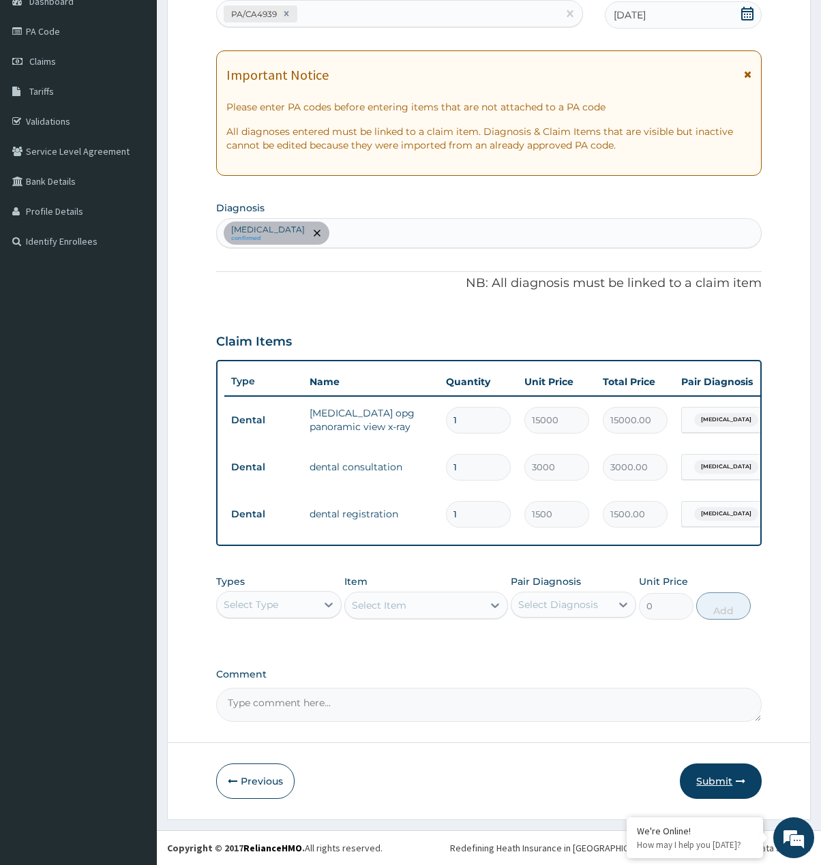
click at [728, 774] on button "Submit" at bounding box center [721, 781] width 82 height 35
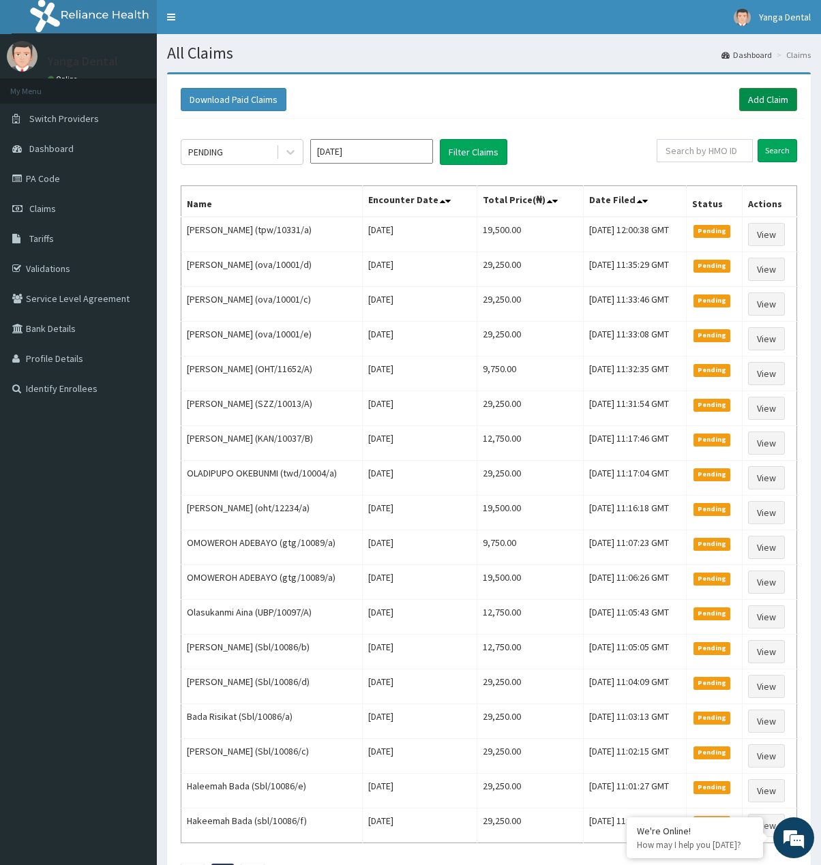
click at [754, 98] on link "Add Claim" at bounding box center [768, 99] width 58 height 23
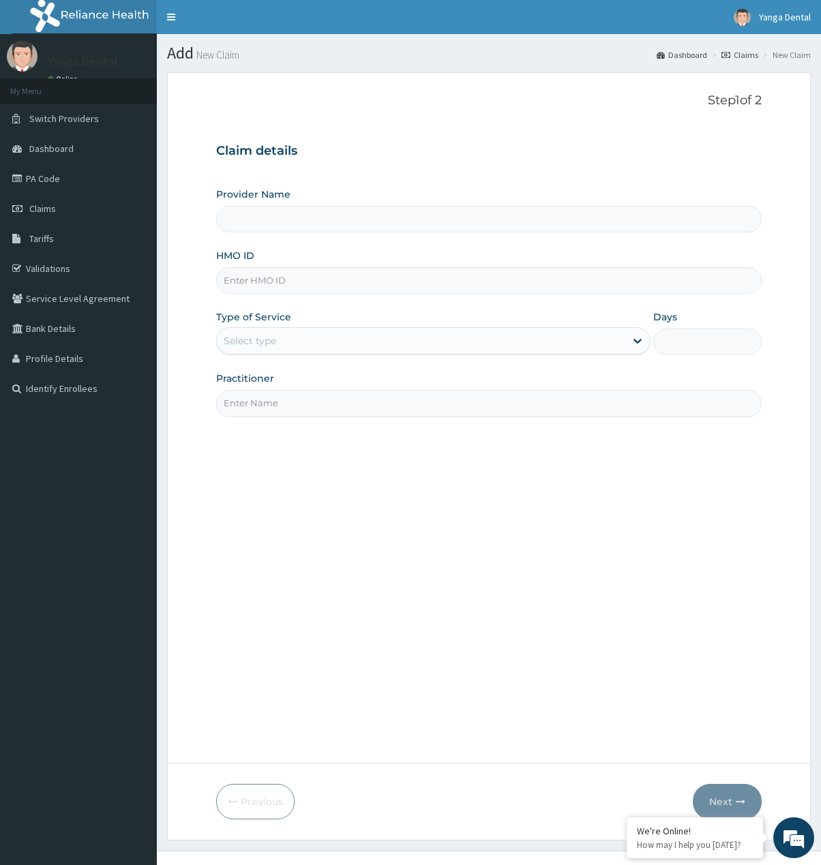
click at [265, 280] on input "HMO ID" at bounding box center [489, 280] width 546 height 27
paste input "tpw/10331/d"
type input "tpw/10331/d"
type input "Yanga Dental Clinic"
type input "tpw/10331/d"
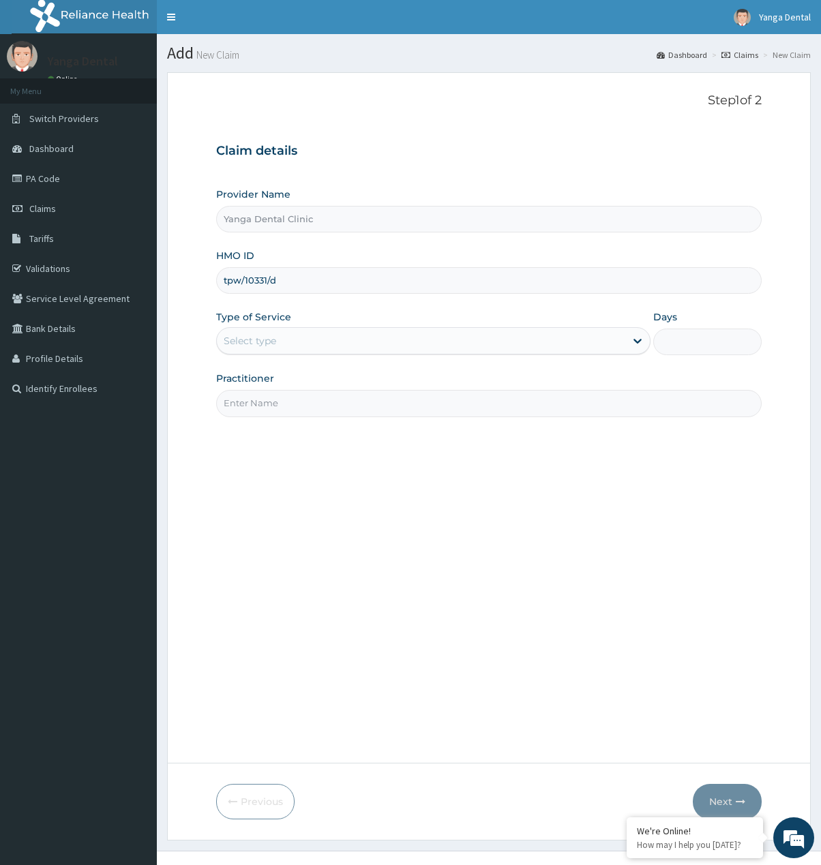
click at [292, 341] on div "Select type" at bounding box center [421, 341] width 408 height 22
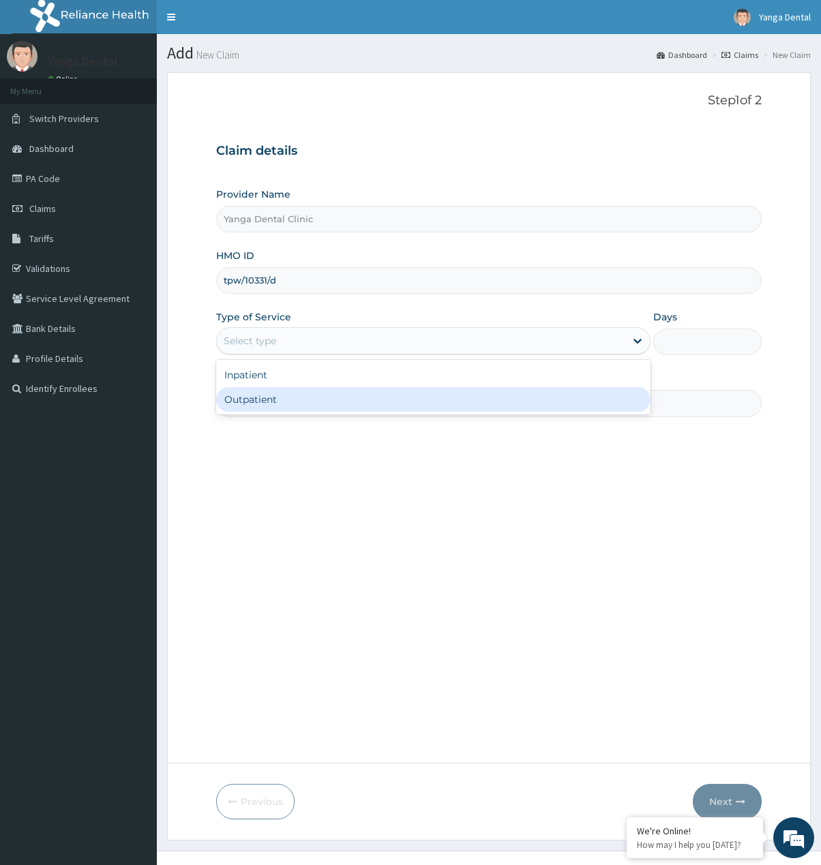
click at [292, 404] on div "Outpatient" at bounding box center [433, 399] width 434 height 25
type input "1"
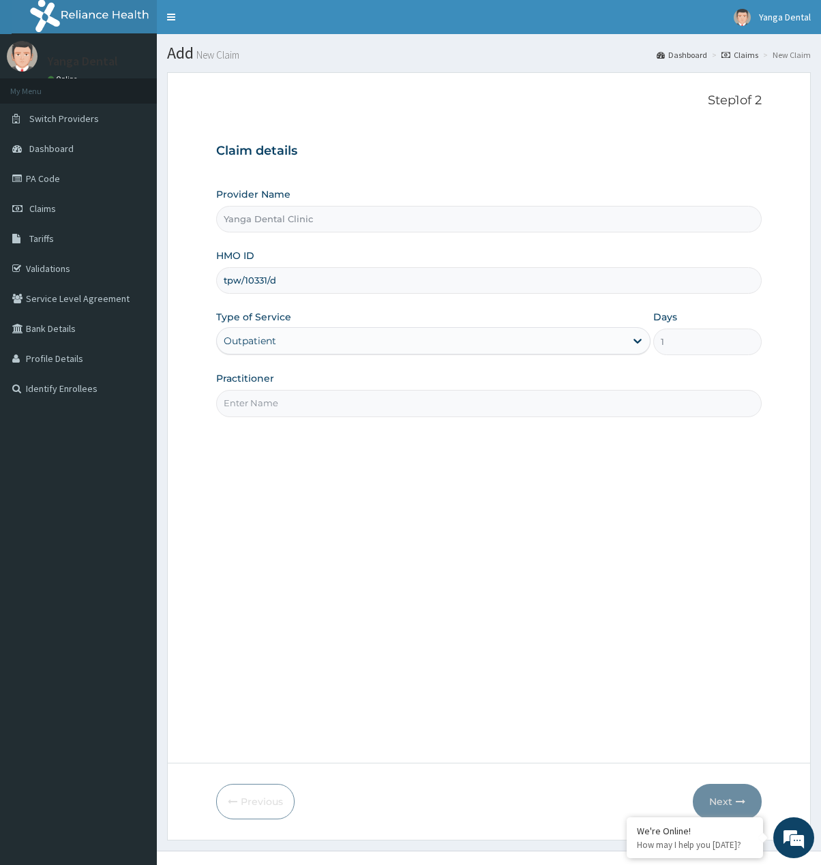
click at [292, 404] on input "Practitioner" at bounding box center [489, 403] width 546 height 27
type input "Ehis"
click at [720, 800] on button "Next" at bounding box center [727, 801] width 69 height 35
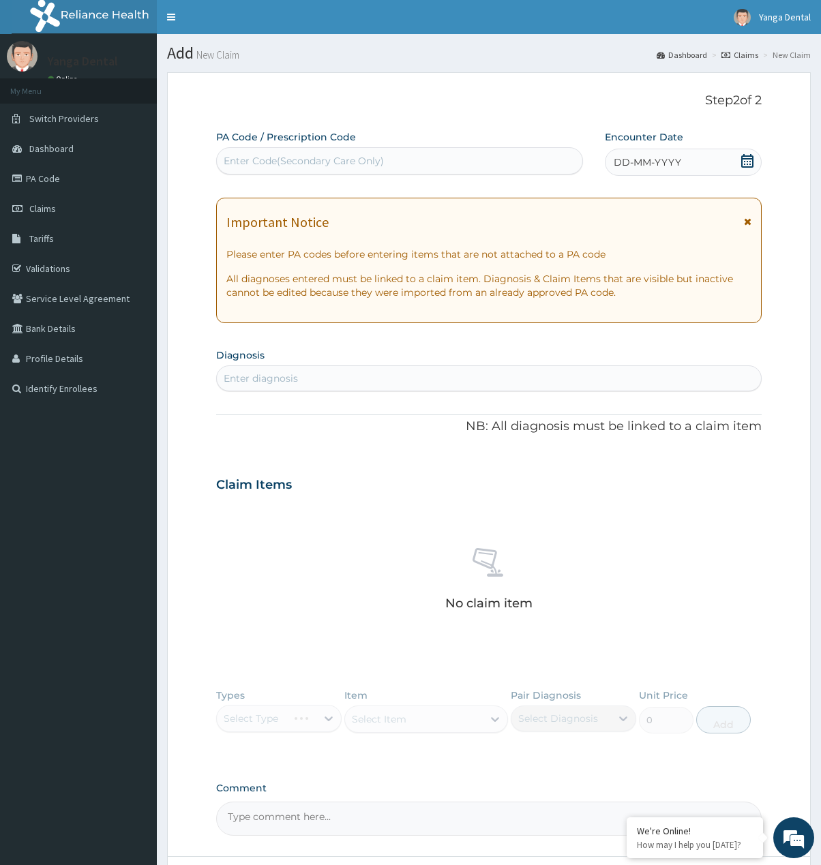
click at [325, 167] on div "Enter Code(Secondary Care Only)" at bounding box center [304, 161] width 160 height 14
paste input "PA/92DE89"
type input "PA/92DE89"
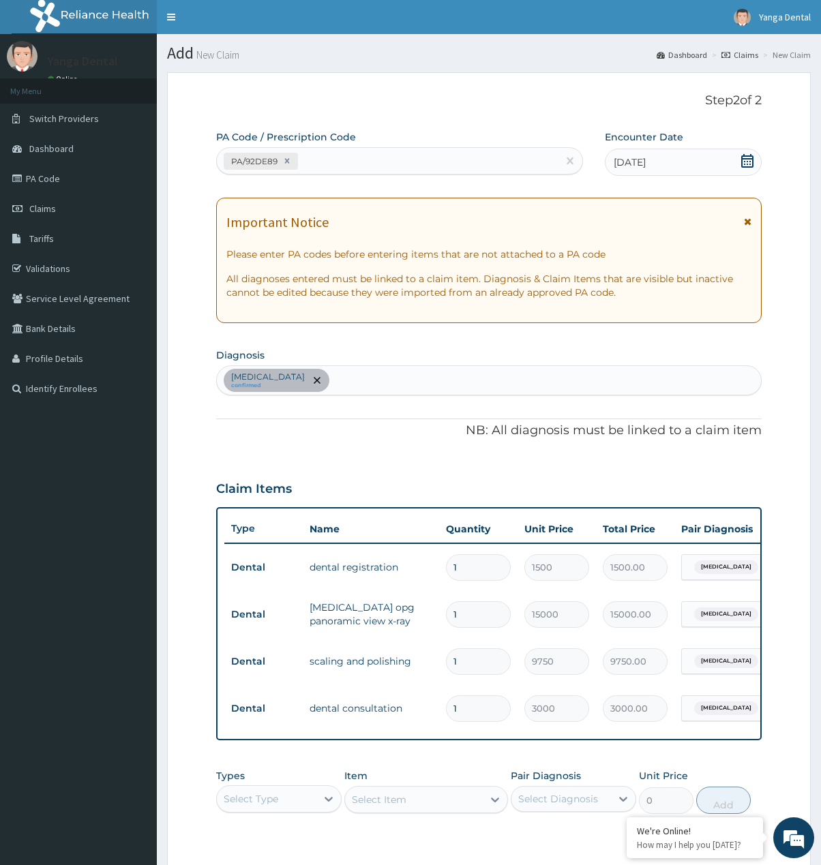
scroll to position [209, 0]
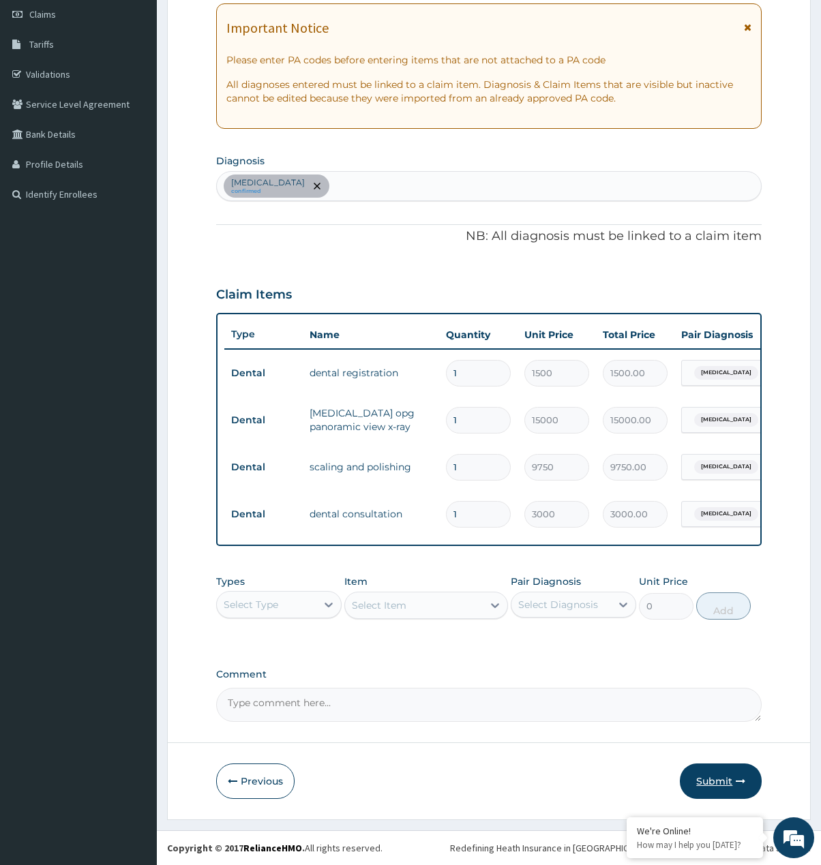
click at [704, 781] on button "Submit" at bounding box center [721, 781] width 82 height 35
click at [717, 765] on button "Submit" at bounding box center [721, 781] width 82 height 35
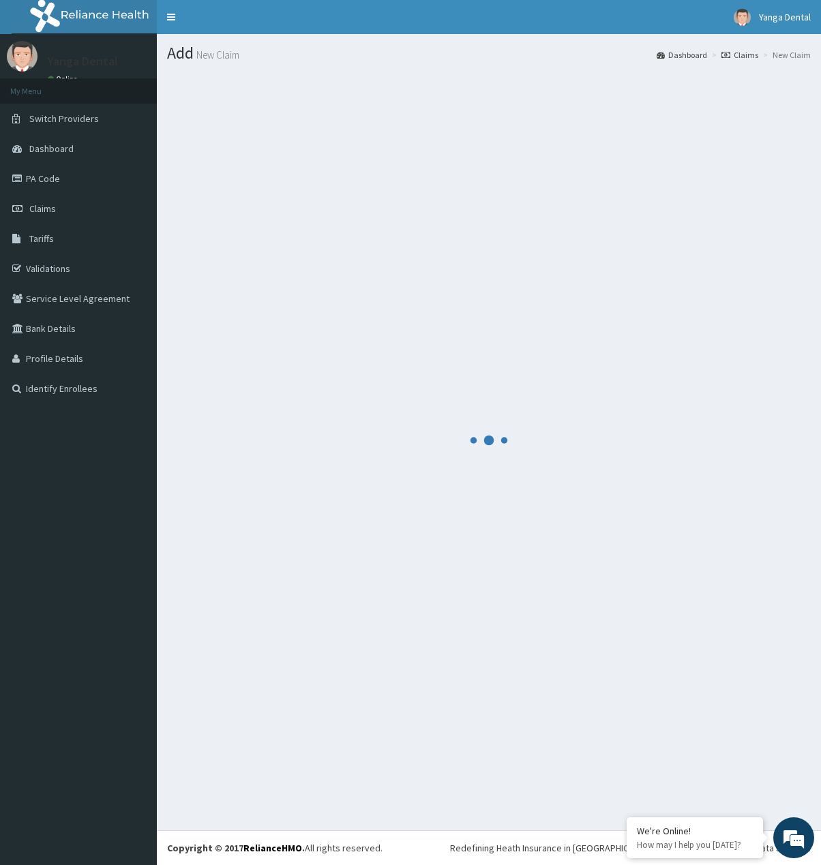
scroll to position [0, 0]
